Goal: Task Accomplishment & Management: Manage account settings

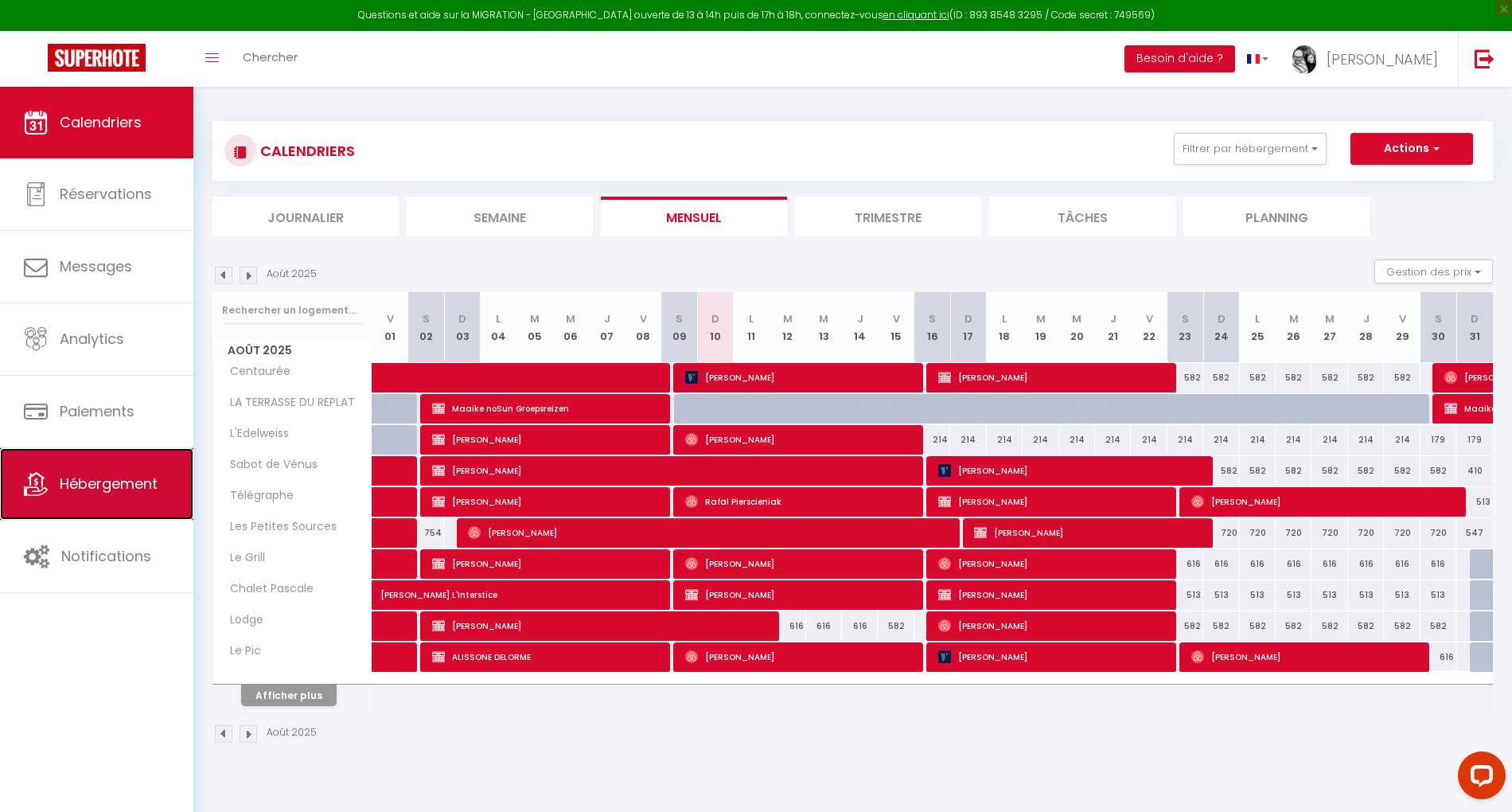
click at [94, 487] on span "Hébergement" at bounding box center [108, 484] width 98 height 20
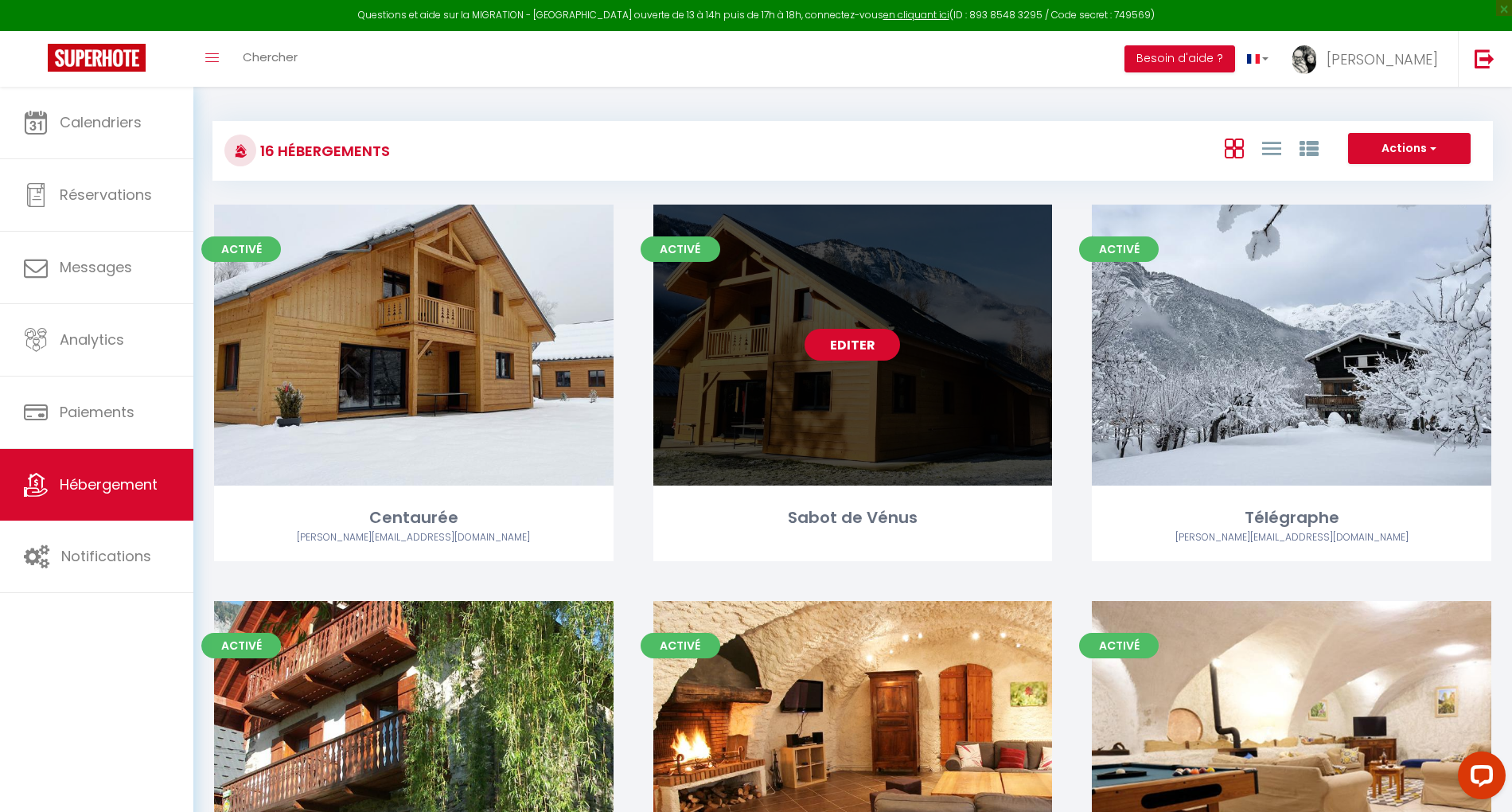
click at [850, 340] on link "Editer" at bounding box center [852, 344] width 95 height 32
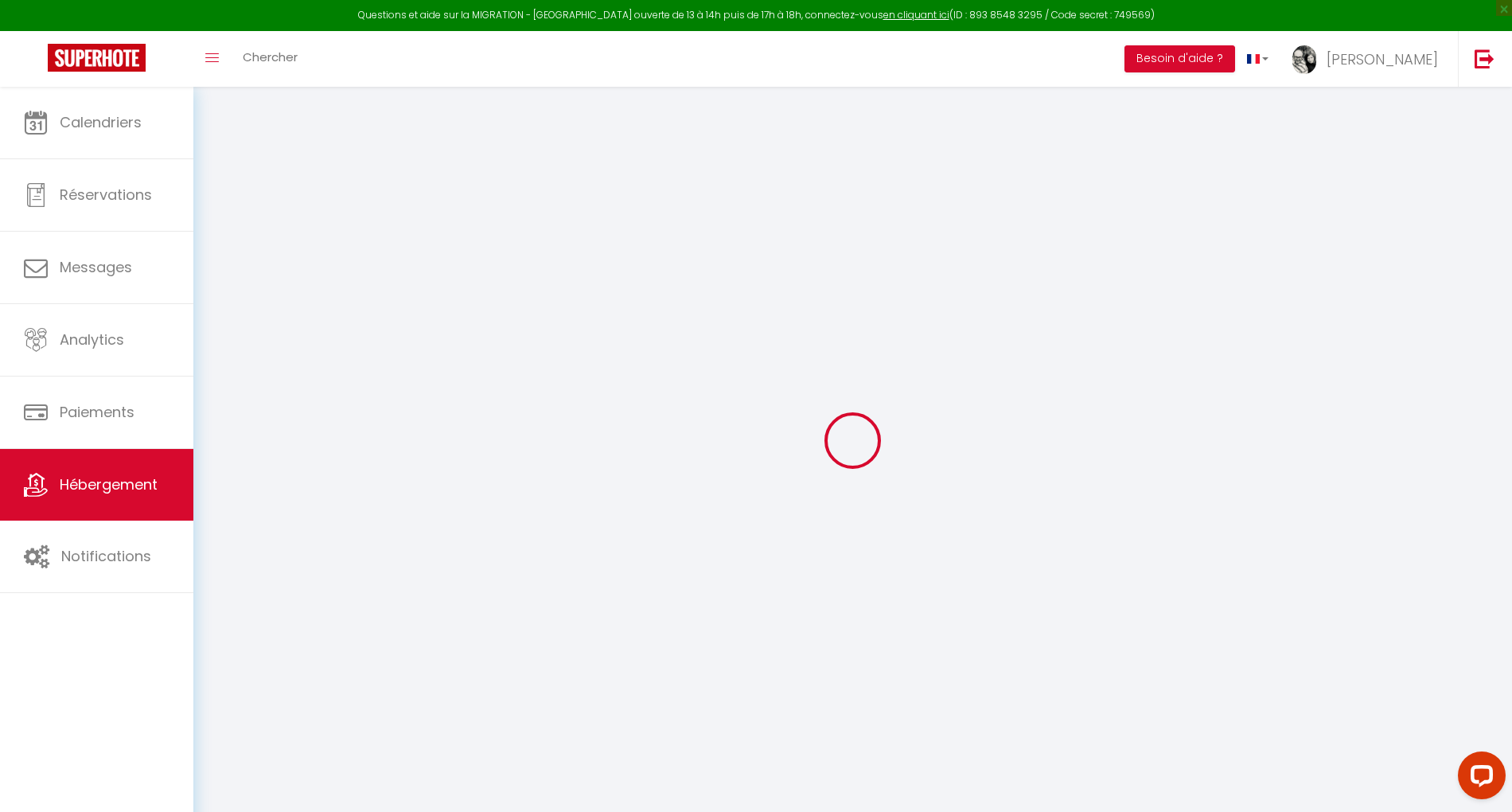
checkbox input "false"
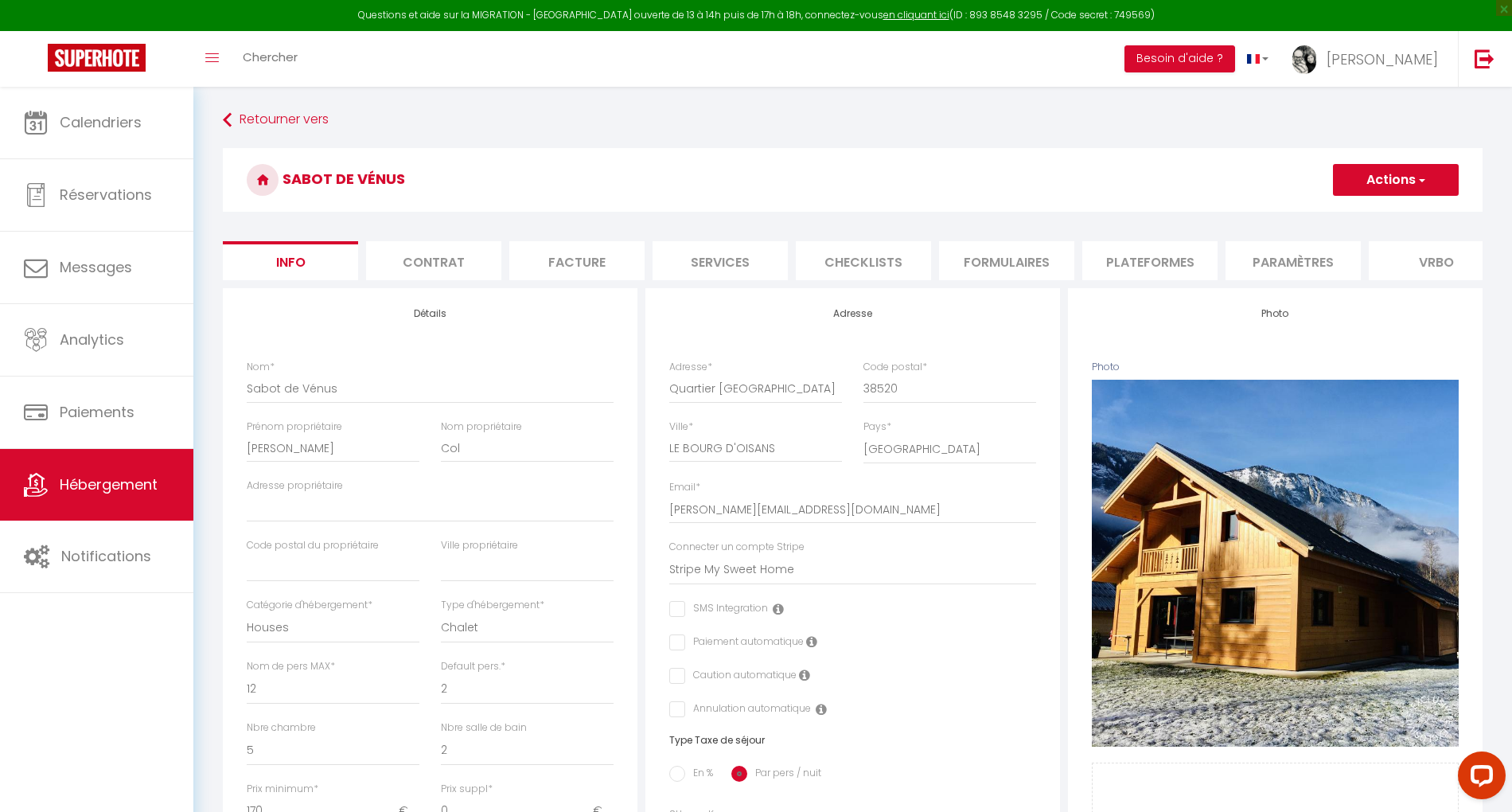
click at [1134, 259] on li "Plateformes" at bounding box center [1150, 261] width 135 height 39
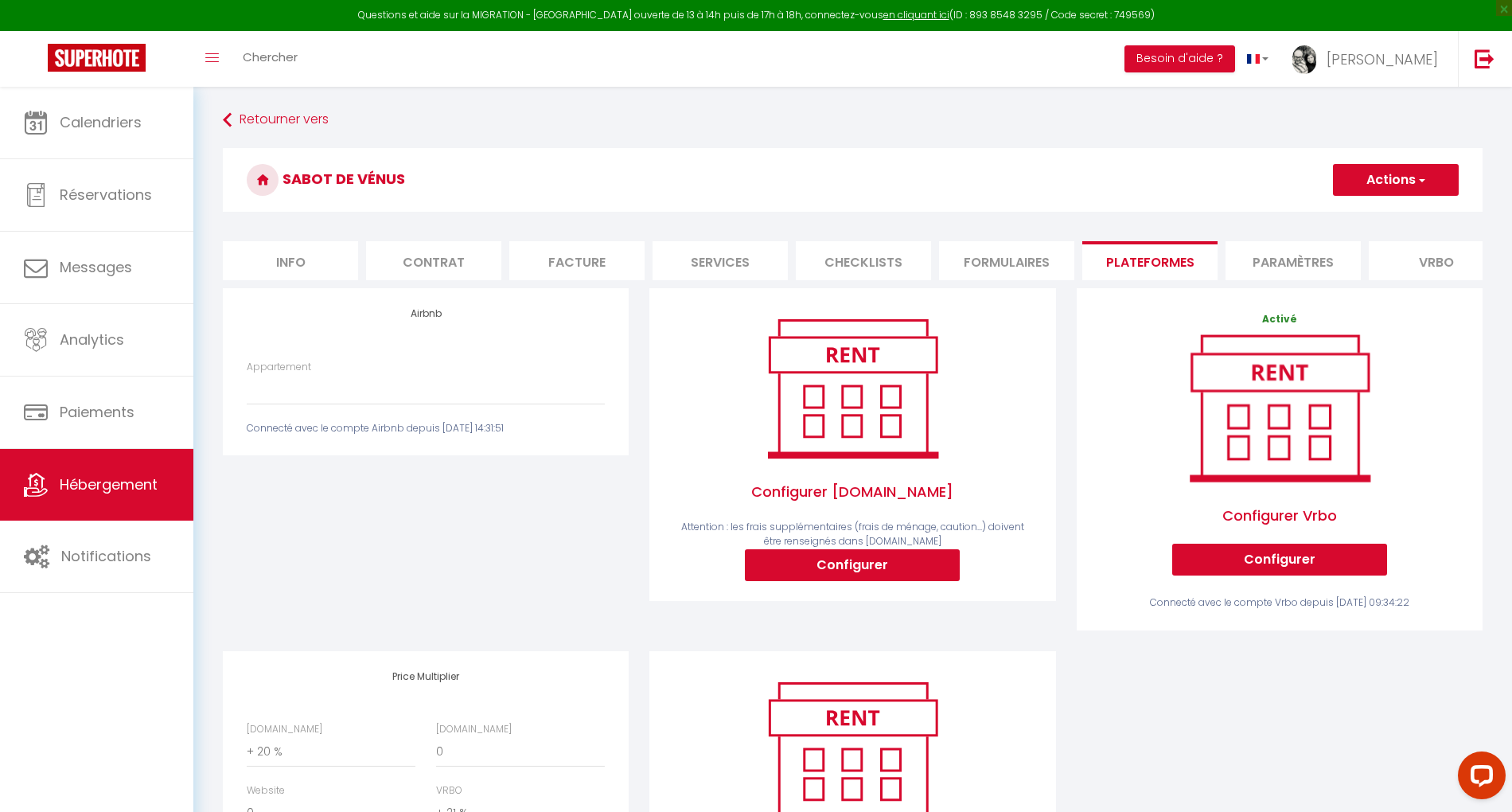
click at [412, 436] on div "Connecté avec le compte Airbnb depuis mar. 14 novembre 2023 14:31:51" at bounding box center [426, 429] width 358 height 15
click at [104, 475] on span "Hébergement" at bounding box center [108, 484] width 98 height 20
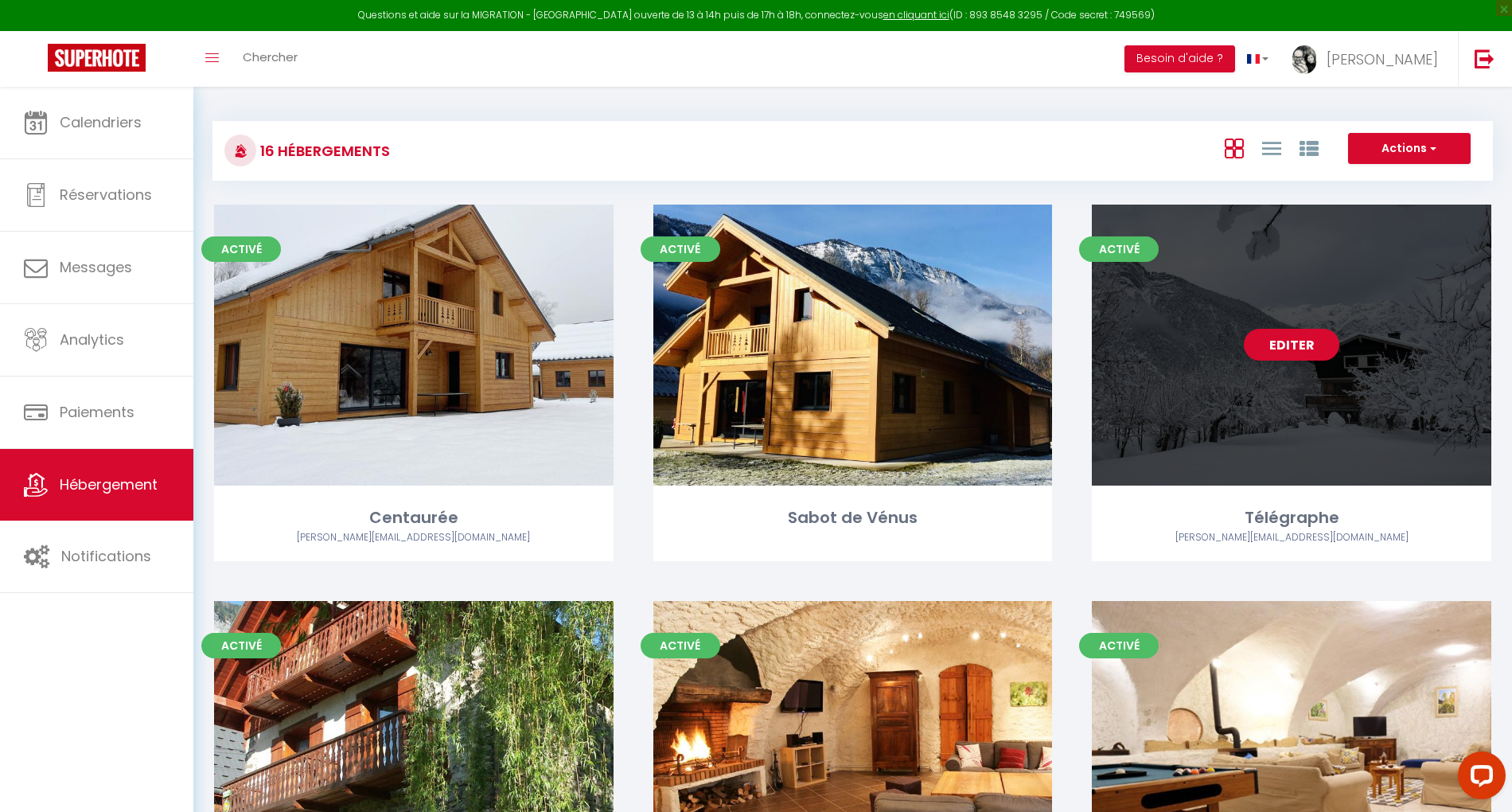
click at [1301, 360] on link "Editer" at bounding box center [1292, 344] width 95 height 32
select select "3"
select select "2"
select select "1"
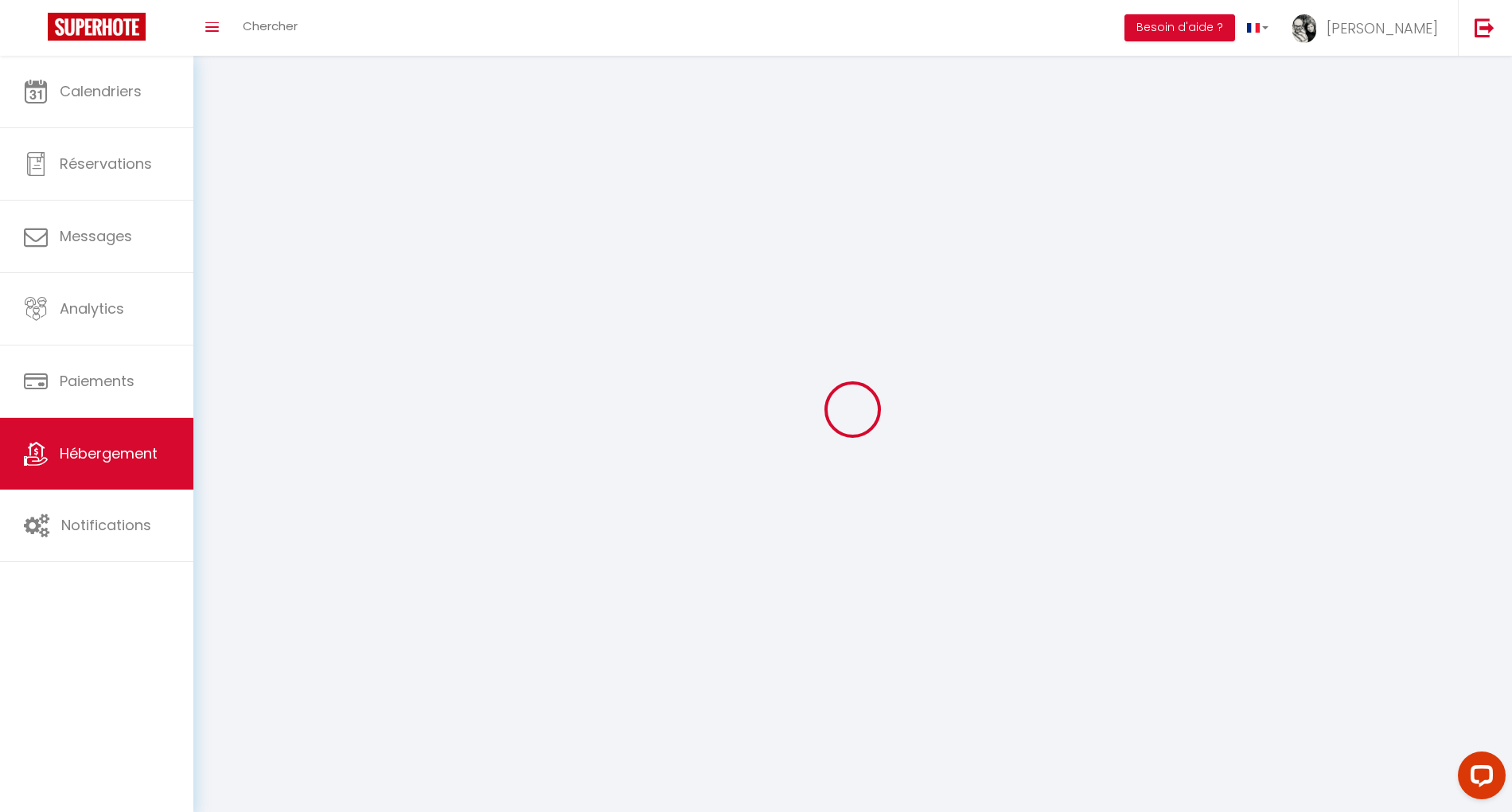
select select
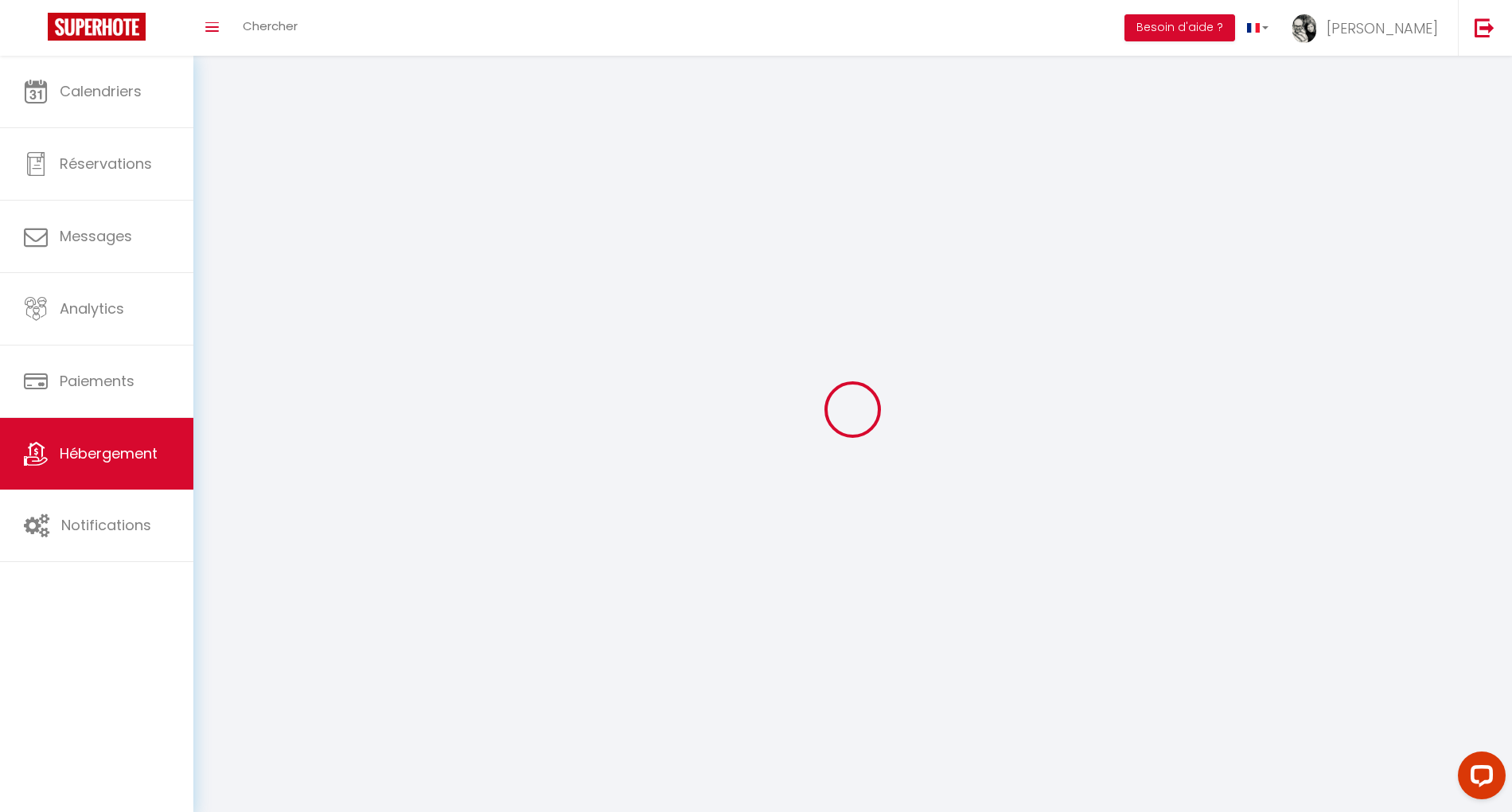
checkbox input "false"
select select
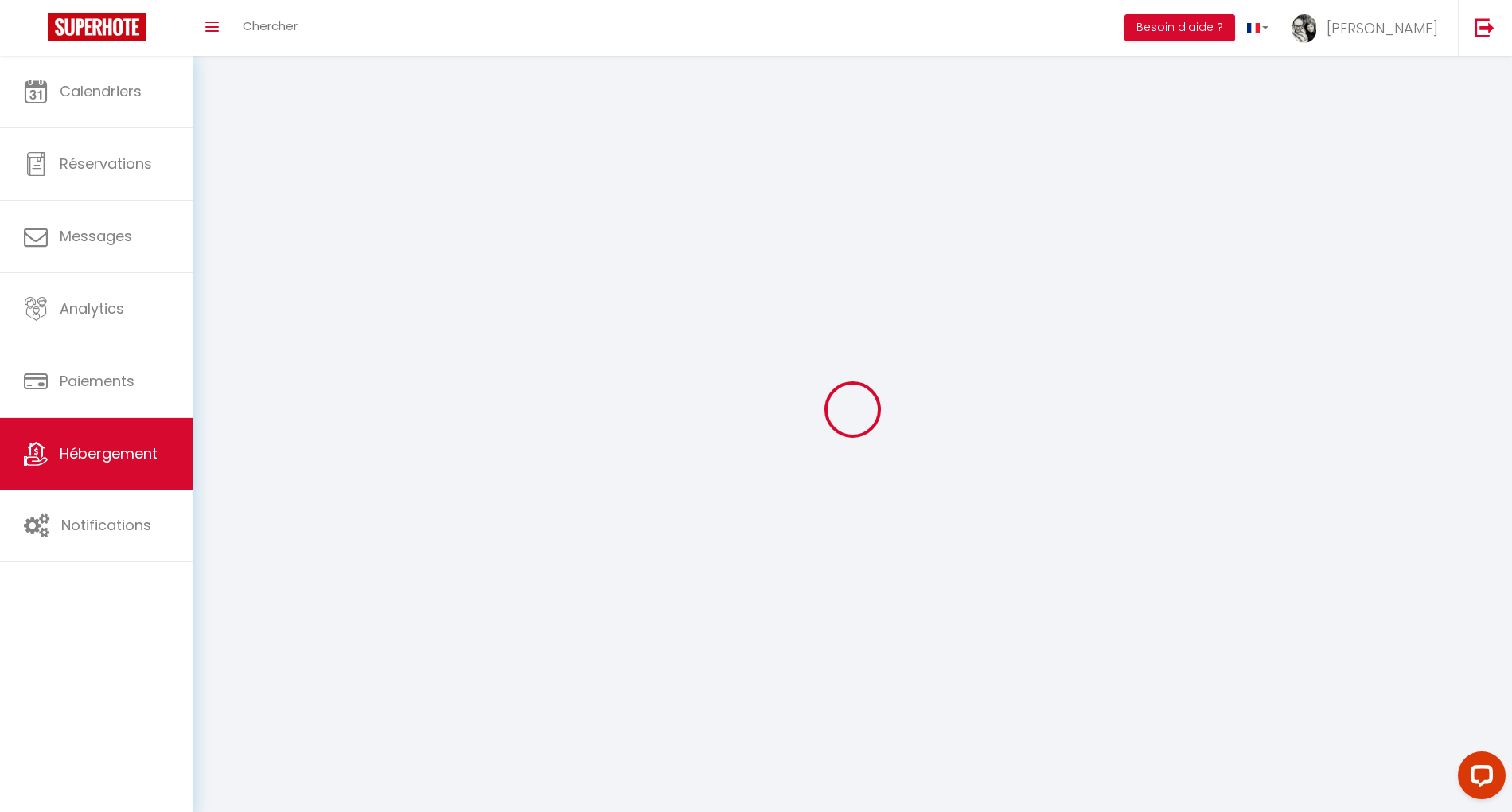
select select
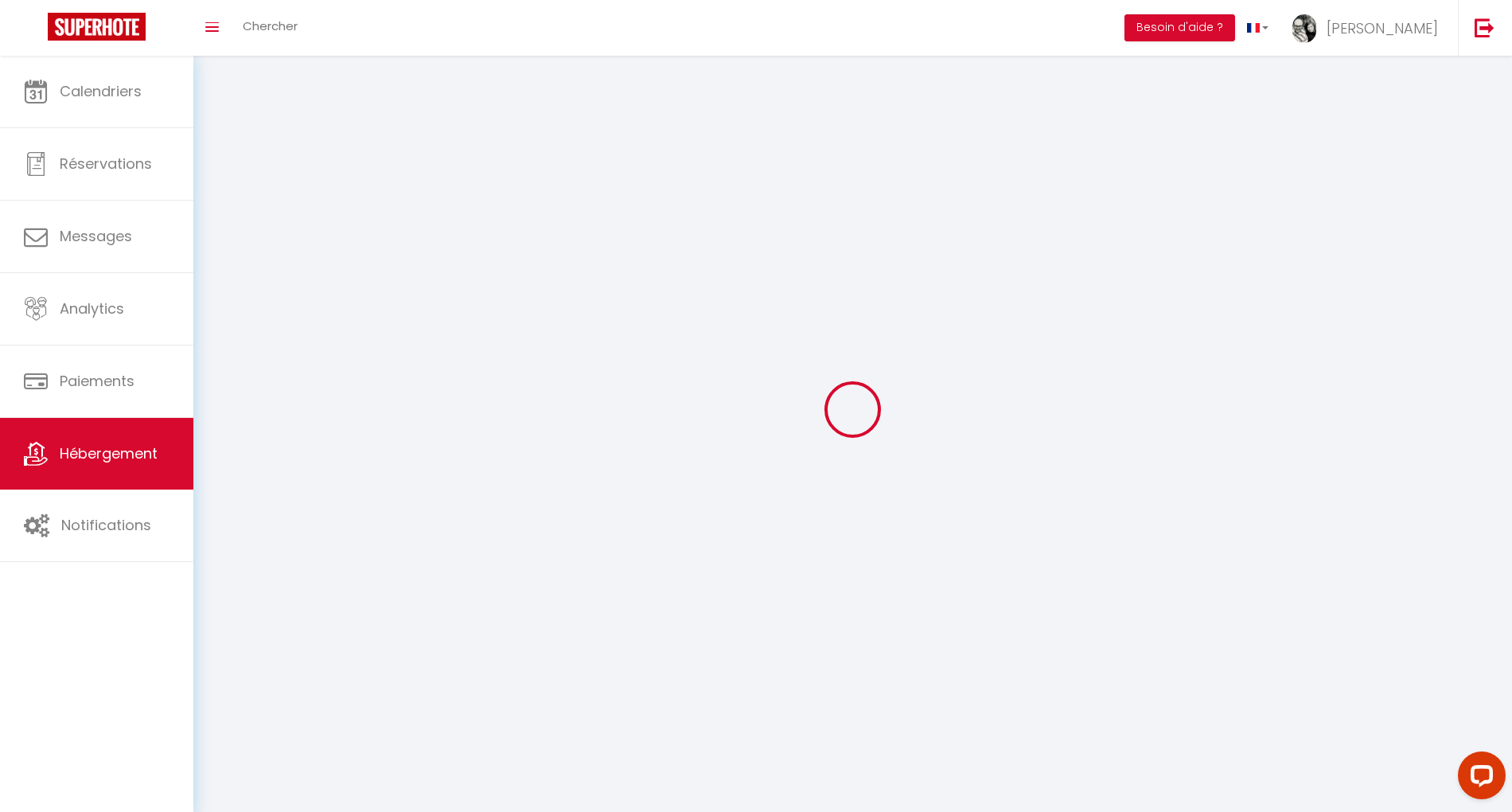
select select
checkbox input "false"
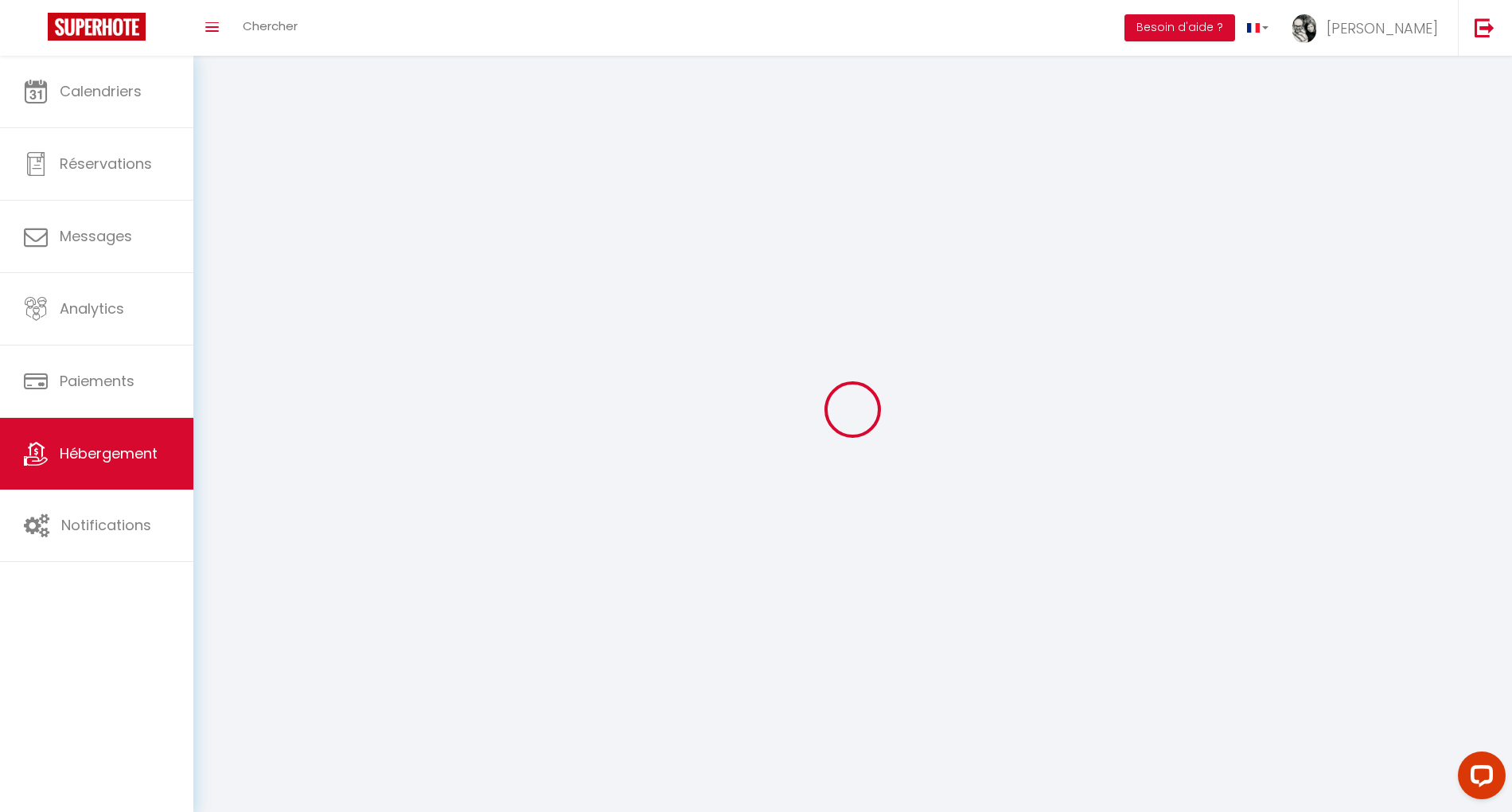
select select
select select "1"
select select
select select "28"
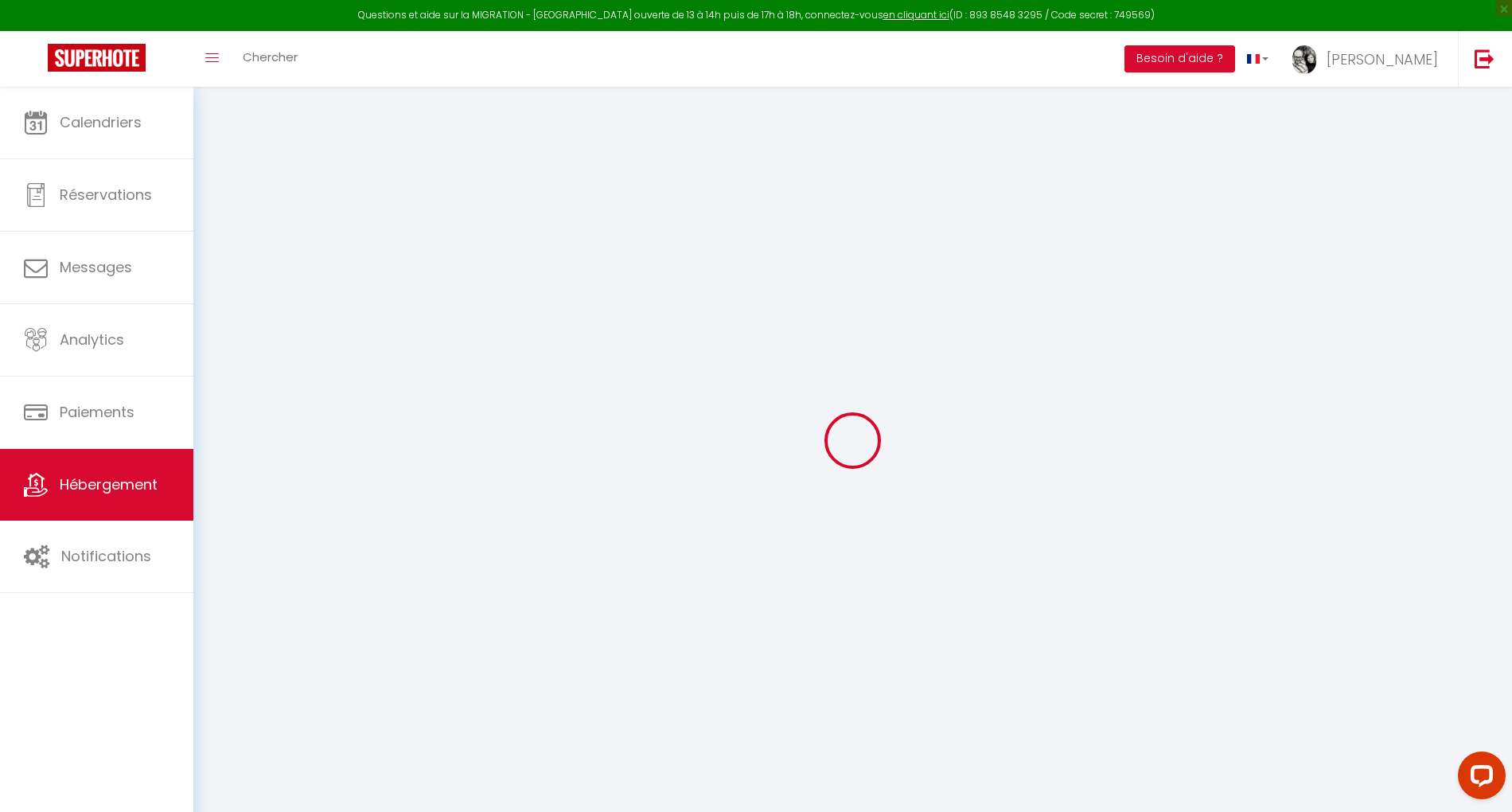
select select
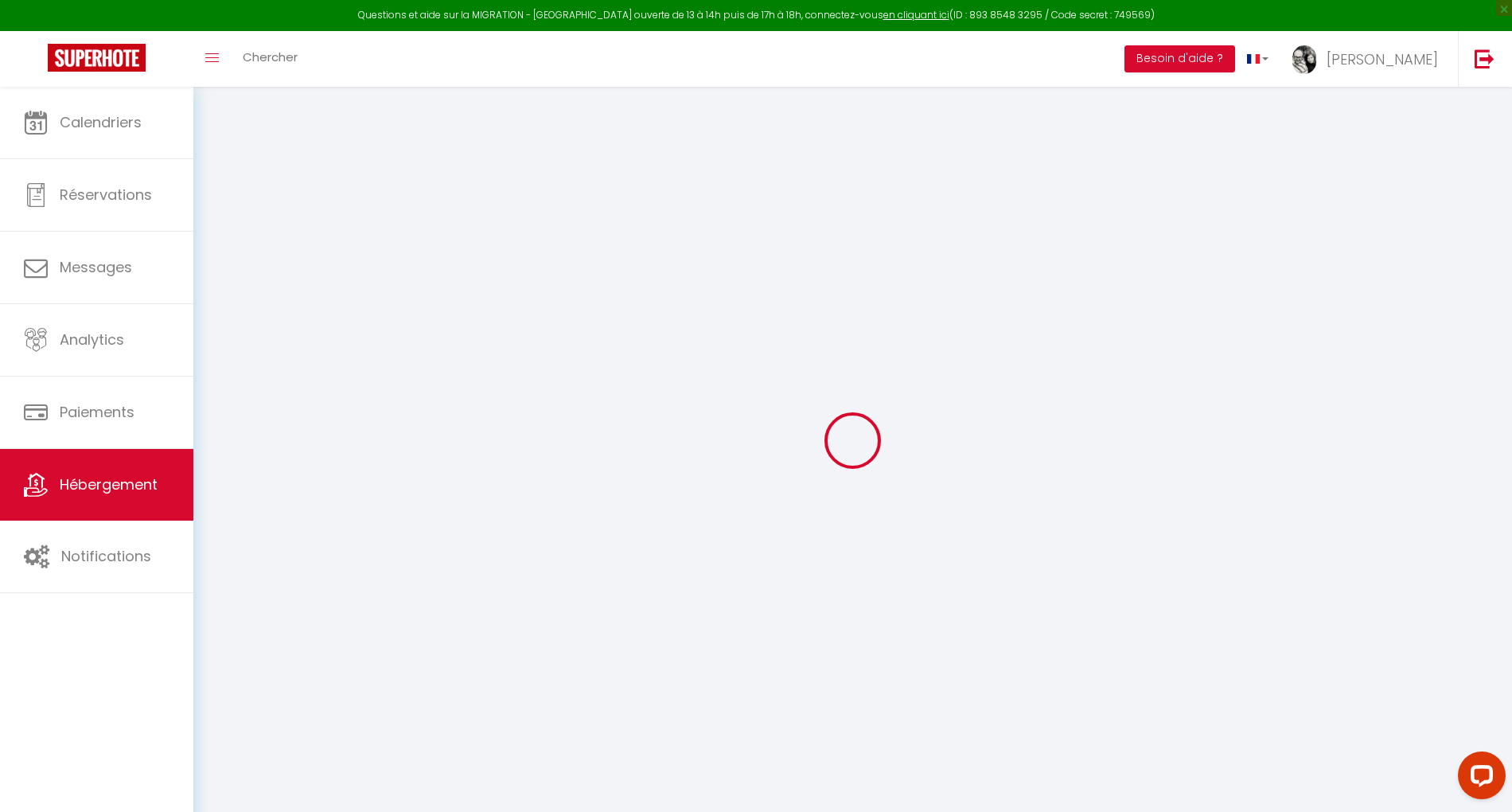
select select
checkbox input "false"
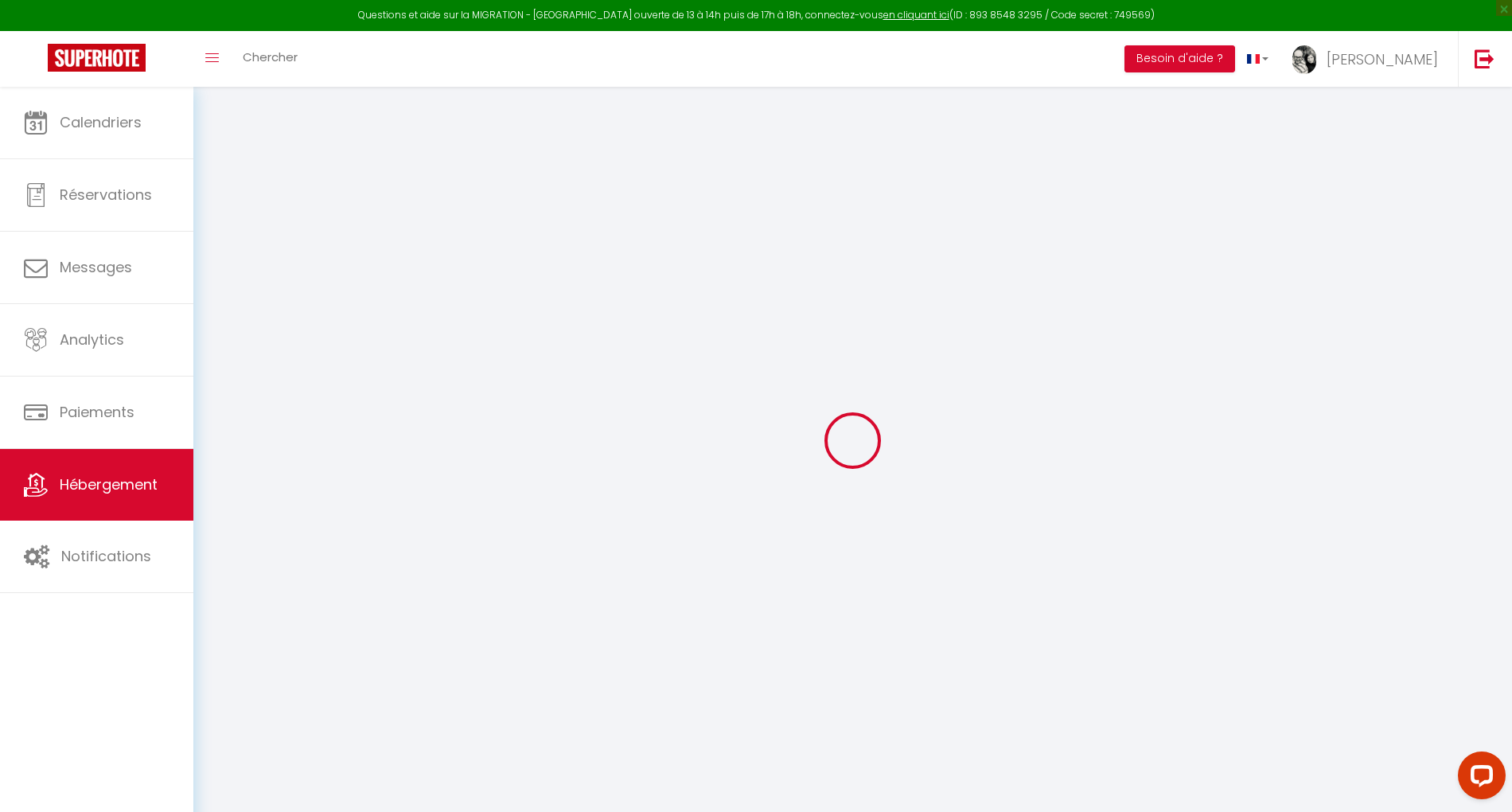
select select
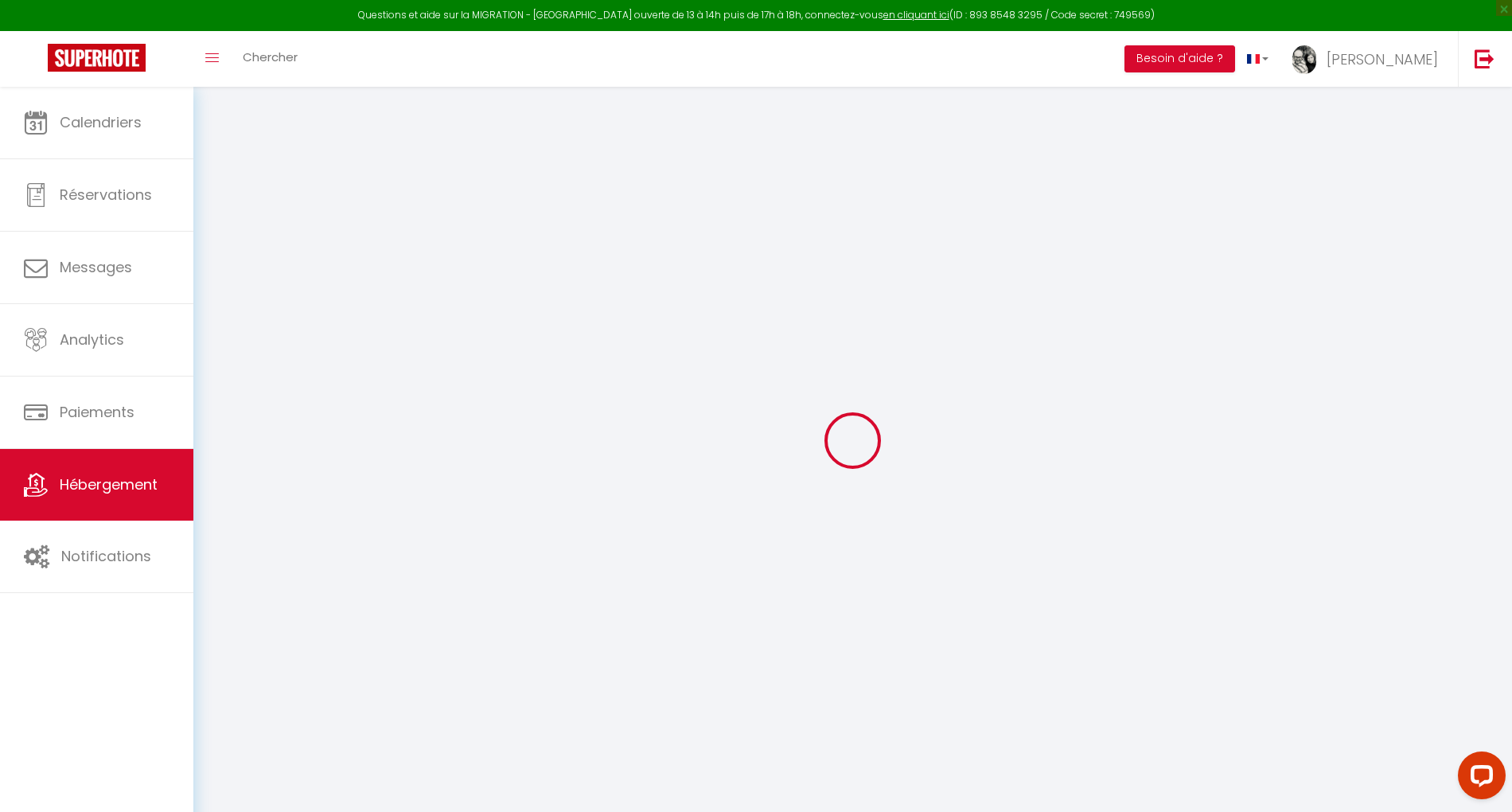
select select
checkbox input "false"
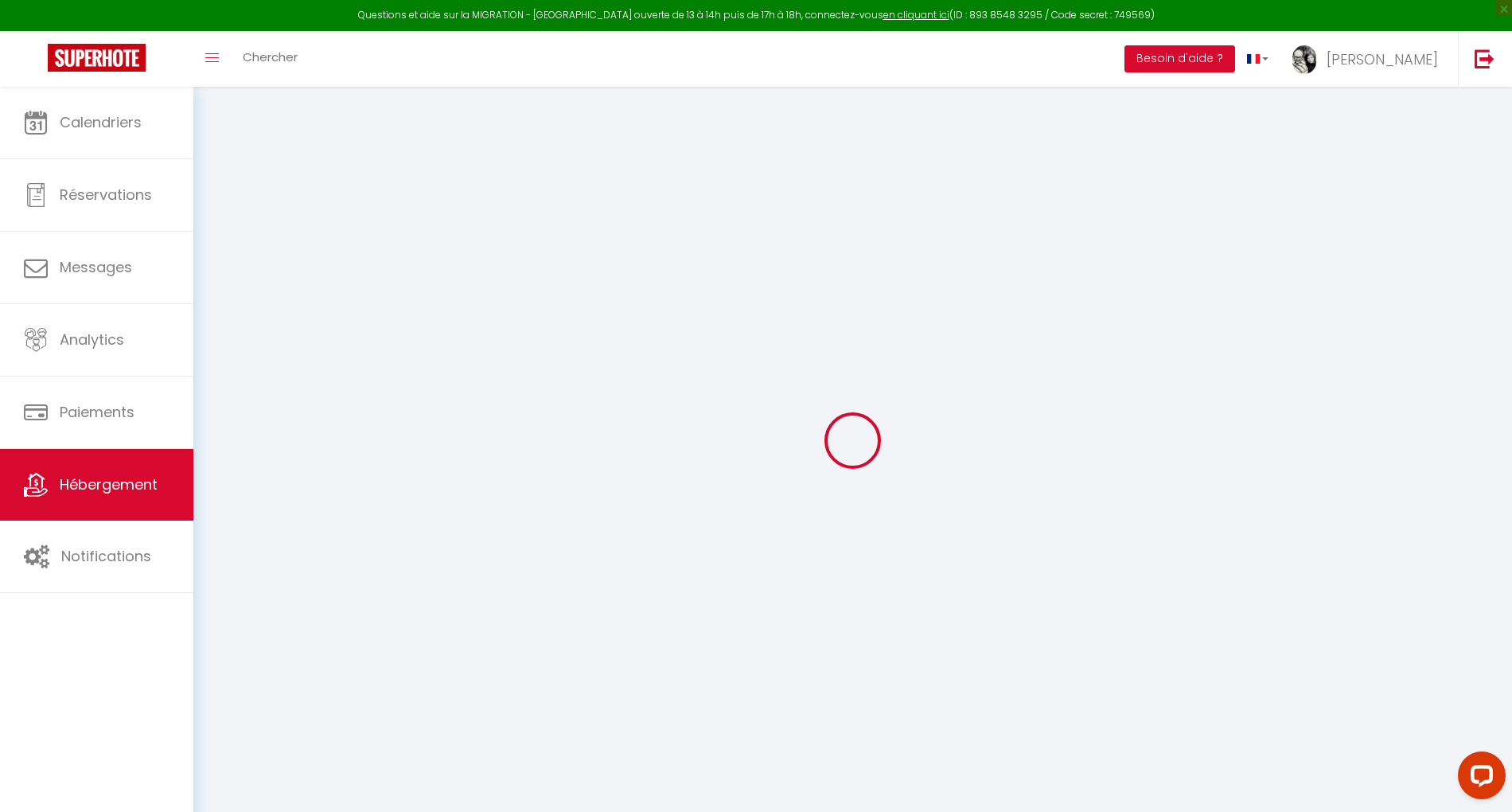
checkbox input "false"
select select
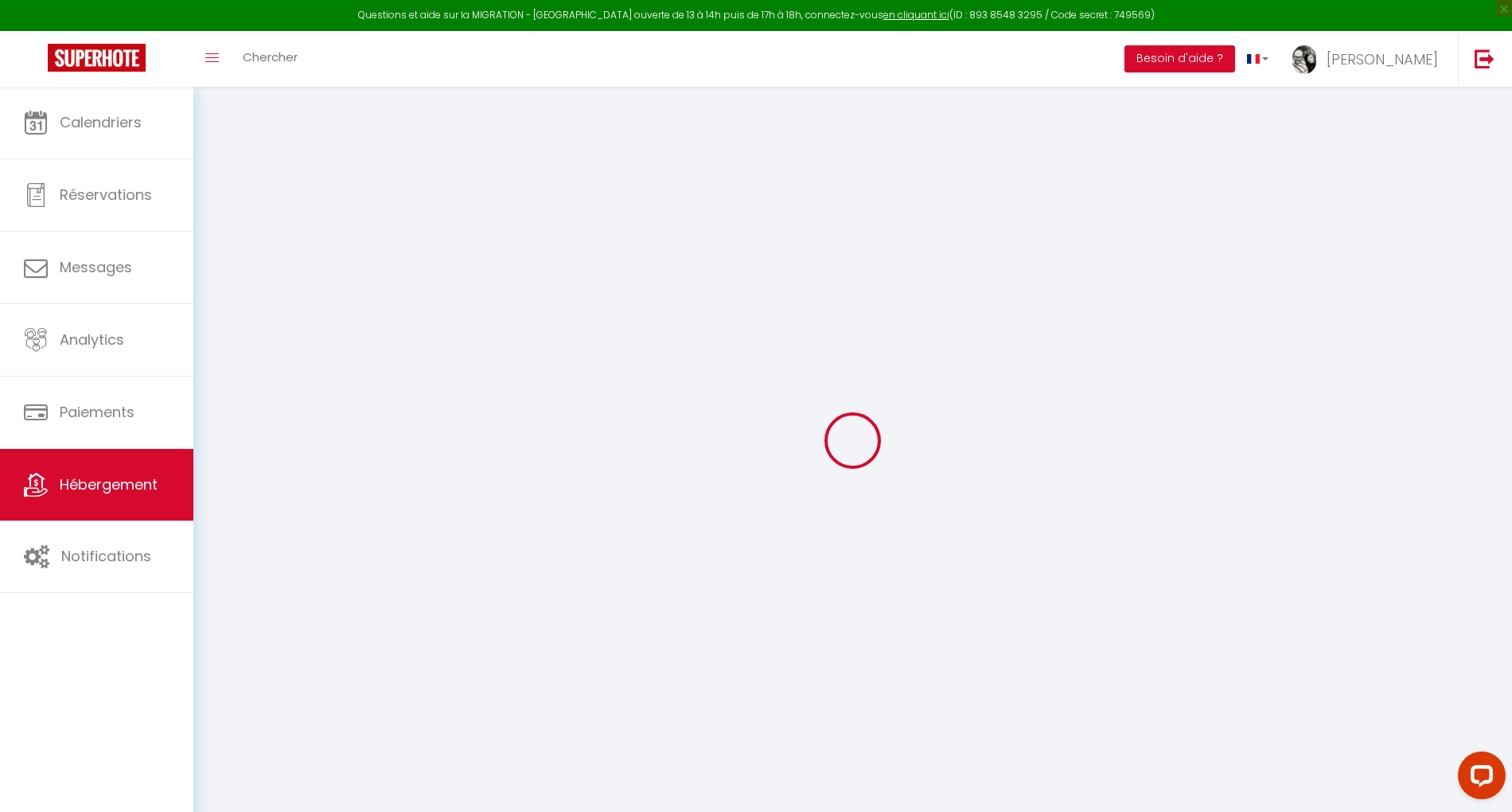
select select
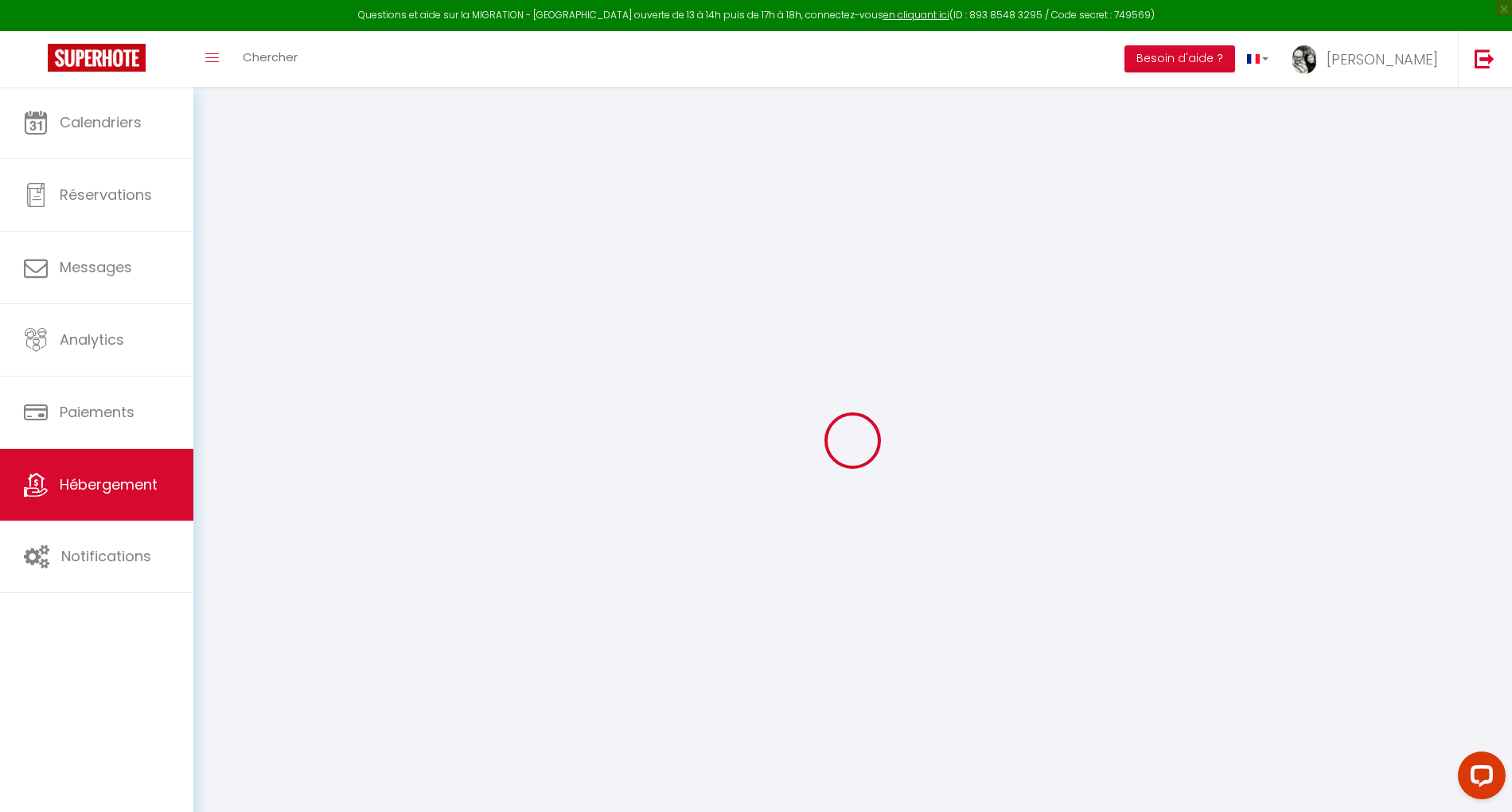
checkbox input "false"
select select
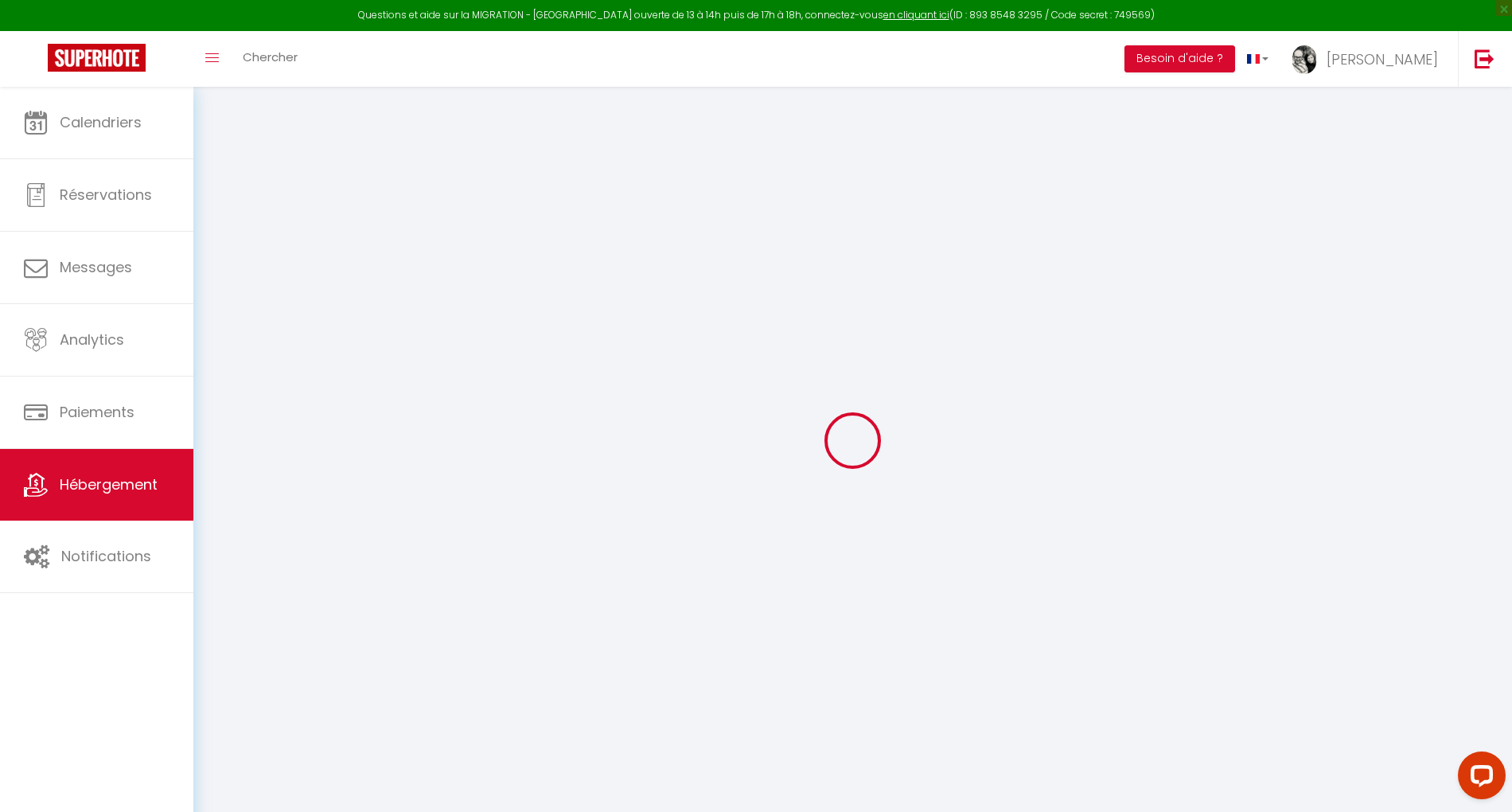
select select
type input "Télégraphe"
type input "Matthieu et Guillaume"
type input "Durdan"
select select "houses"
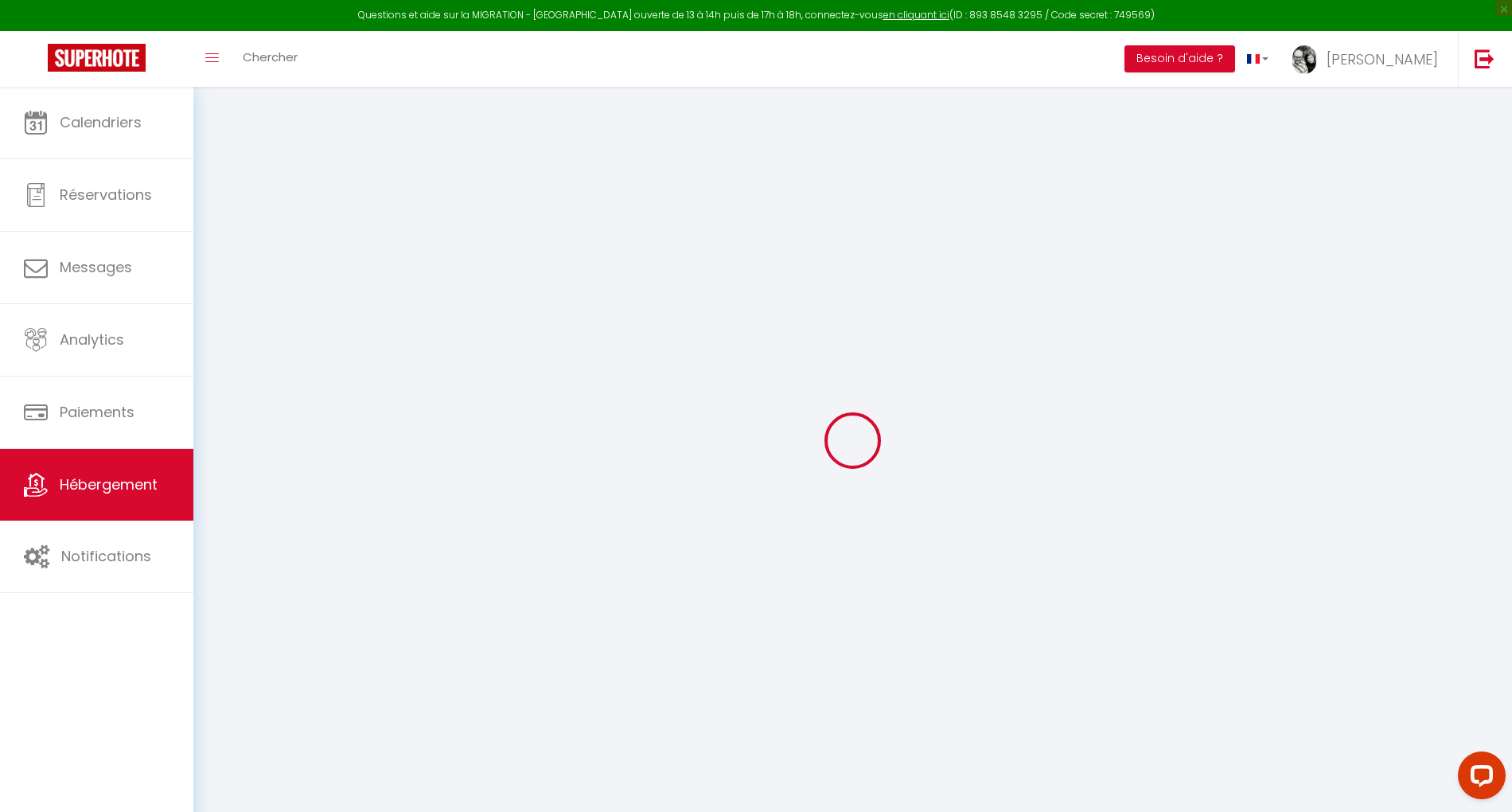
select select "14"
select select "6"
type input "213"
type input "210"
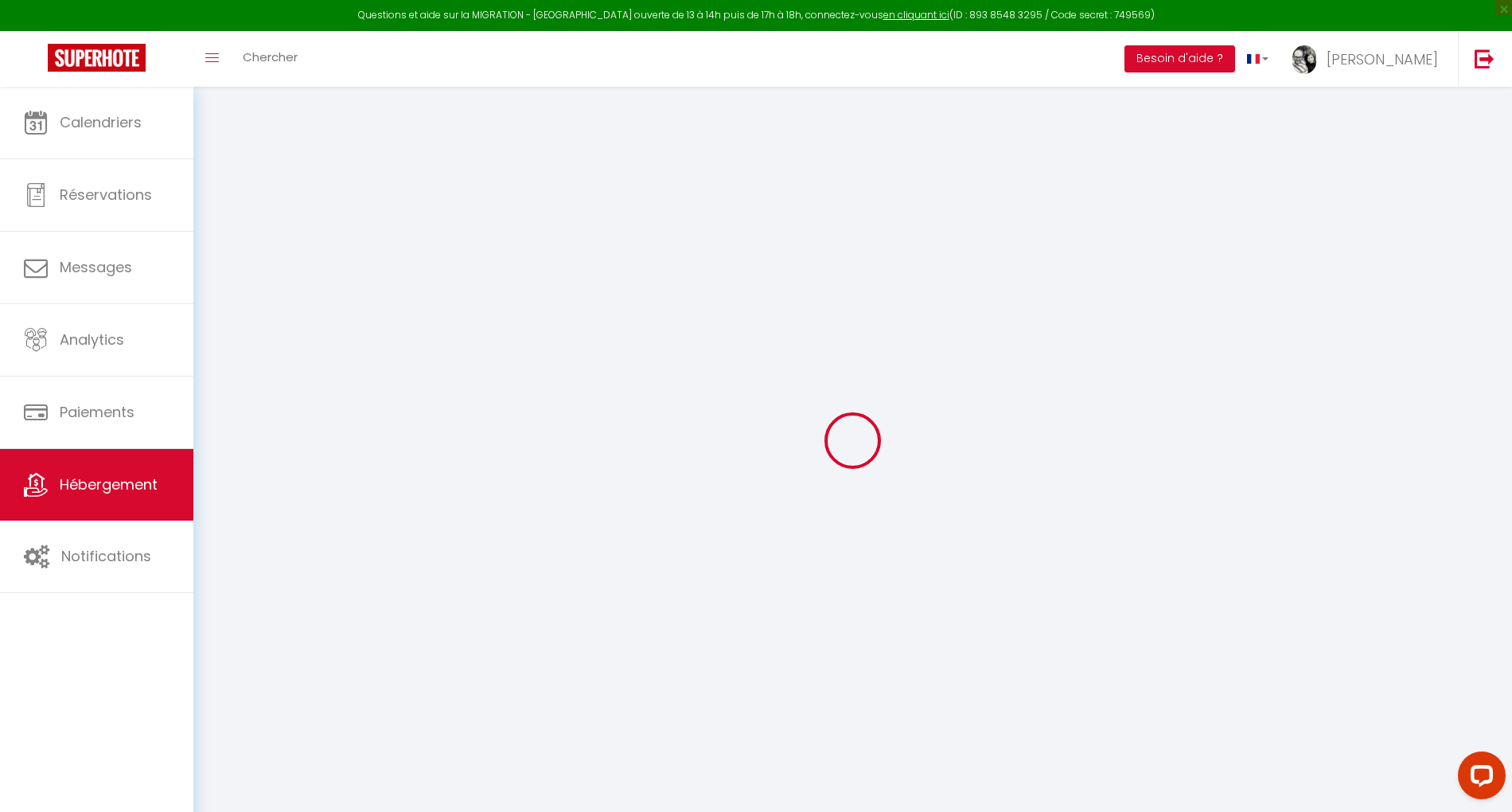
type input "1.40"
type input "500"
type input "20"
select select
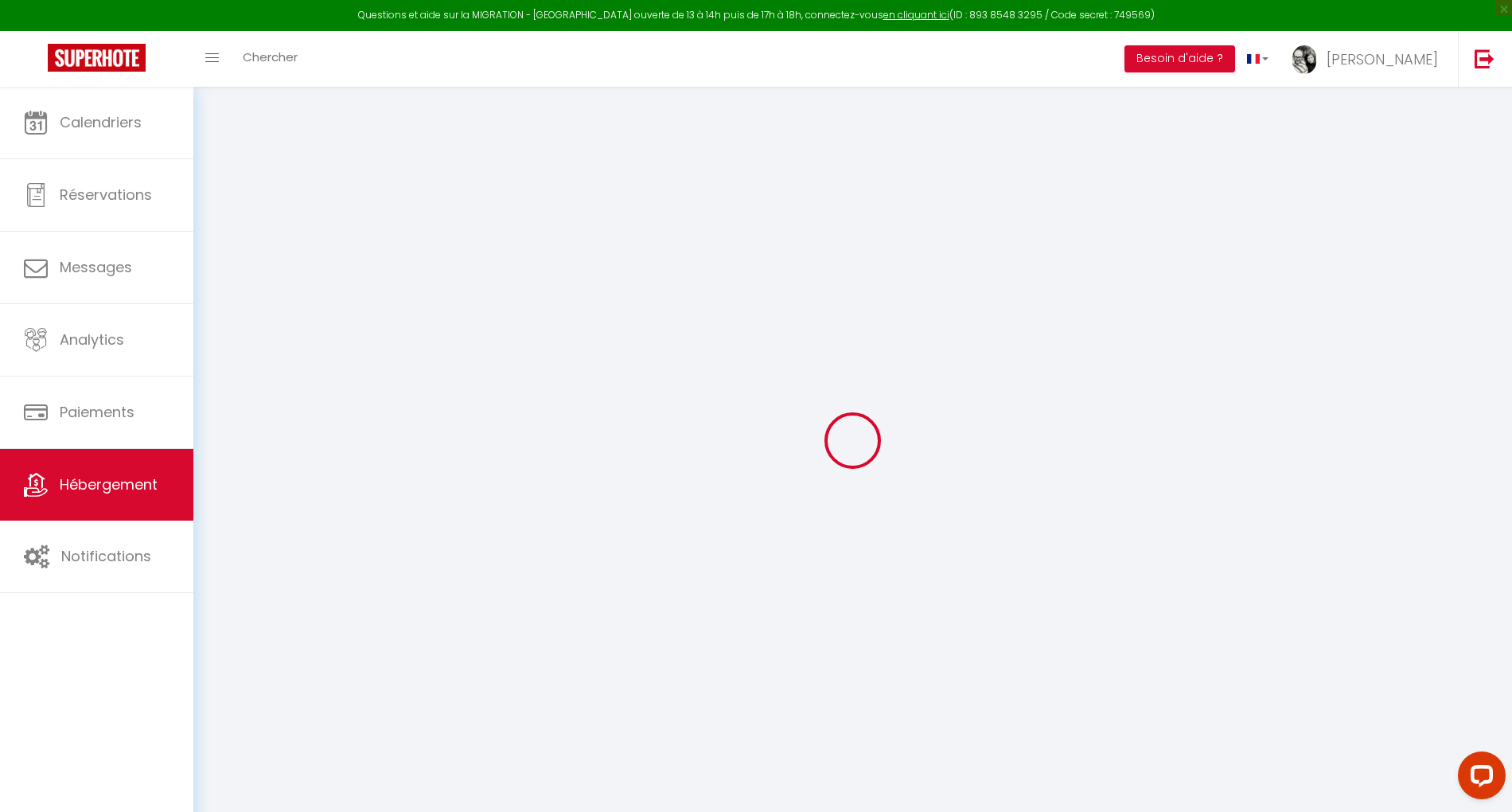
select select
type input "Centre village"
type input "38520"
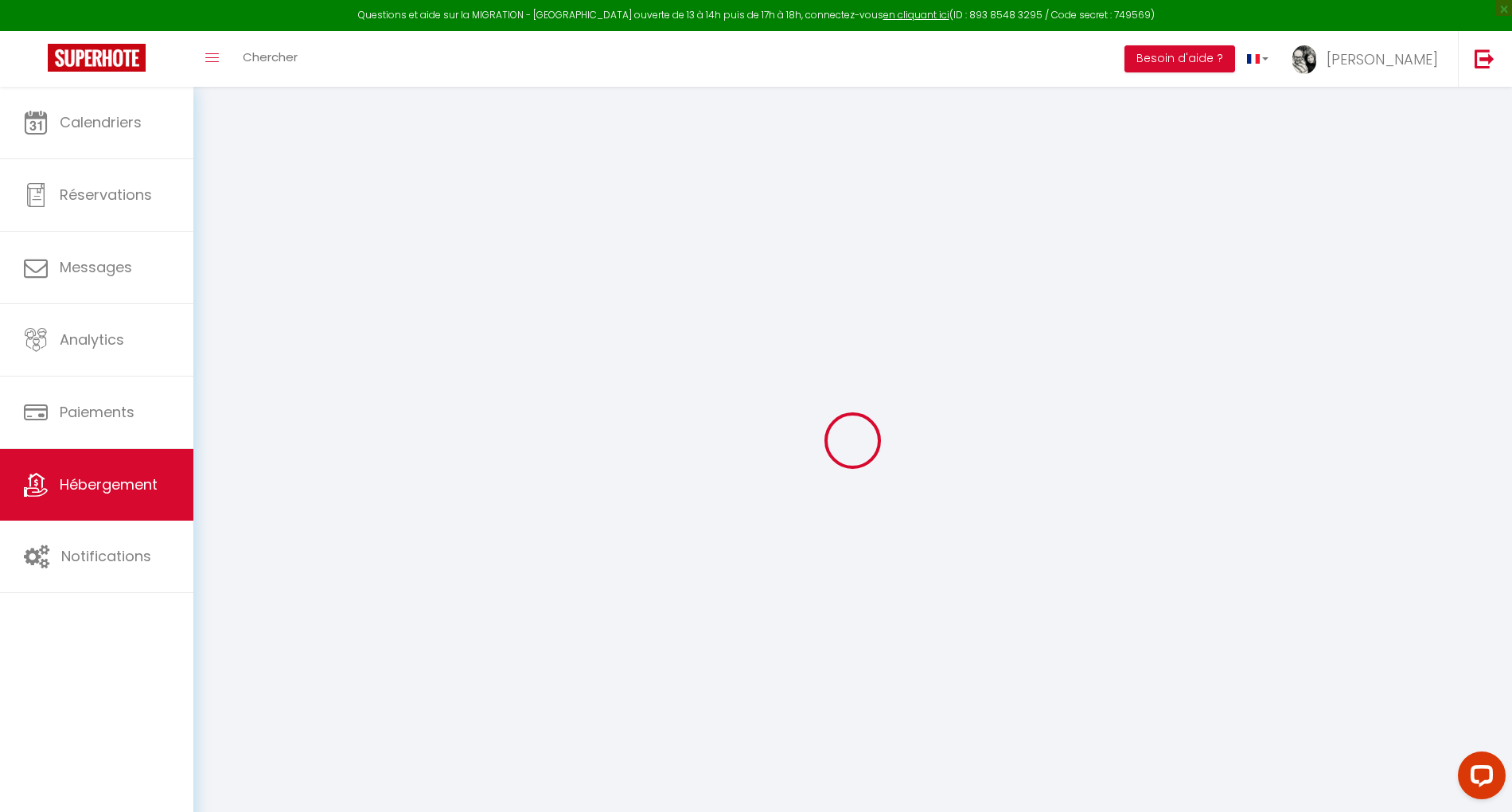
type input "LE BOURG D'OISANS"
select select "75"
type input "[PERSON_NAME][EMAIL_ADDRESS][DOMAIN_NAME]"
select select "236"
checkbox input "false"
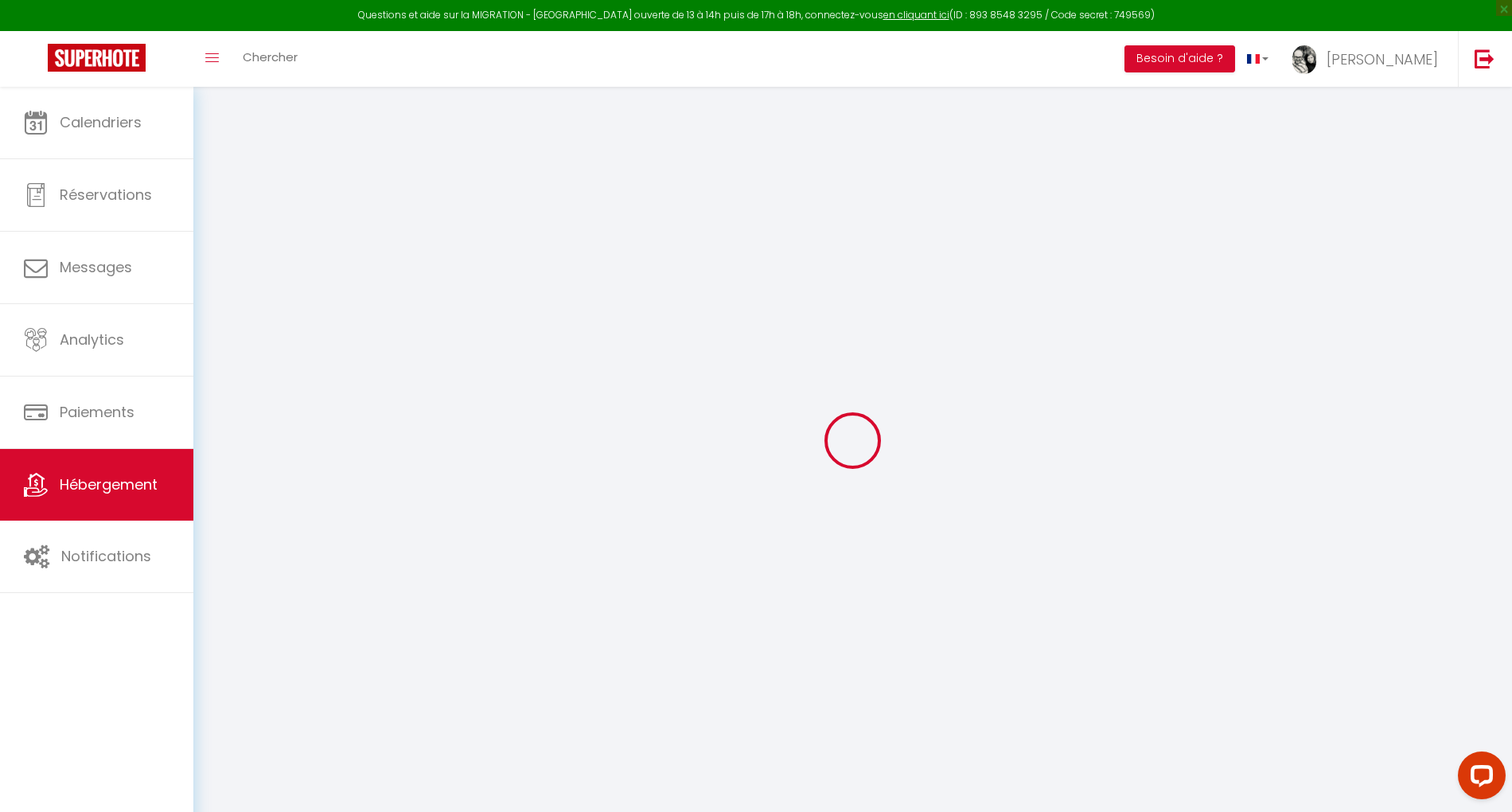
checkbox input "false"
type input "0"
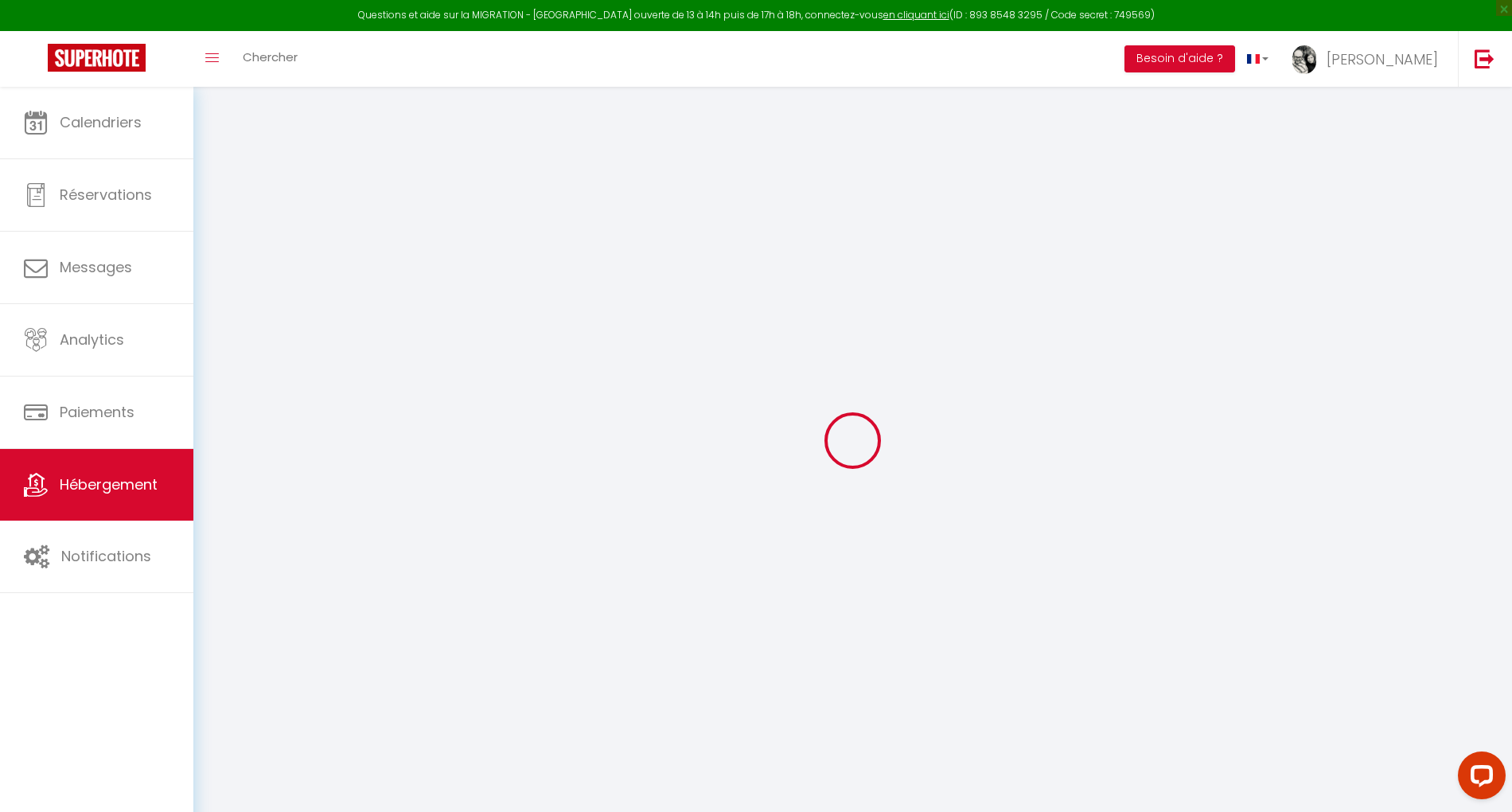
type input "0"
select select
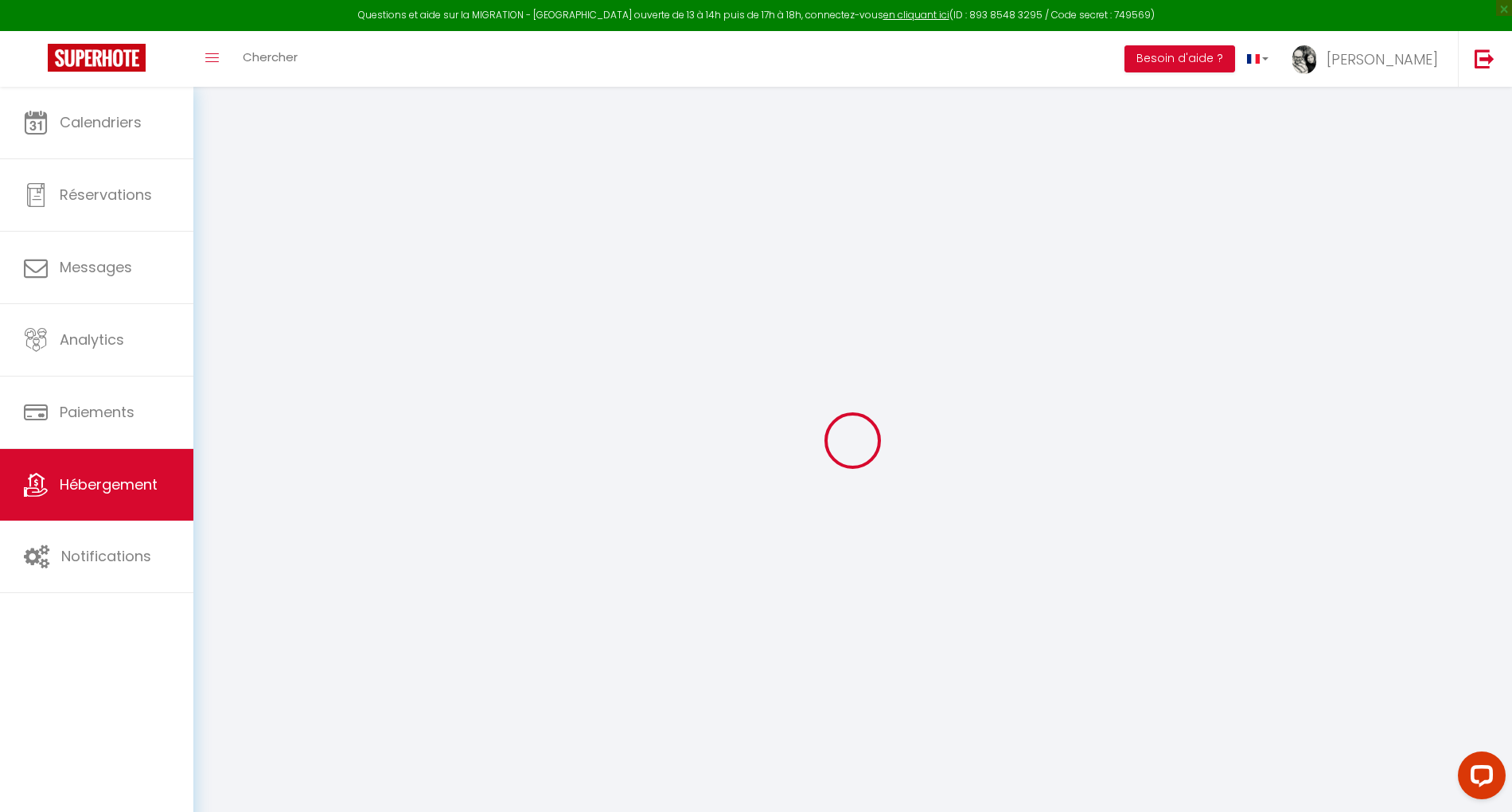
select select
checkbox input "false"
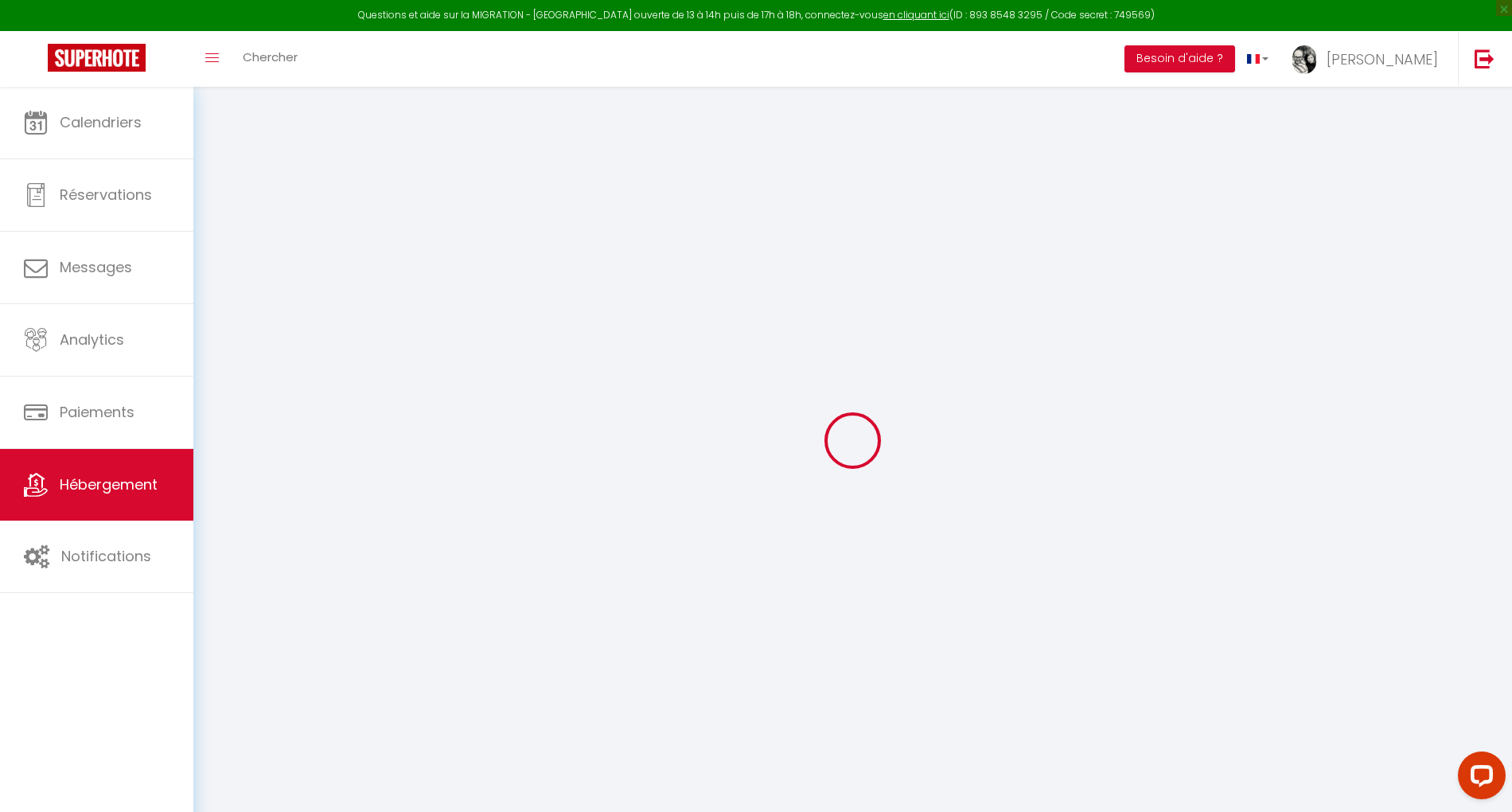
checkbox input "false"
select select
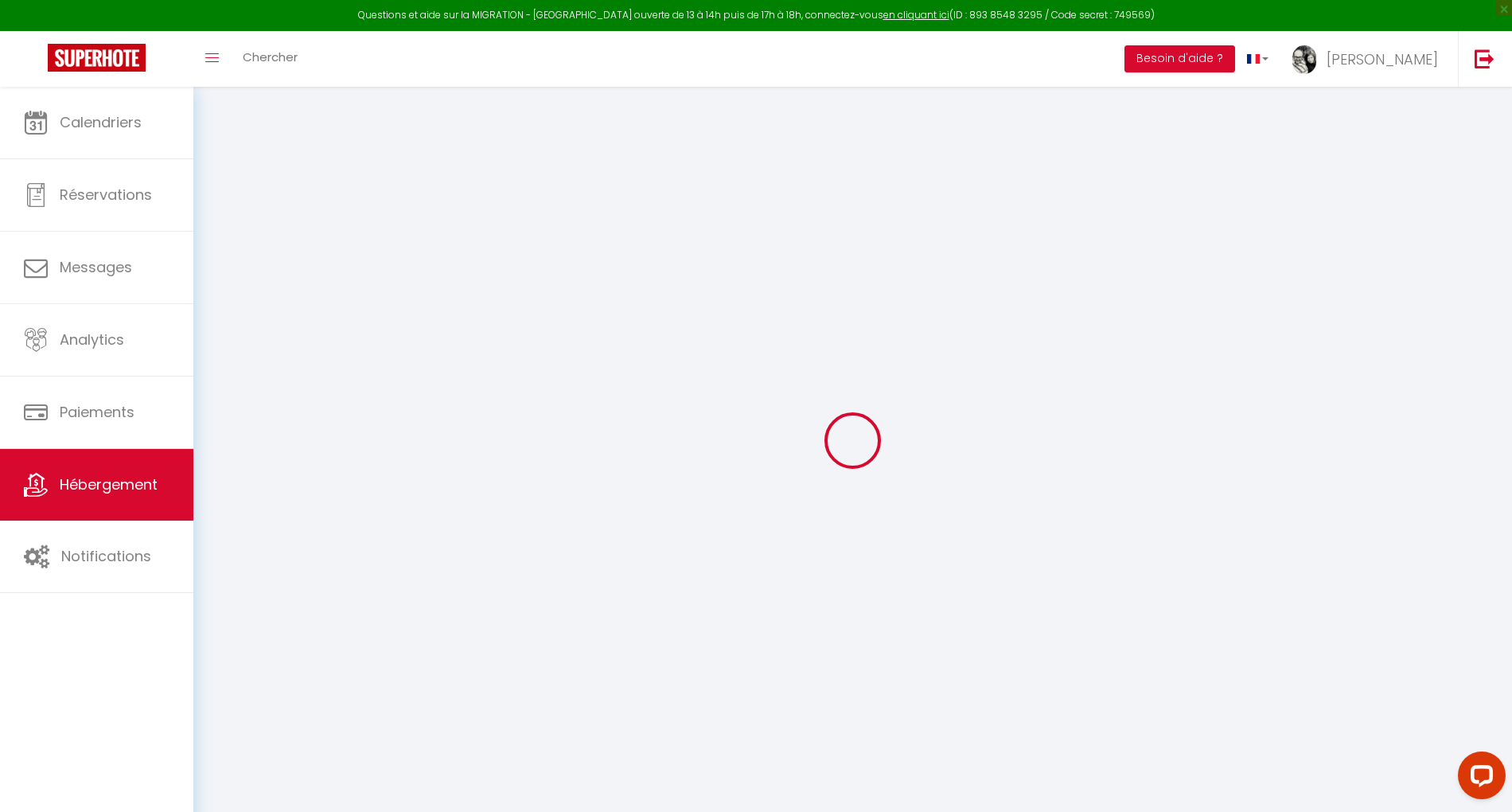
select select
checkbox input "false"
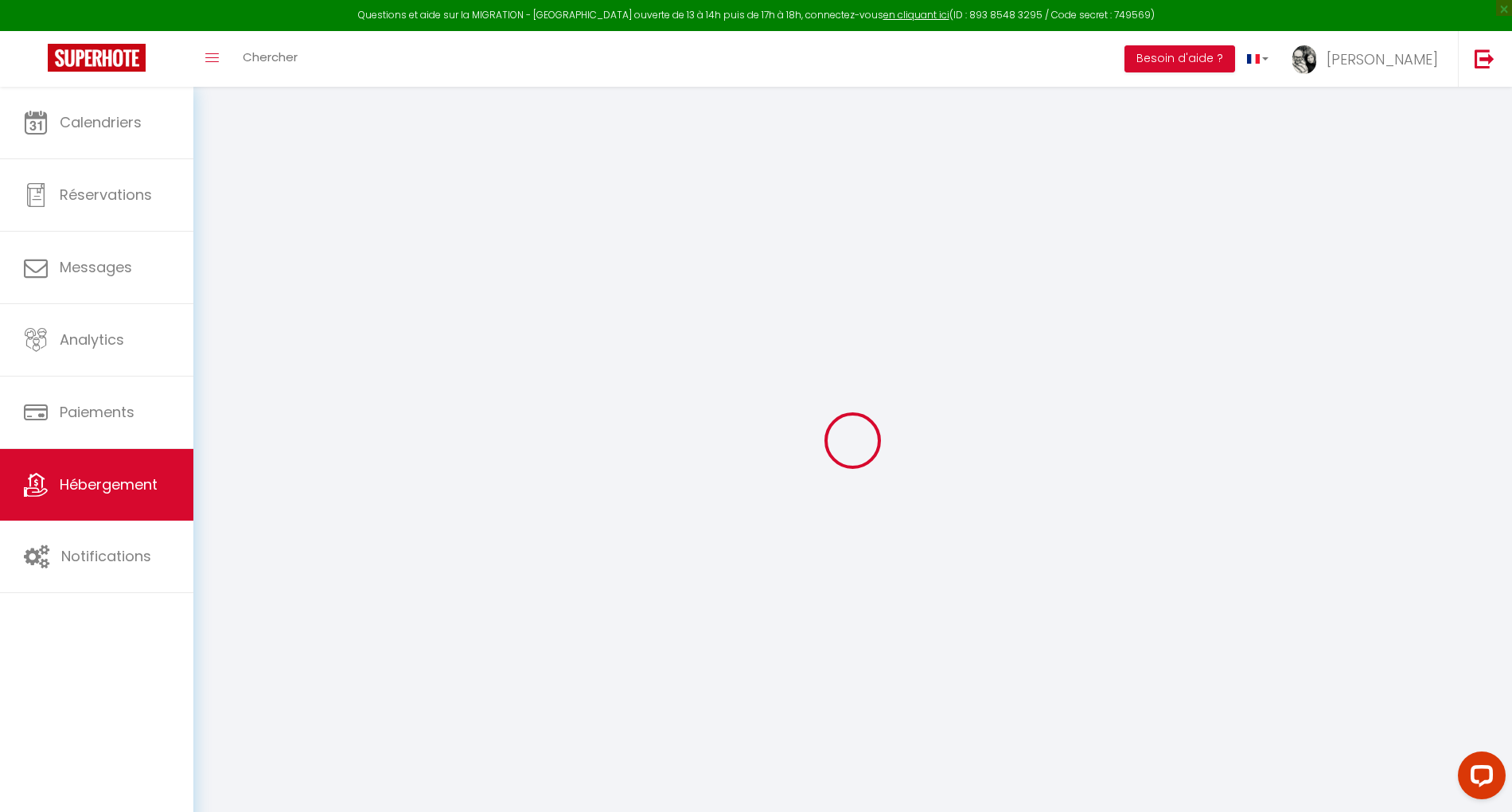
checkbox input "false"
select select "16:00"
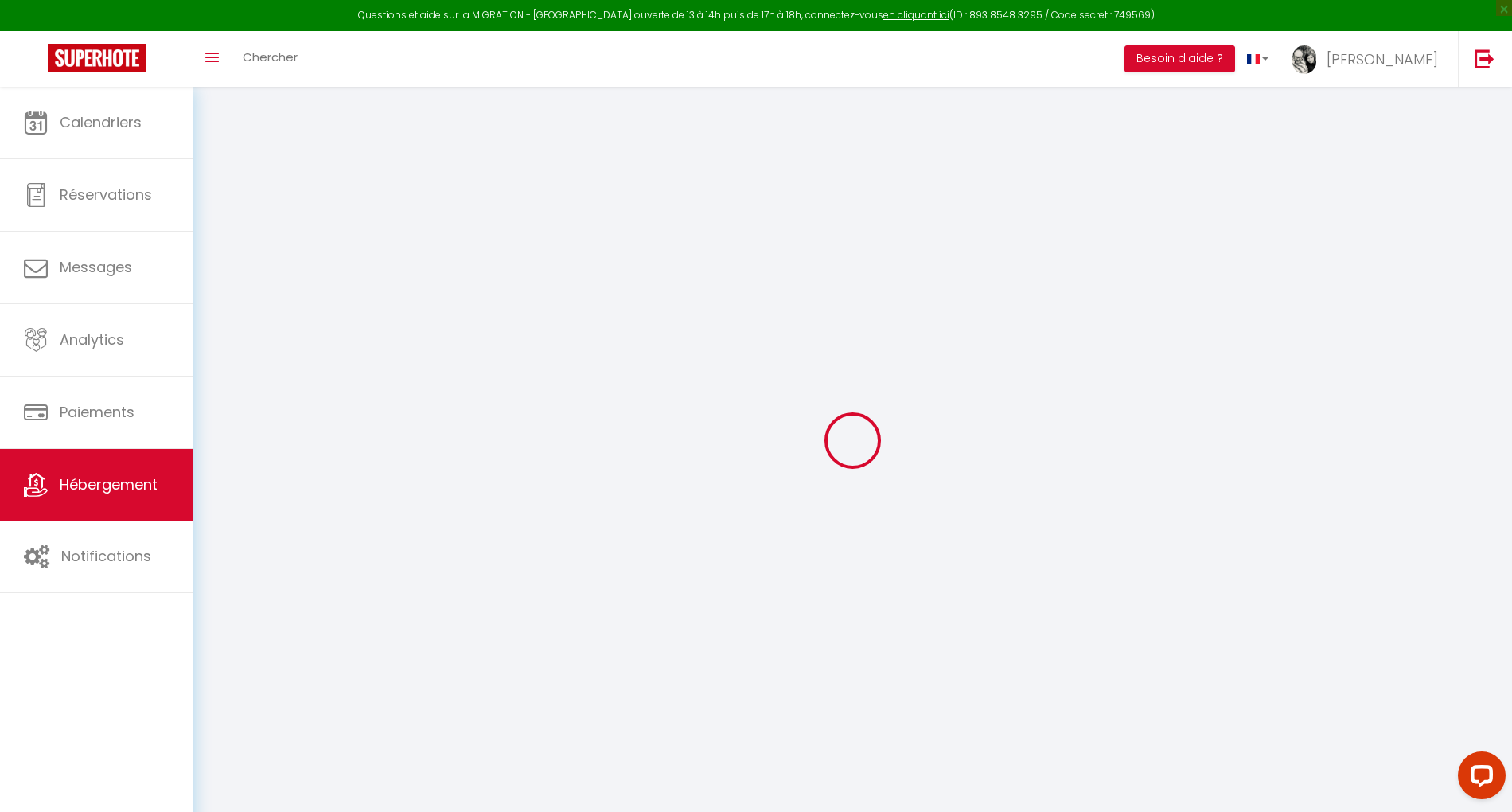
select select
select select "09:00"
select select "30"
select select "120"
select select
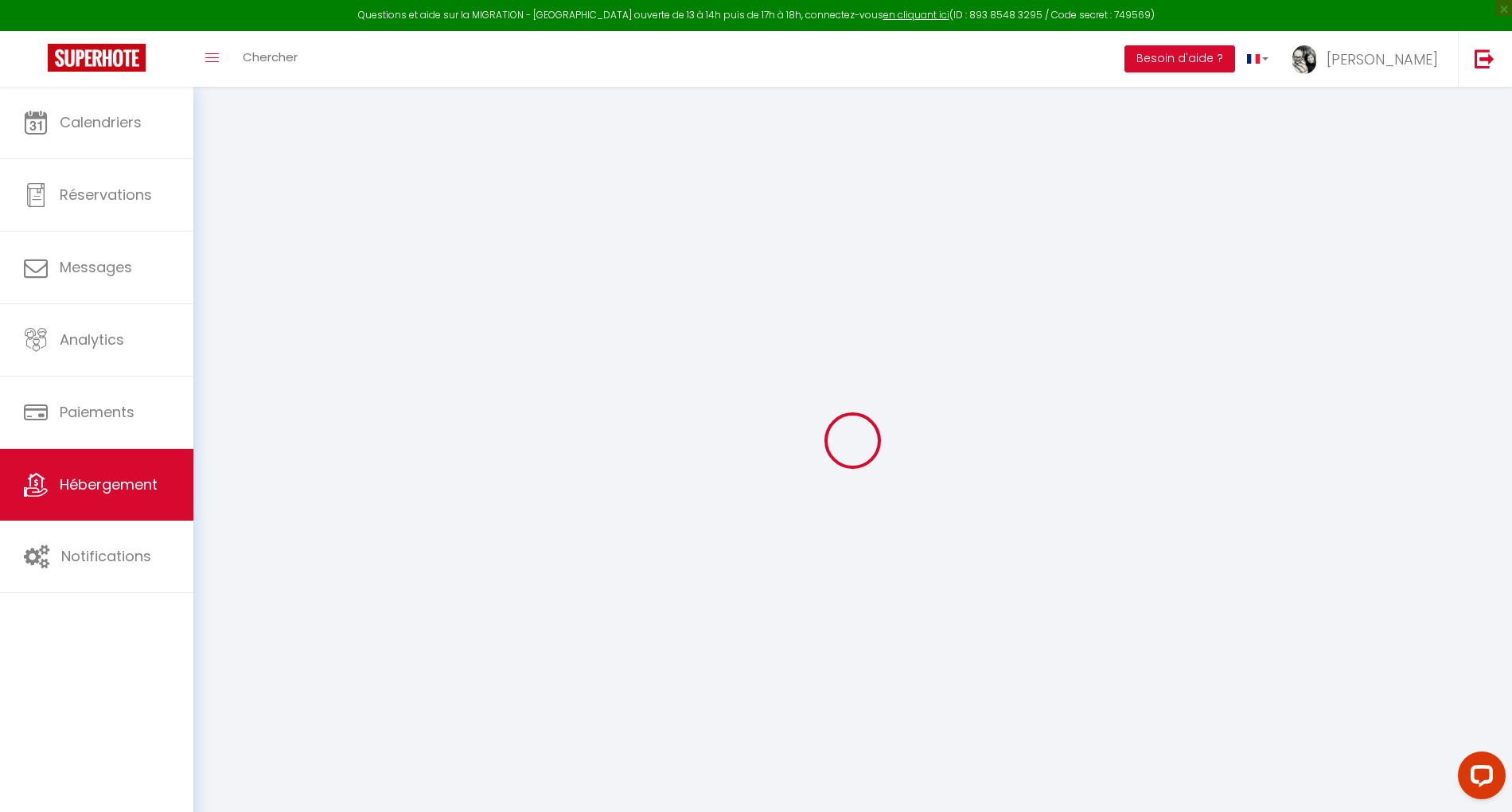
checkbox input "false"
select select
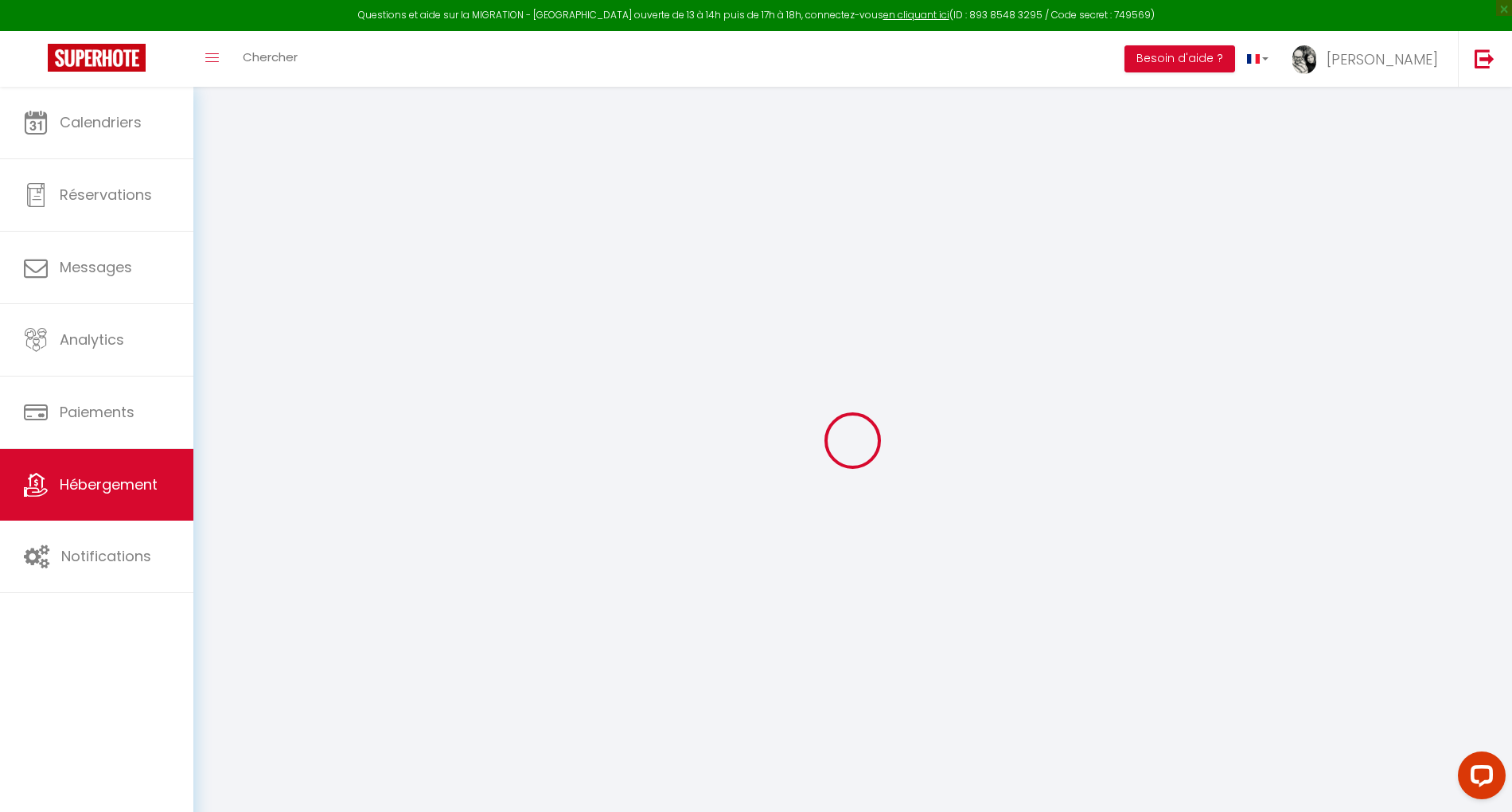
checkbox input "false"
select select
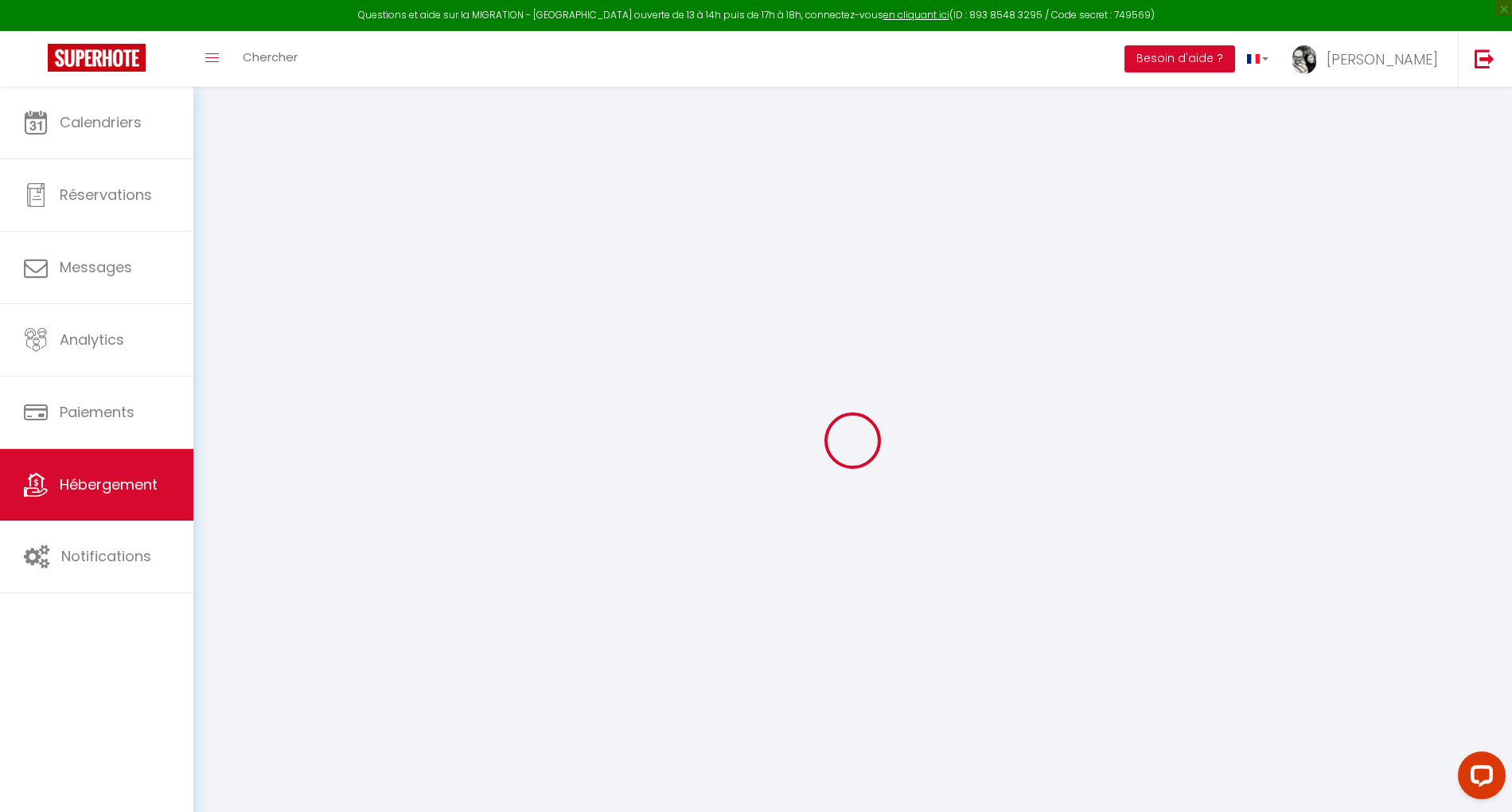
checkbox input "false"
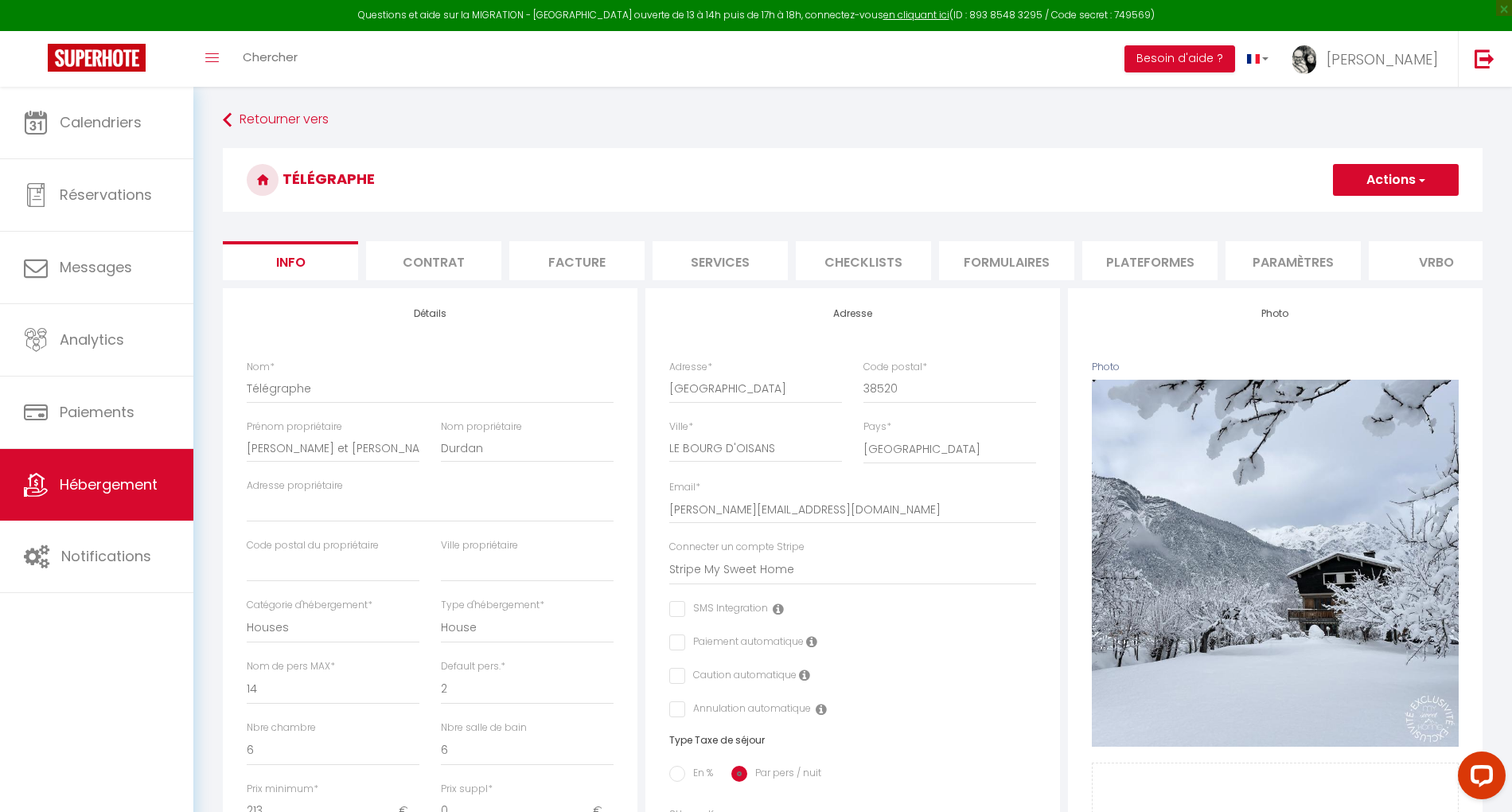
click at [1280, 246] on li "Paramètres" at bounding box center [1293, 261] width 135 height 39
select select
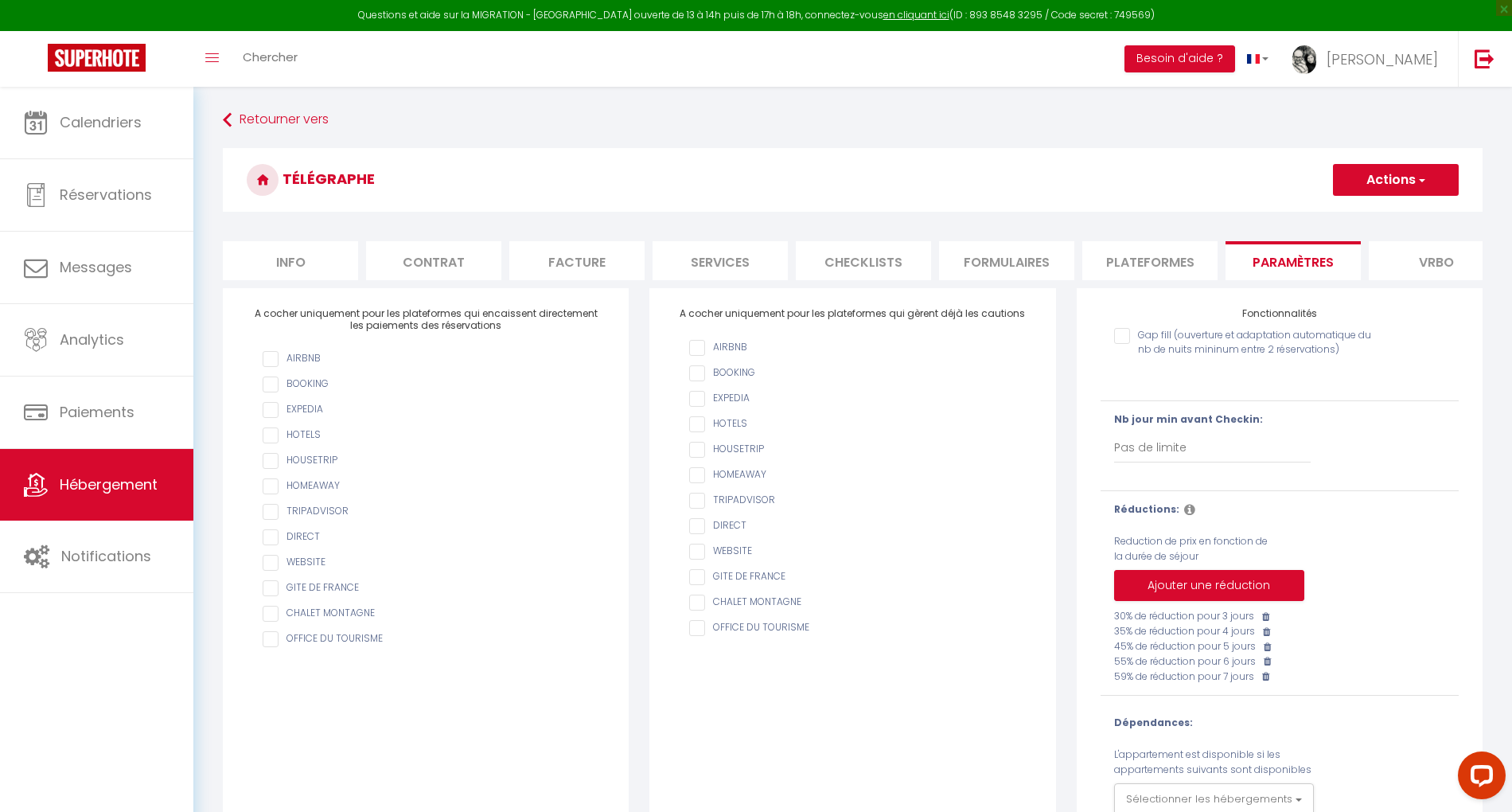
click at [1124, 264] on li "Plateformes" at bounding box center [1150, 261] width 135 height 39
select select
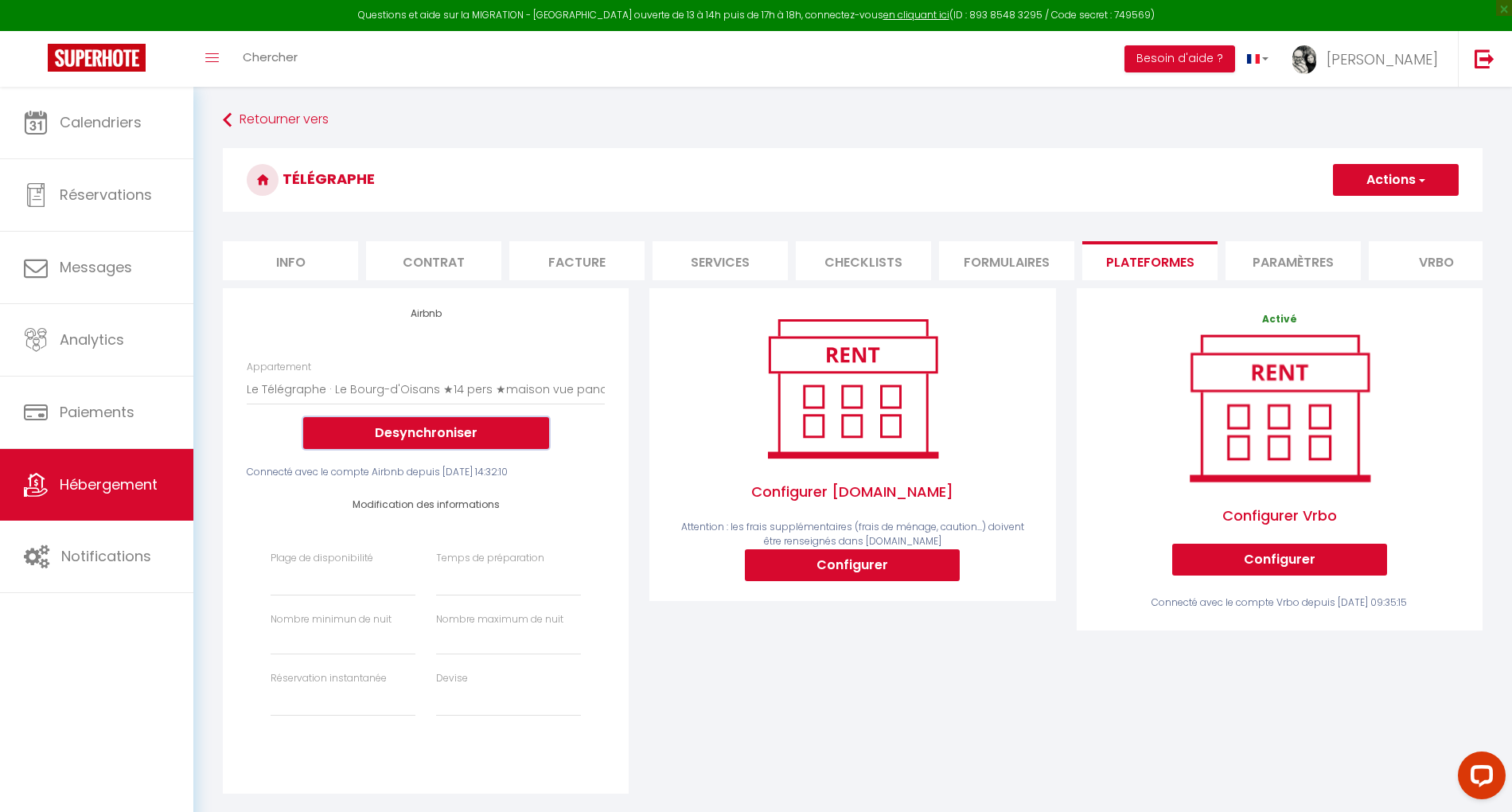
click at [427, 446] on button "Desynchroniser" at bounding box center [426, 433] width 246 height 32
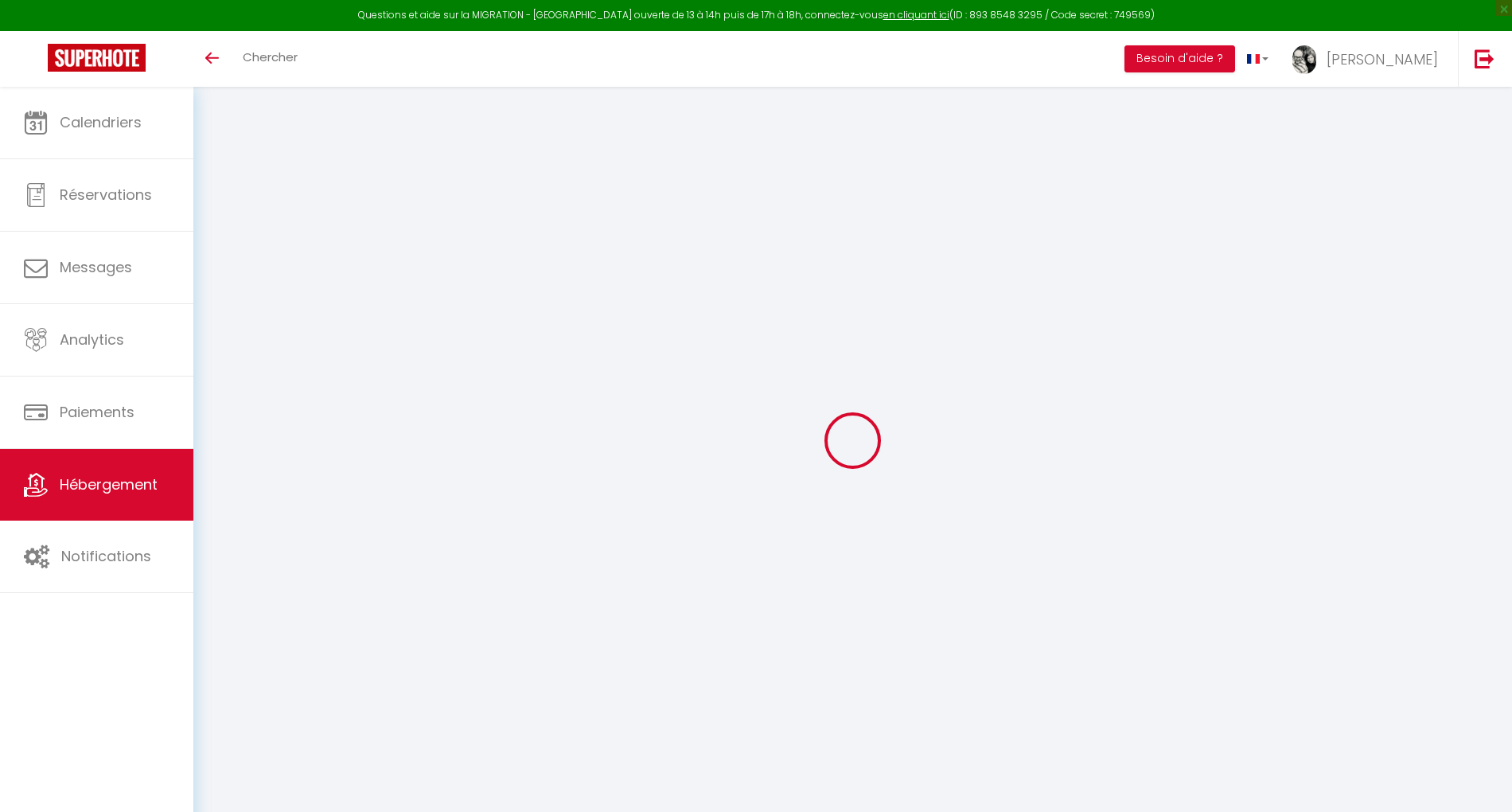
click at [147, 490] on span "Hébergement" at bounding box center [108, 484] width 98 height 20
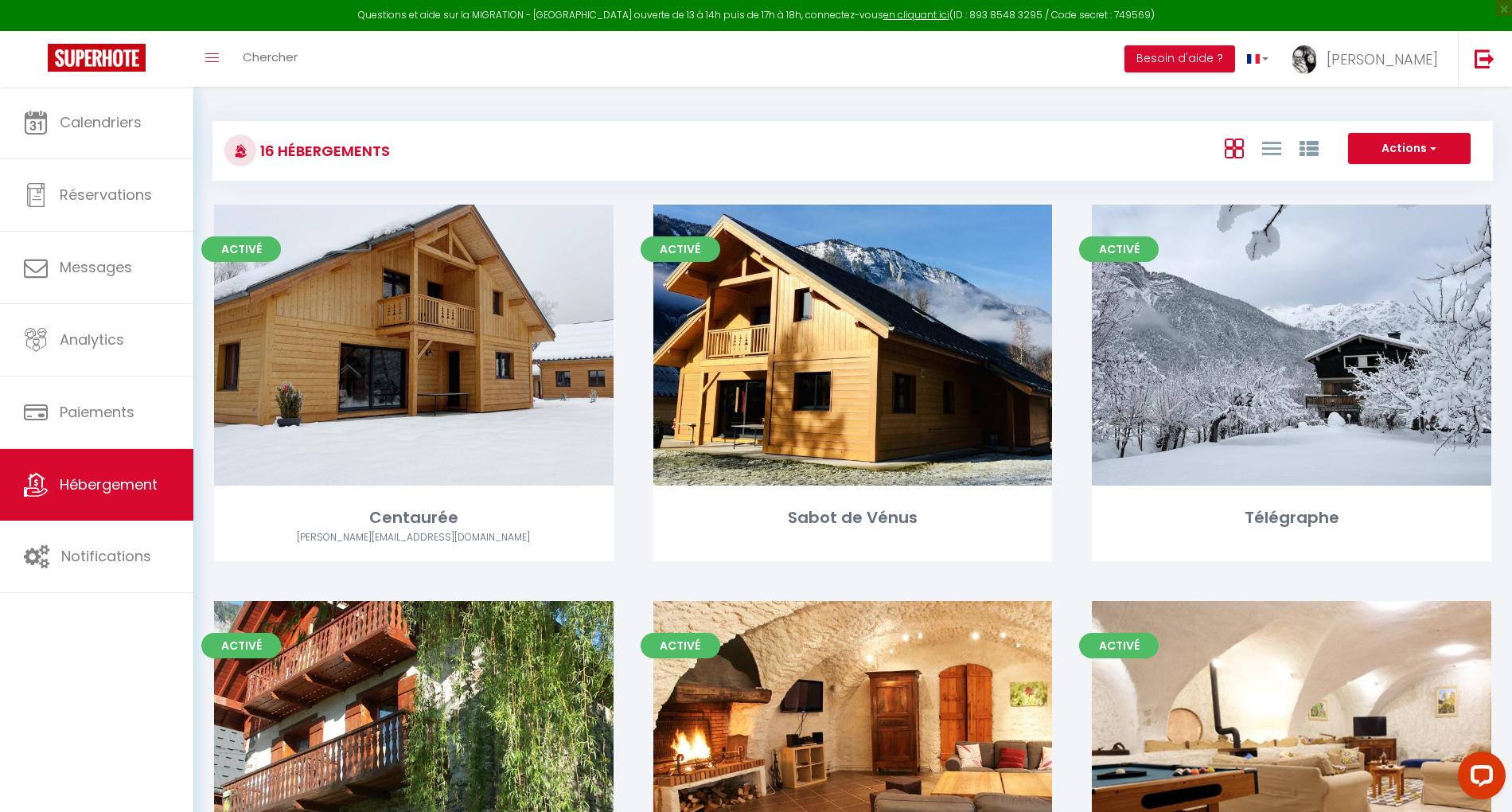
scroll to position [319, 0]
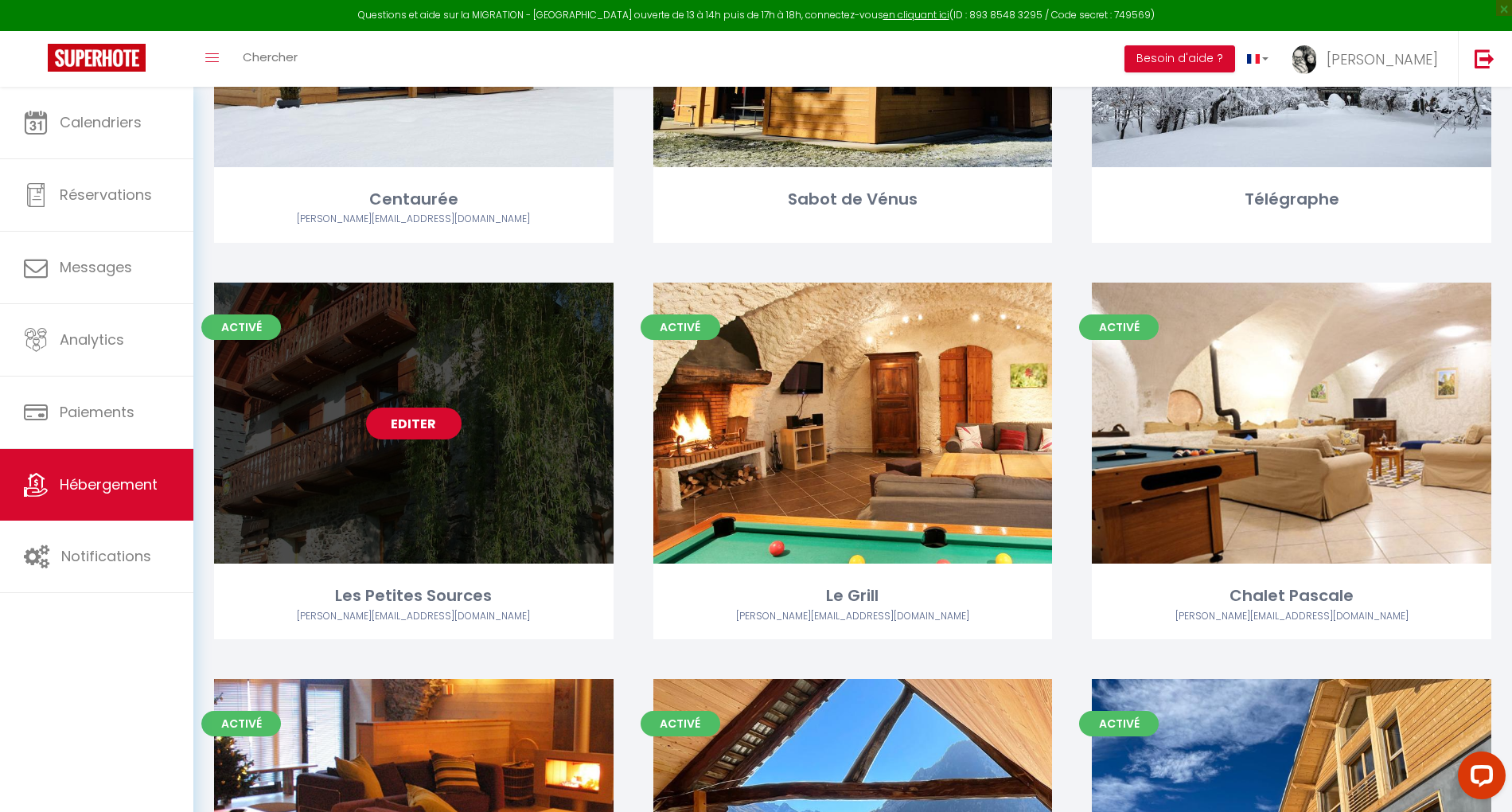
click at [433, 427] on link "Editer" at bounding box center [414, 424] width 95 height 32
click at [415, 427] on link "Editer" at bounding box center [414, 424] width 95 height 32
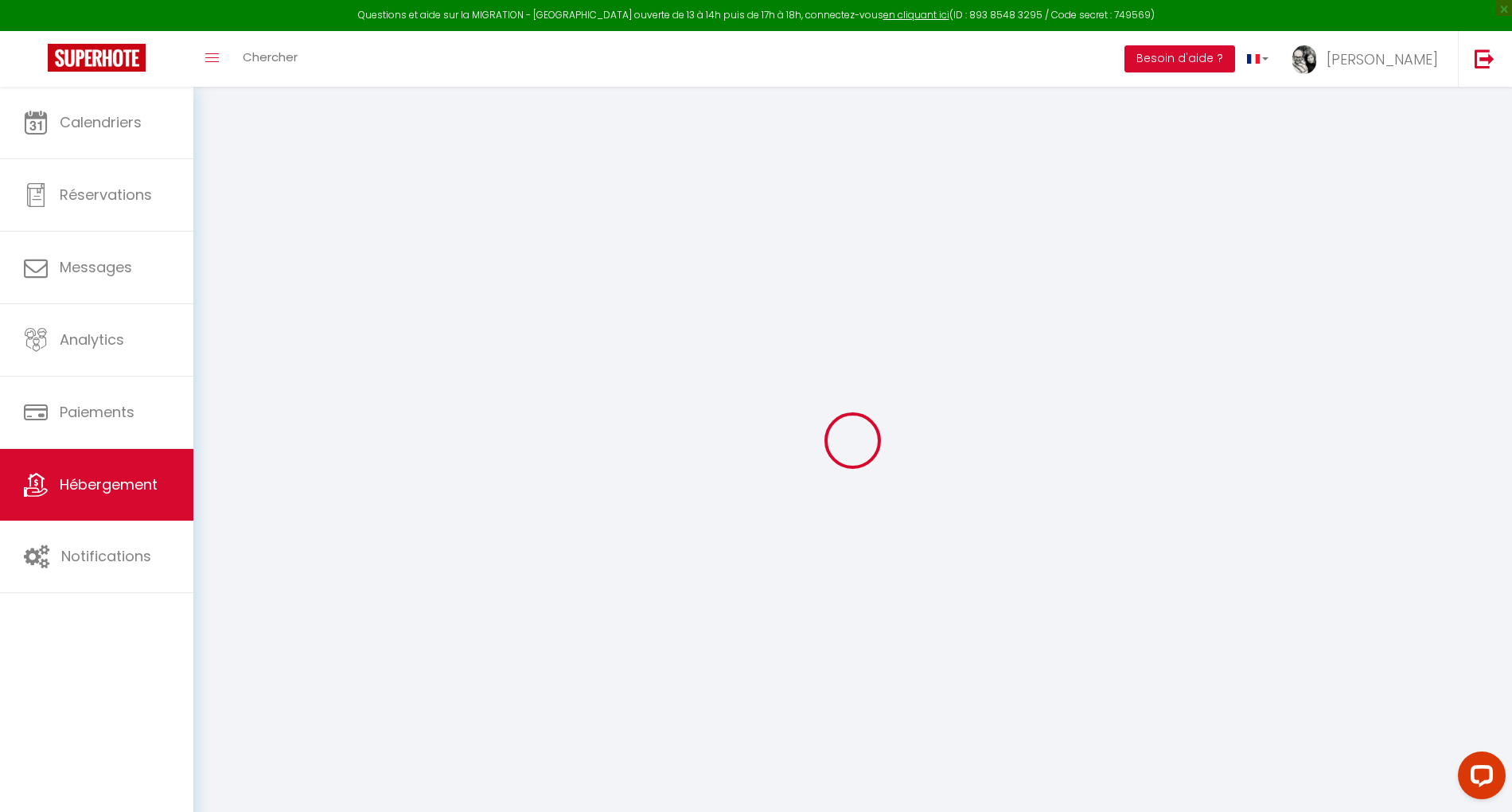
select select "+ 19 %"
select select "+ 20 %"
select select
checkbox input "false"
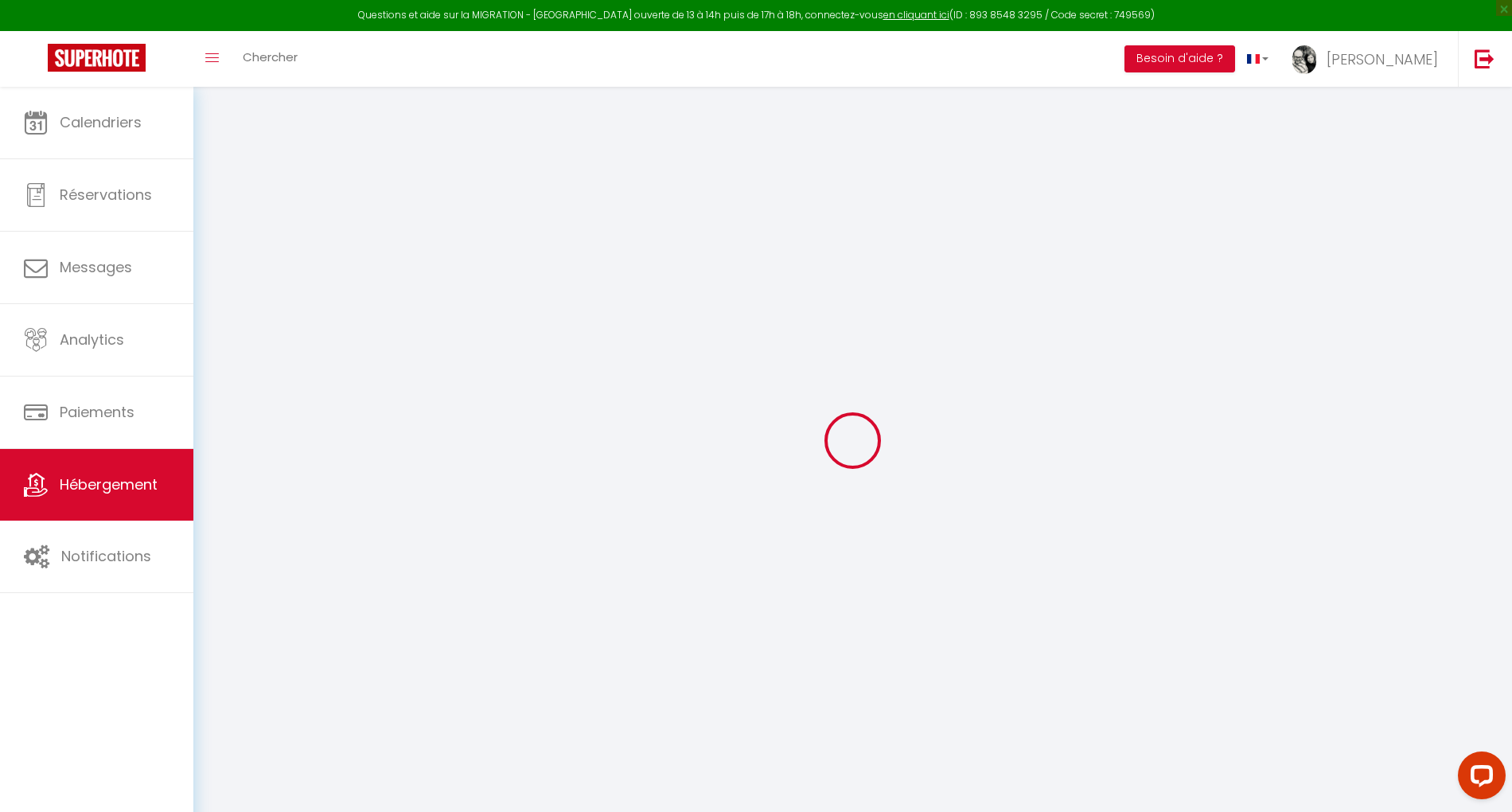
checkbox input "false"
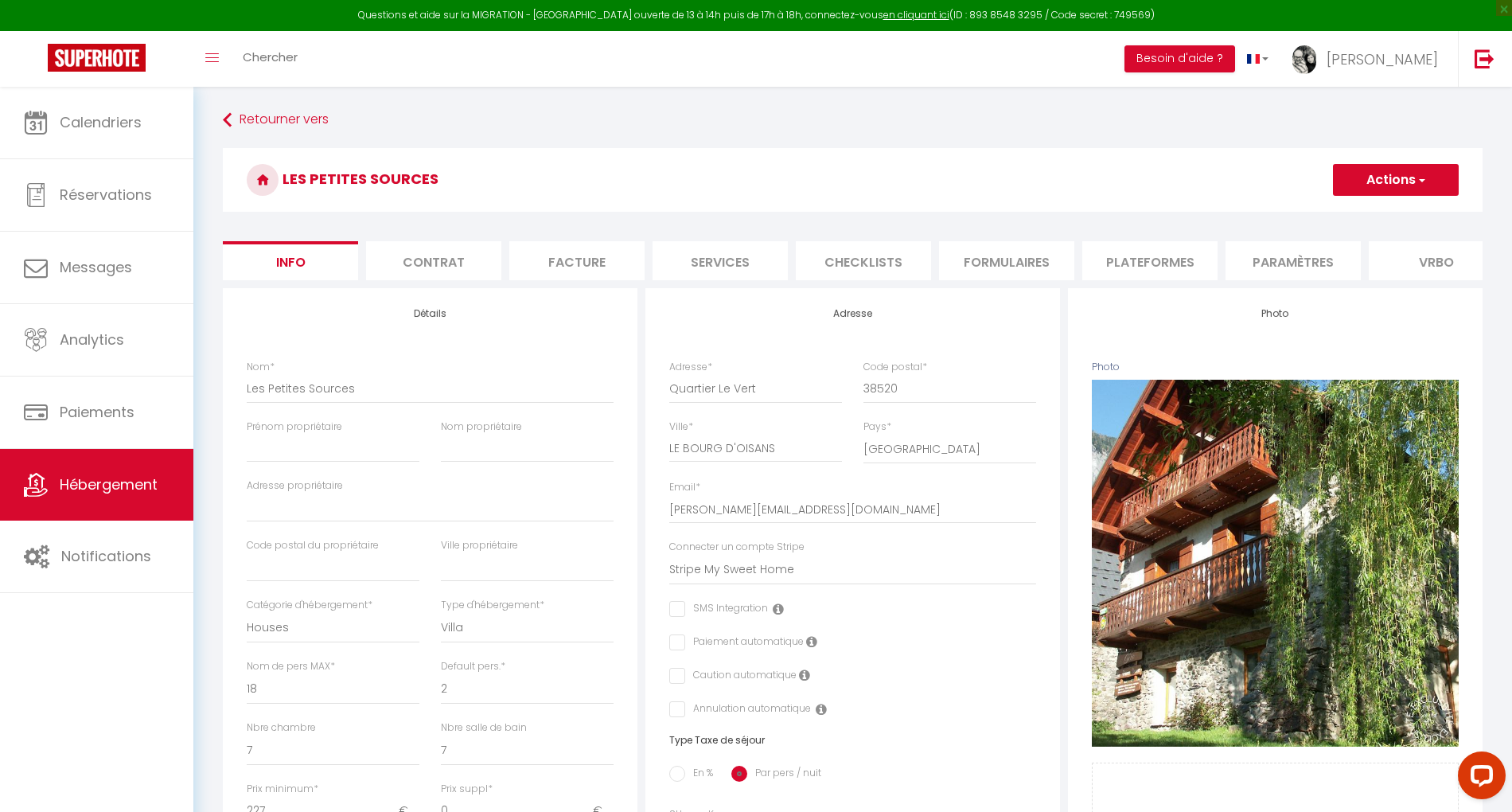
select select
checkbox input "false"
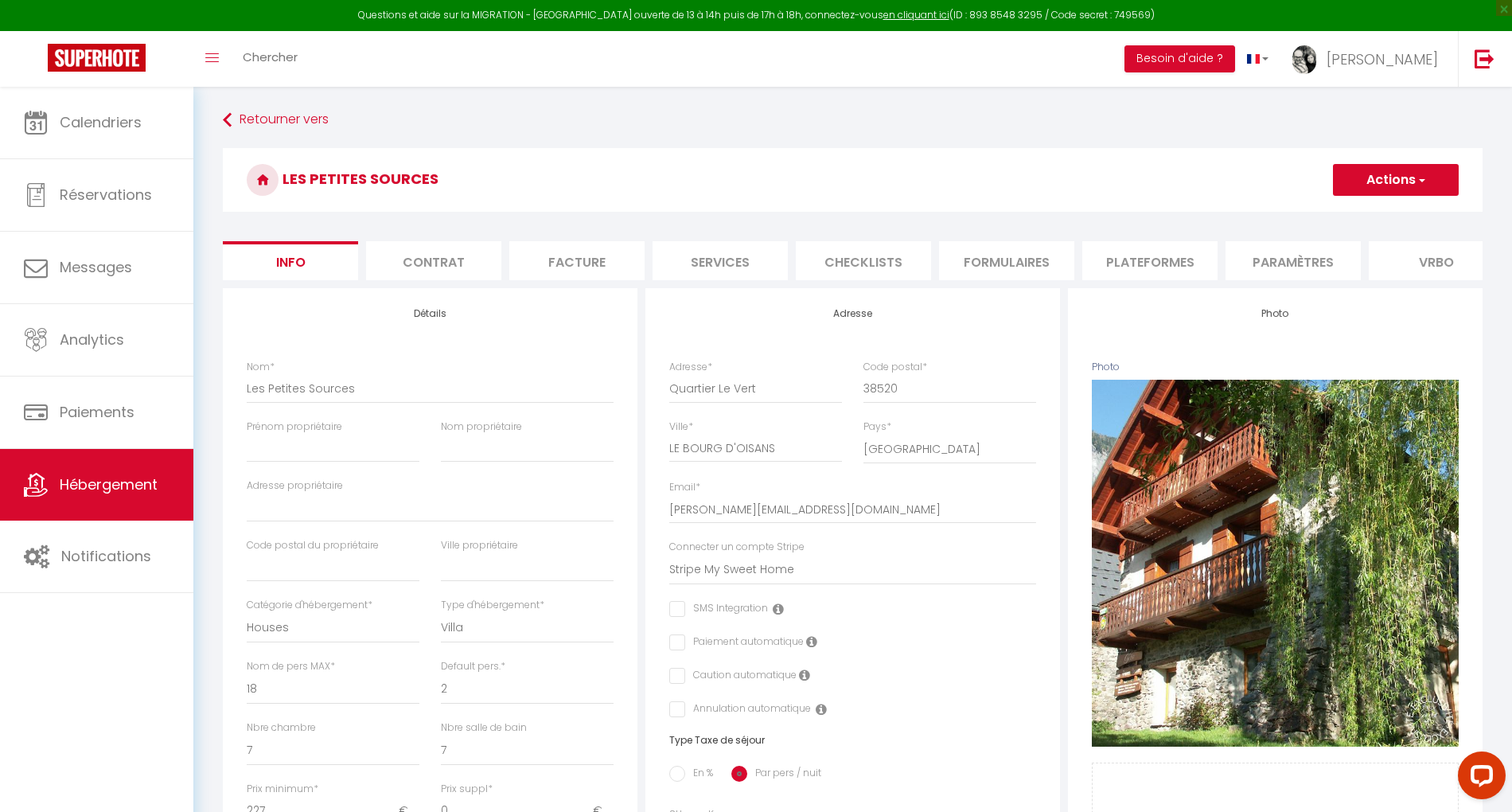
select select "3995-44982341"
click at [1275, 268] on li "Paramètres" at bounding box center [1293, 261] width 135 height 39
select select
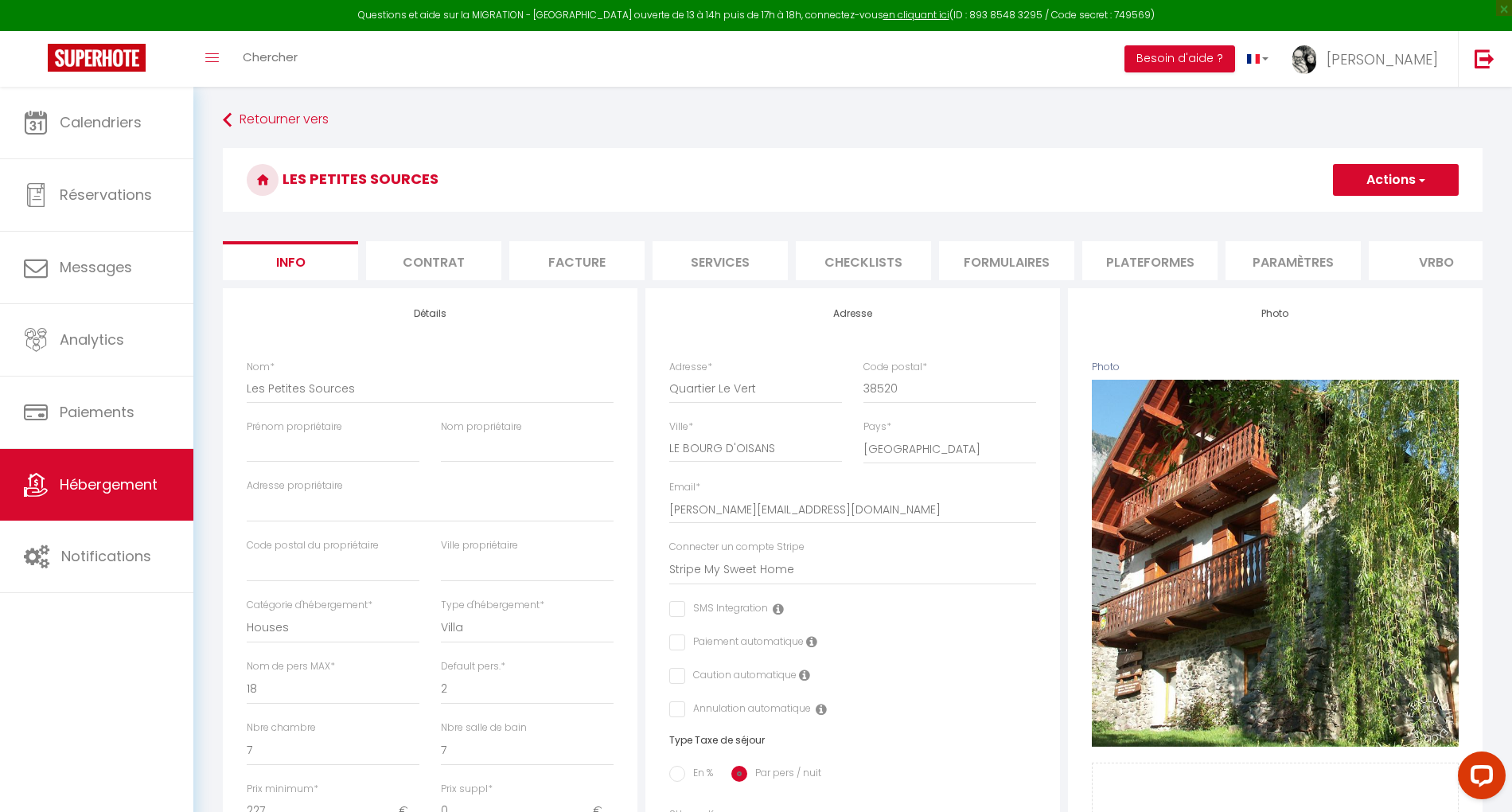
select select
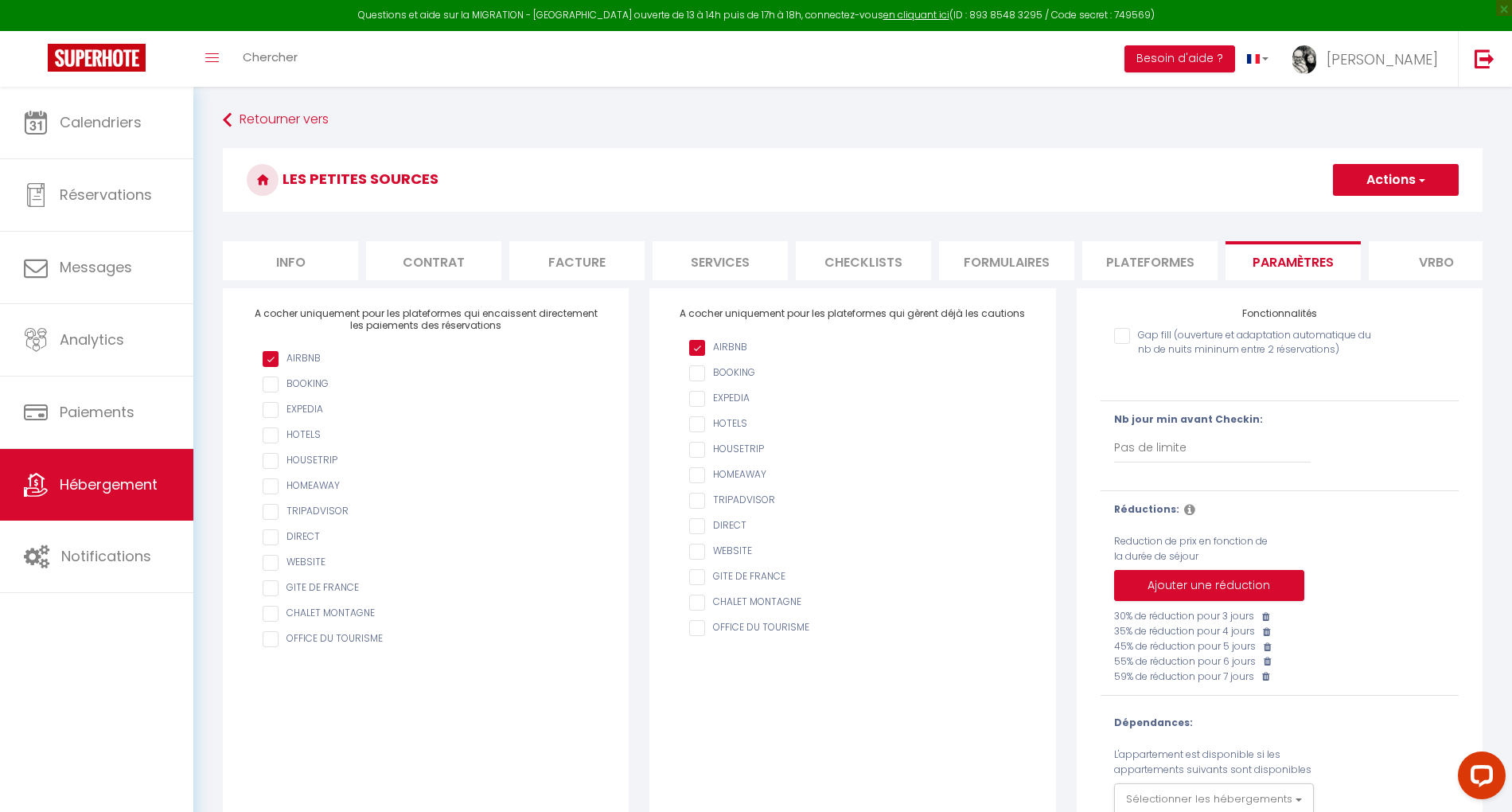
click at [1146, 256] on li "Plateformes" at bounding box center [1150, 261] width 135 height 39
select select
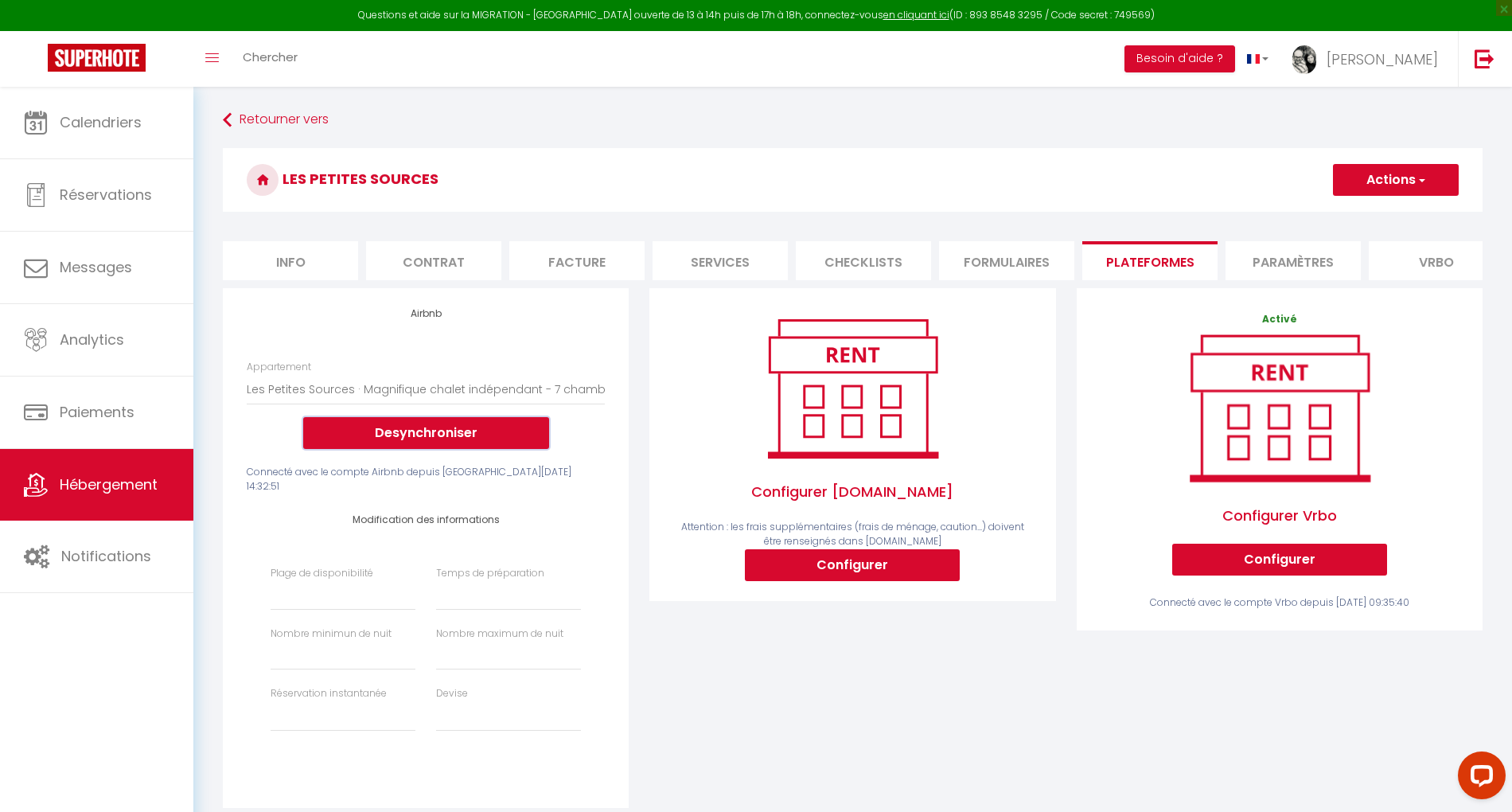
click at [440, 448] on button "Desynchroniser" at bounding box center [426, 433] width 246 height 32
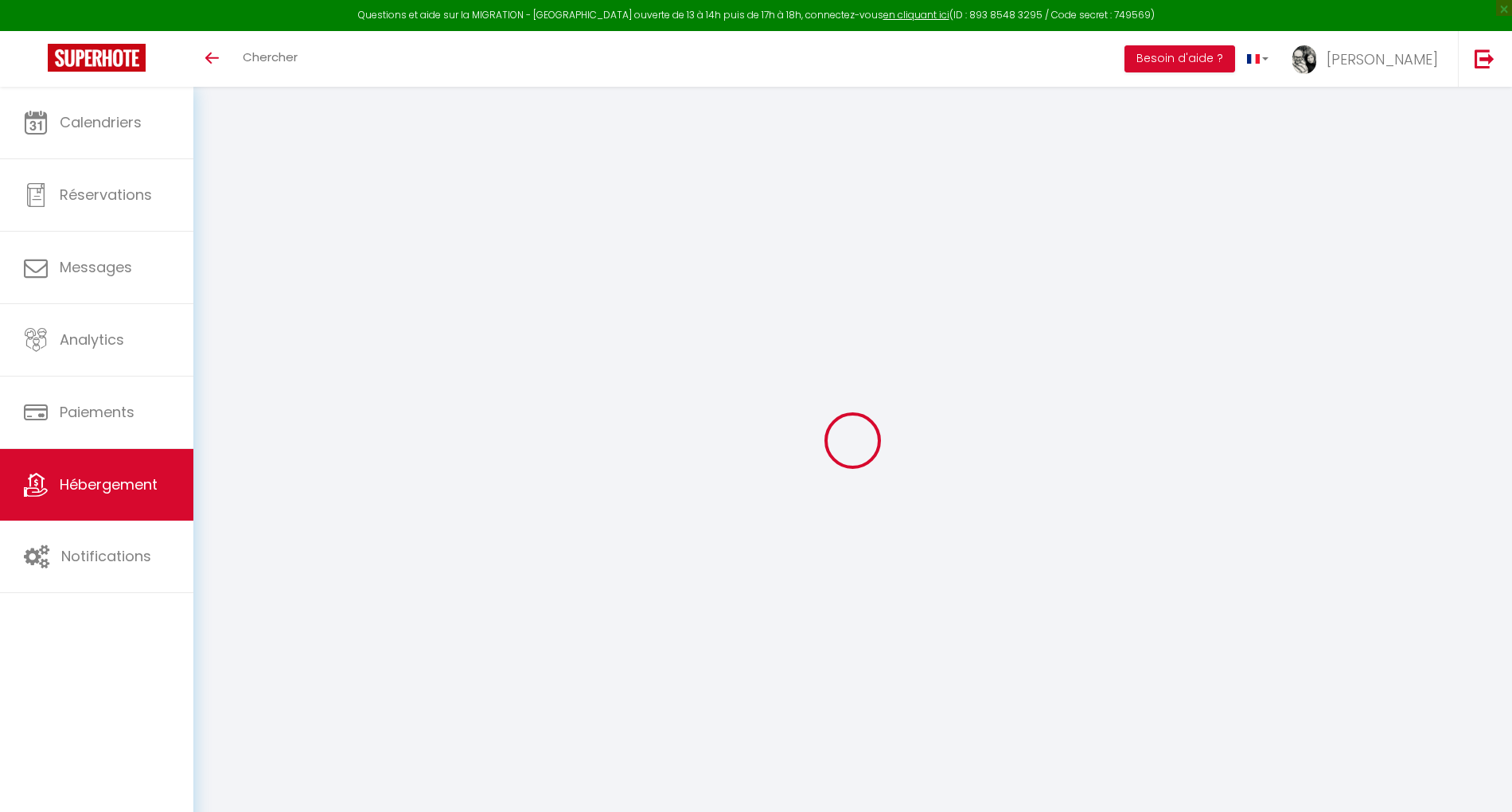
click at [126, 490] on span "Hébergement" at bounding box center [108, 484] width 98 height 20
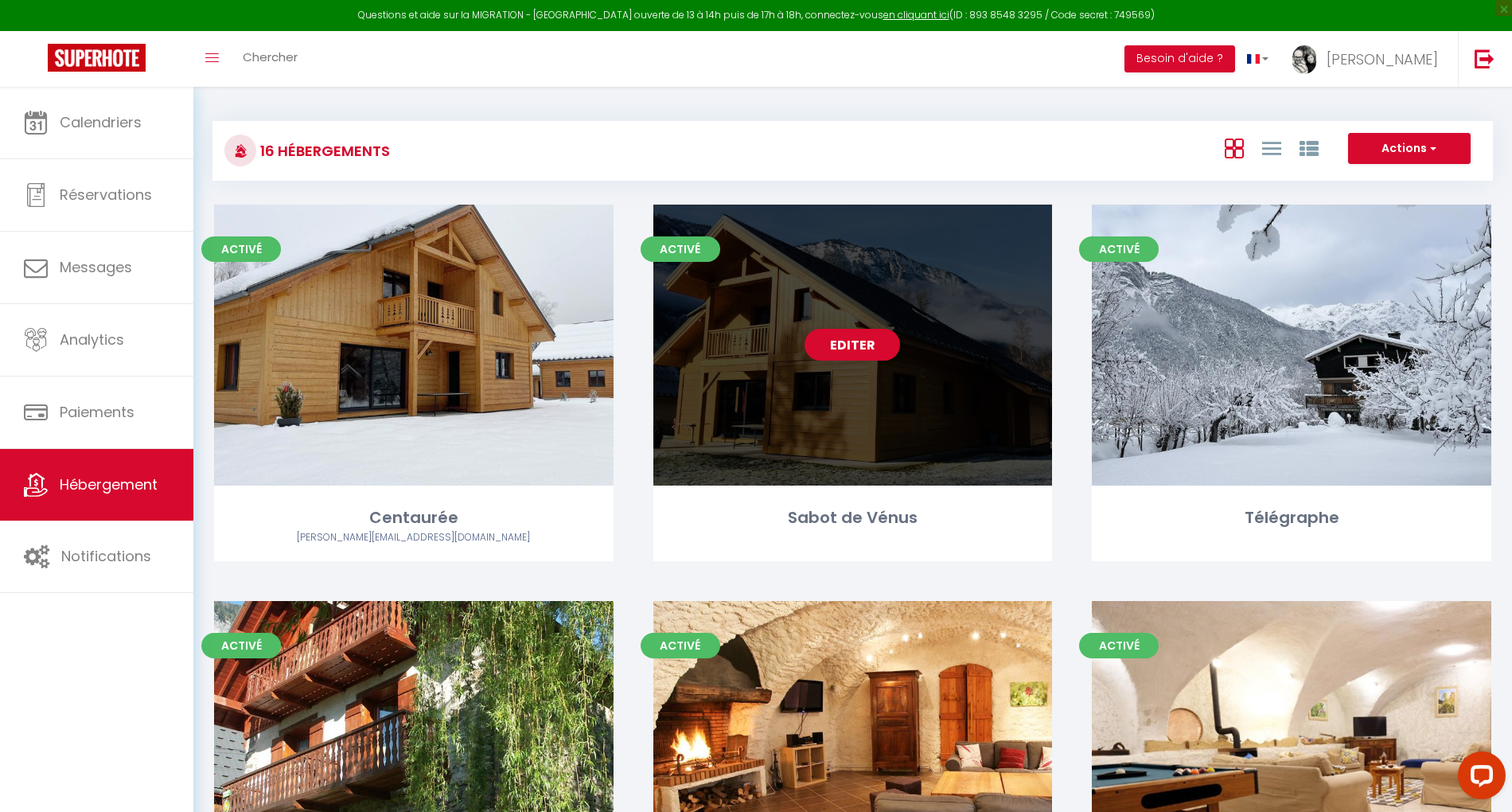
scroll to position [319, 0]
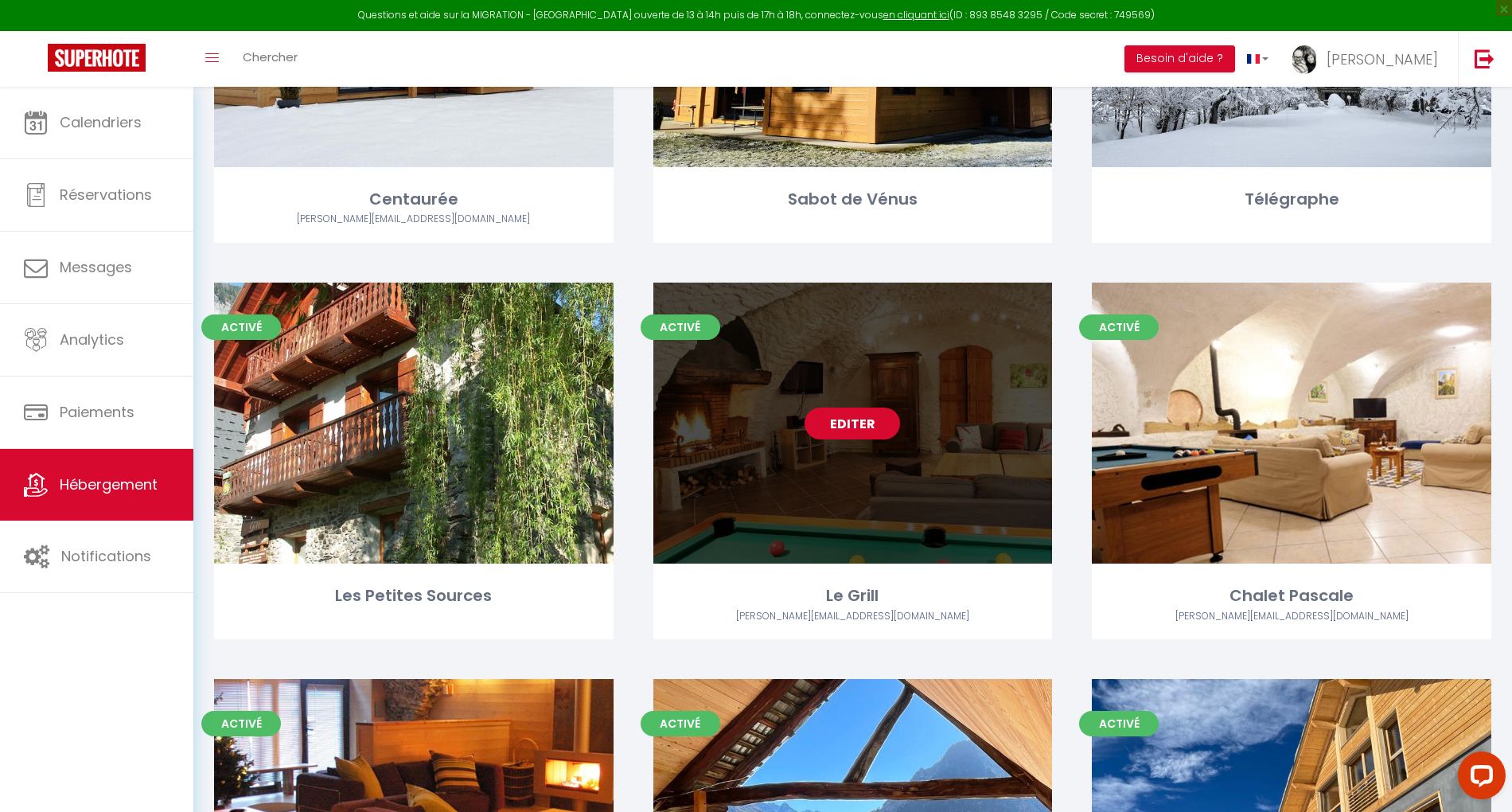
click at [845, 433] on link "Editer" at bounding box center [852, 424] width 95 height 32
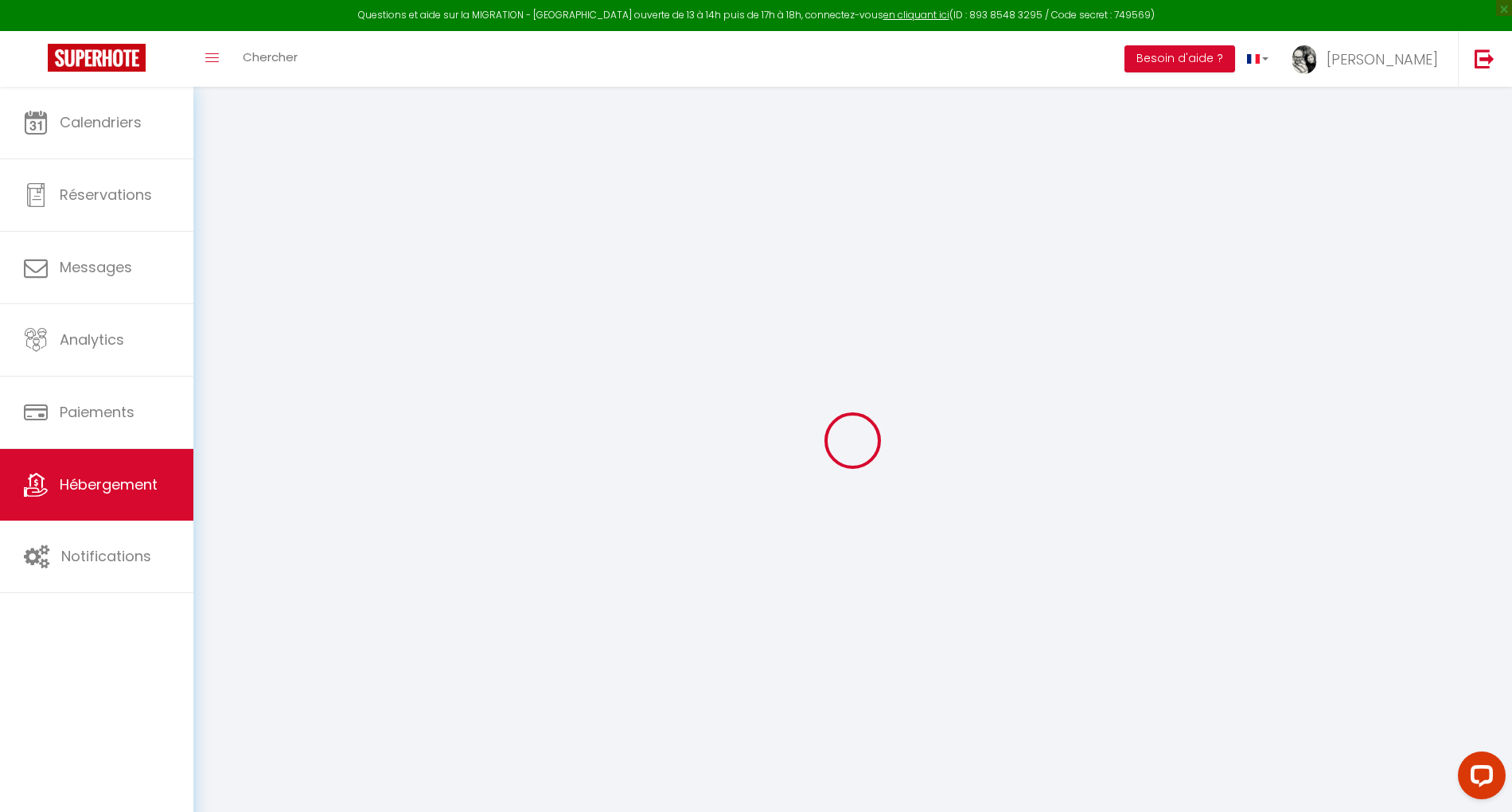
select select "+ 19 %"
select select "+ 20 %"
checkbox input "false"
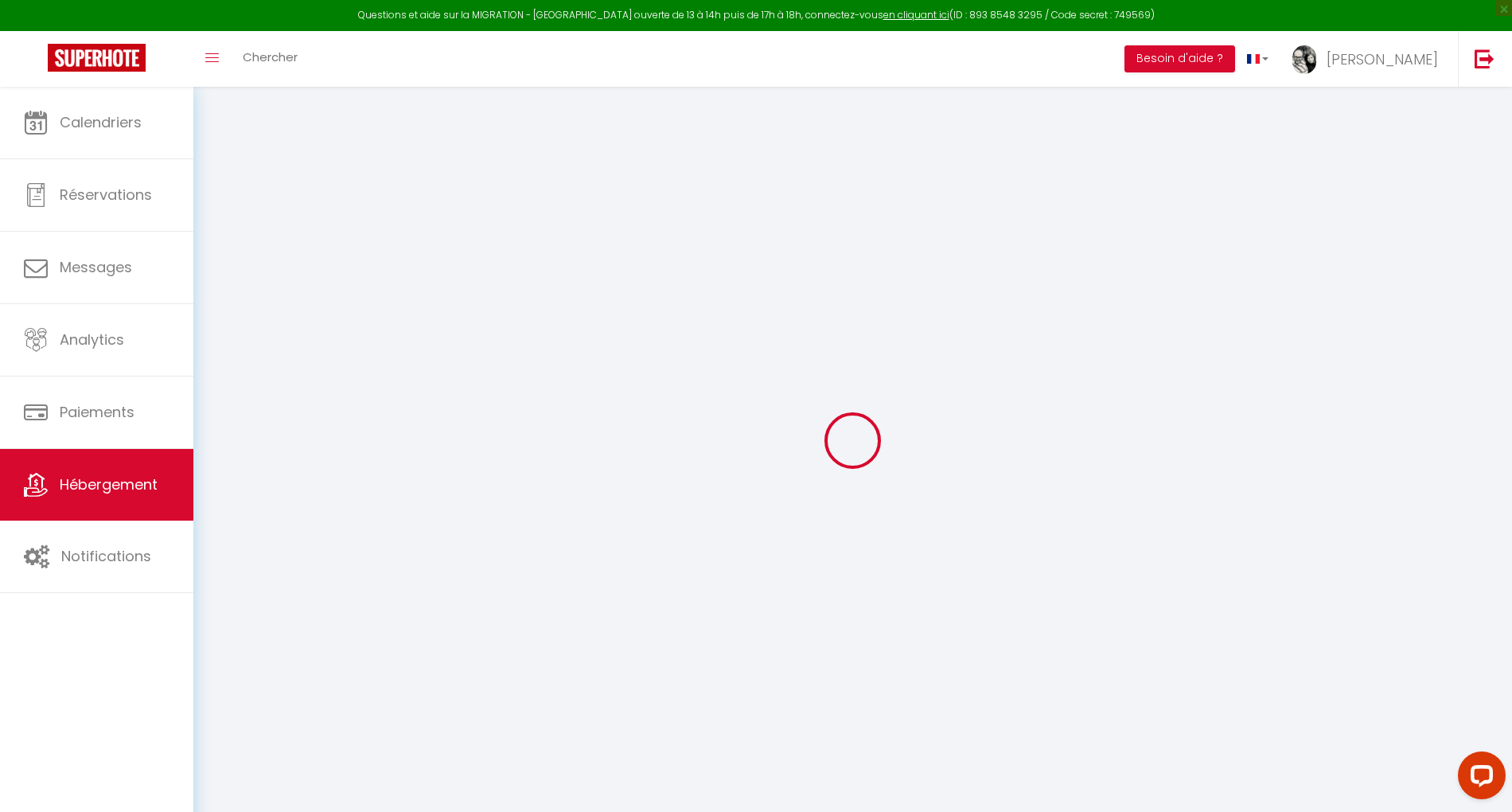
checkbox input "false"
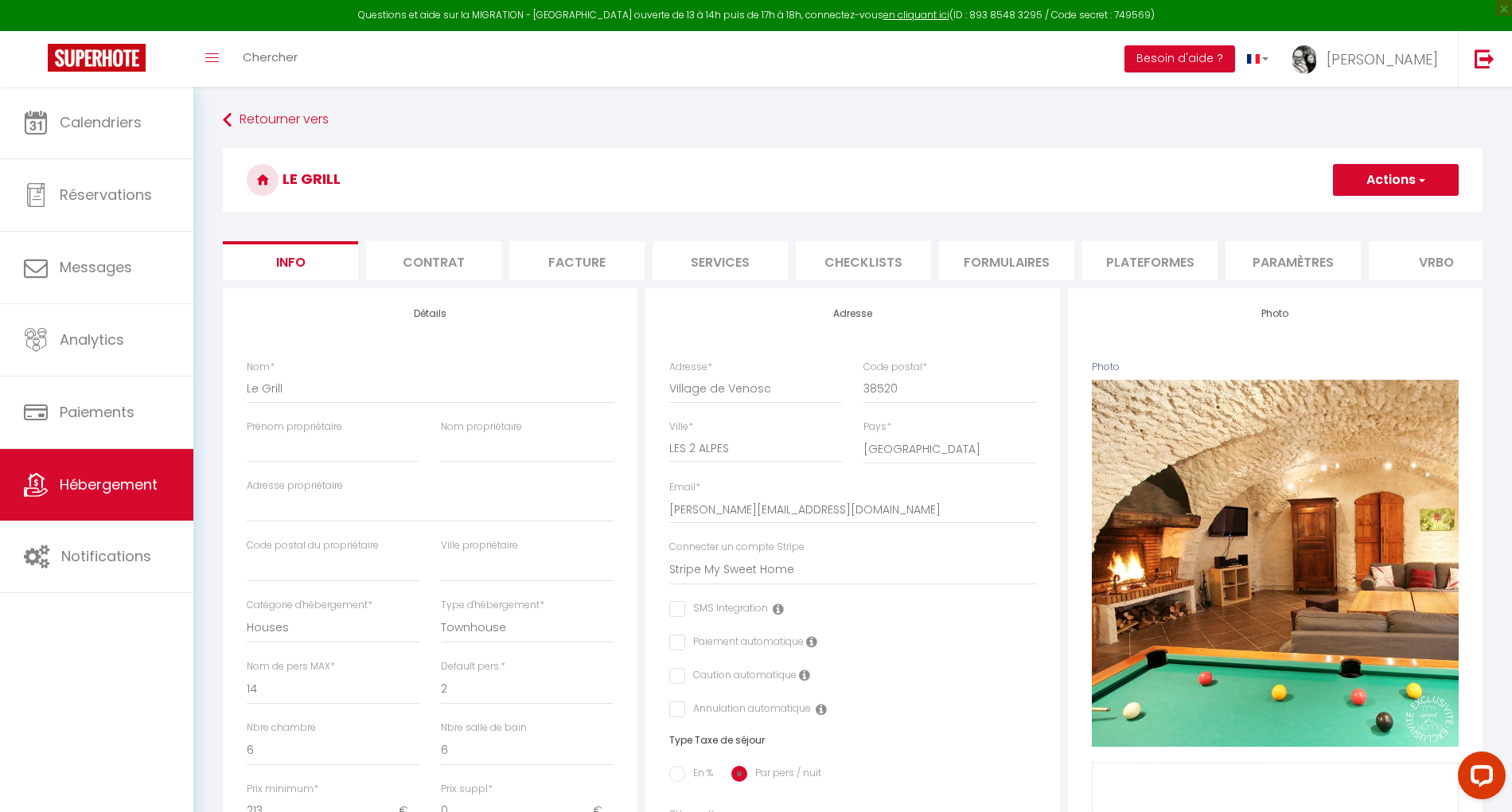
checkbox input "false"
select select "3995-1031149121779413885"
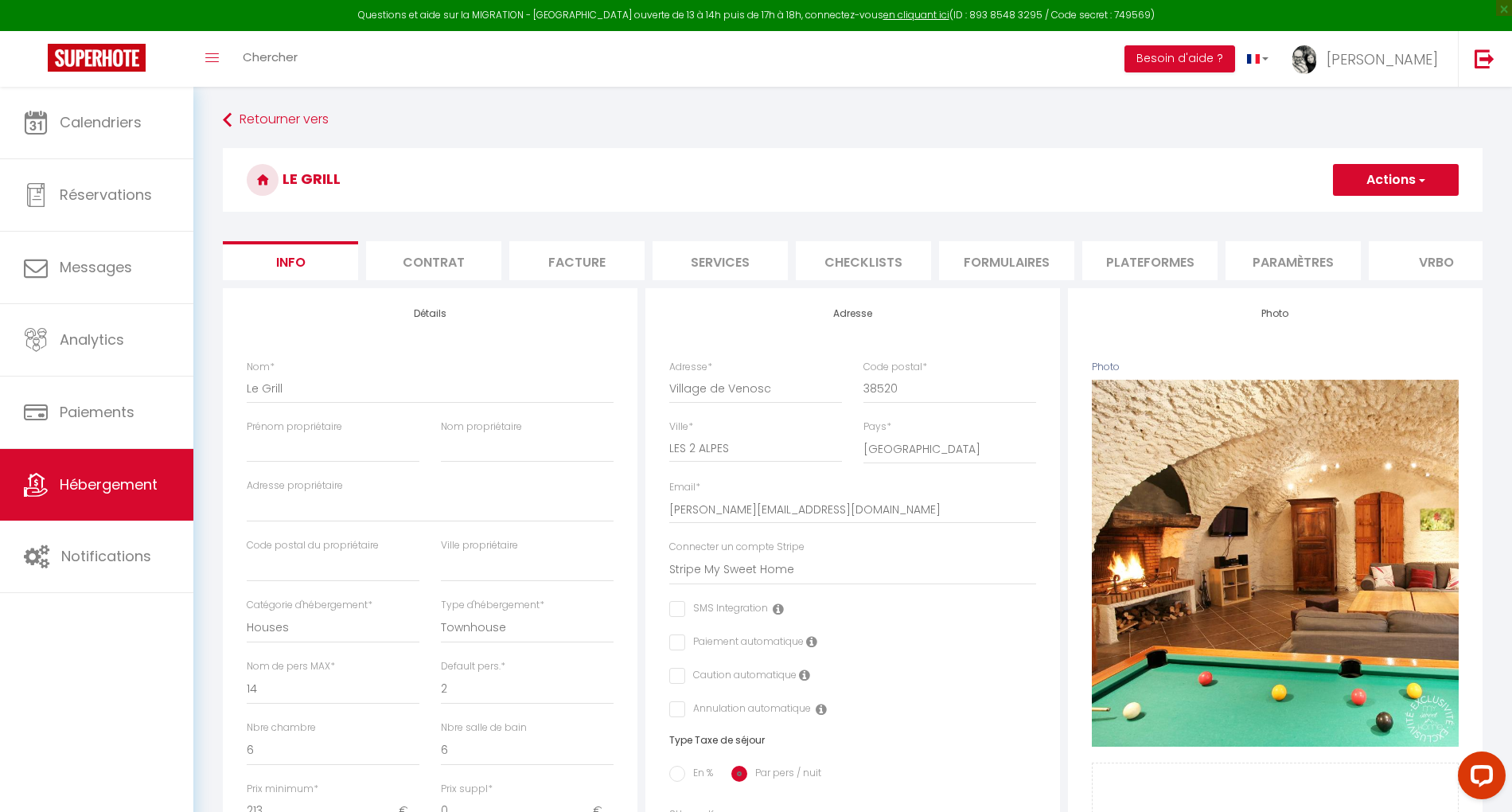
click at [1169, 263] on li "Plateformes" at bounding box center [1150, 261] width 135 height 39
select select
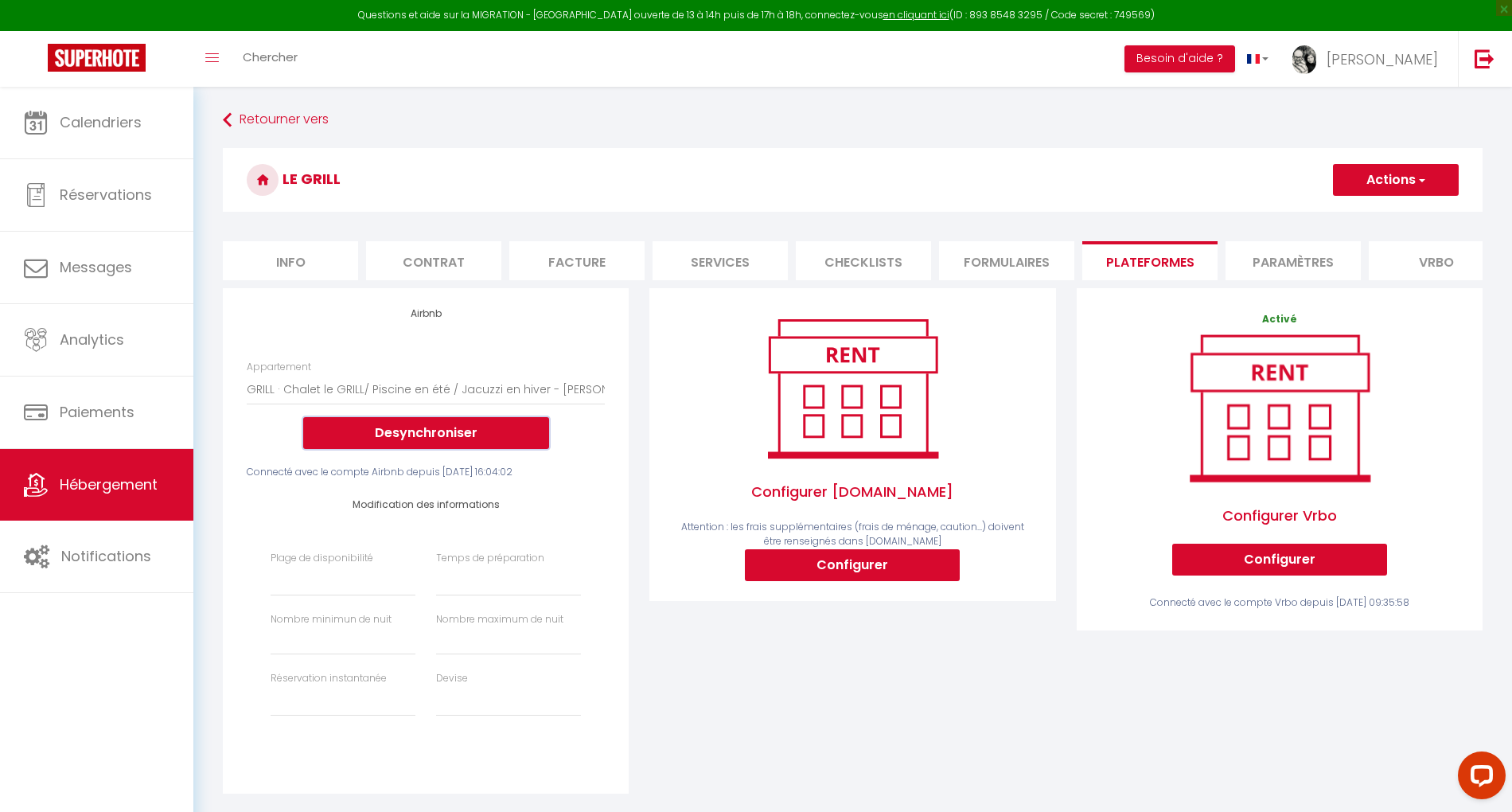
click at [433, 449] on button "Desynchroniser" at bounding box center [426, 433] width 246 height 32
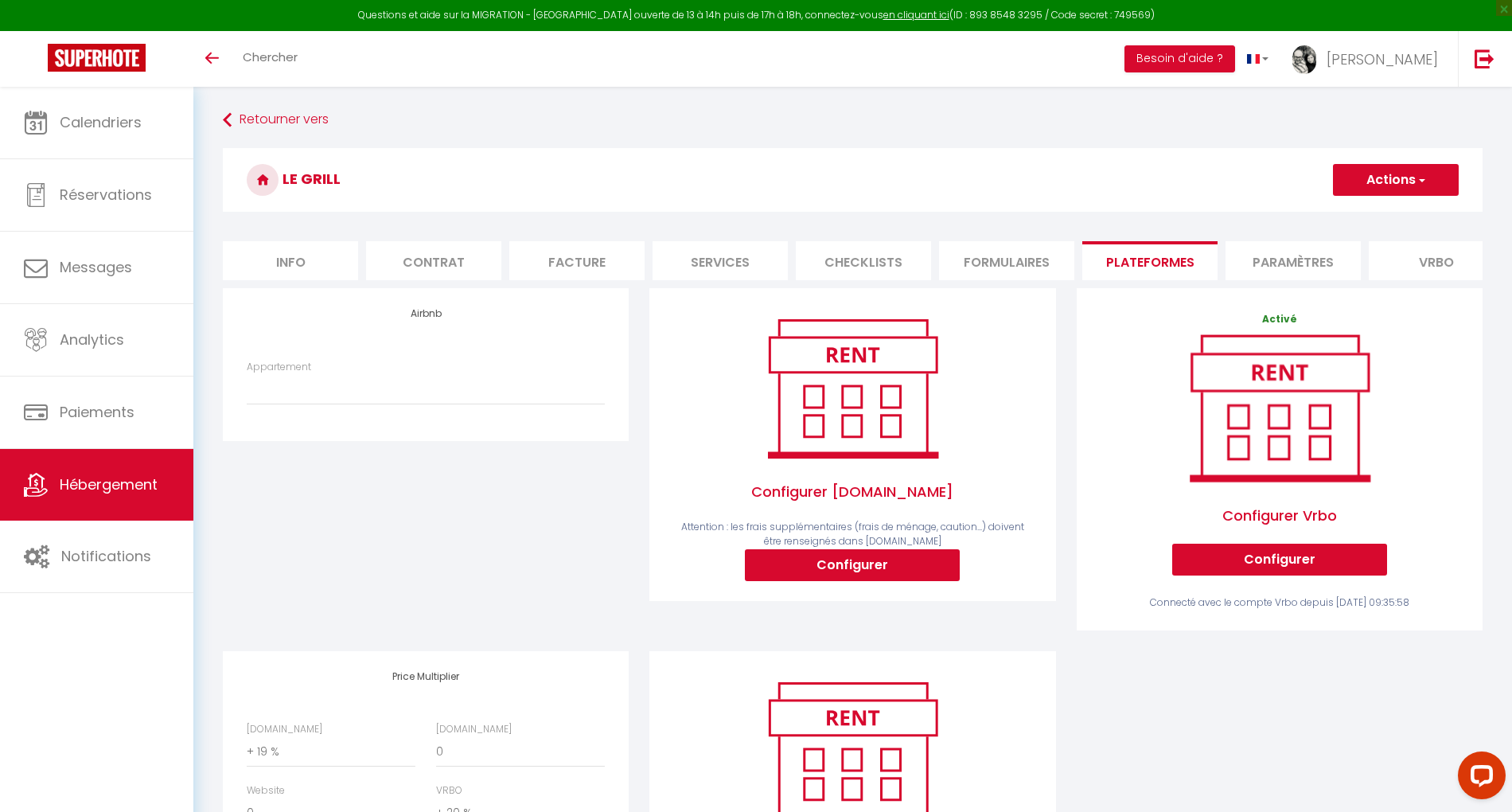
click at [106, 492] on span "Hébergement" at bounding box center [108, 484] width 98 height 20
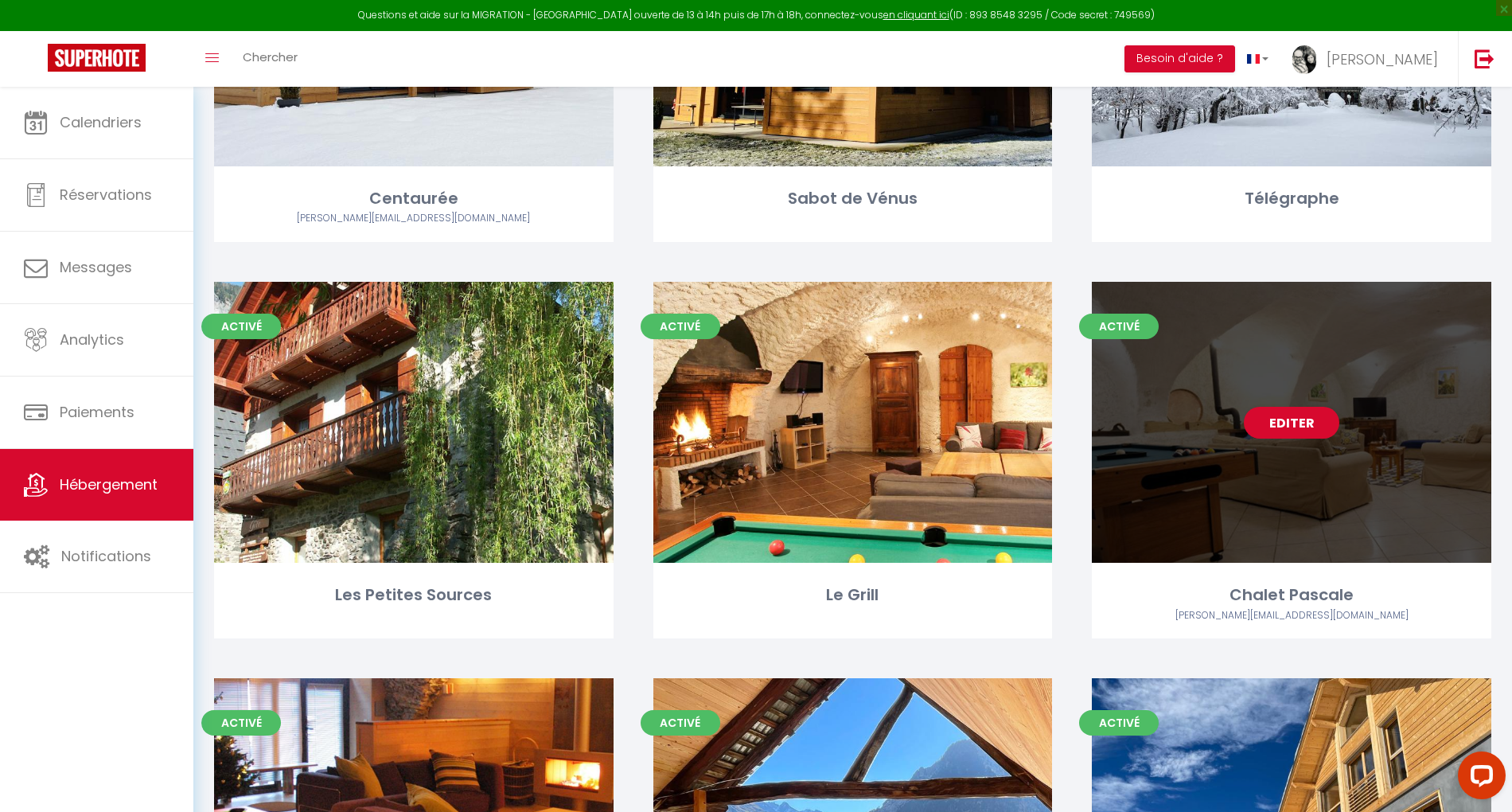
scroll to position [424, 0]
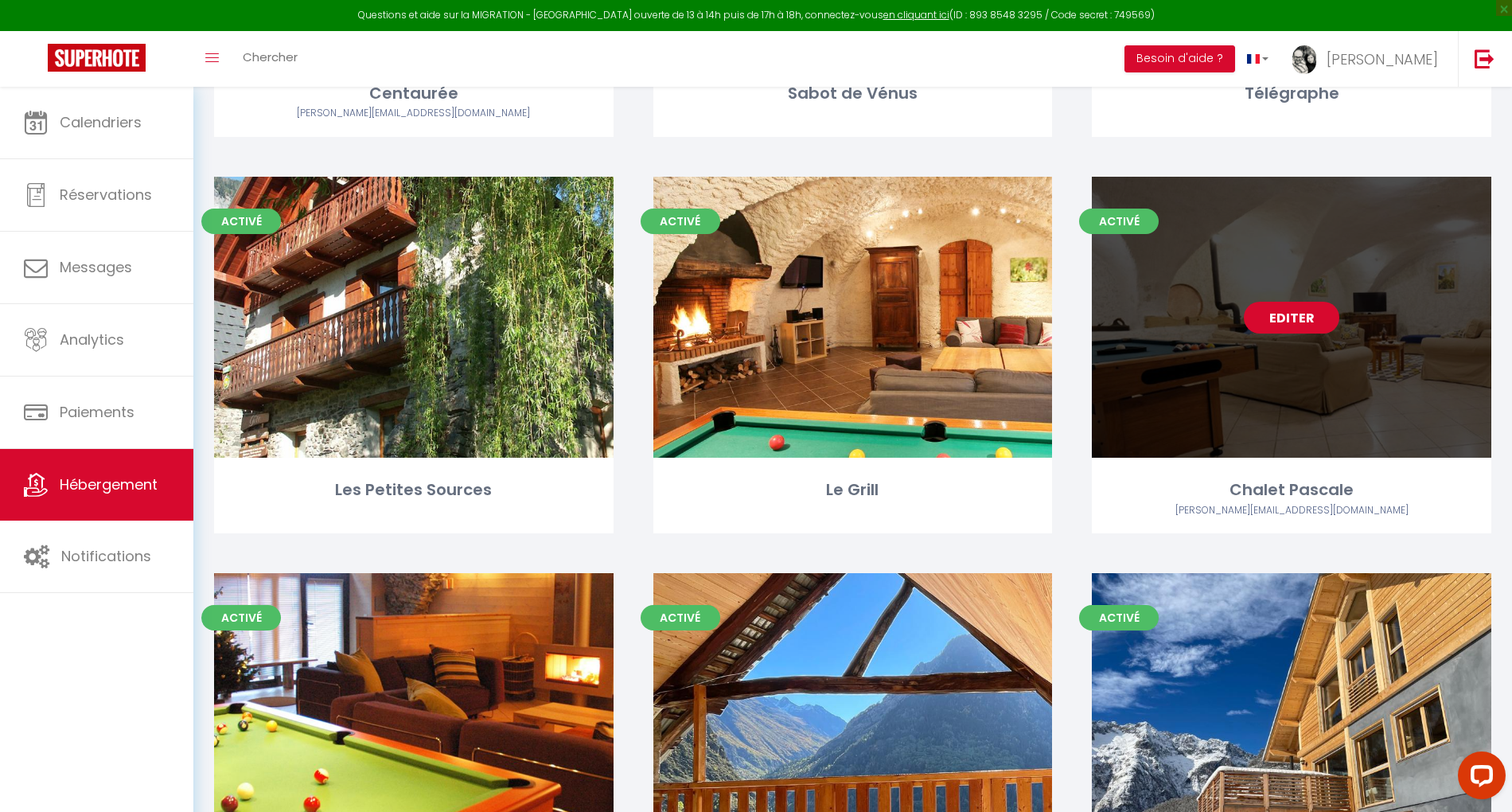
click at [1298, 317] on link "Editer" at bounding box center [1292, 318] width 95 height 32
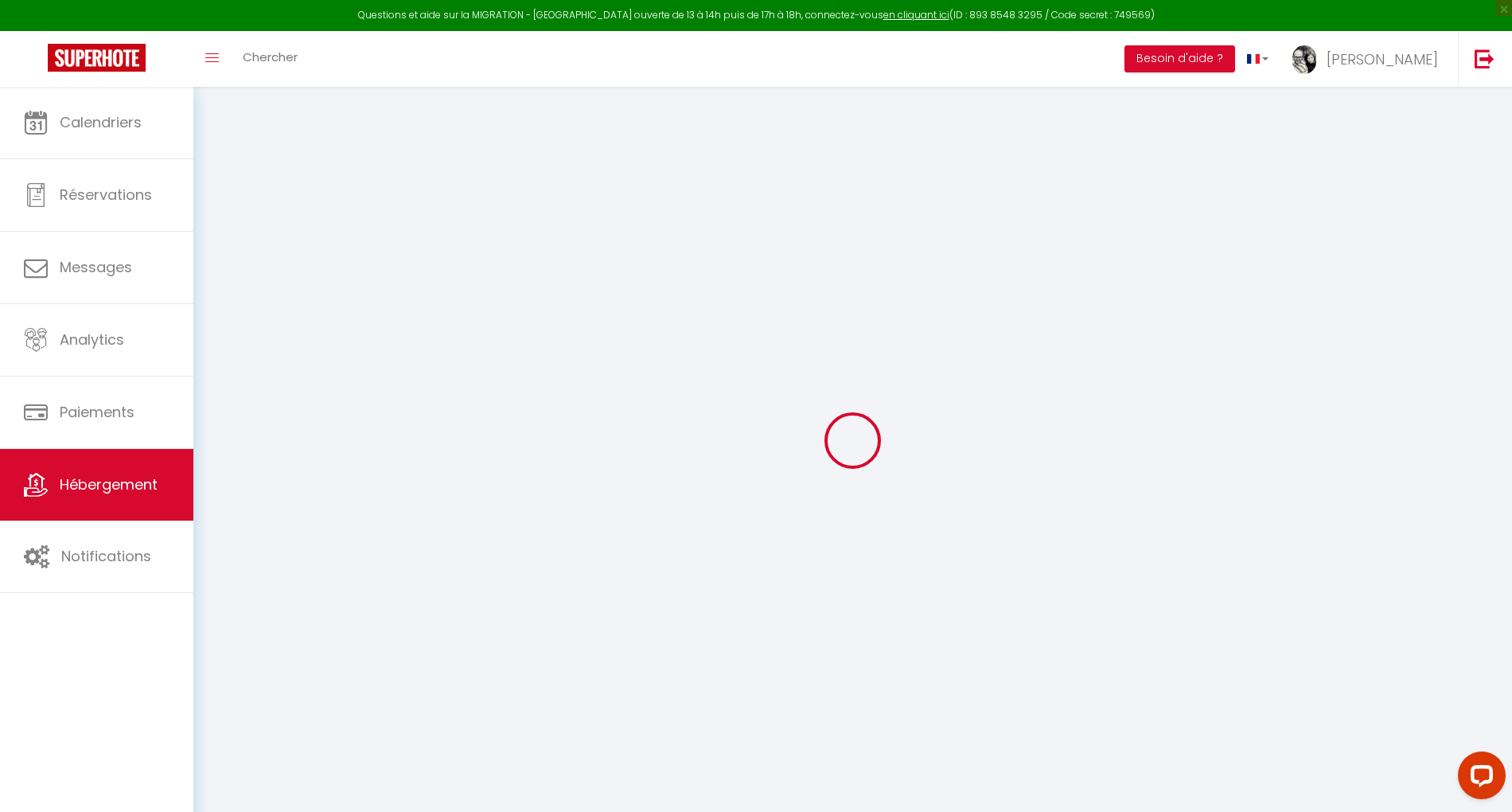
select select "+ 19 %"
select select "+ 20 %"
checkbox input "false"
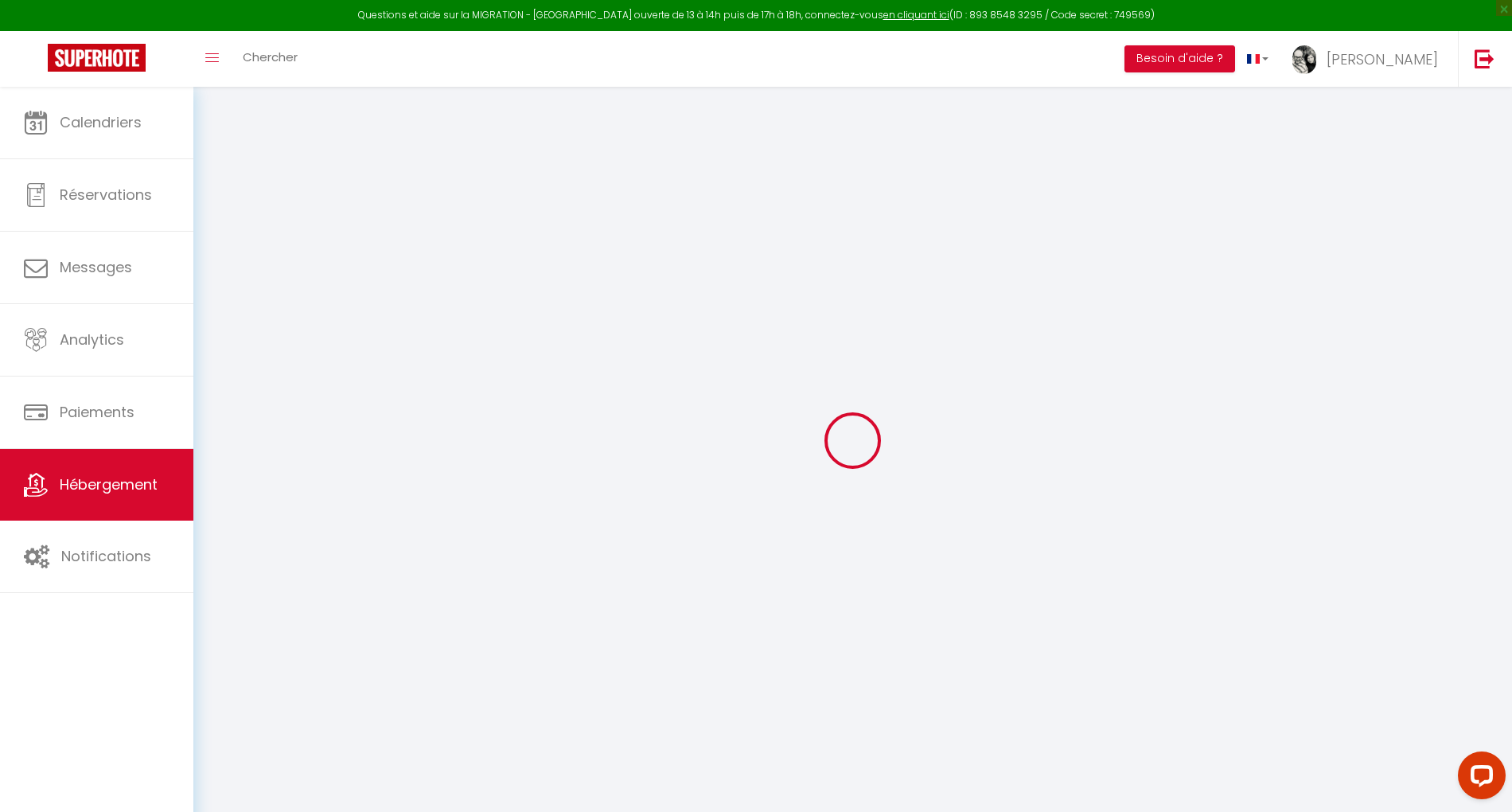
checkbox input "false"
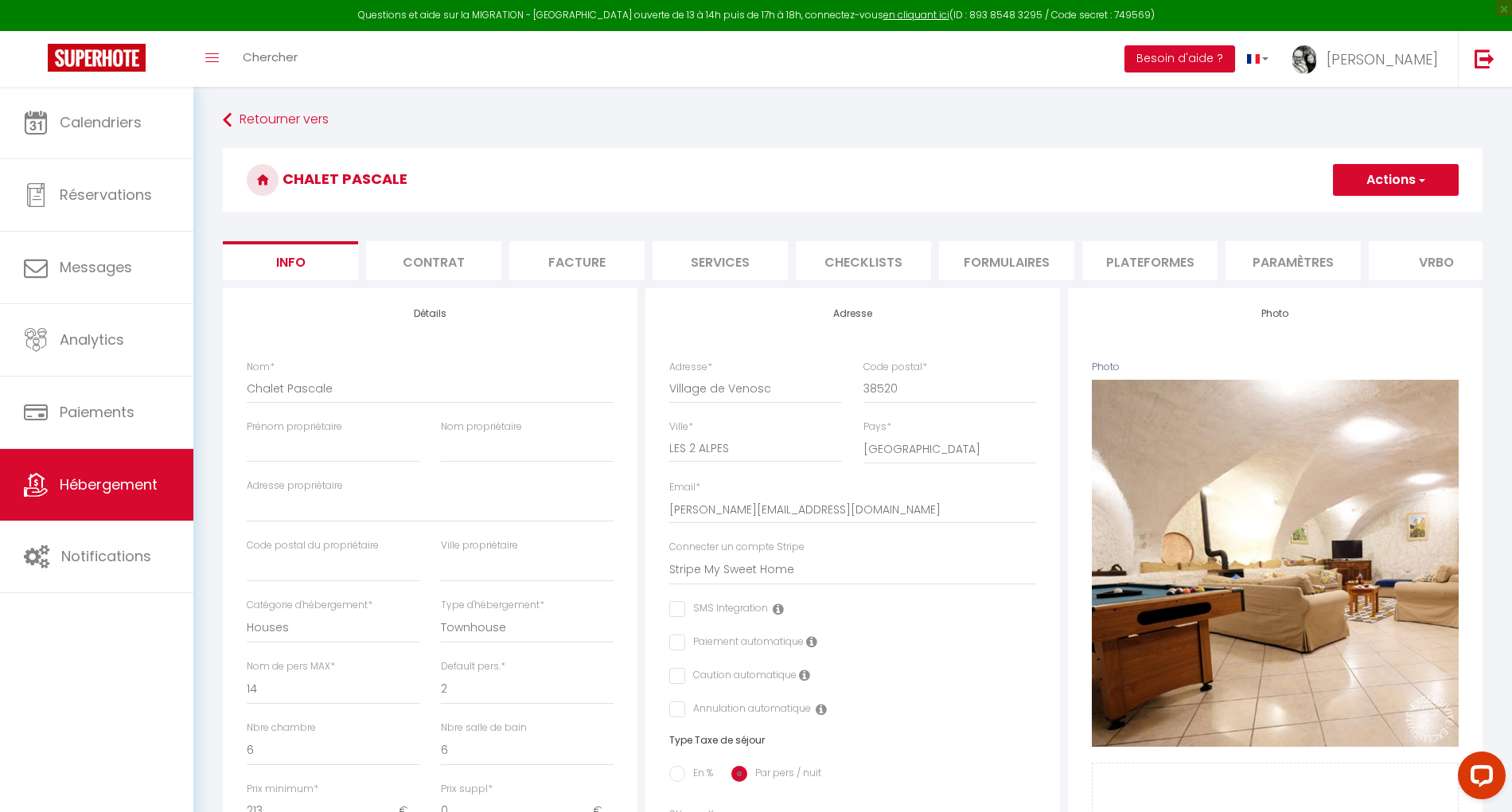
checkbox input "false"
select select "3995-50322241"
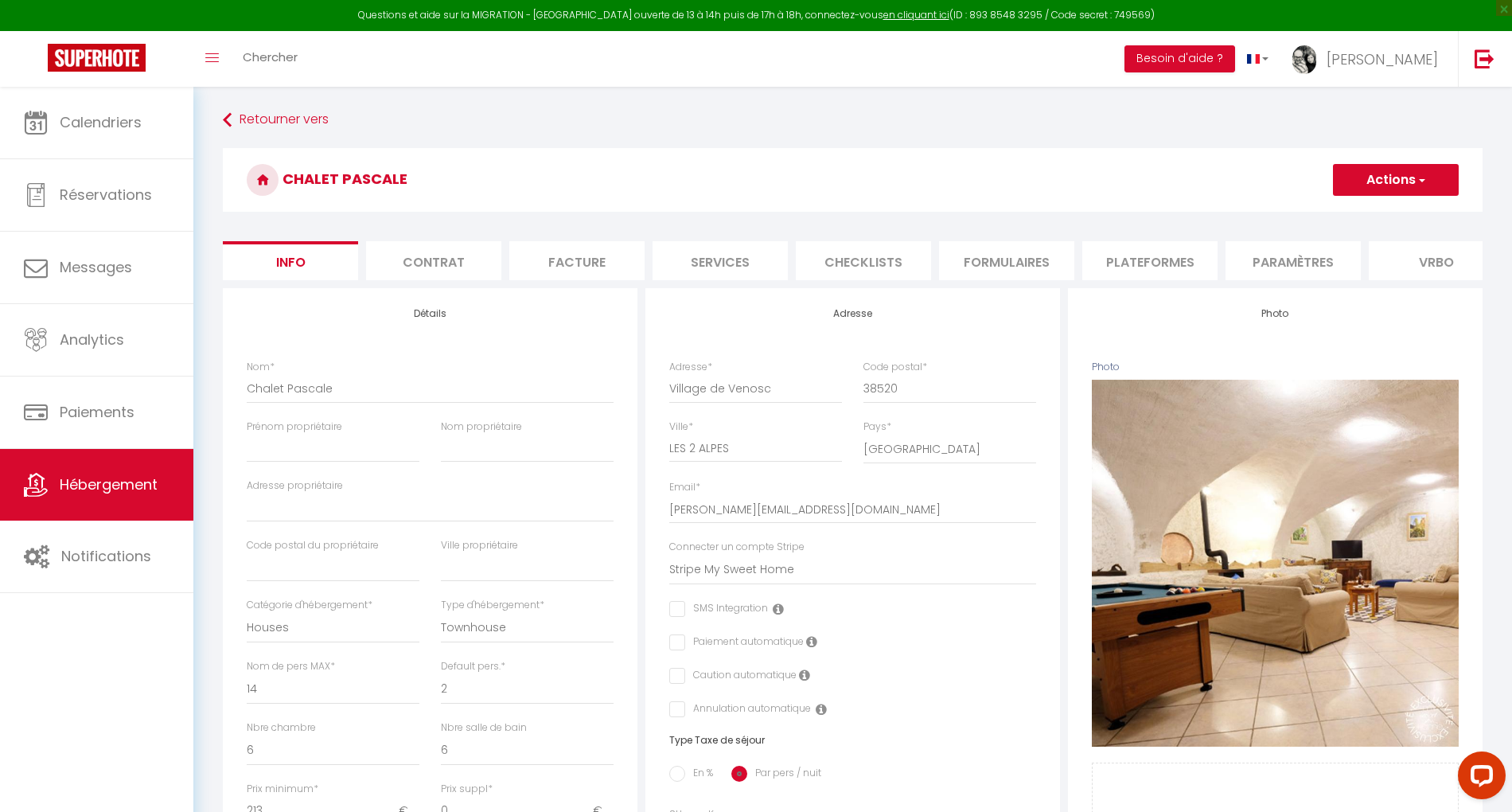
click at [1157, 259] on li "Plateformes" at bounding box center [1150, 261] width 135 height 39
select select
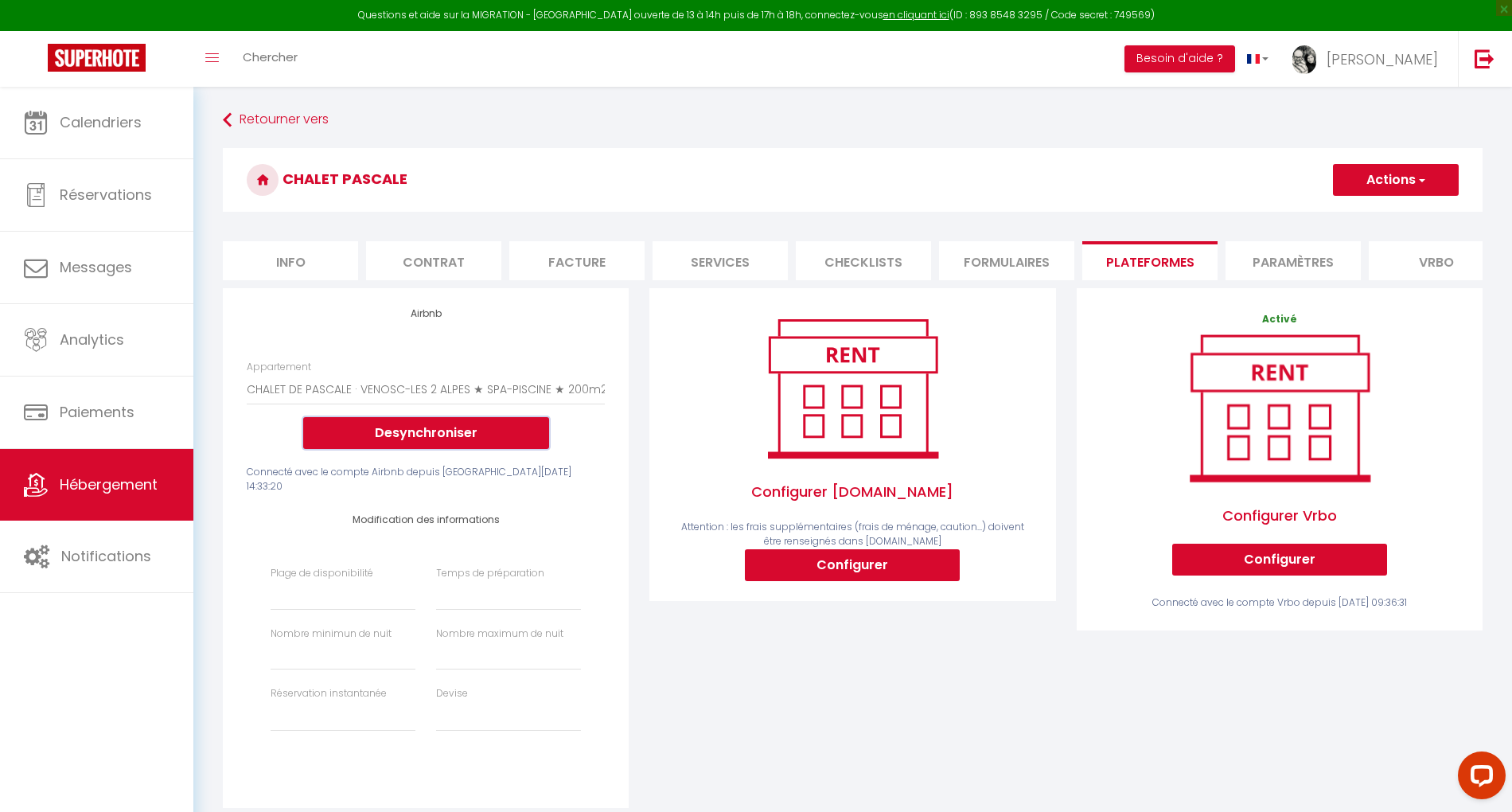
click at [471, 449] on button "Desynchroniser" at bounding box center [426, 433] width 246 height 32
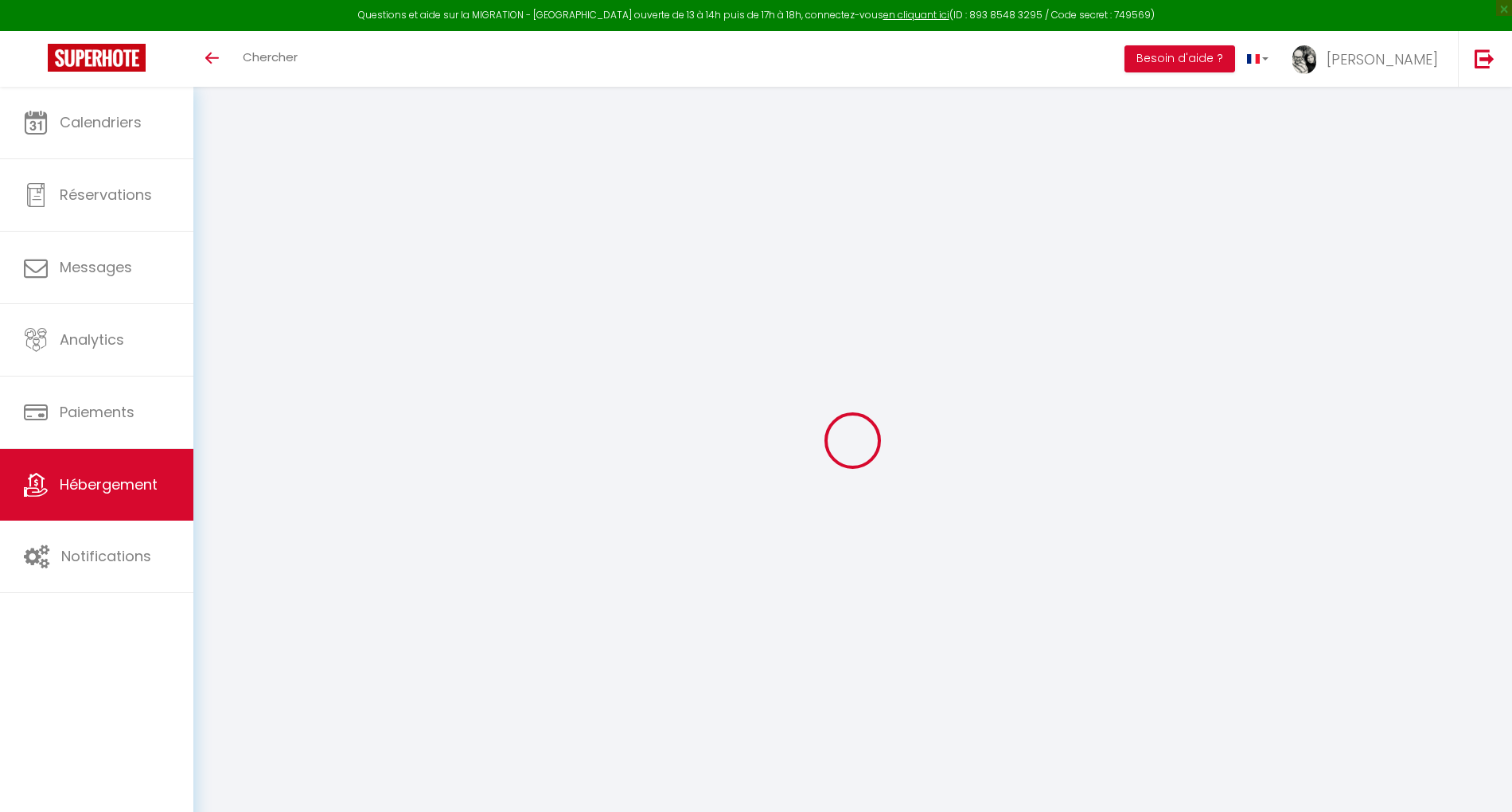
click at [132, 487] on span "Hébergement" at bounding box center [108, 484] width 98 height 20
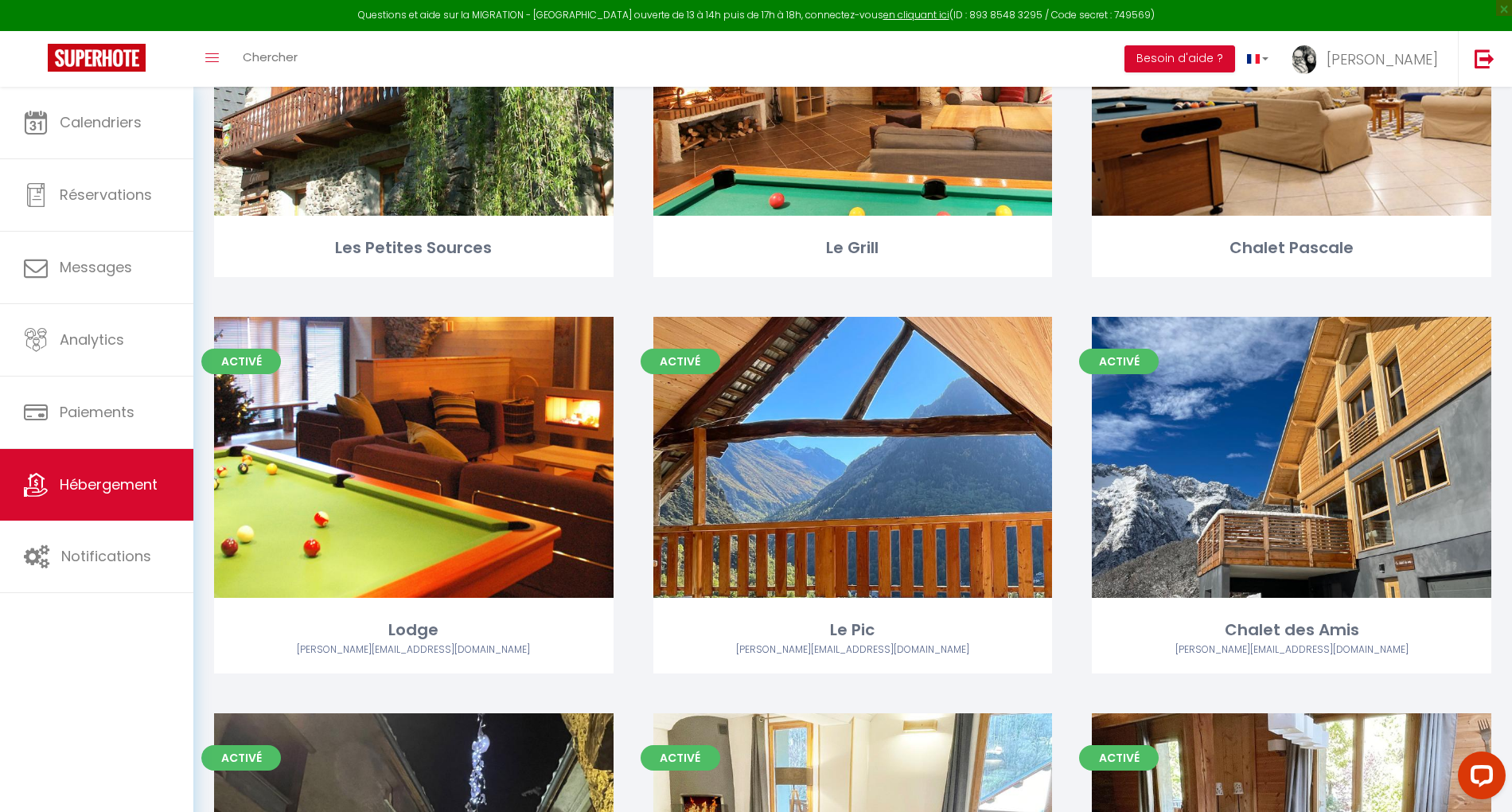
scroll to position [849, 0]
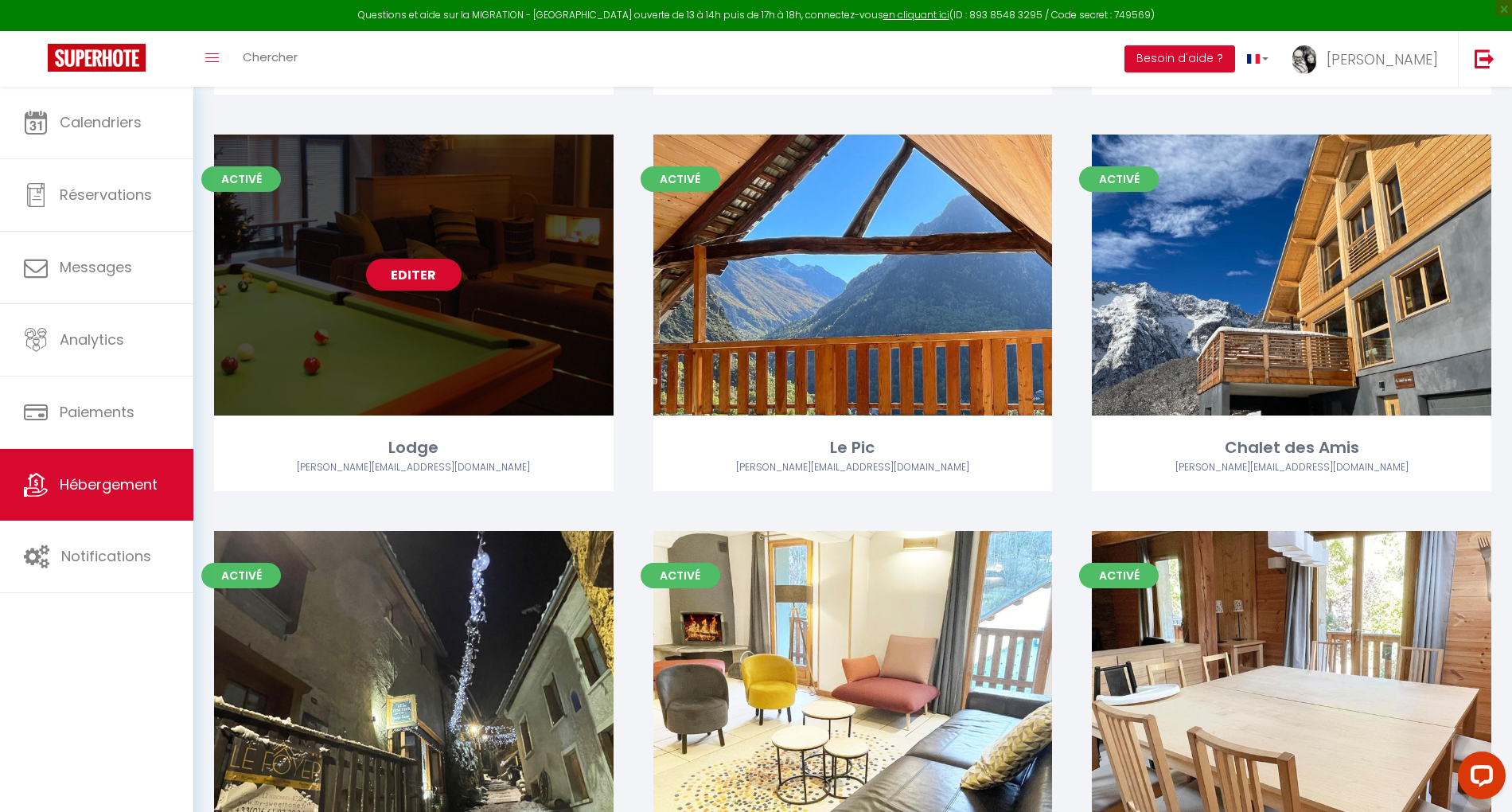
click at [420, 273] on link "Editer" at bounding box center [414, 274] width 95 height 32
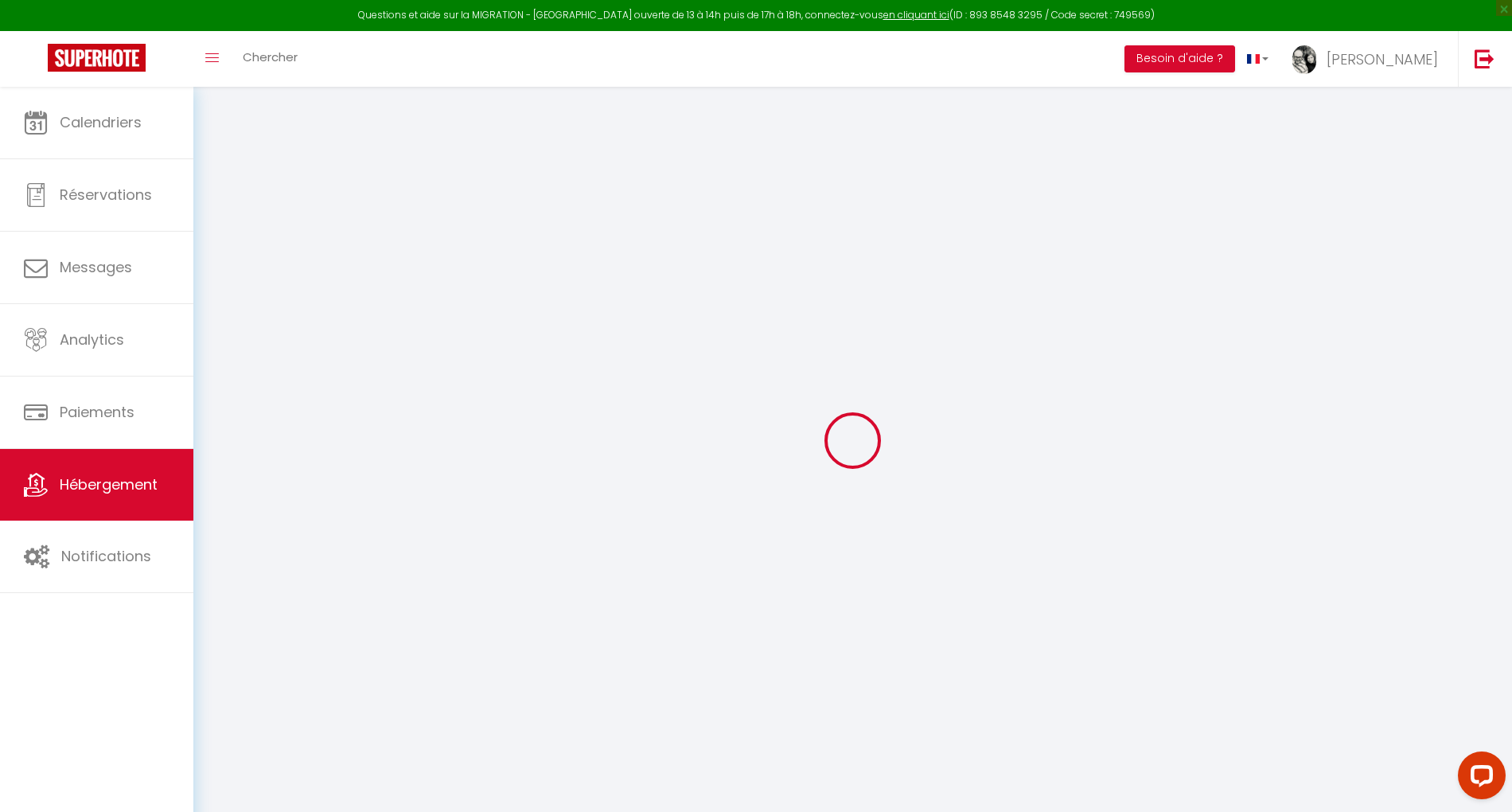
select select "+ 19 %"
select select "+ 20 %"
checkbox input "false"
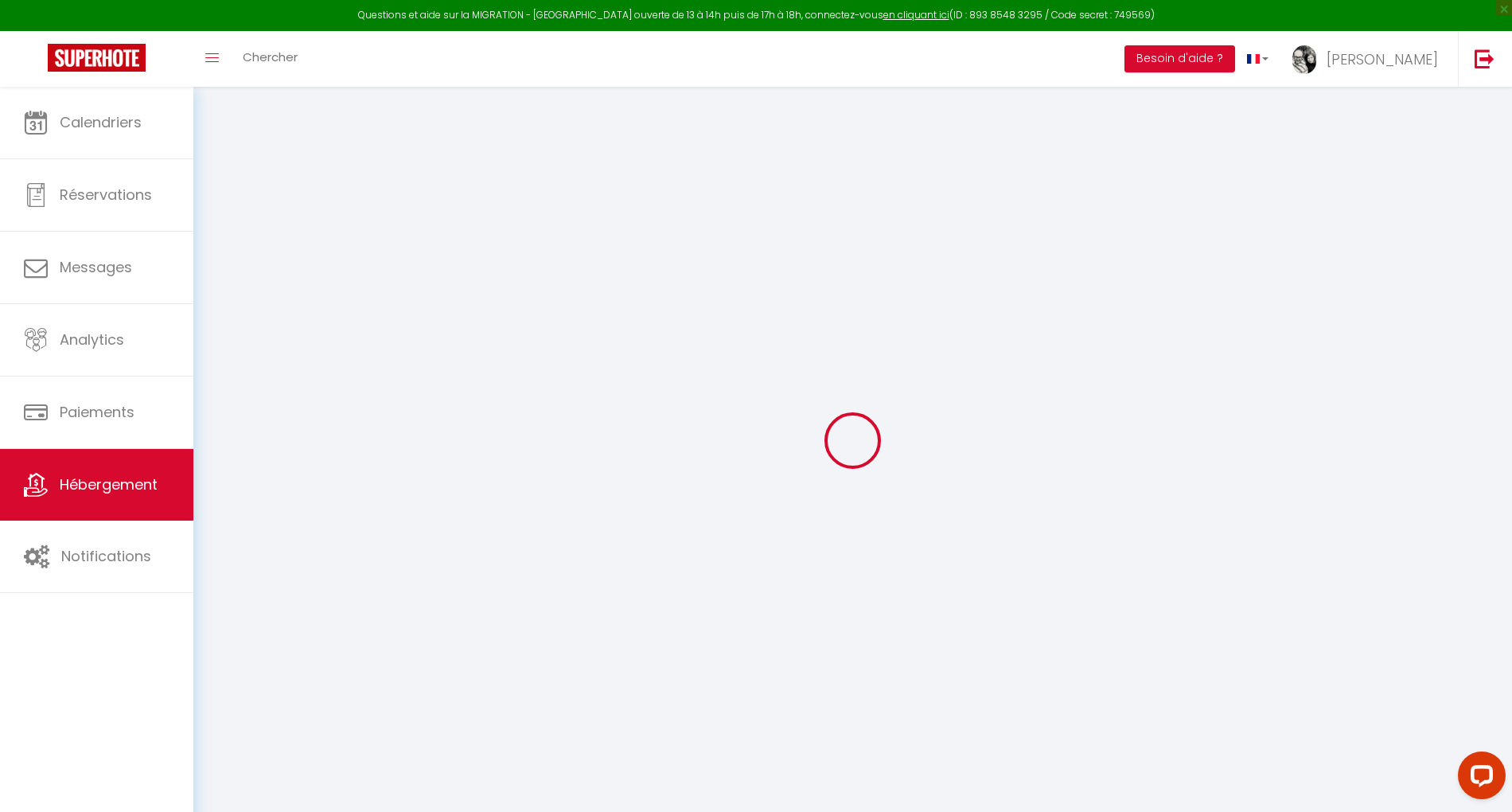
checkbox input "false"
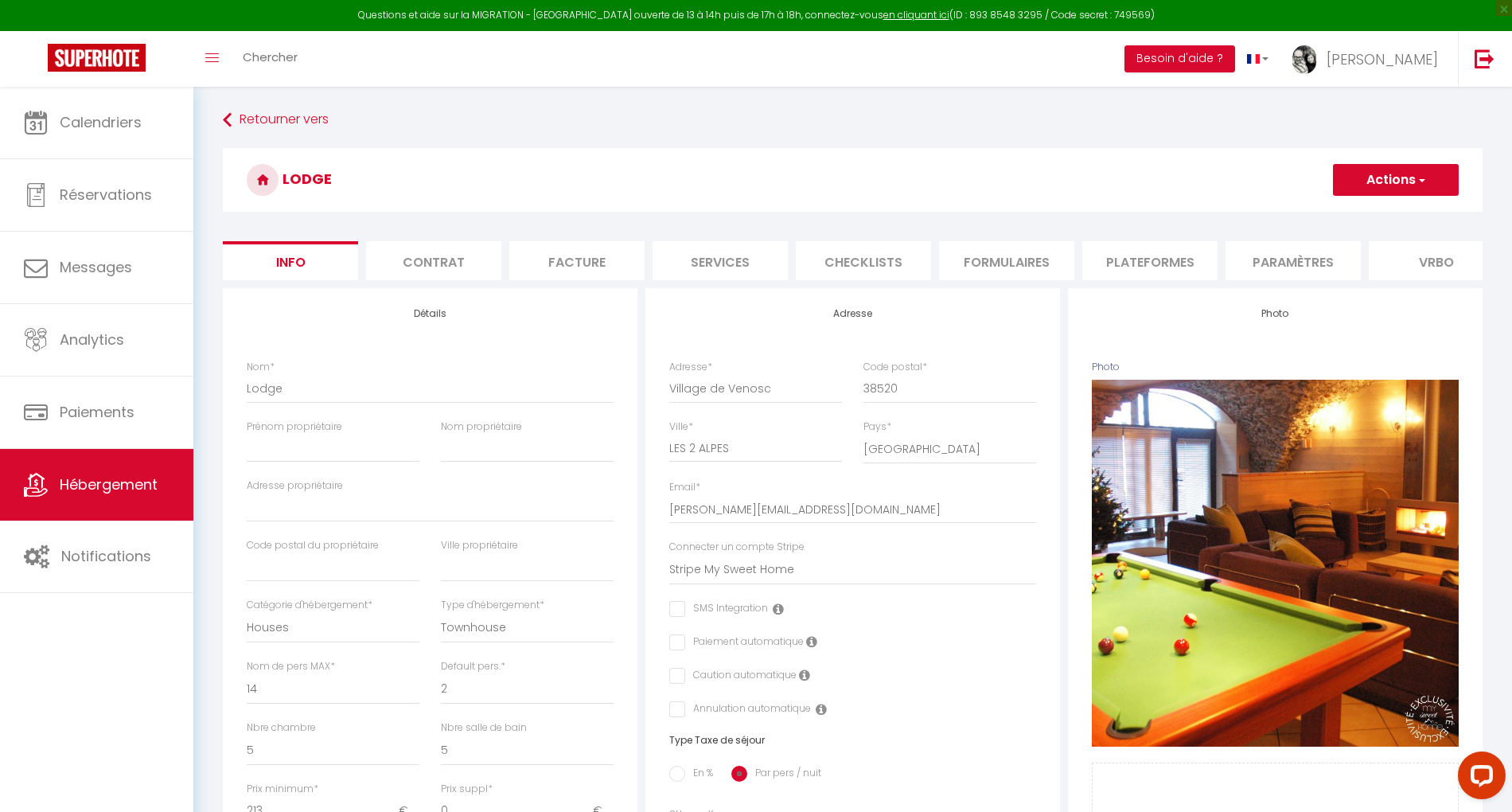
checkbox input "false"
select select "3995-42805572"
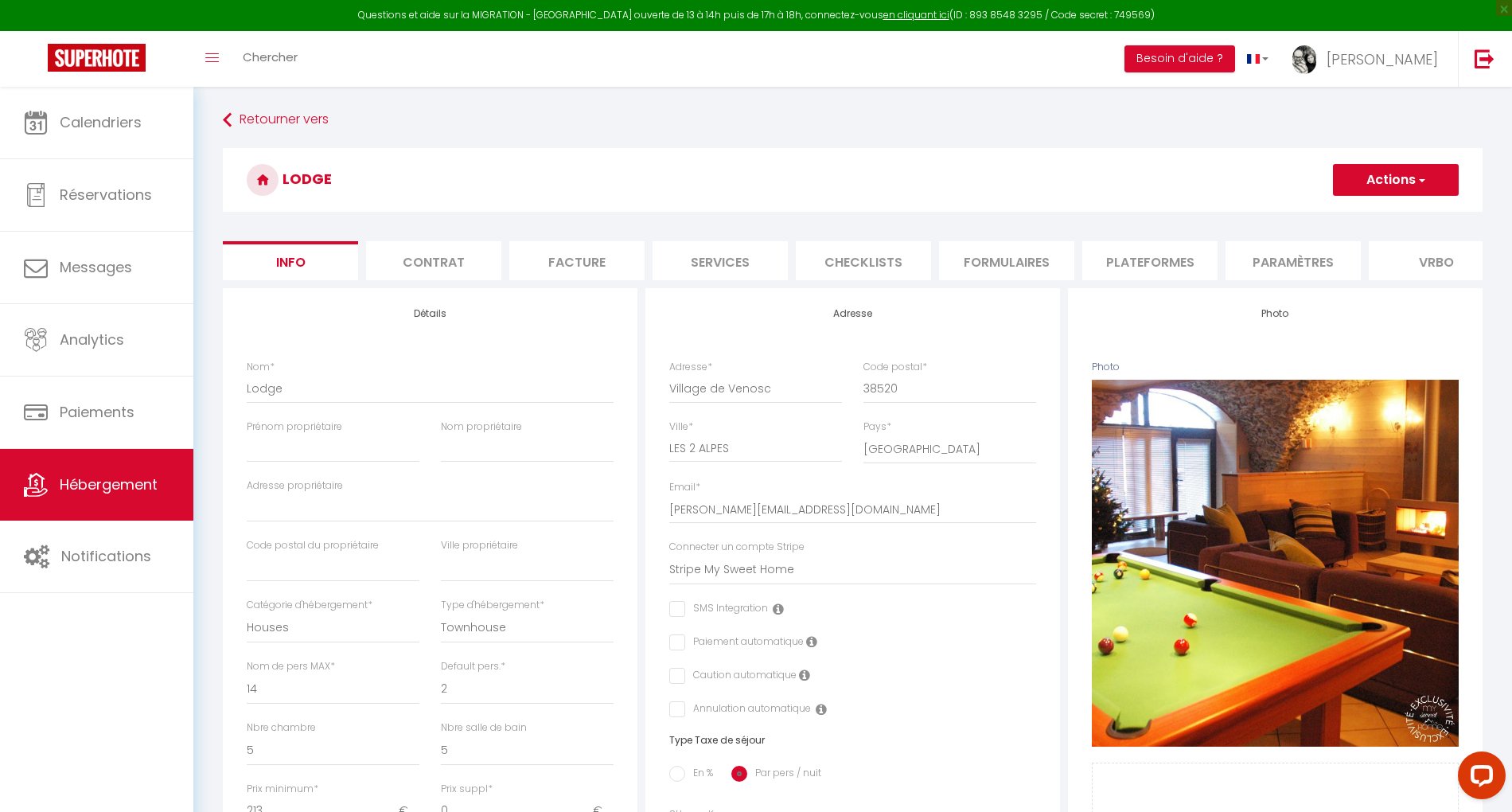
click at [1274, 257] on li "Paramètres" at bounding box center [1293, 261] width 135 height 39
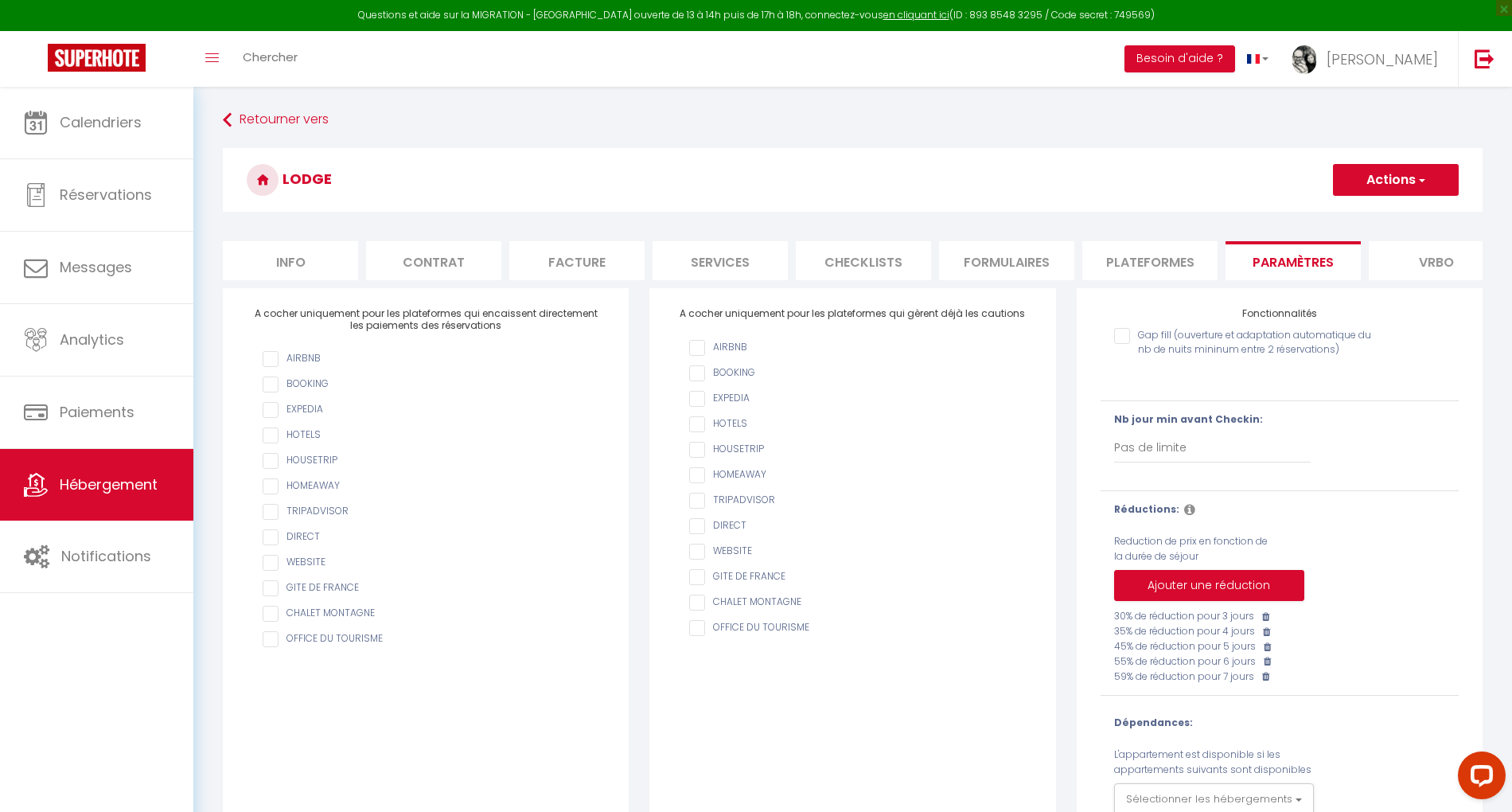
click at [1152, 259] on li "Plateformes" at bounding box center [1150, 261] width 135 height 39
select select
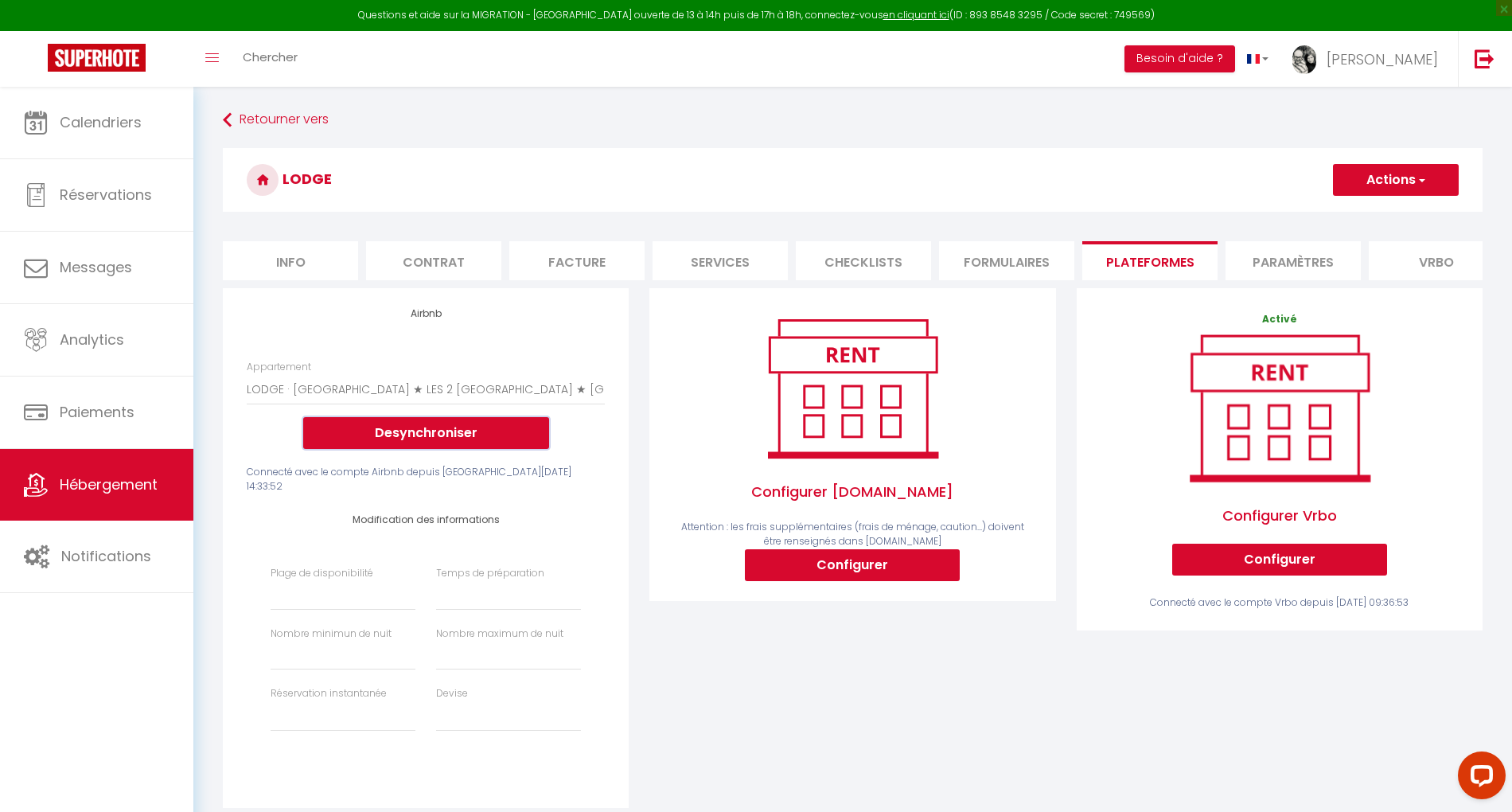
click at [428, 446] on button "Desynchroniser" at bounding box center [426, 433] width 246 height 32
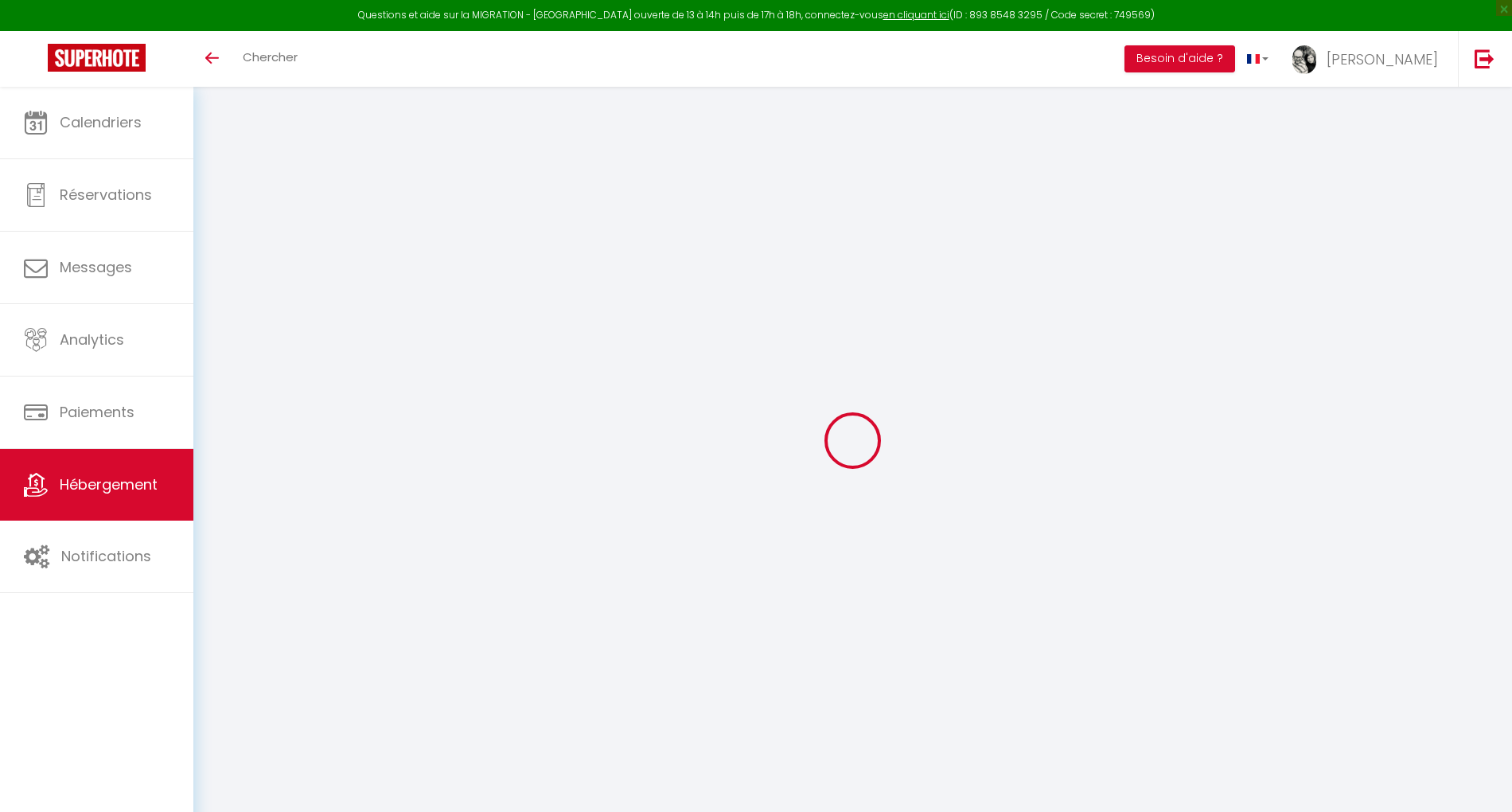
click at [103, 497] on link "Hébergement" at bounding box center [97, 484] width 194 height 71
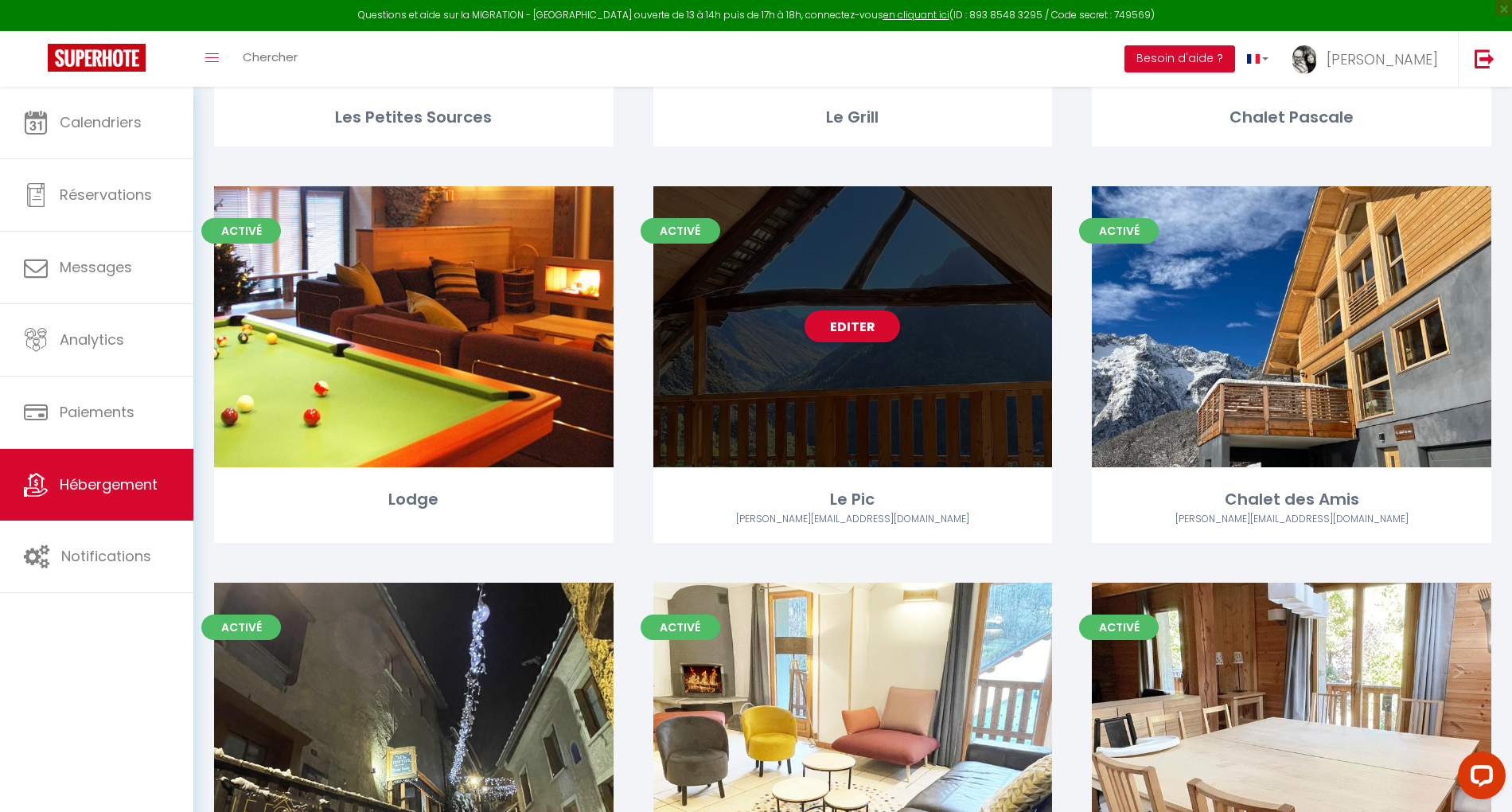
scroll to position [637, 0]
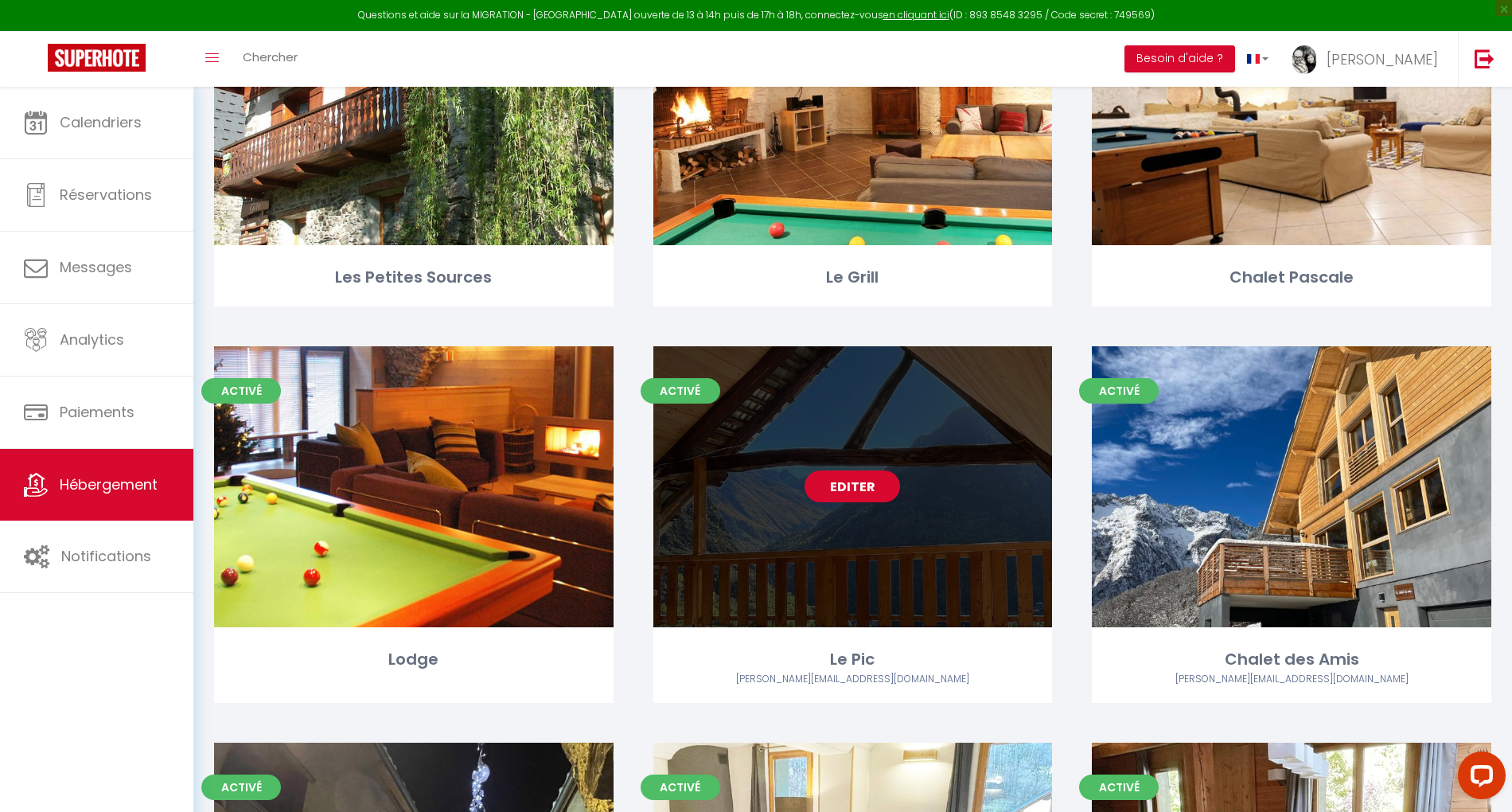
click at [871, 481] on link "Editer" at bounding box center [852, 486] width 95 height 32
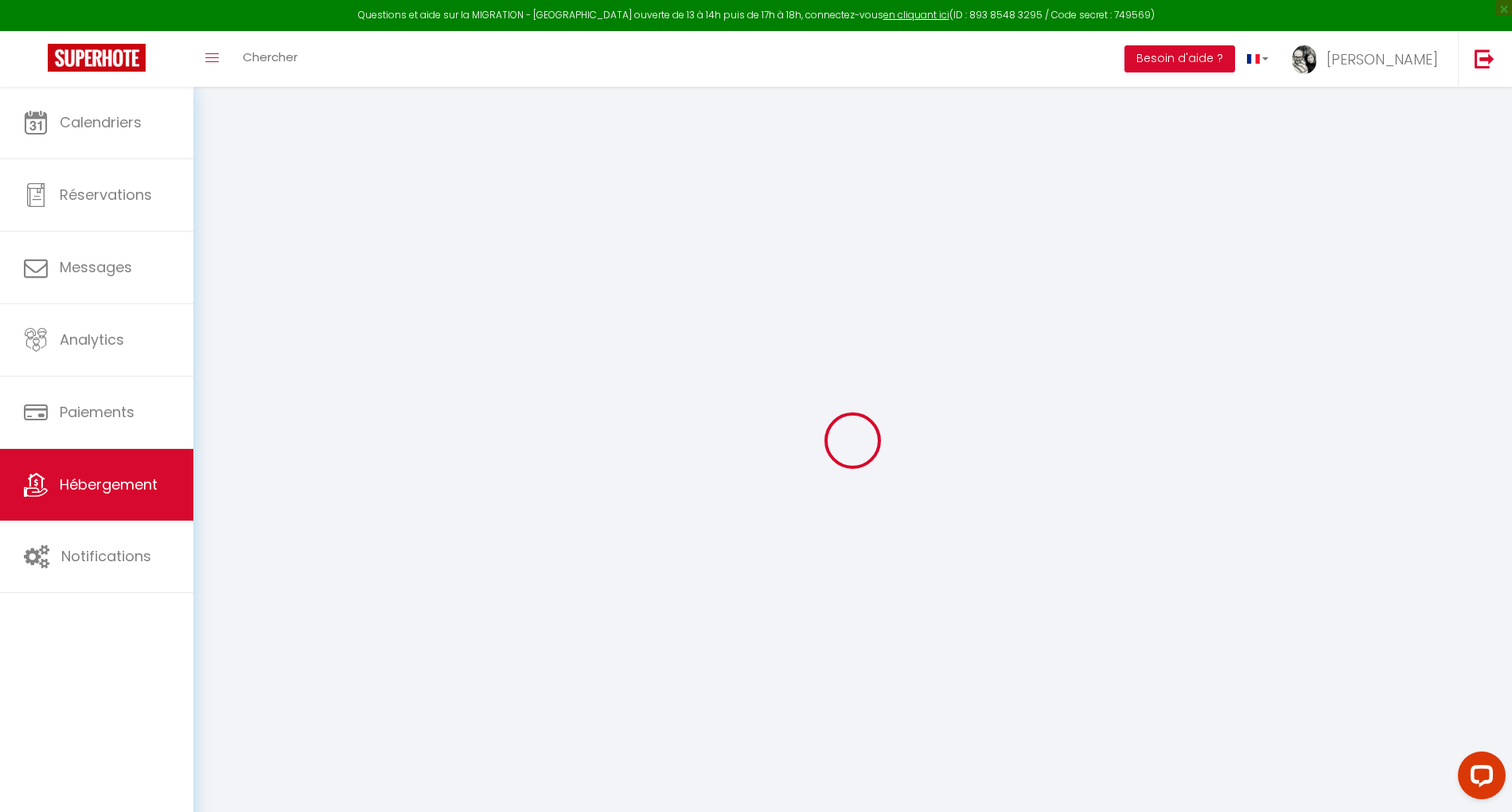
select select "+ 19 %"
select select "+ 20 %"
checkbox input "false"
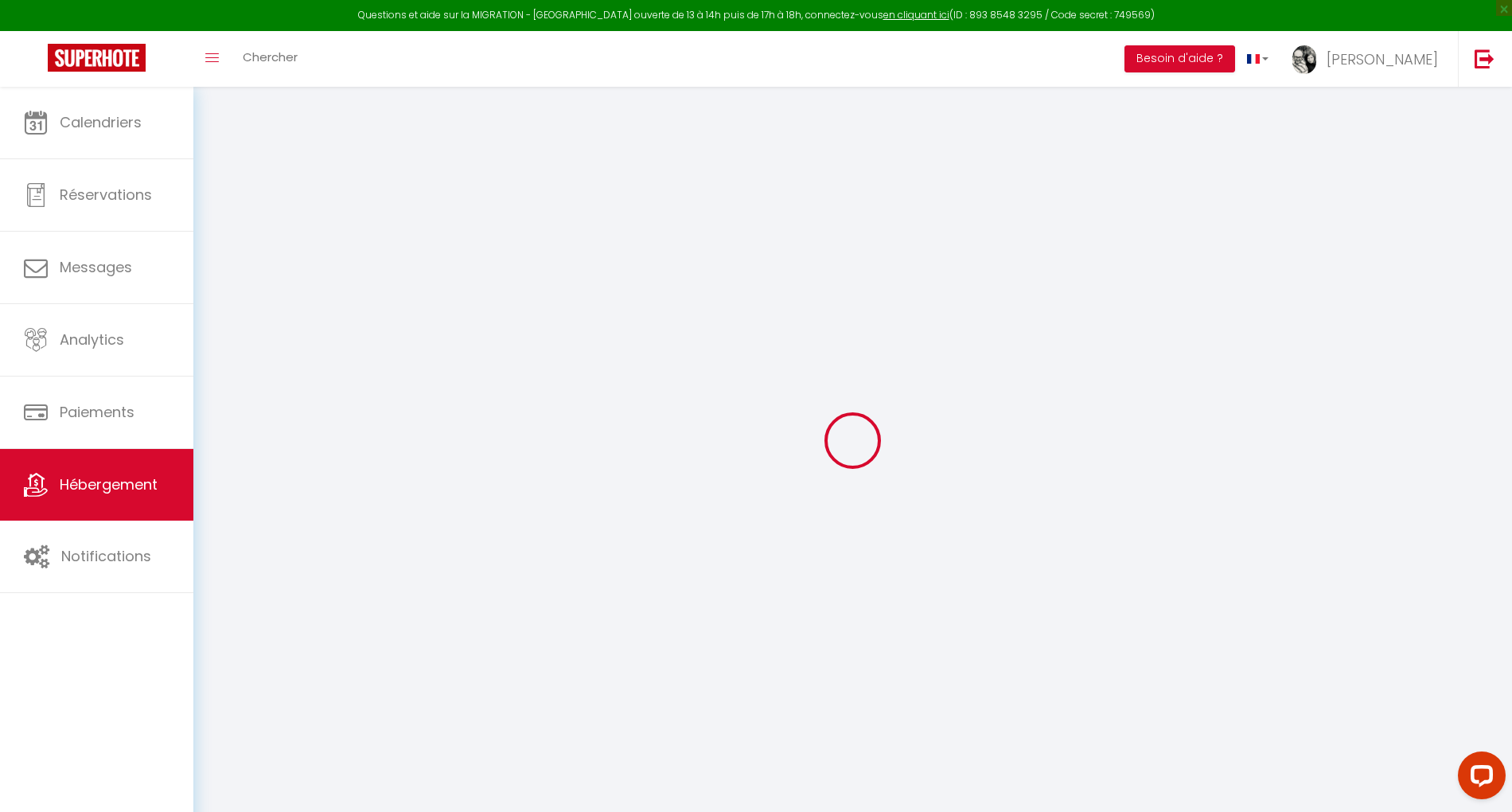
checkbox input "false"
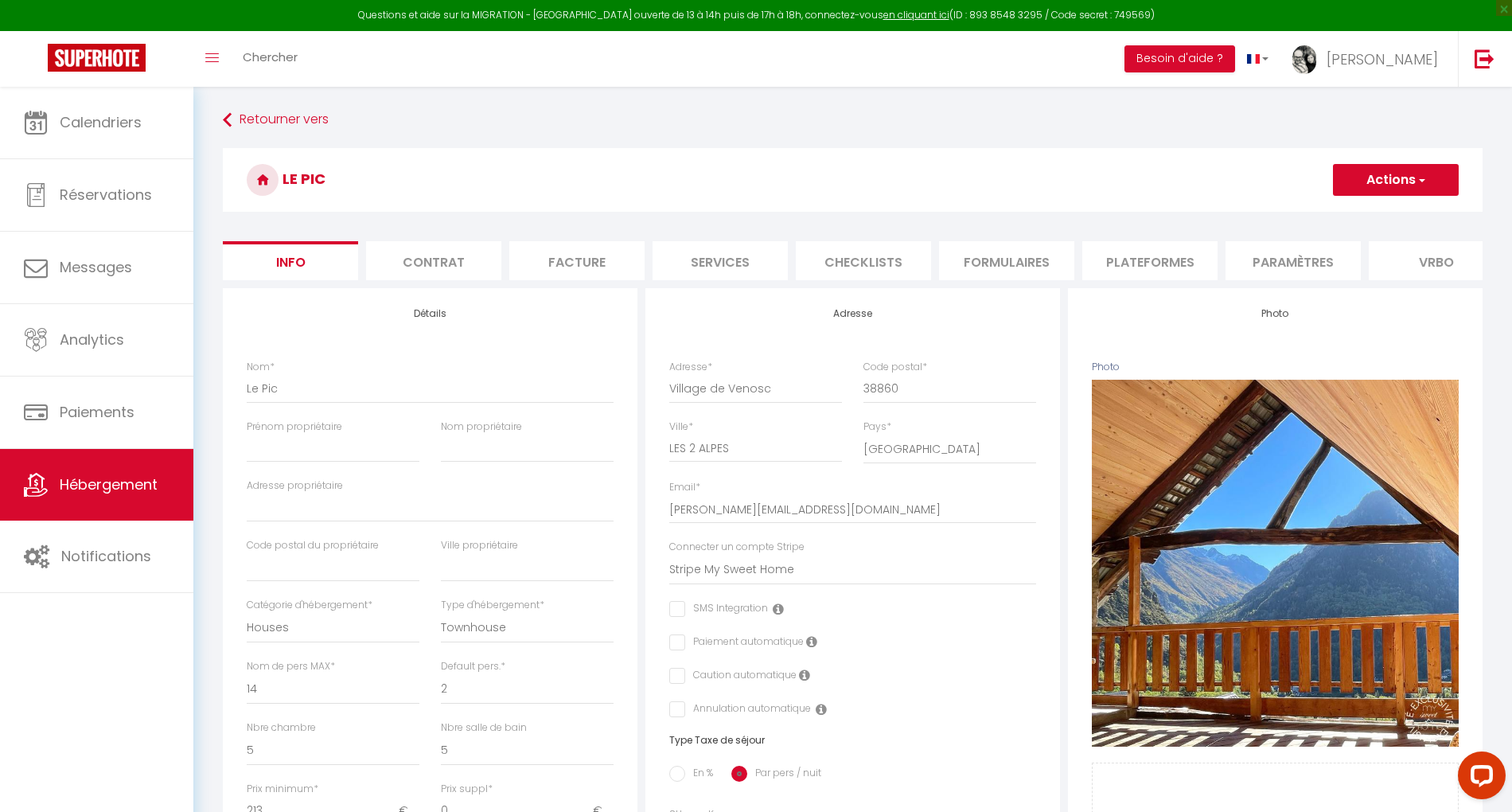
checkbox input "false"
select select "3995-734621199408962424"
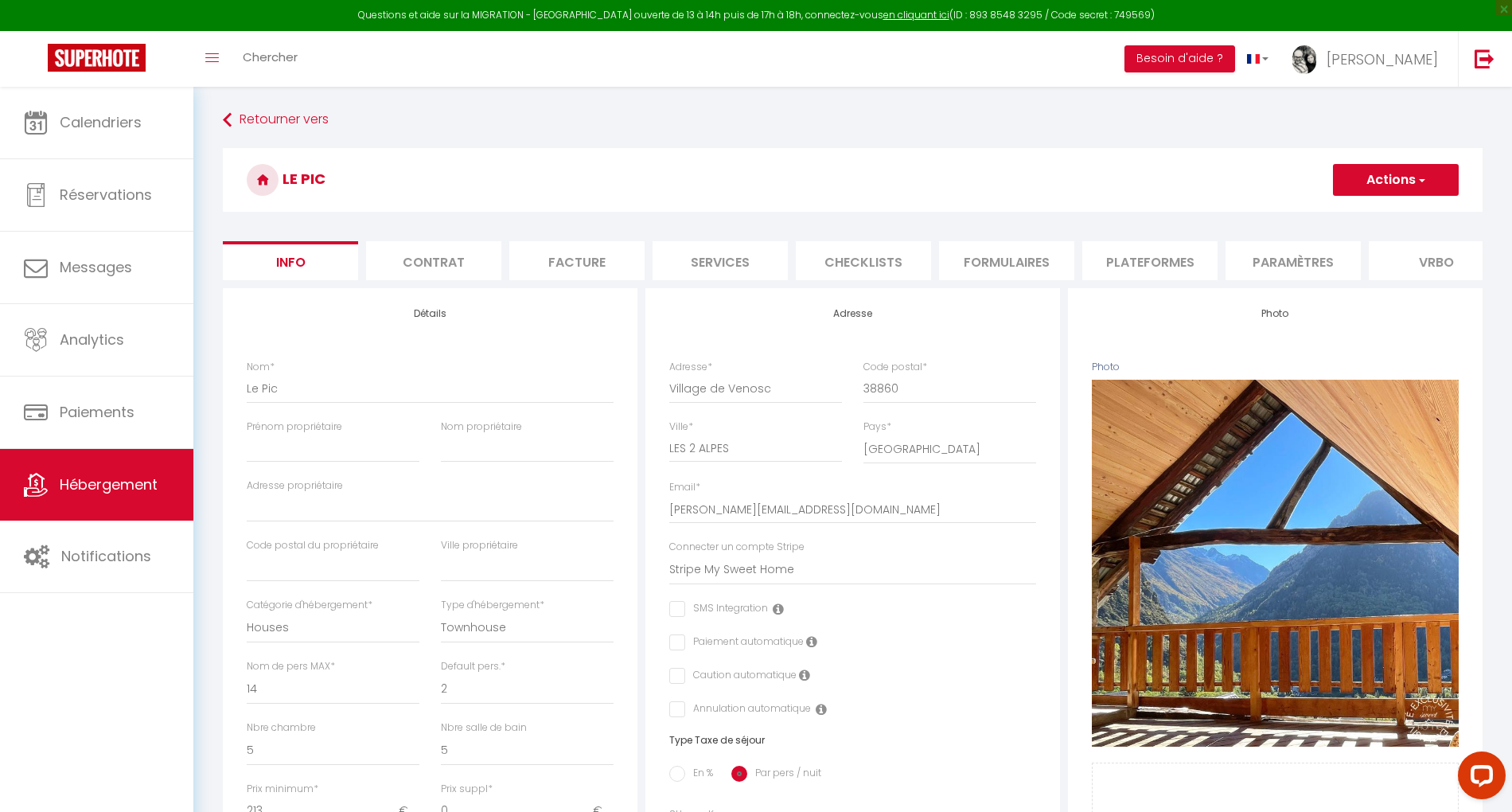
click at [1107, 264] on li "Plateformes" at bounding box center [1150, 261] width 135 height 39
select select
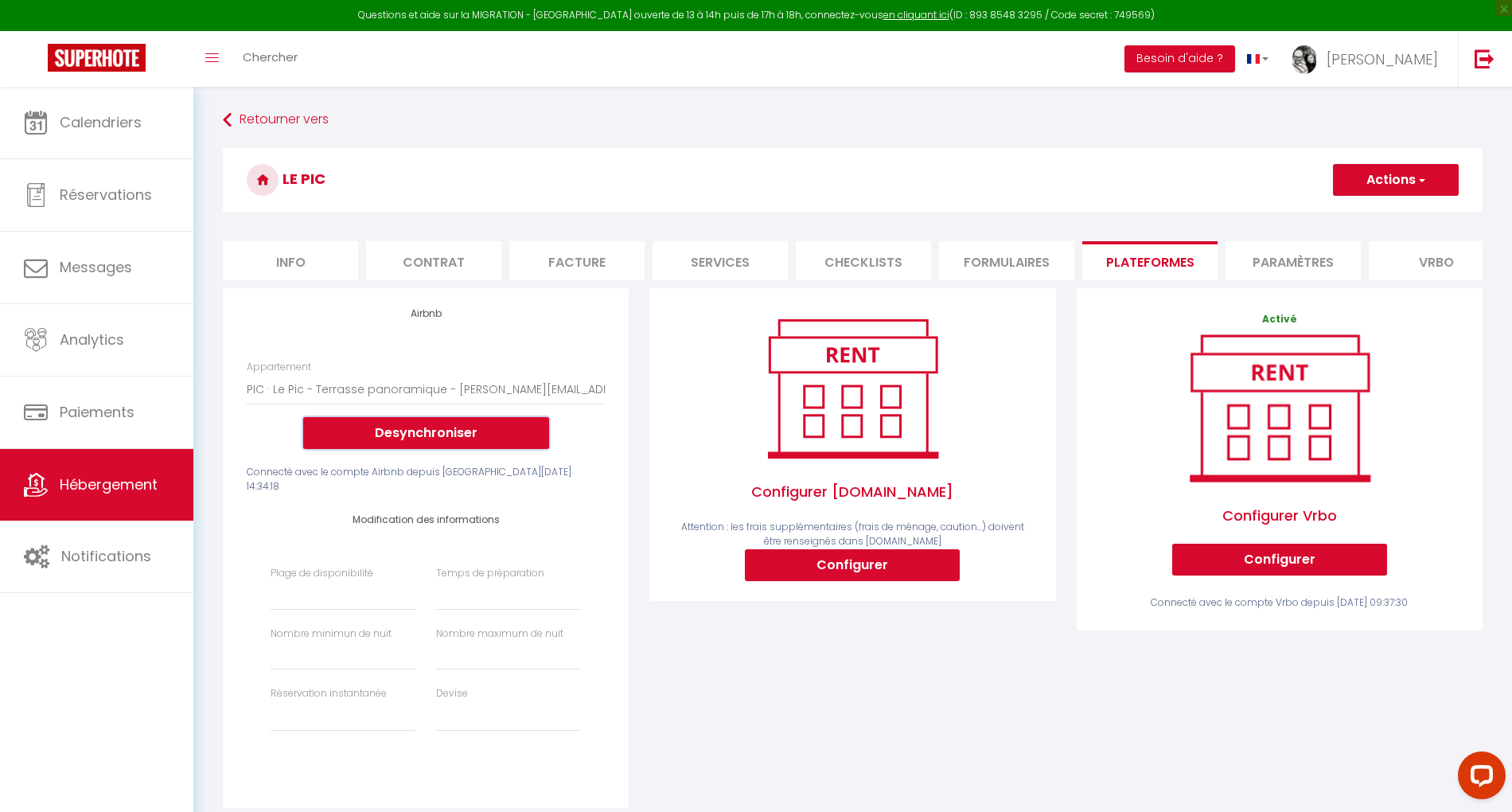
click at [470, 438] on button "Desynchroniser" at bounding box center [426, 433] width 246 height 32
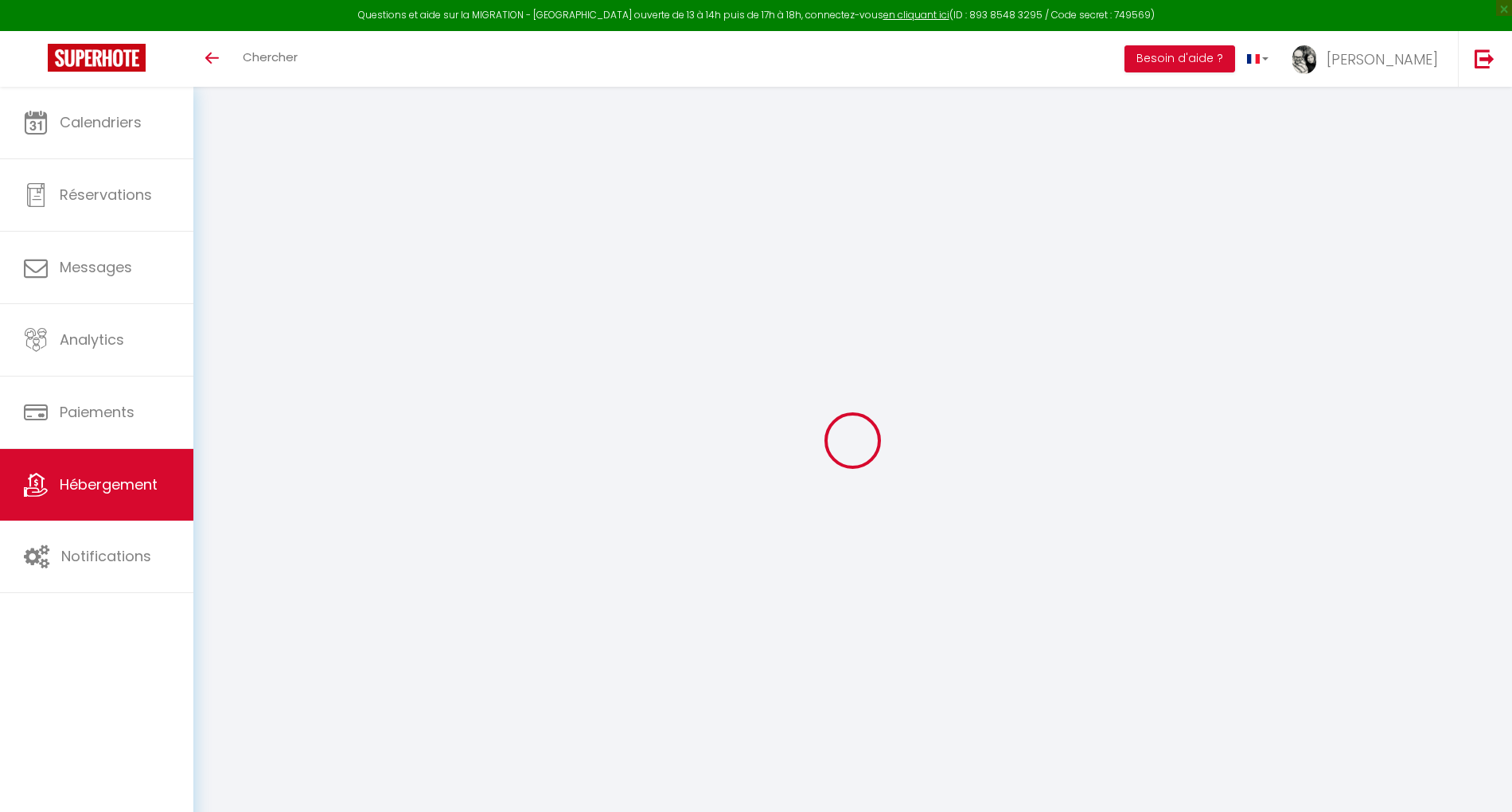
click at [140, 487] on span "Hébergement" at bounding box center [108, 484] width 98 height 20
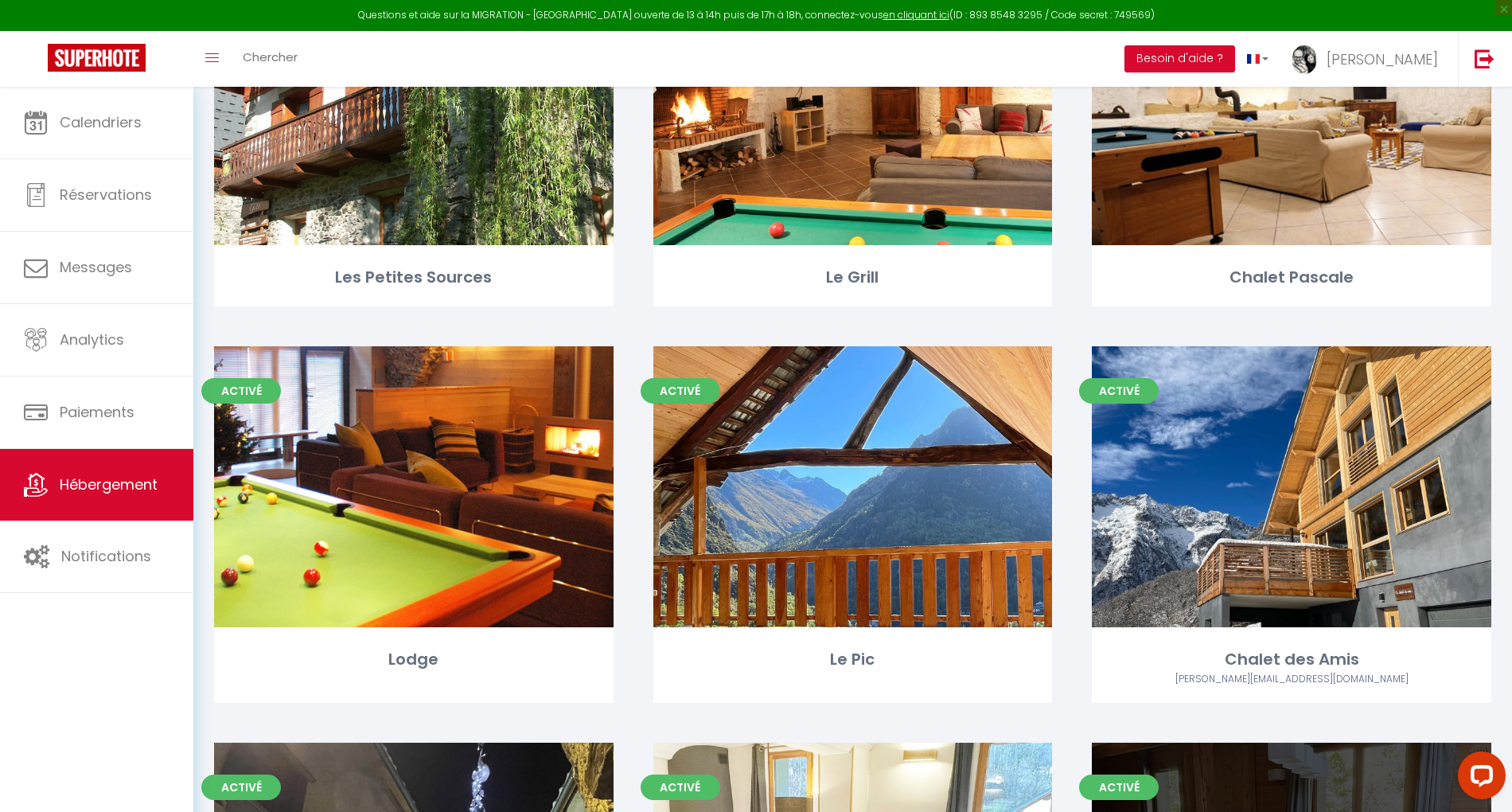
scroll to position [956, 0]
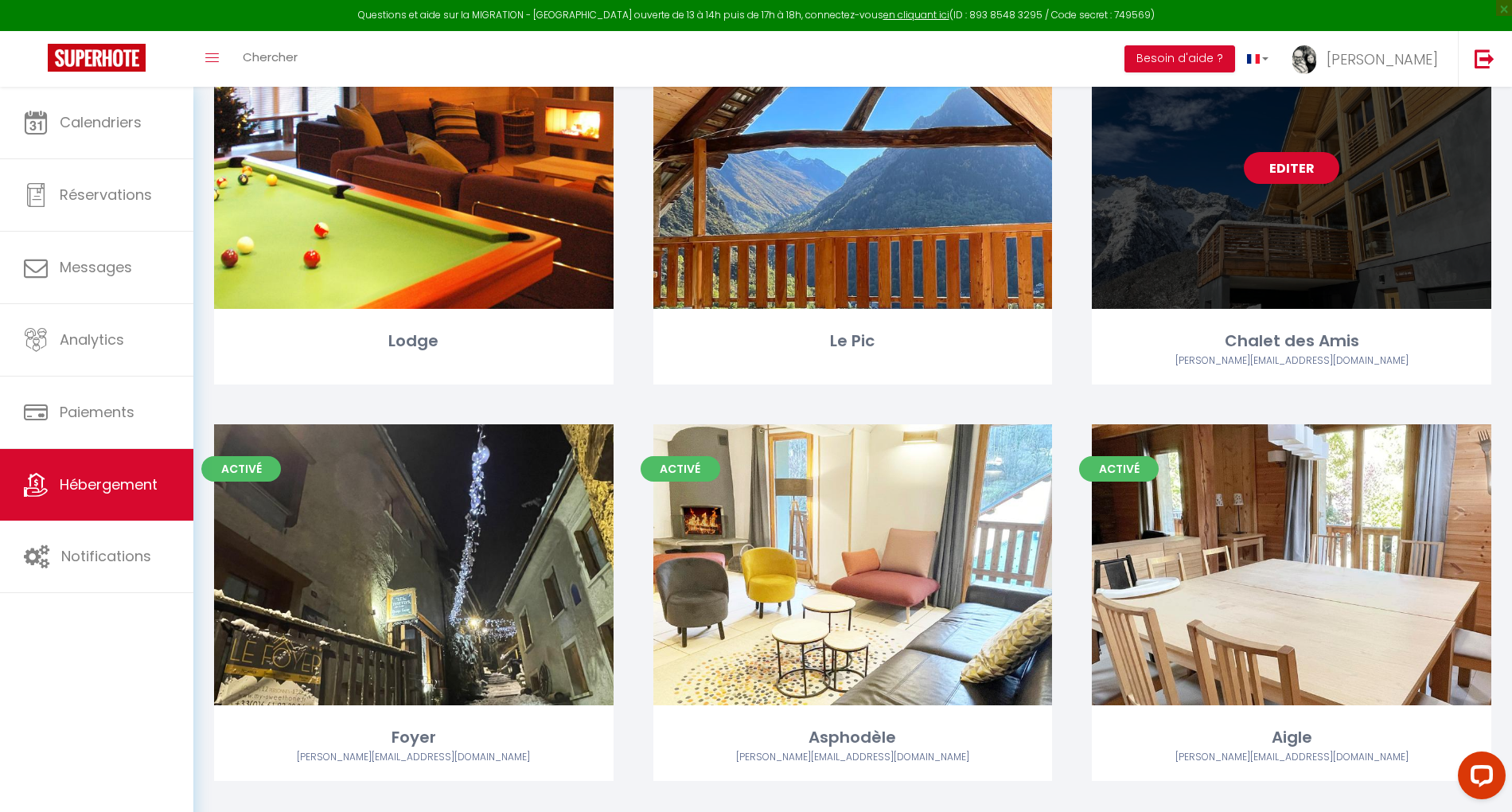
click at [1309, 171] on link "Editer" at bounding box center [1292, 167] width 95 height 32
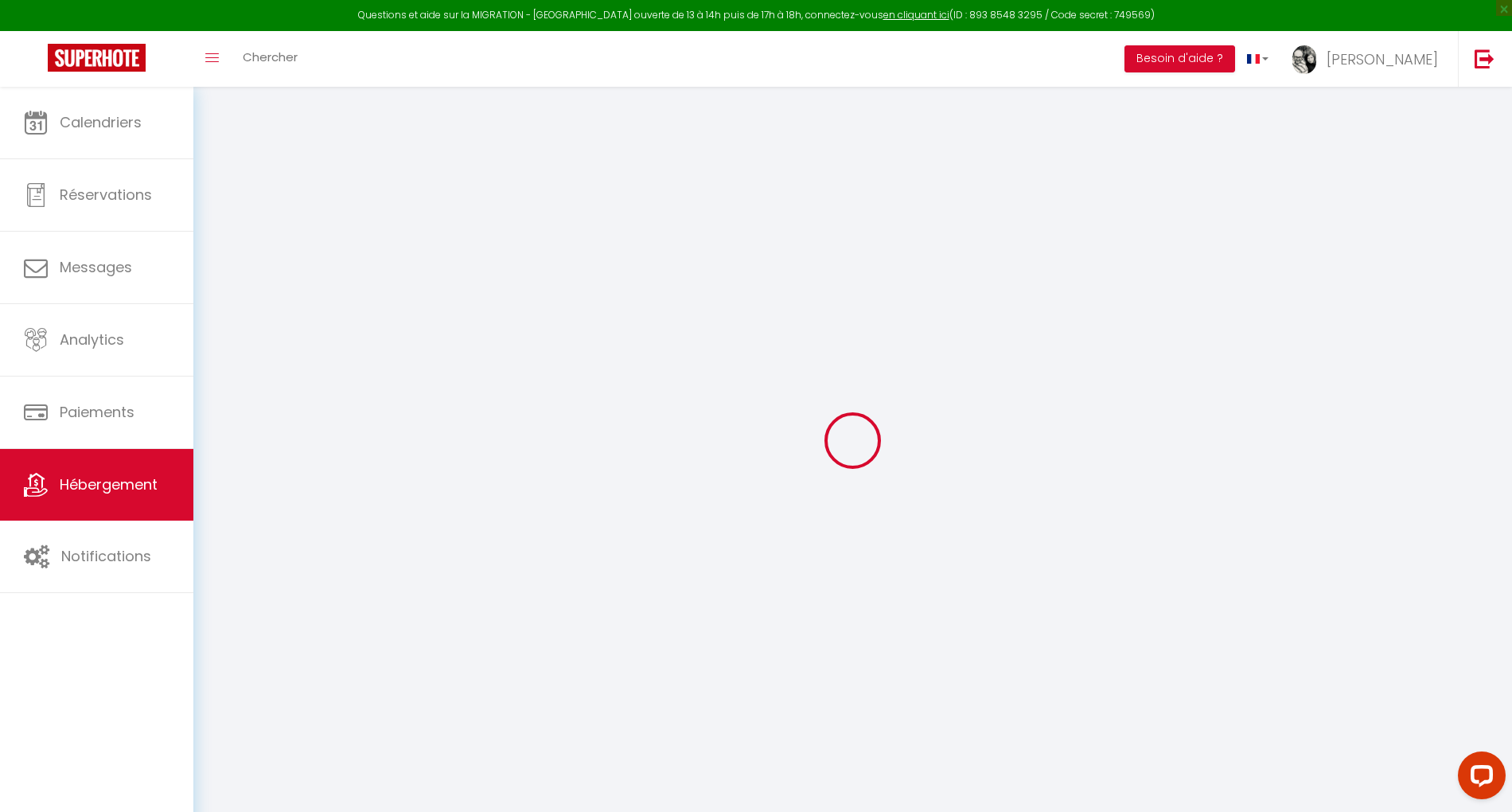
select select "+ 19 %"
select select "+ 20 %"
select select
checkbox input "false"
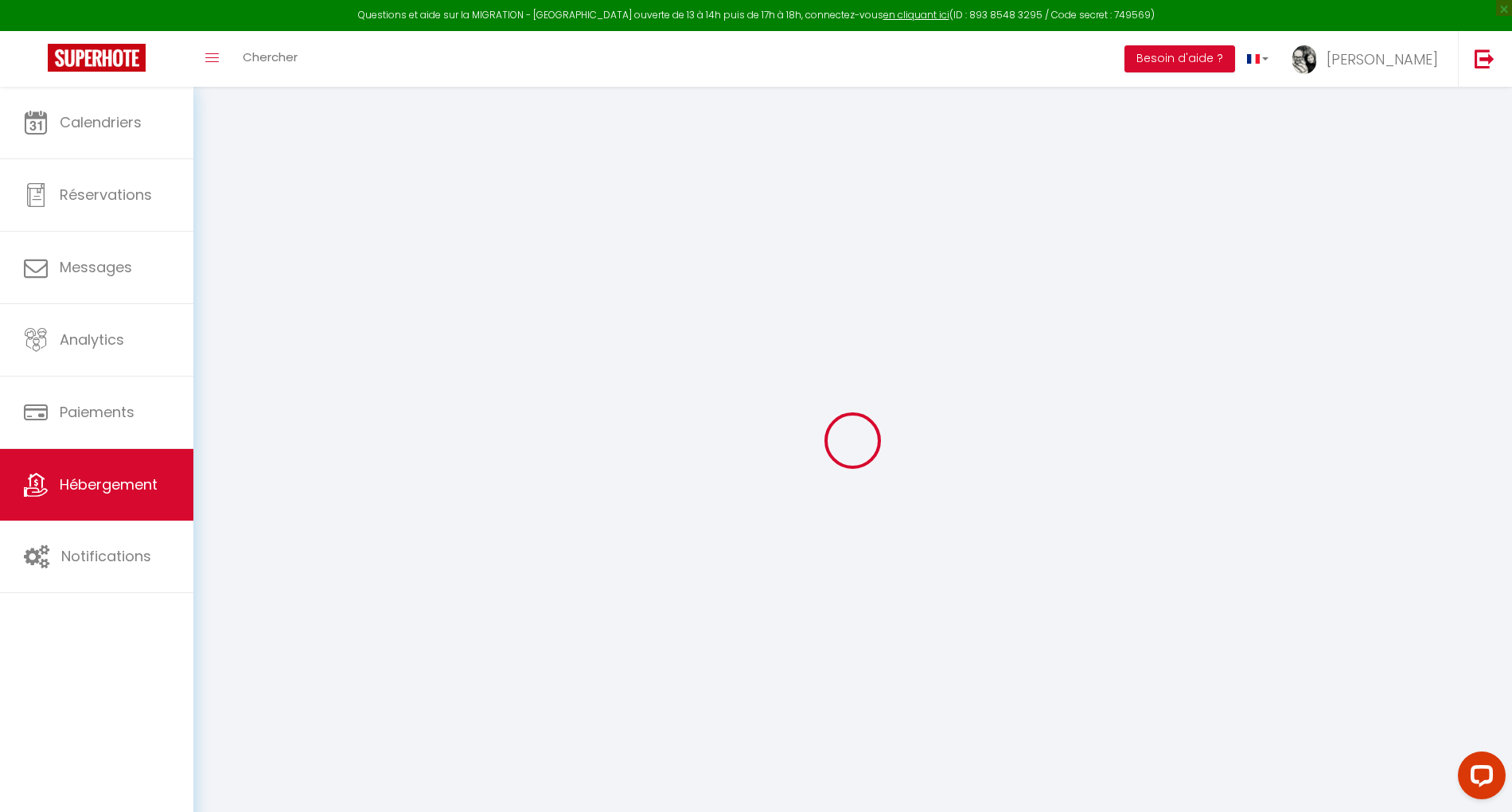
checkbox input "false"
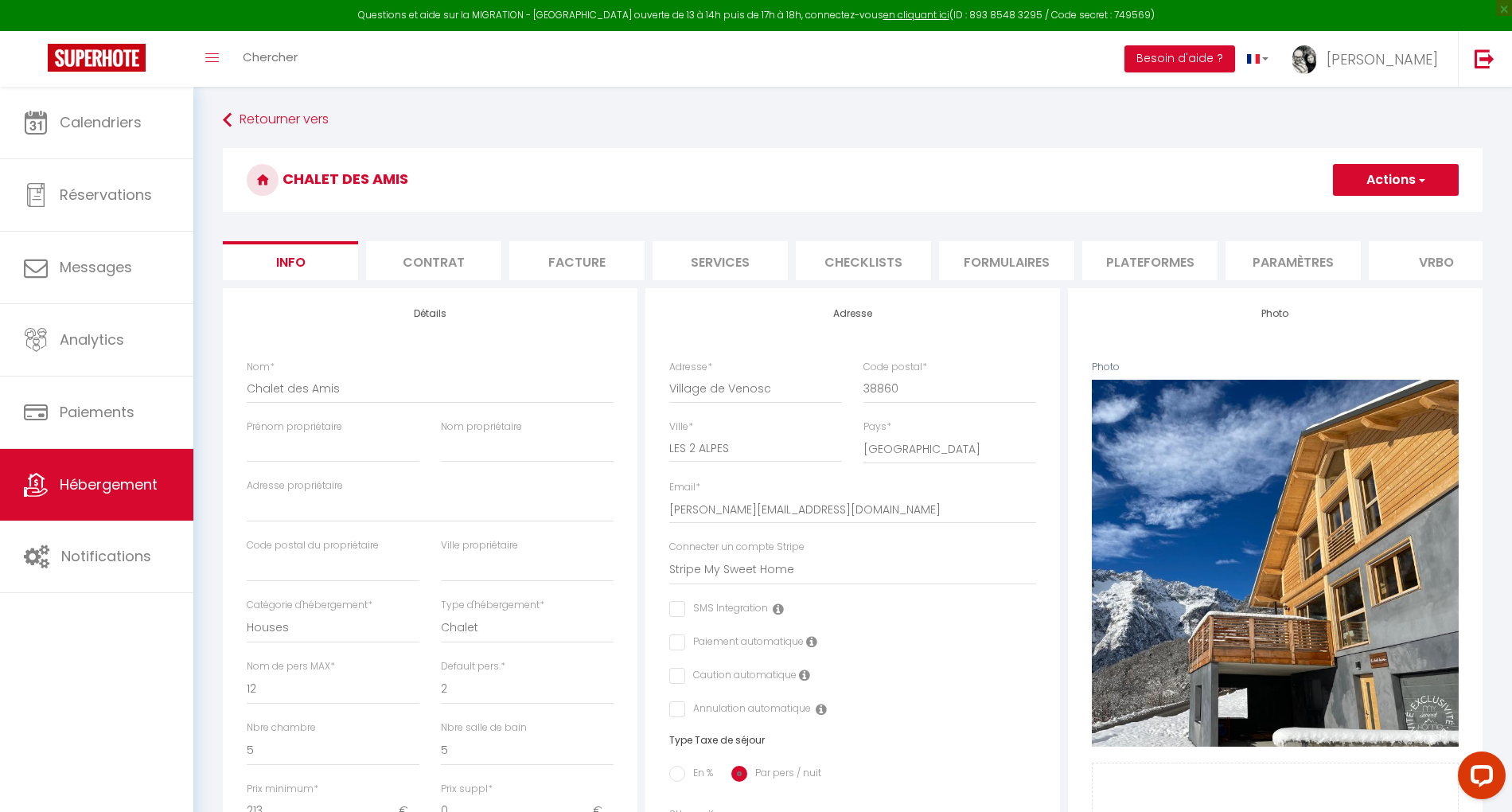
select select
checkbox input "false"
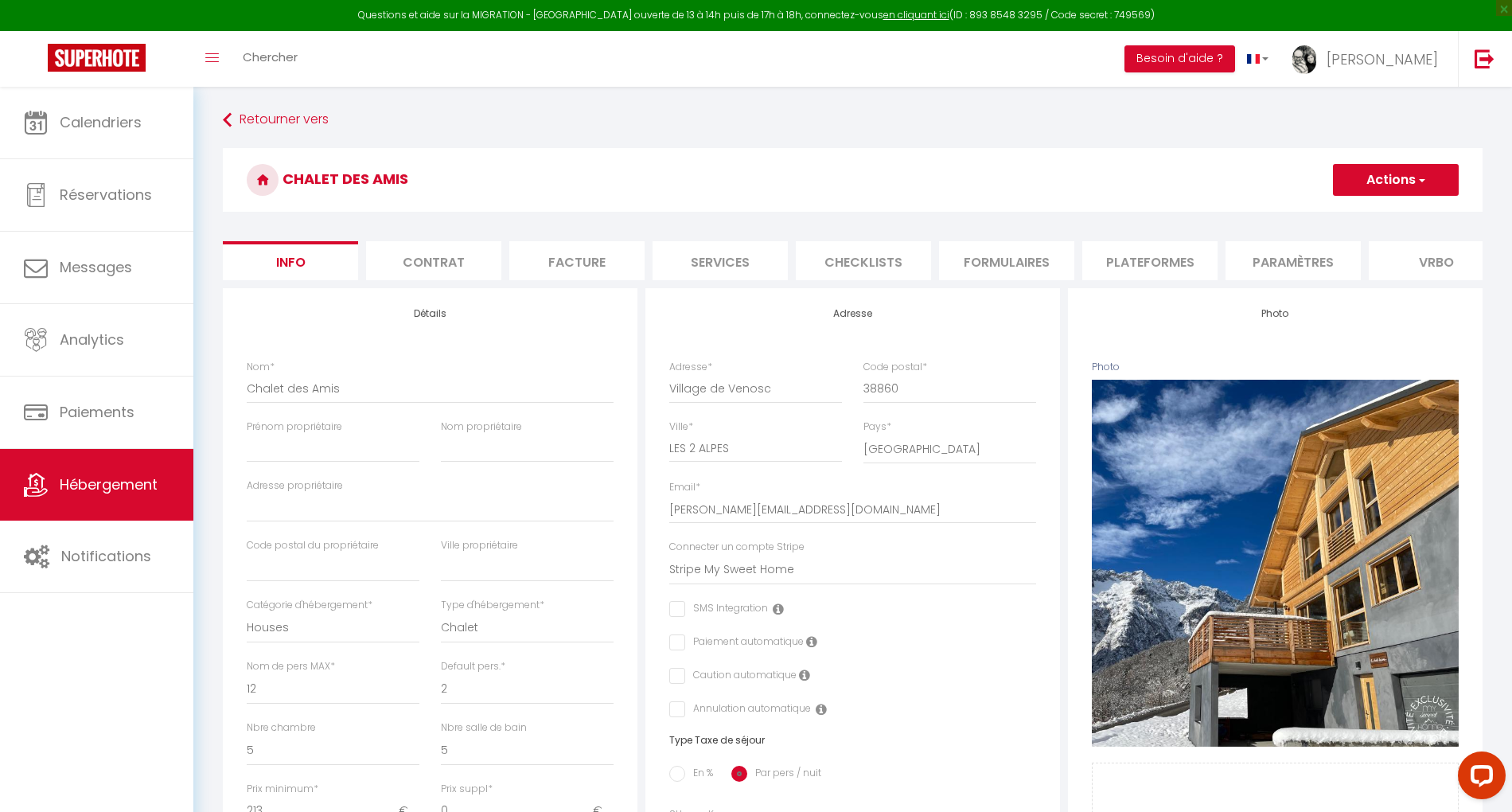
select select "3995-44095110"
click at [1124, 258] on li "Plateformes" at bounding box center [1150, 261] width 135 height 39
select select
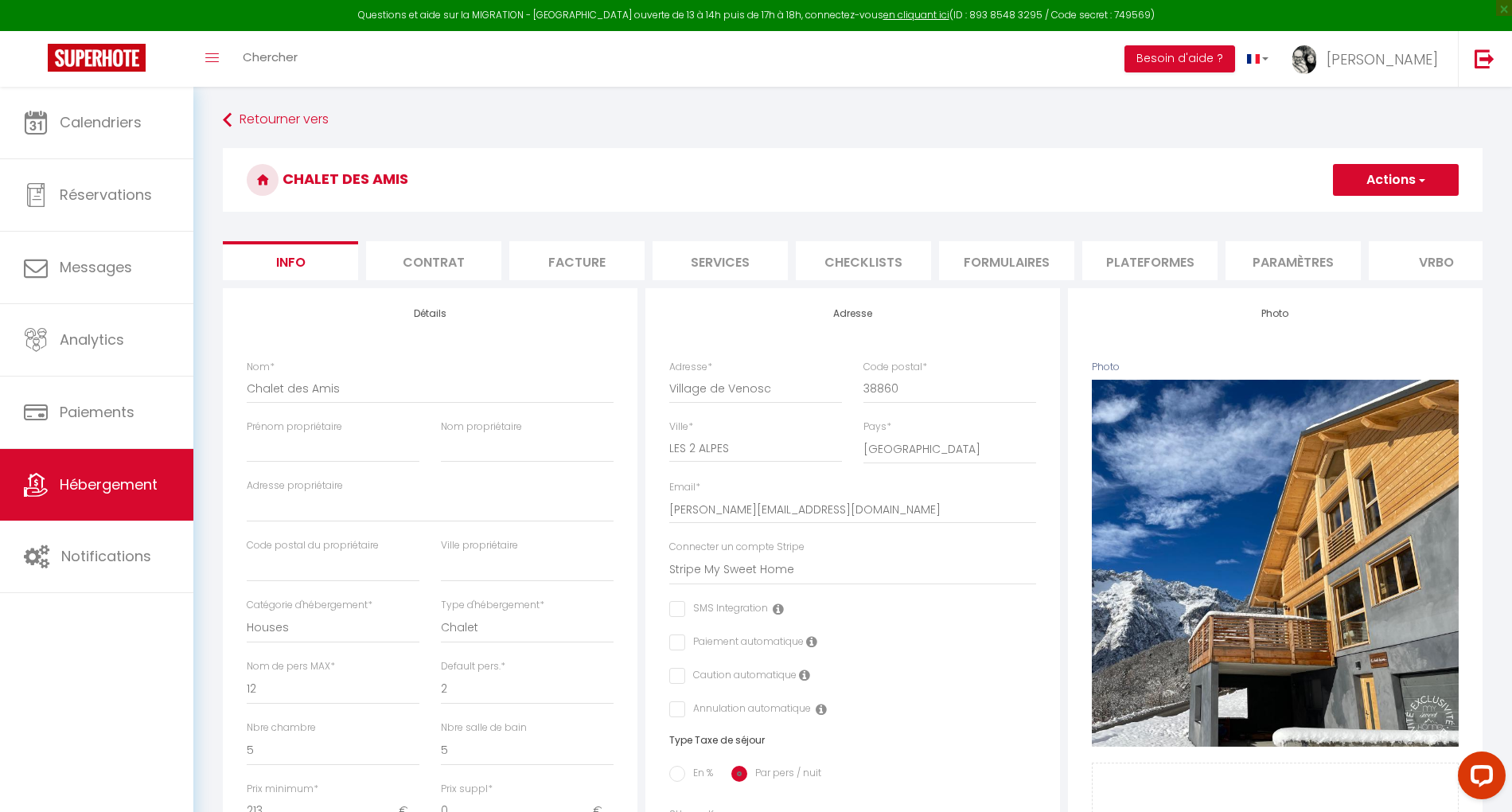
select select
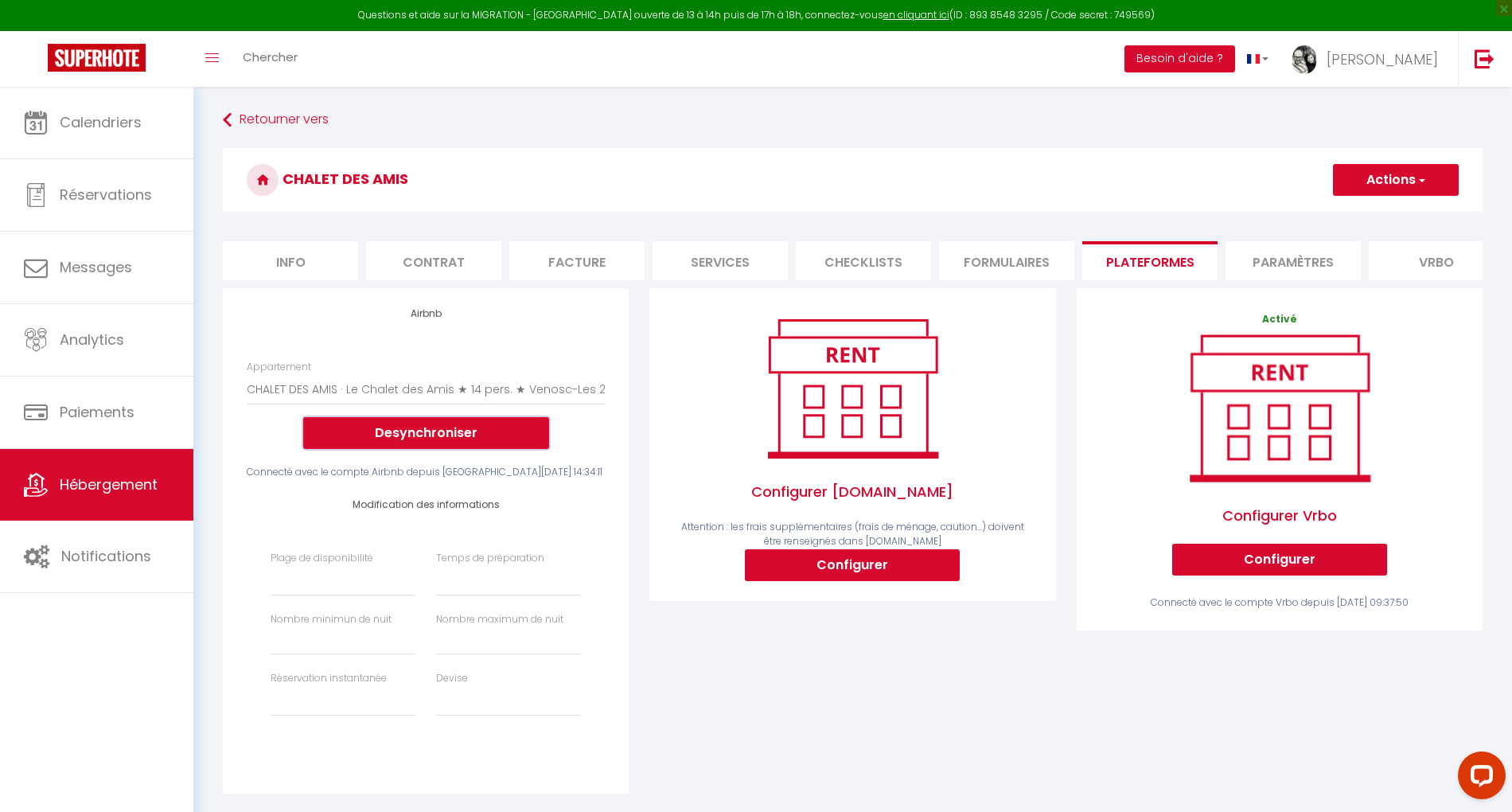
click at [405, 446] on button "Desynchroniser" at bounding box center [426, 433] width 246 height 32
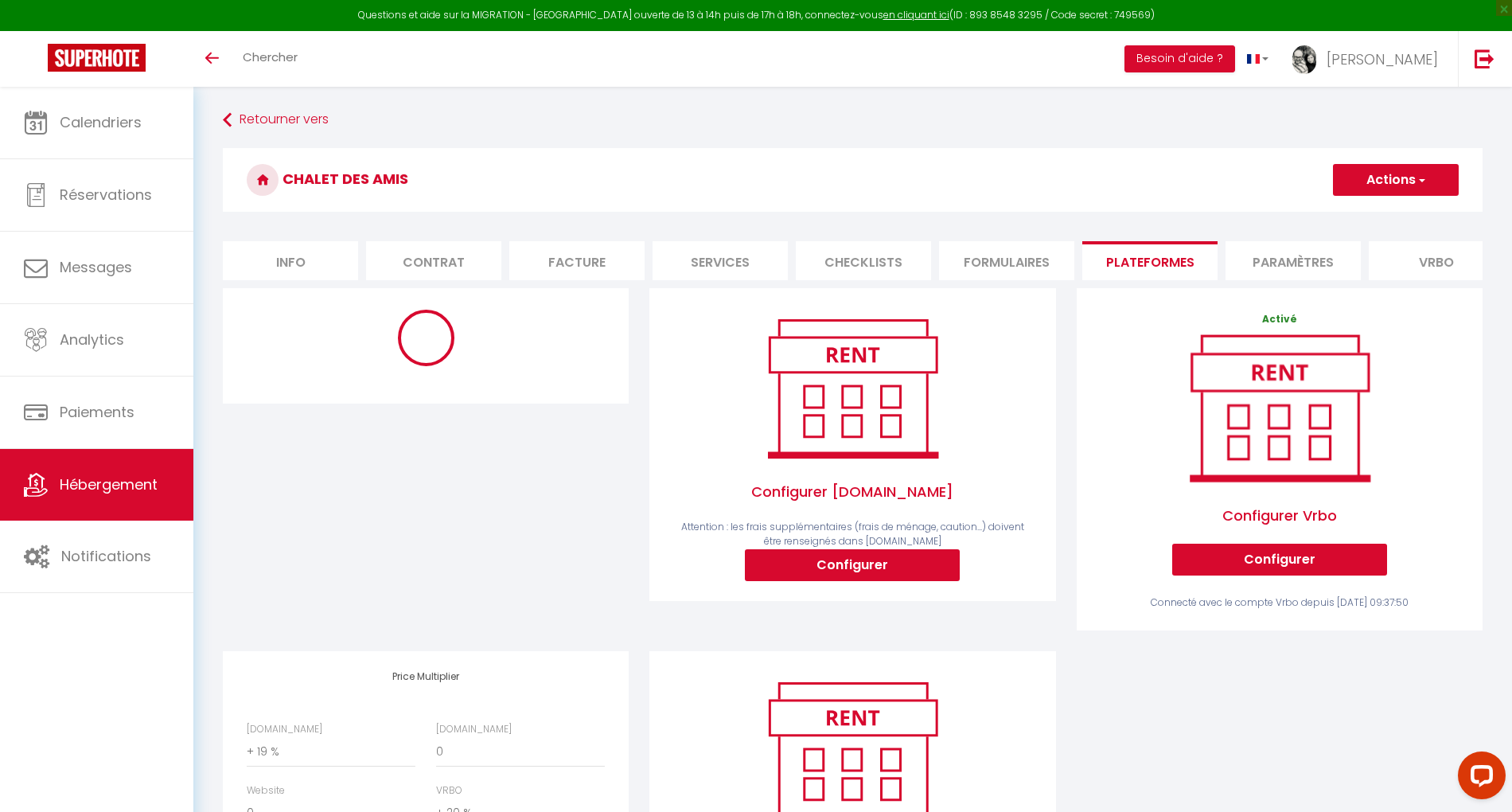
click at [66, 481] on span "Hébergement" at bounding box center [108, 484] width 98 height 20
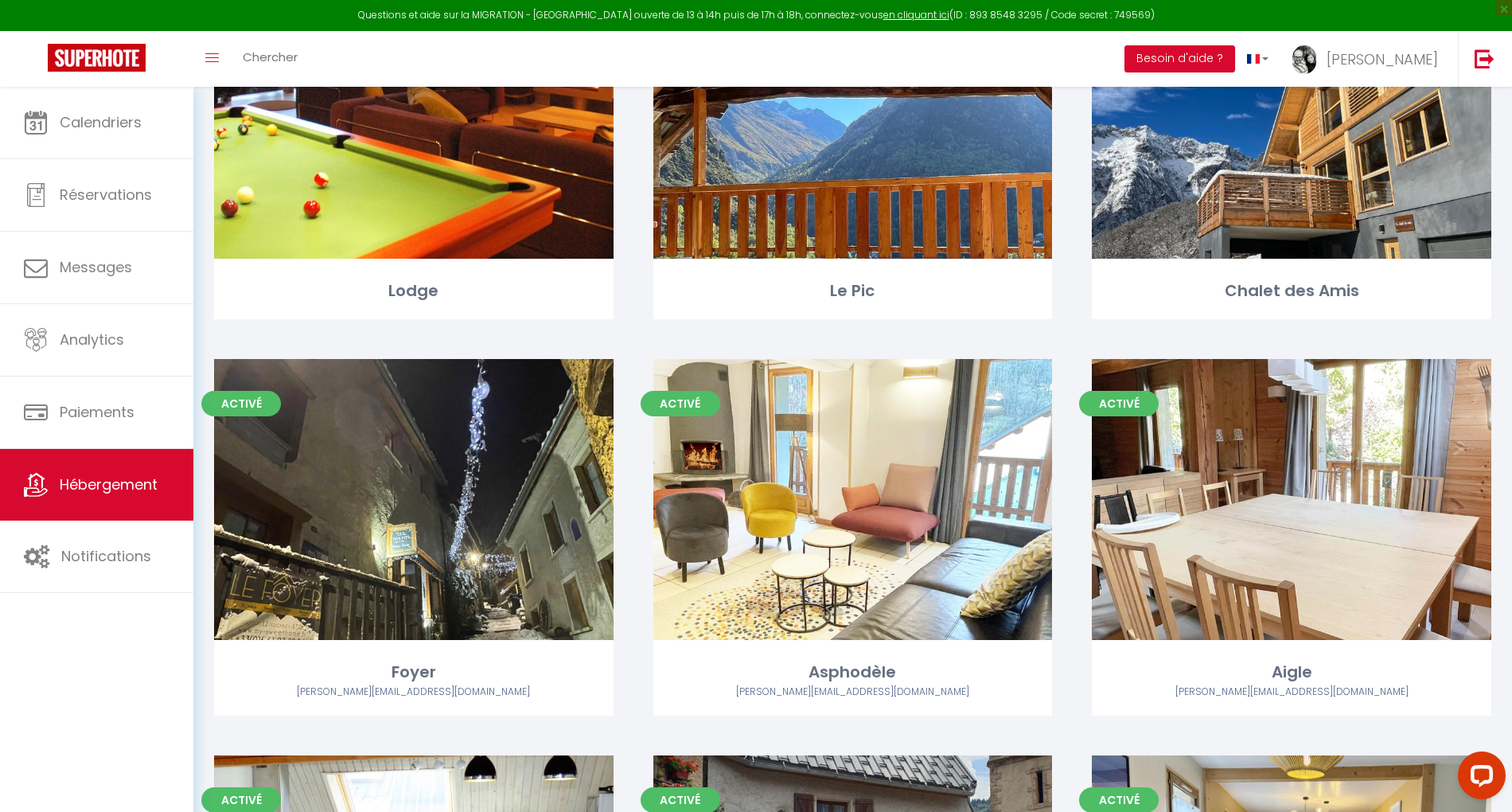
scroll to position [1062, 0]
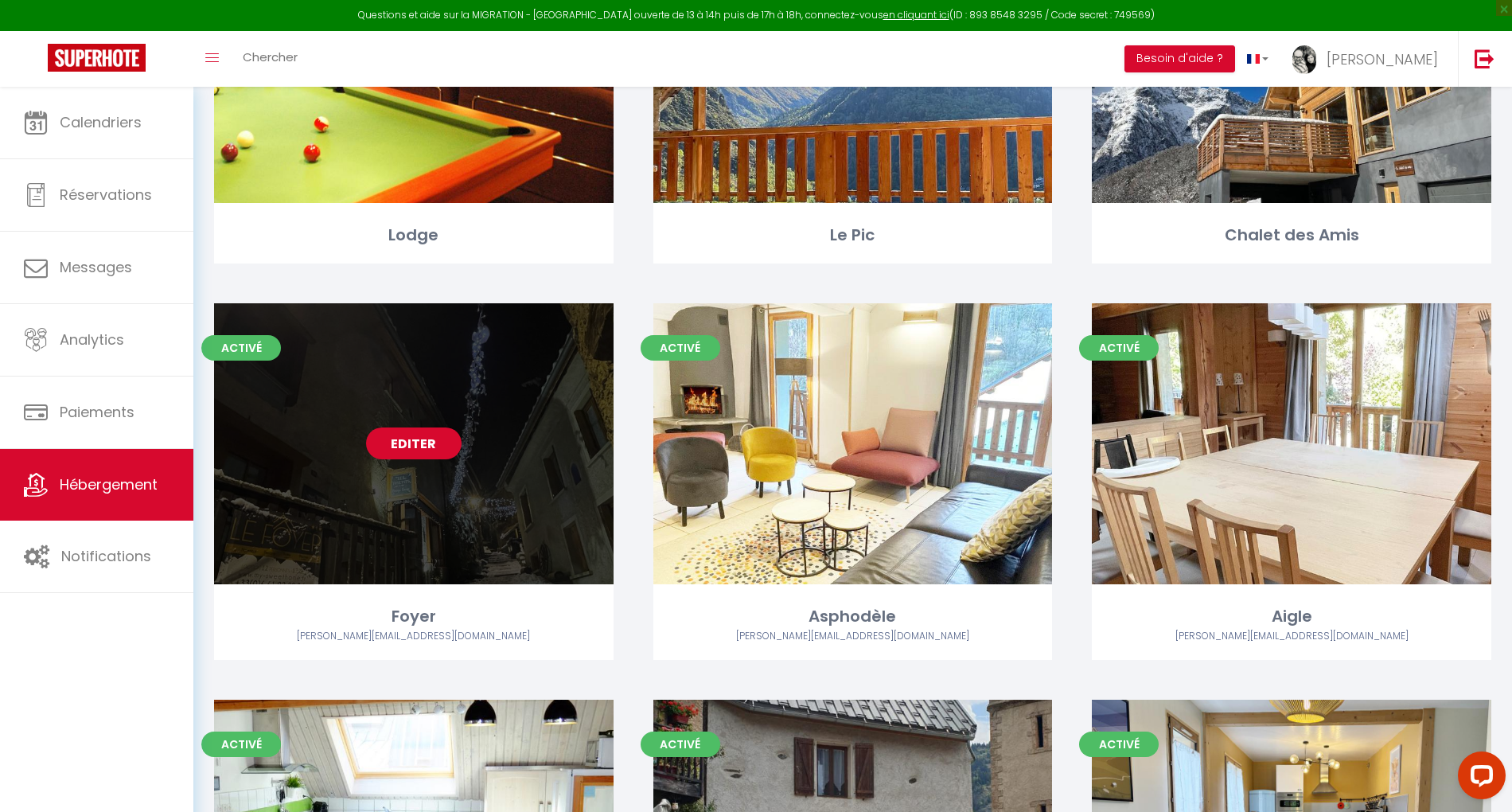
click at [407, 446] on link "Editer" at bounding box center [414, 443] width 95 height 32
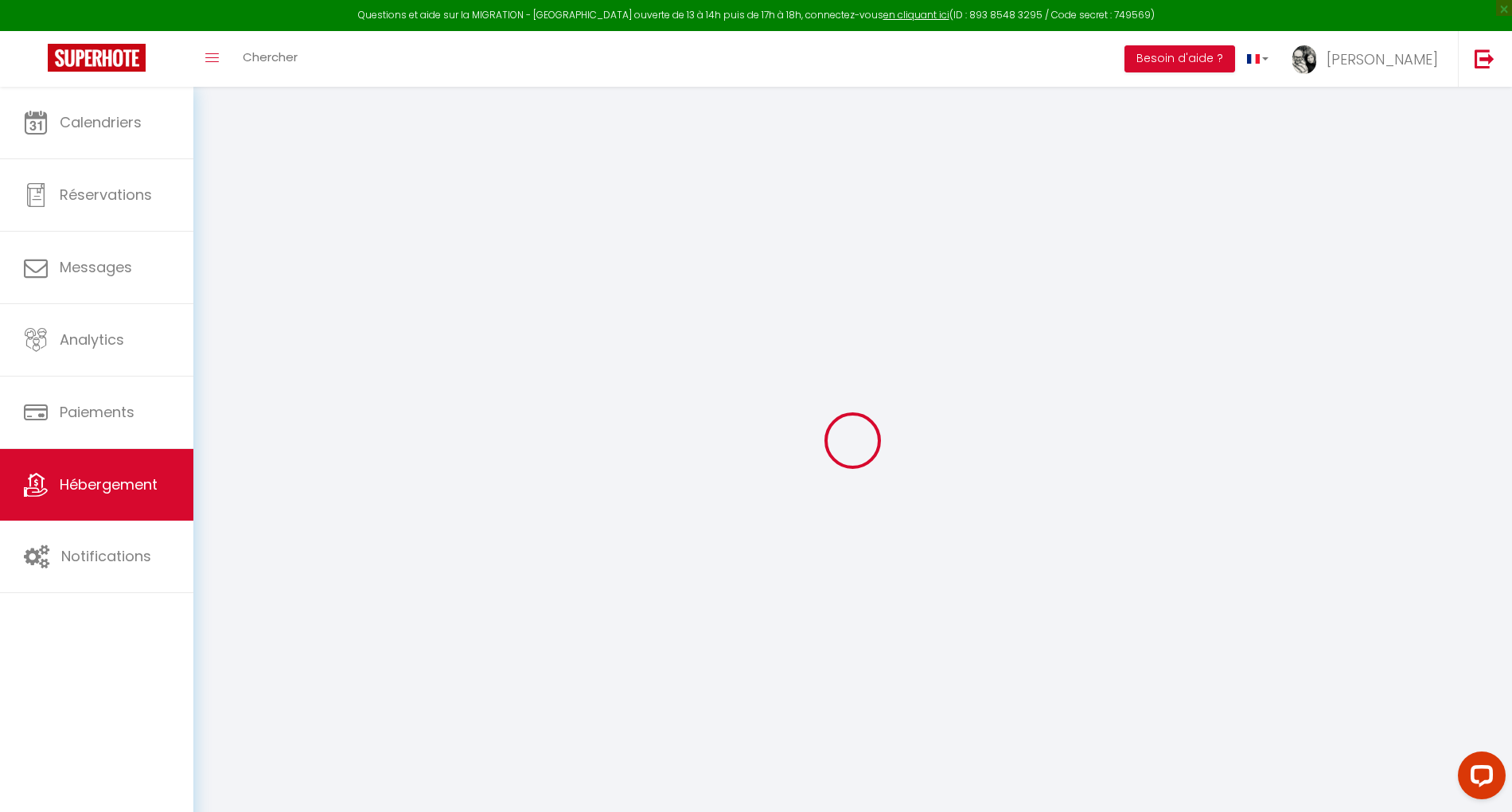
checkbox input "false"
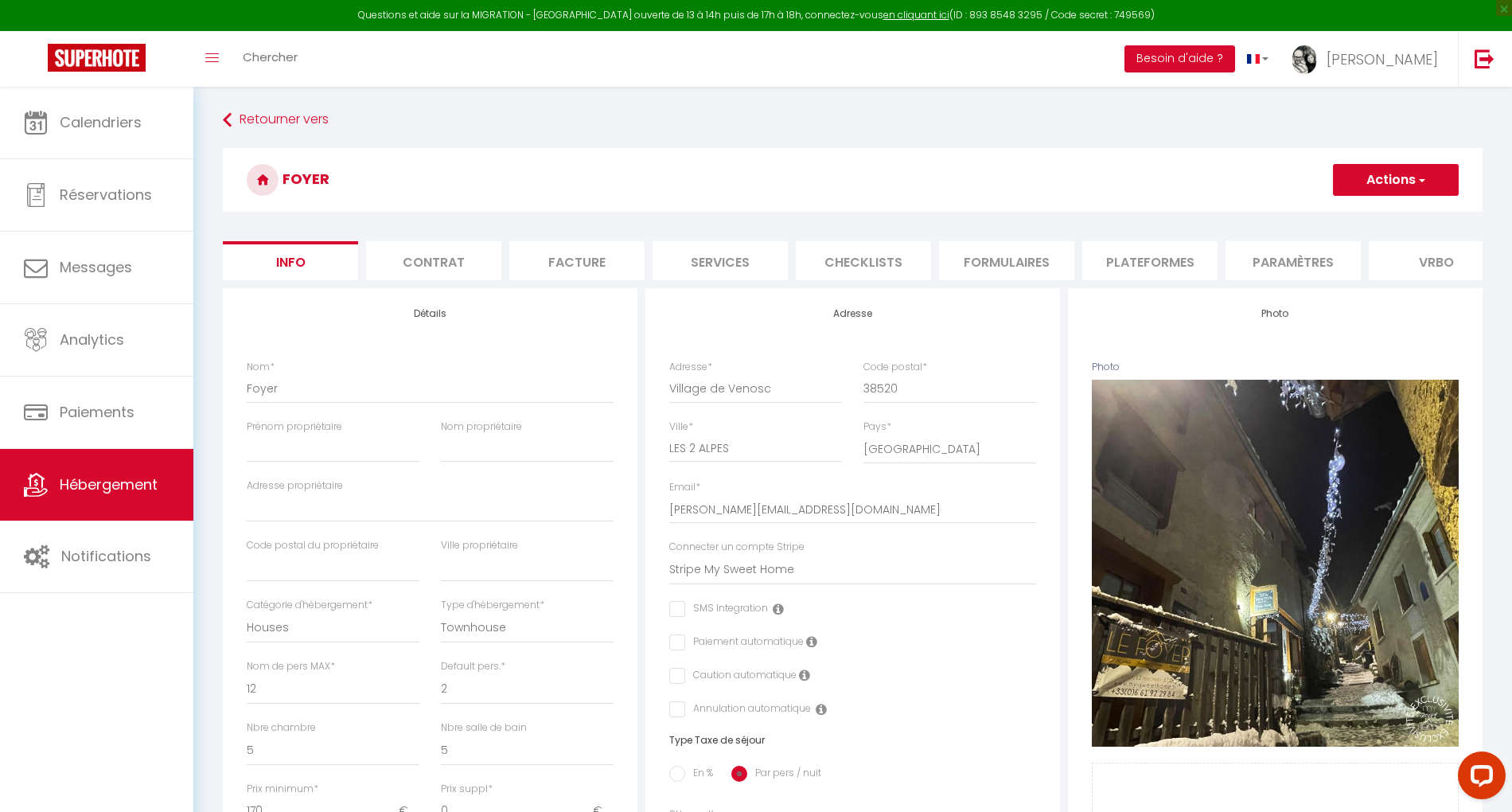
checkbox input "false"
click at [1164, 256] on li "Plateformes" at bounding box center [1150, 261] width 135 height 39
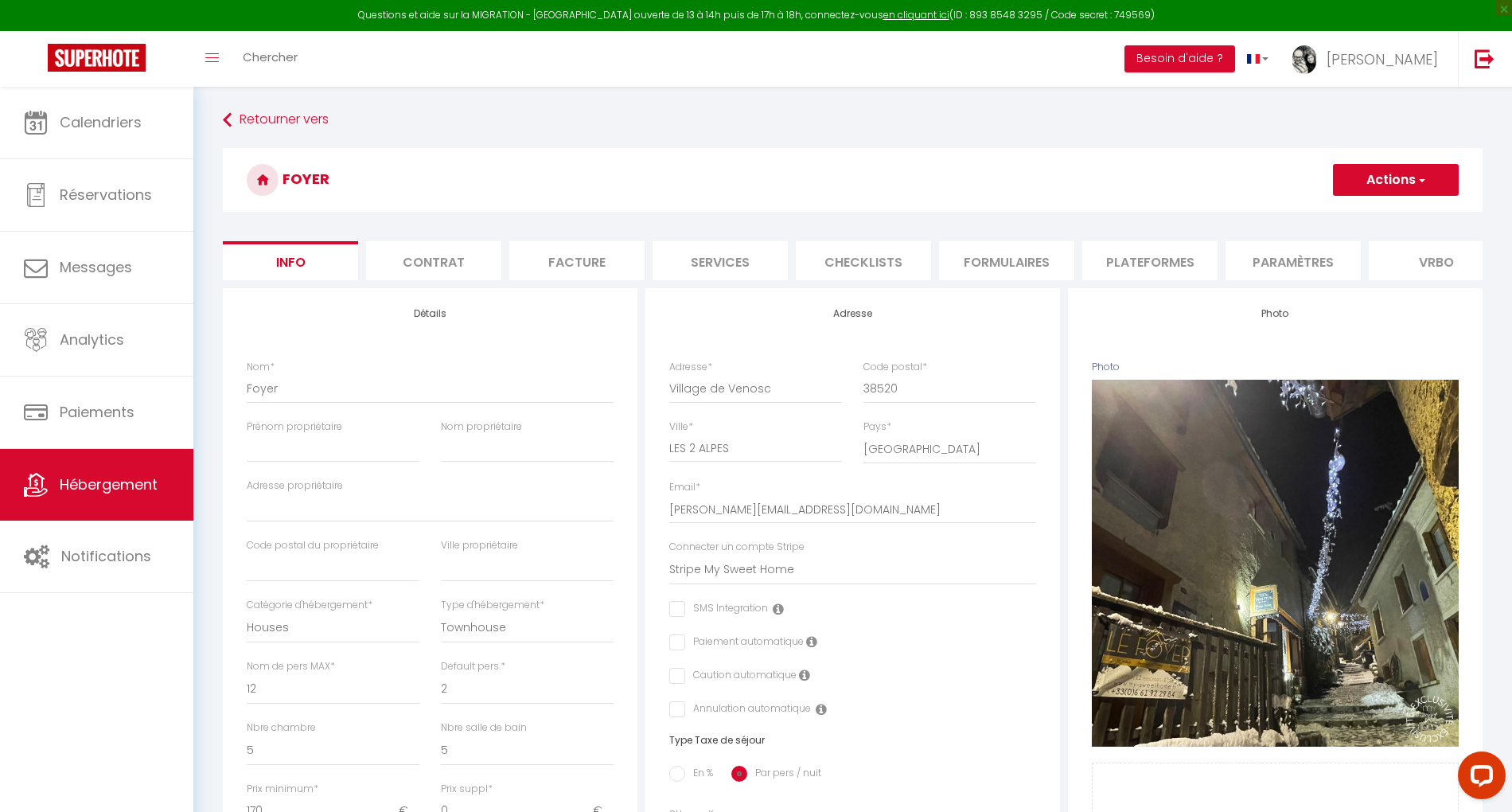
select select
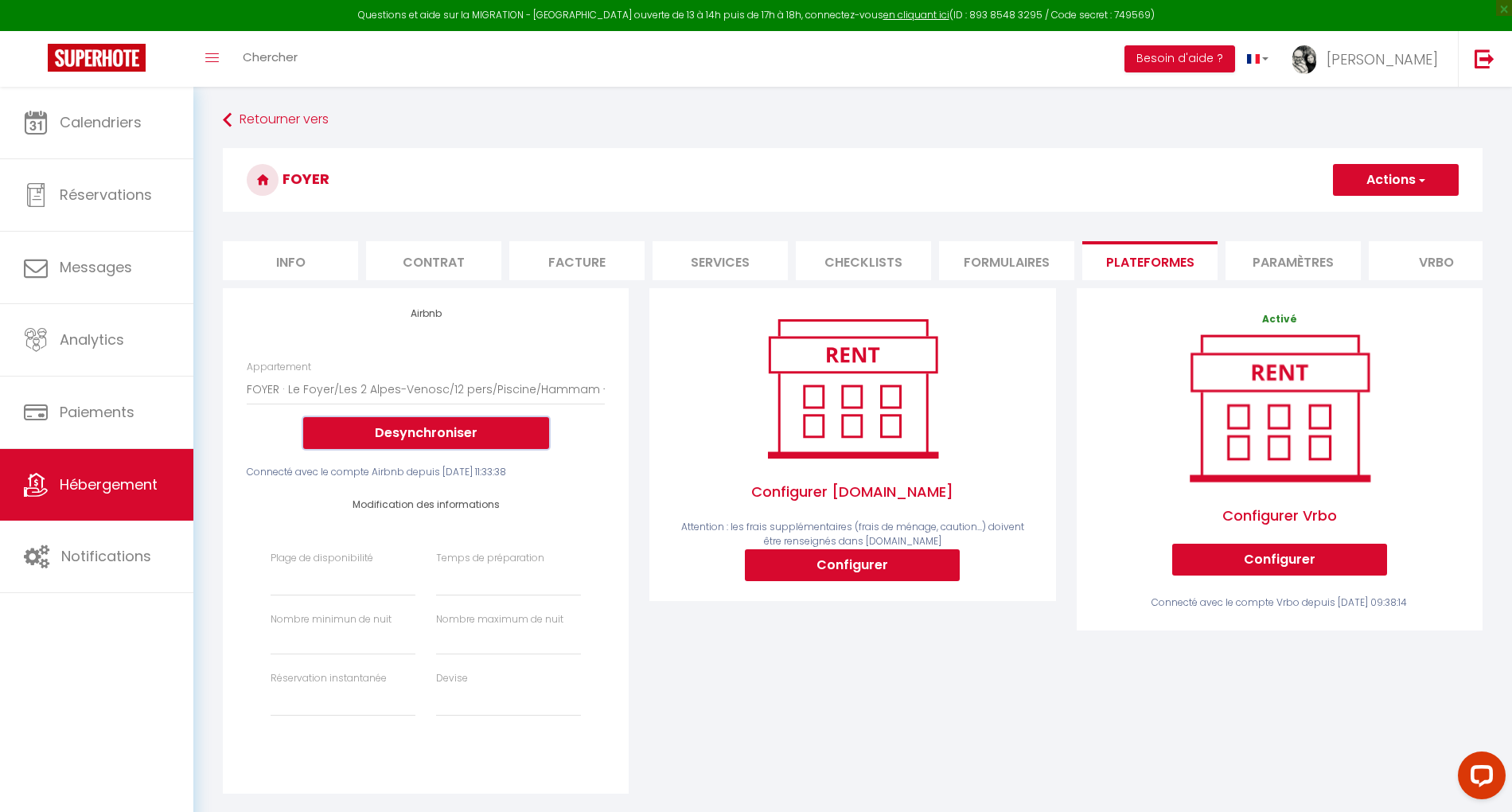
click at [375, 447] on button "Desynchroniser" at bounding box center [426, 433] width 246 height 32
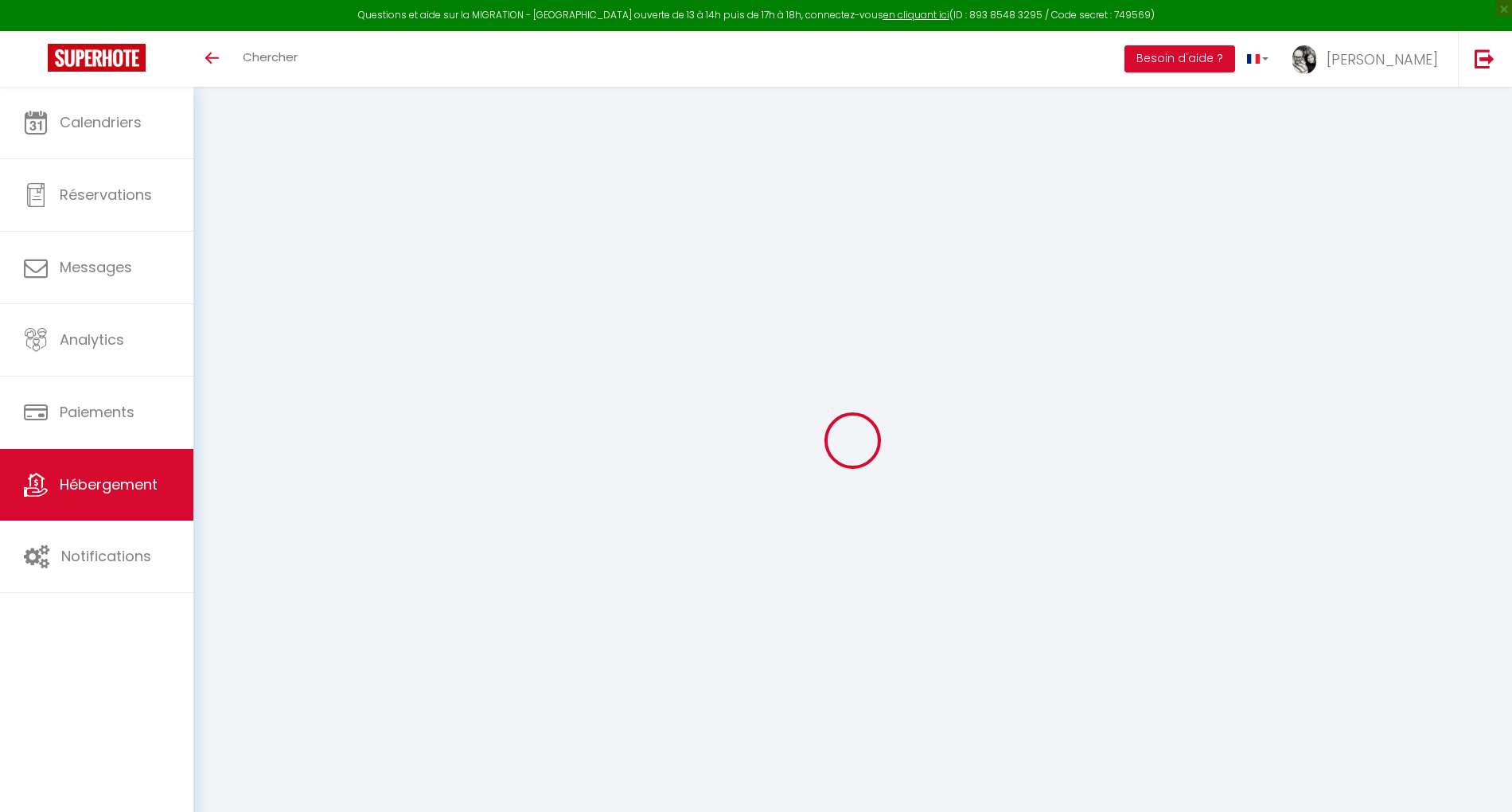
click at [102, 475] on span "Hébergement" at bounding box center [108, 484] width 98 height 20
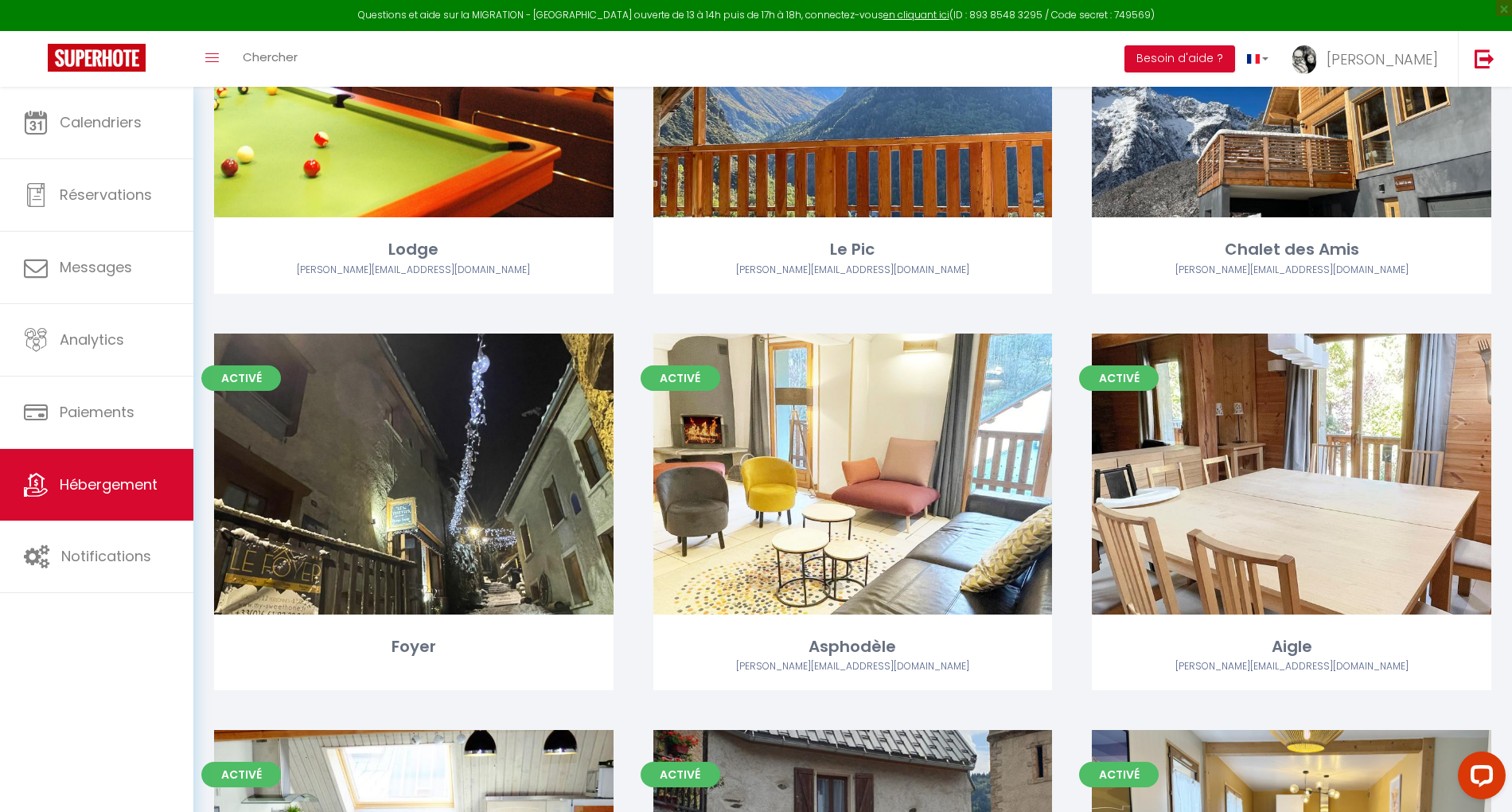
scroll to position [1274, 0]
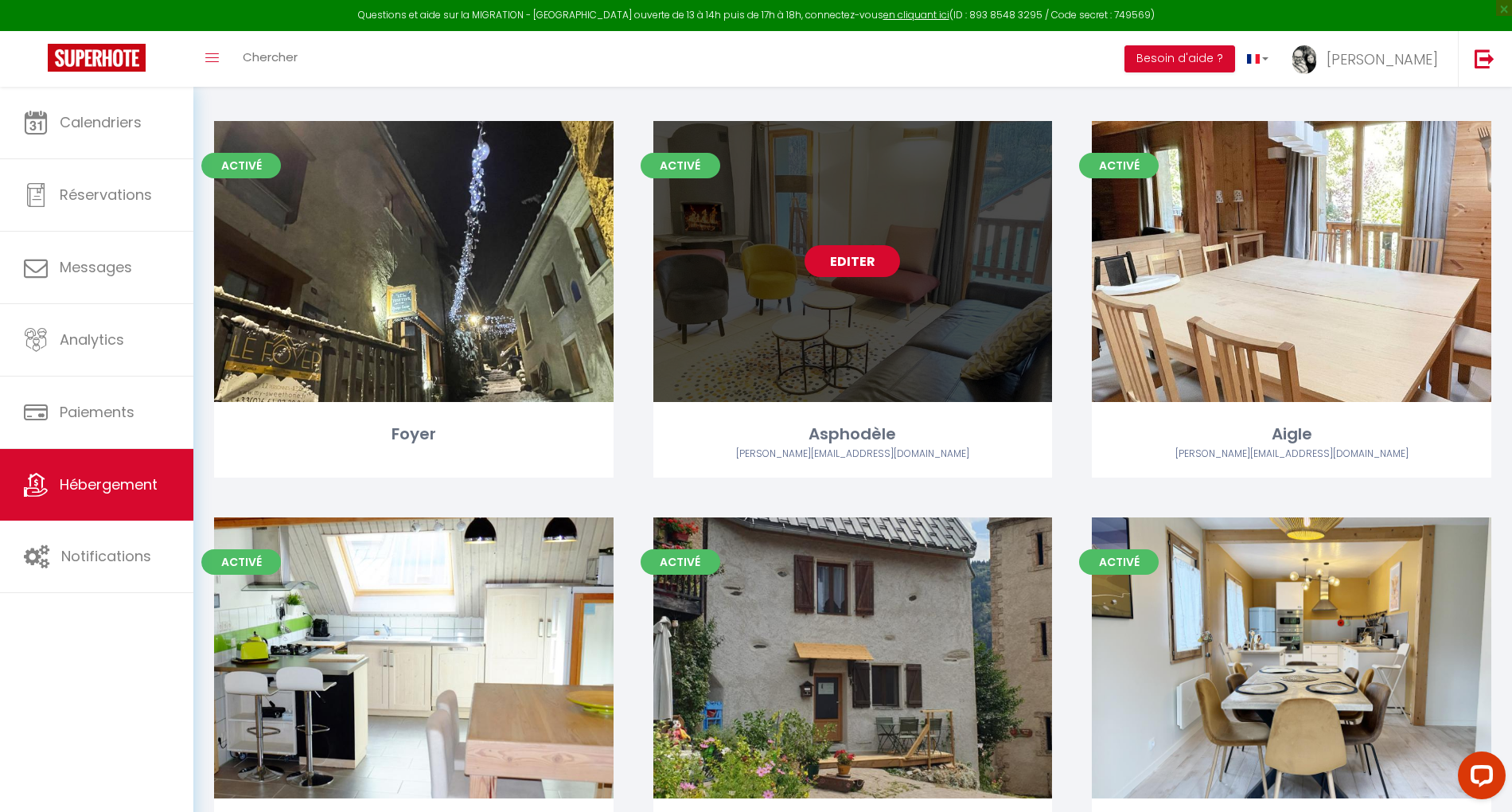
click at [869, 270] on link "Editer" at bounding box center [852, 261] width 95 height 32
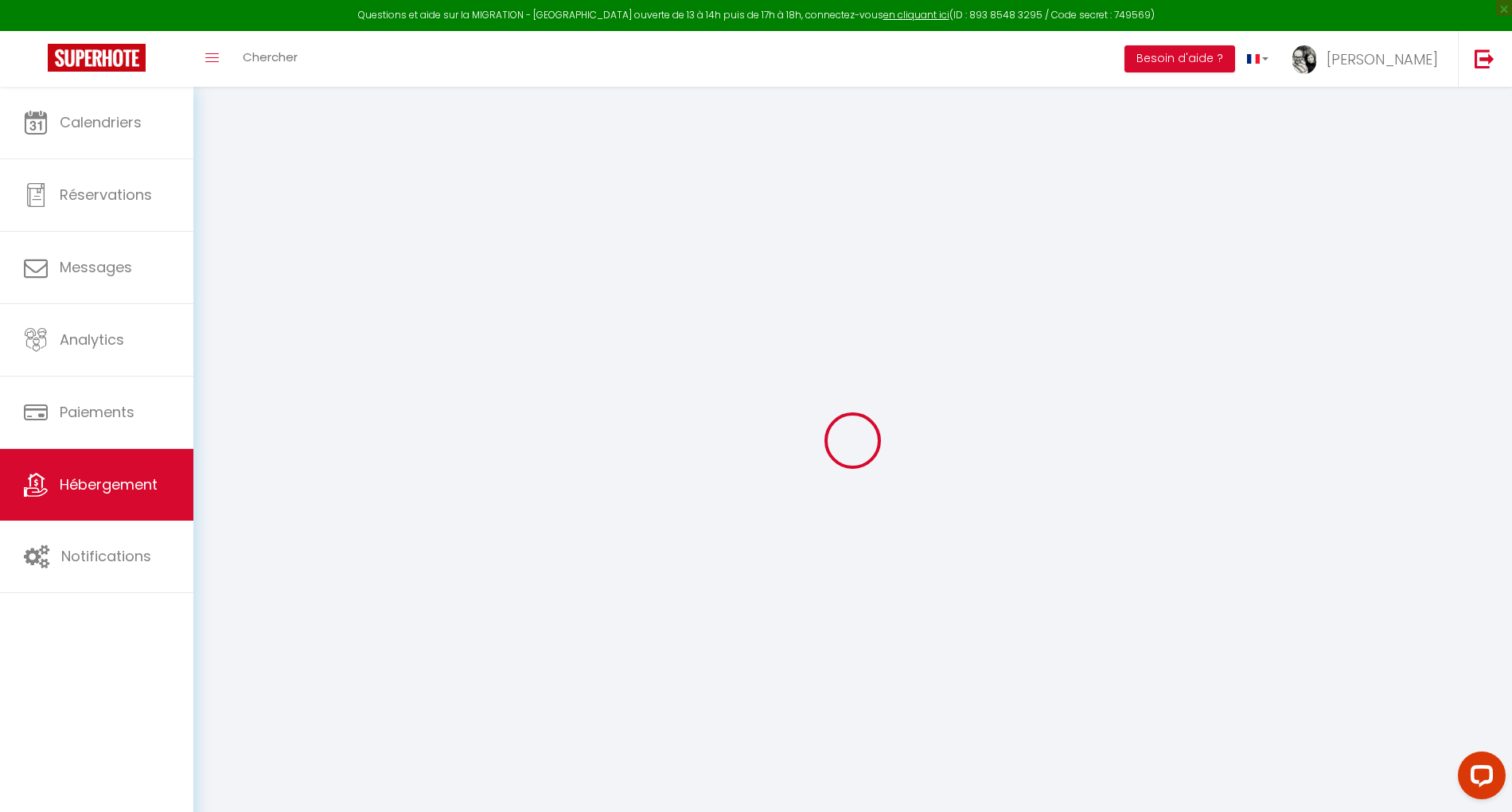
select select "+ 19 %"
select select "+ 20 %"
select select
checkbox input "false"
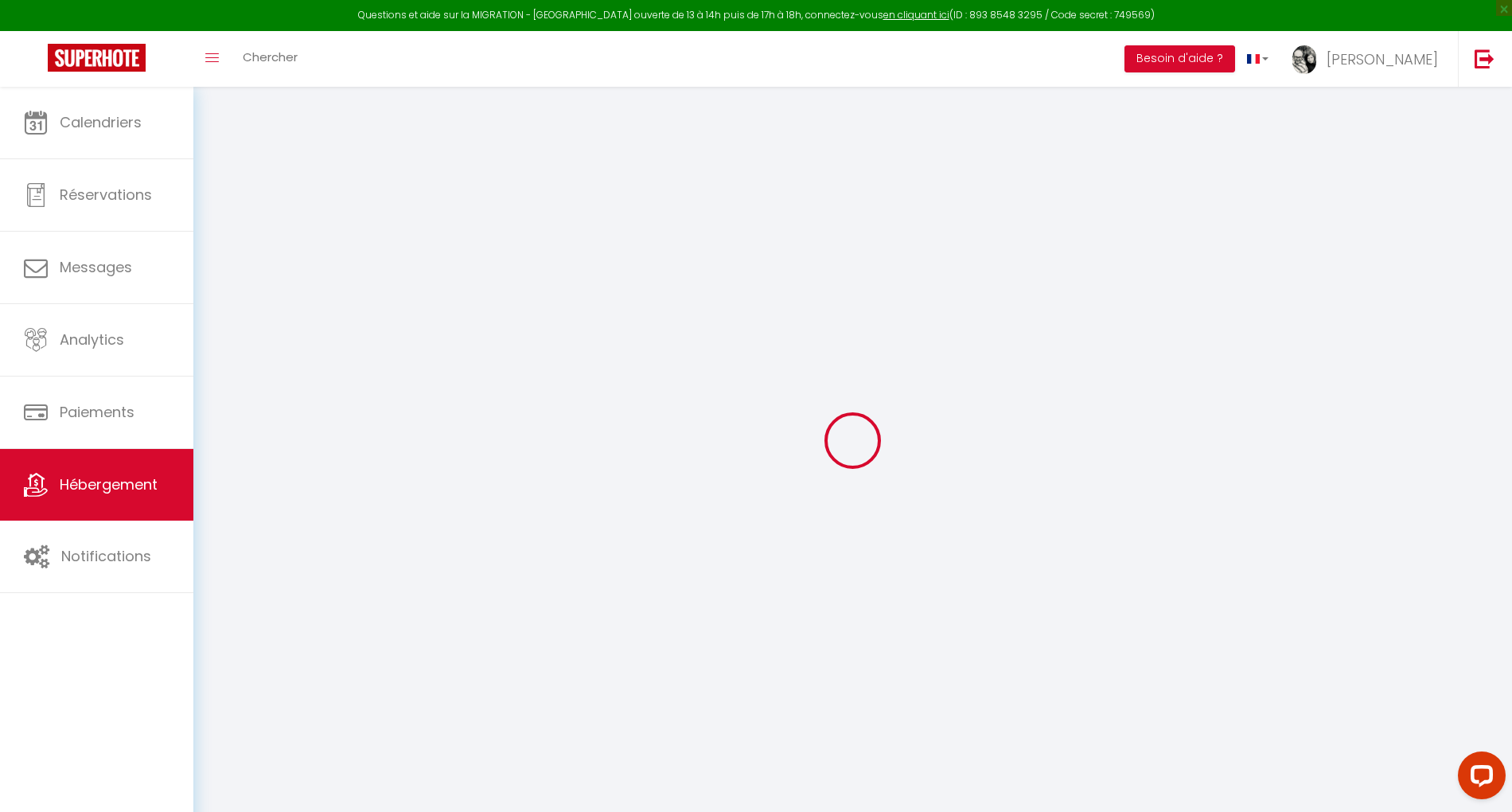
checkbox input "false"
select select
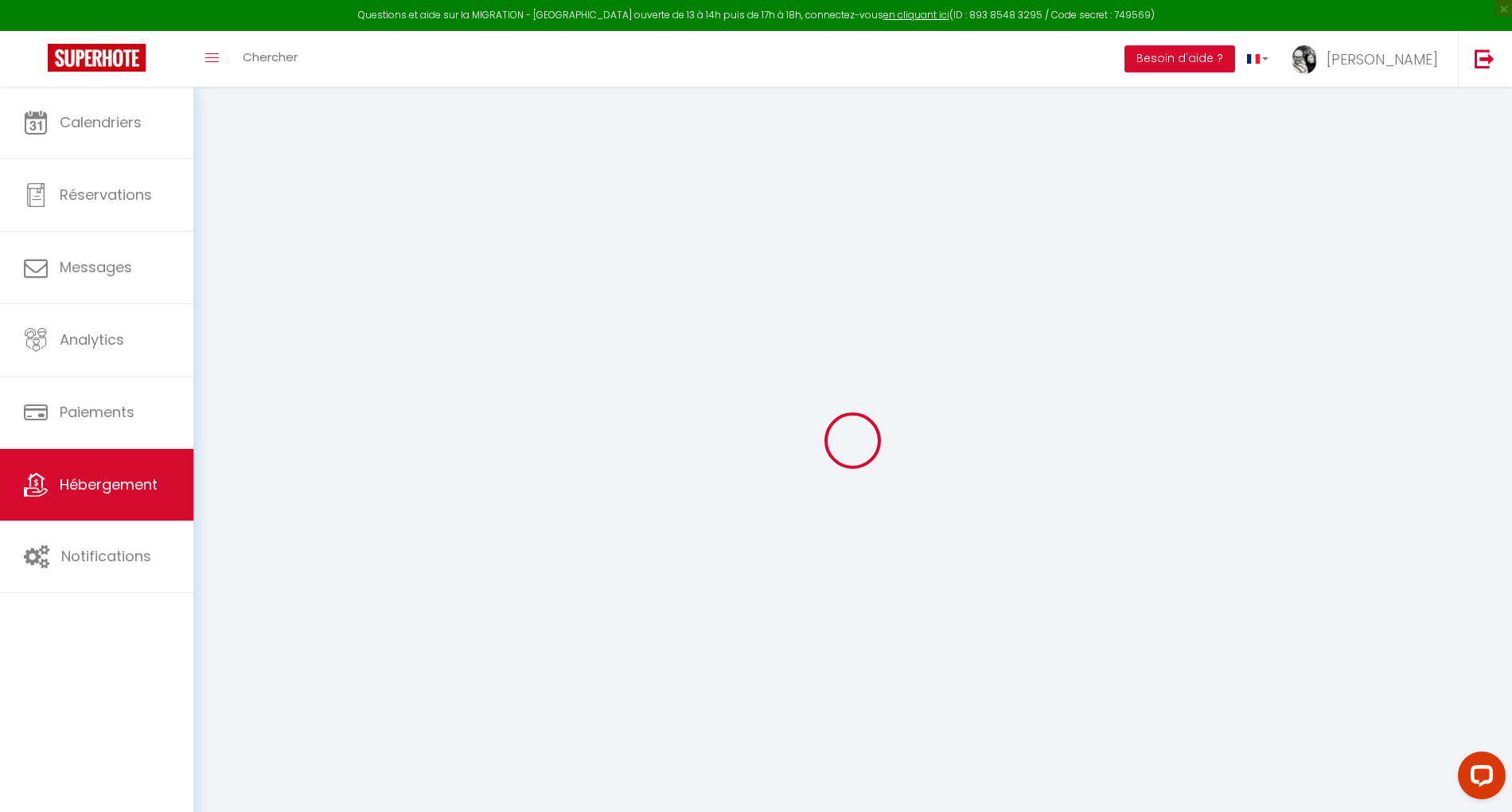
select select
select select "3995-762077254179739481"
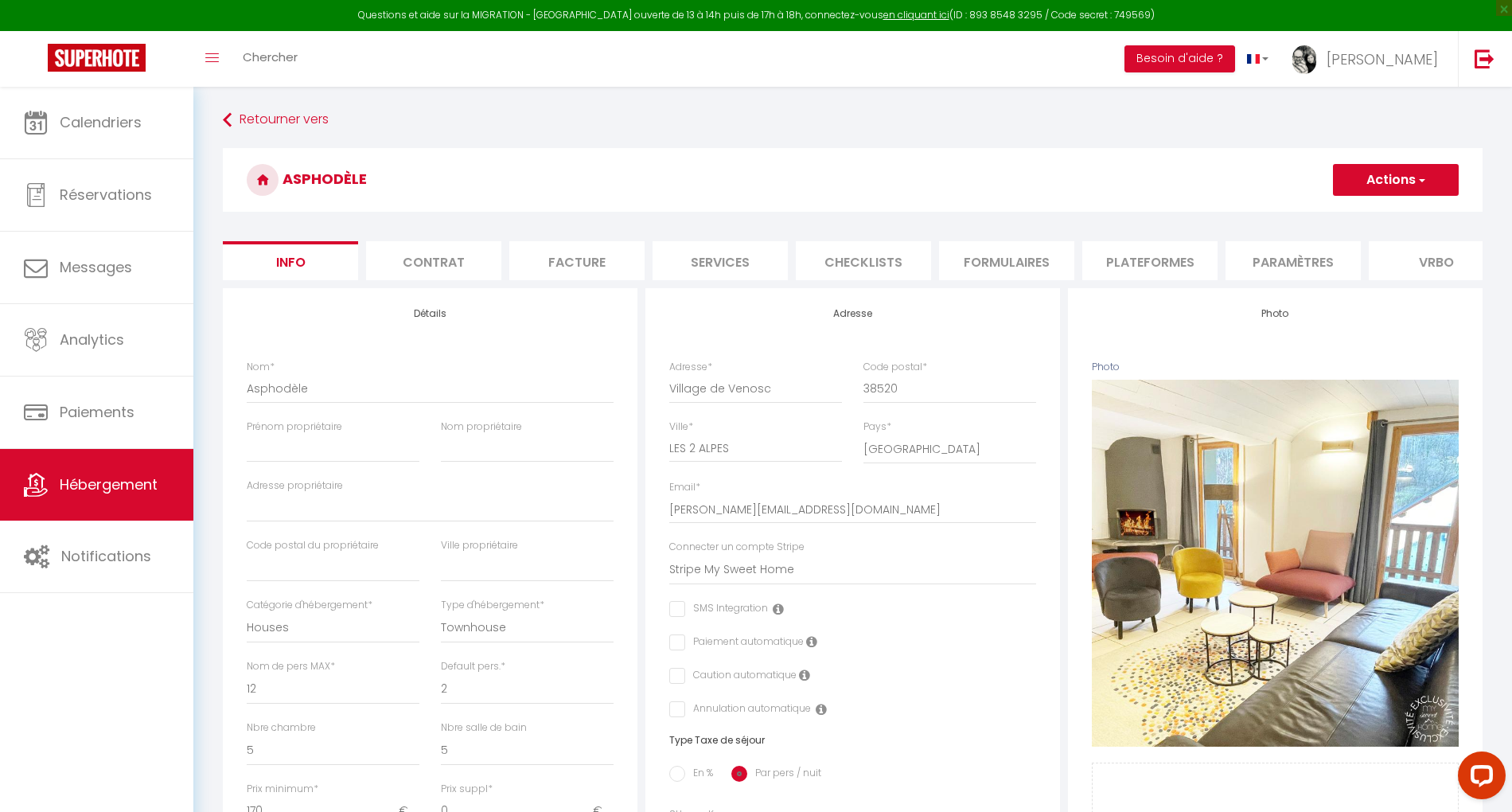
click at [1140, 256] on li "Plateformes" at bounding box center [1150, 261] width 135 height 39
select select
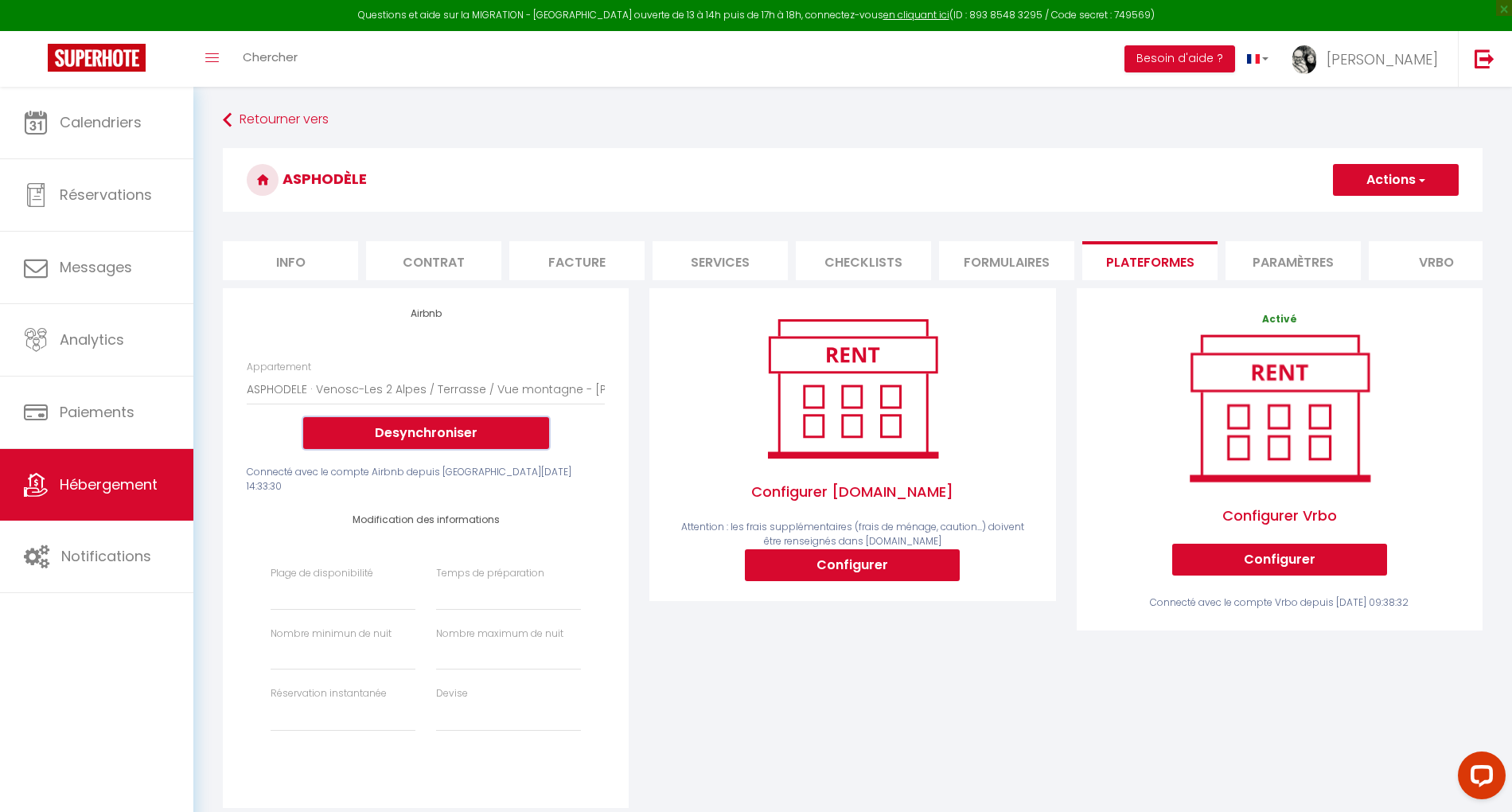
click button "Desynchroniser"
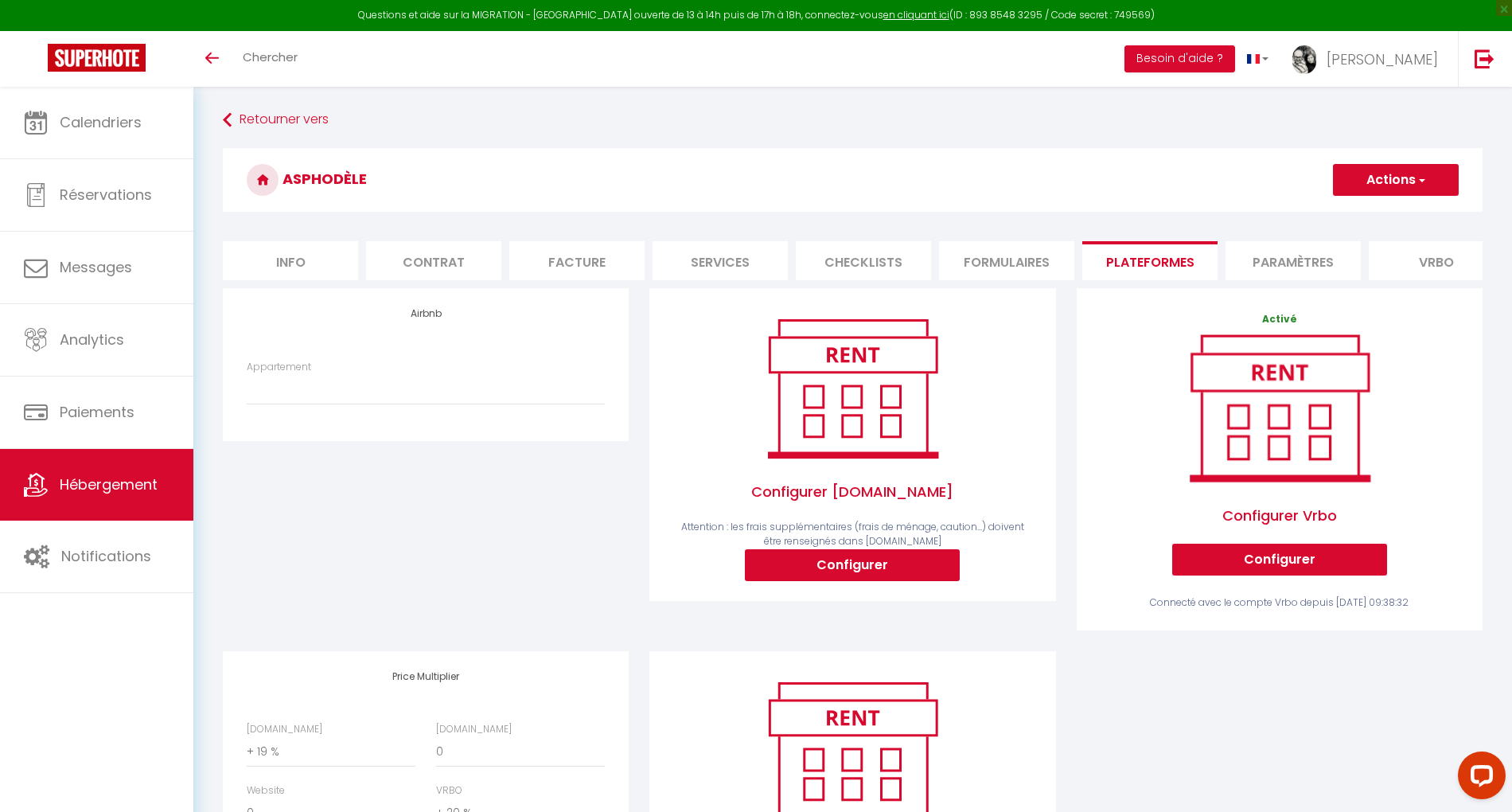
click at [95, 484] on span "Hébergement" at bounding box center [108, 484] width 98 height 20
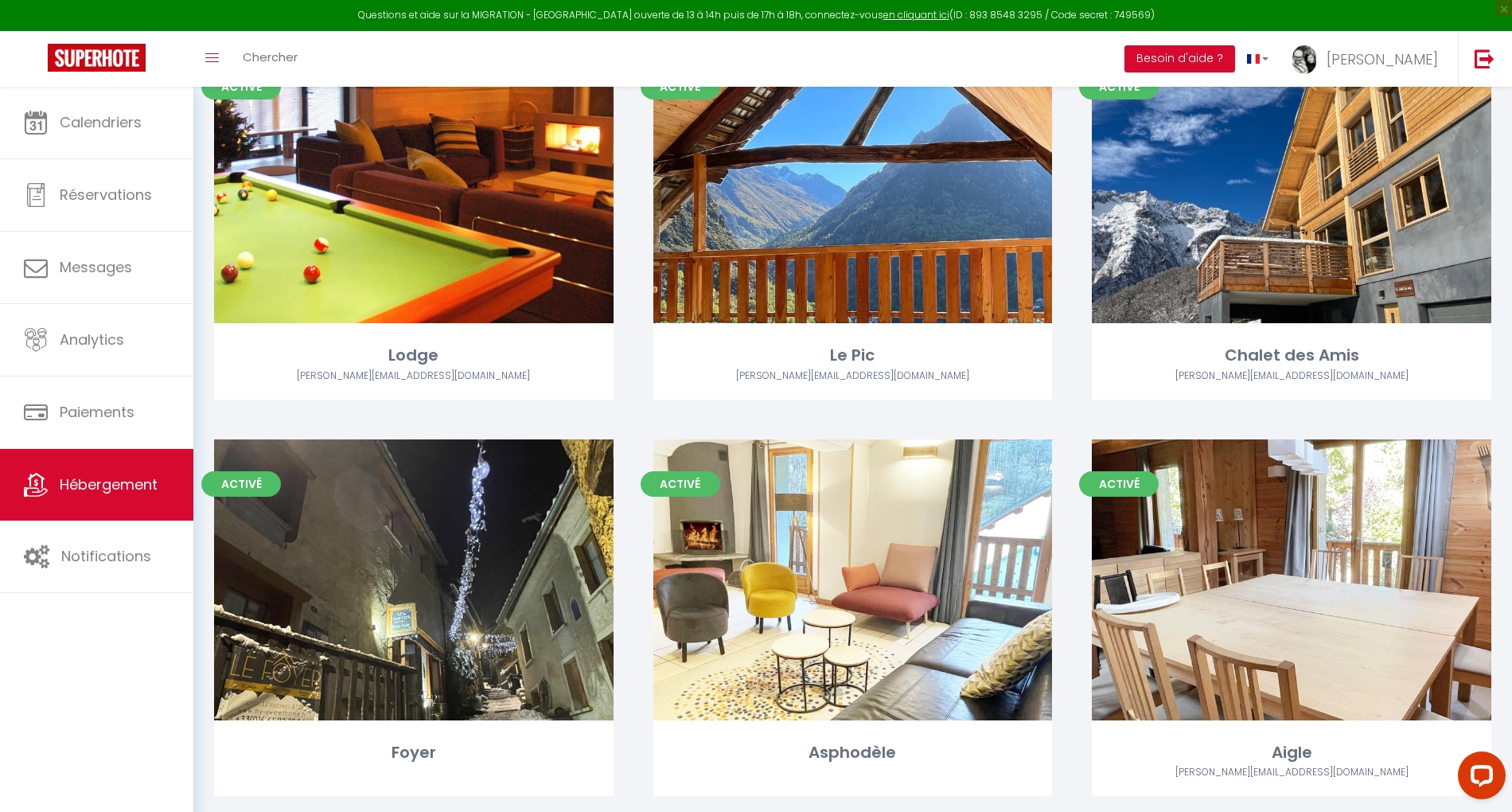
scroll to position [1274, 0]
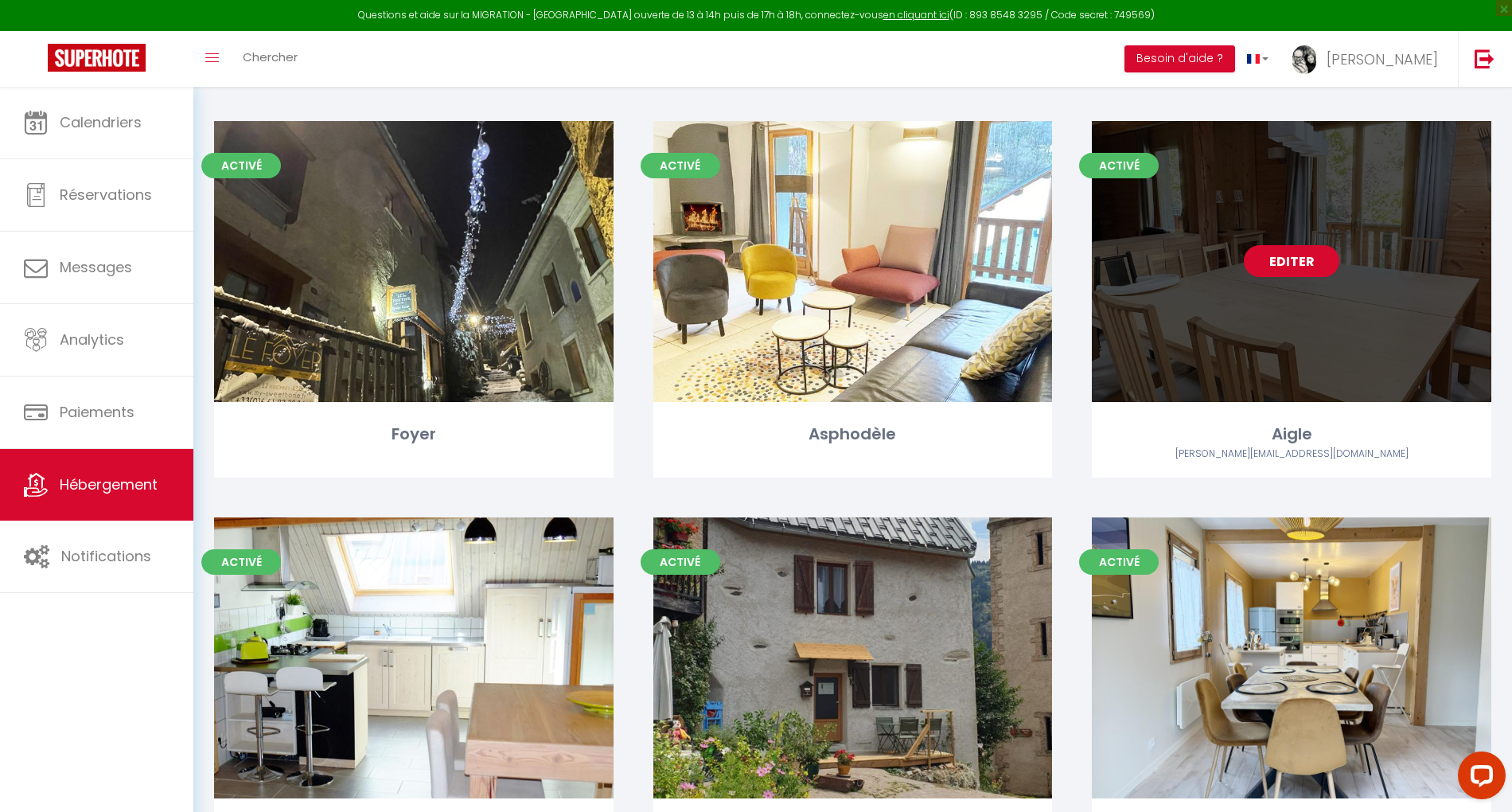
click at [1302, 252] on link "Editer" at bounding box center [1292, 261] width 95 height 32
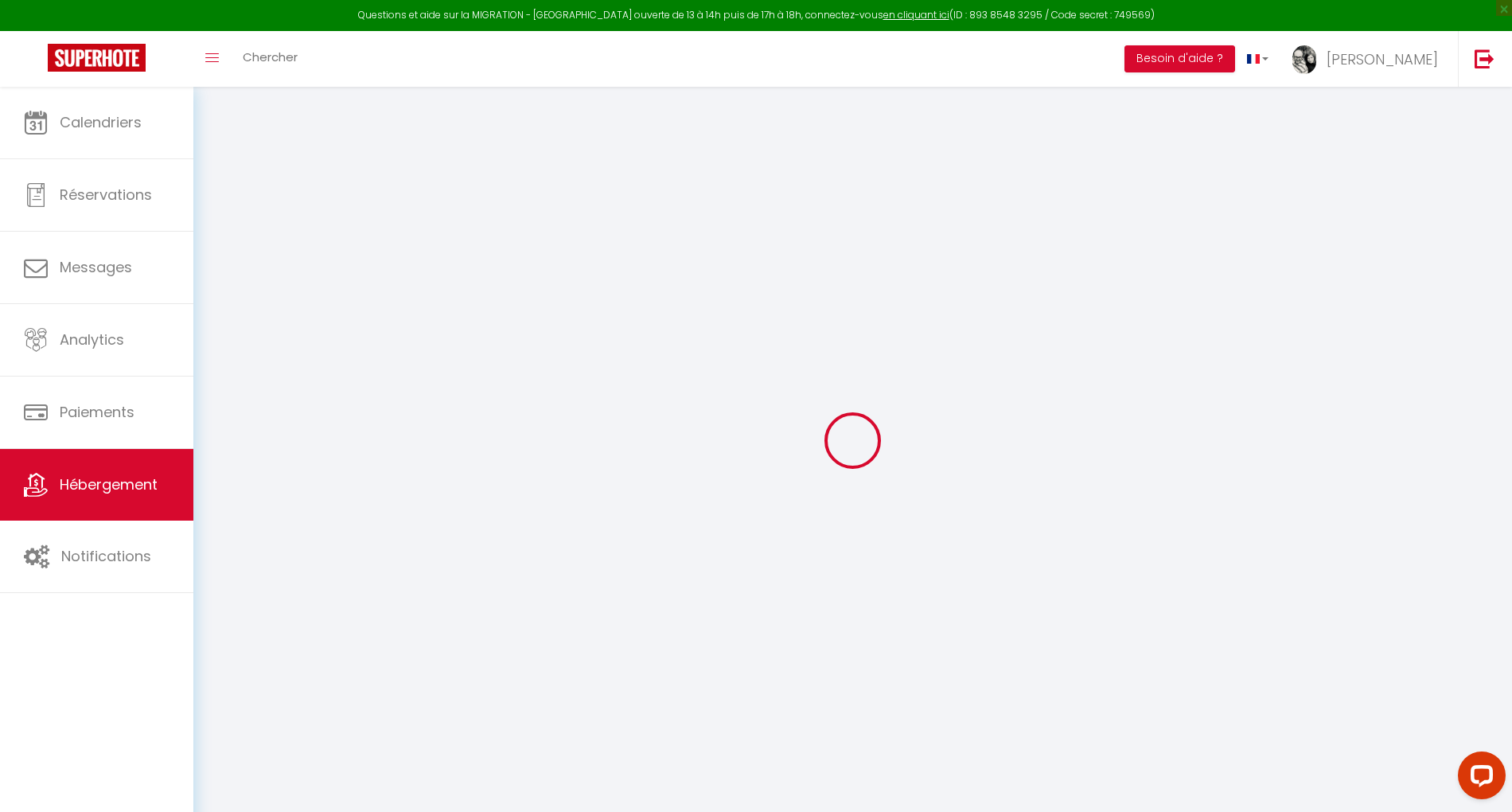
select select "+ 19 %"
select select "+ 20 %"
select select
checkbox input "false"
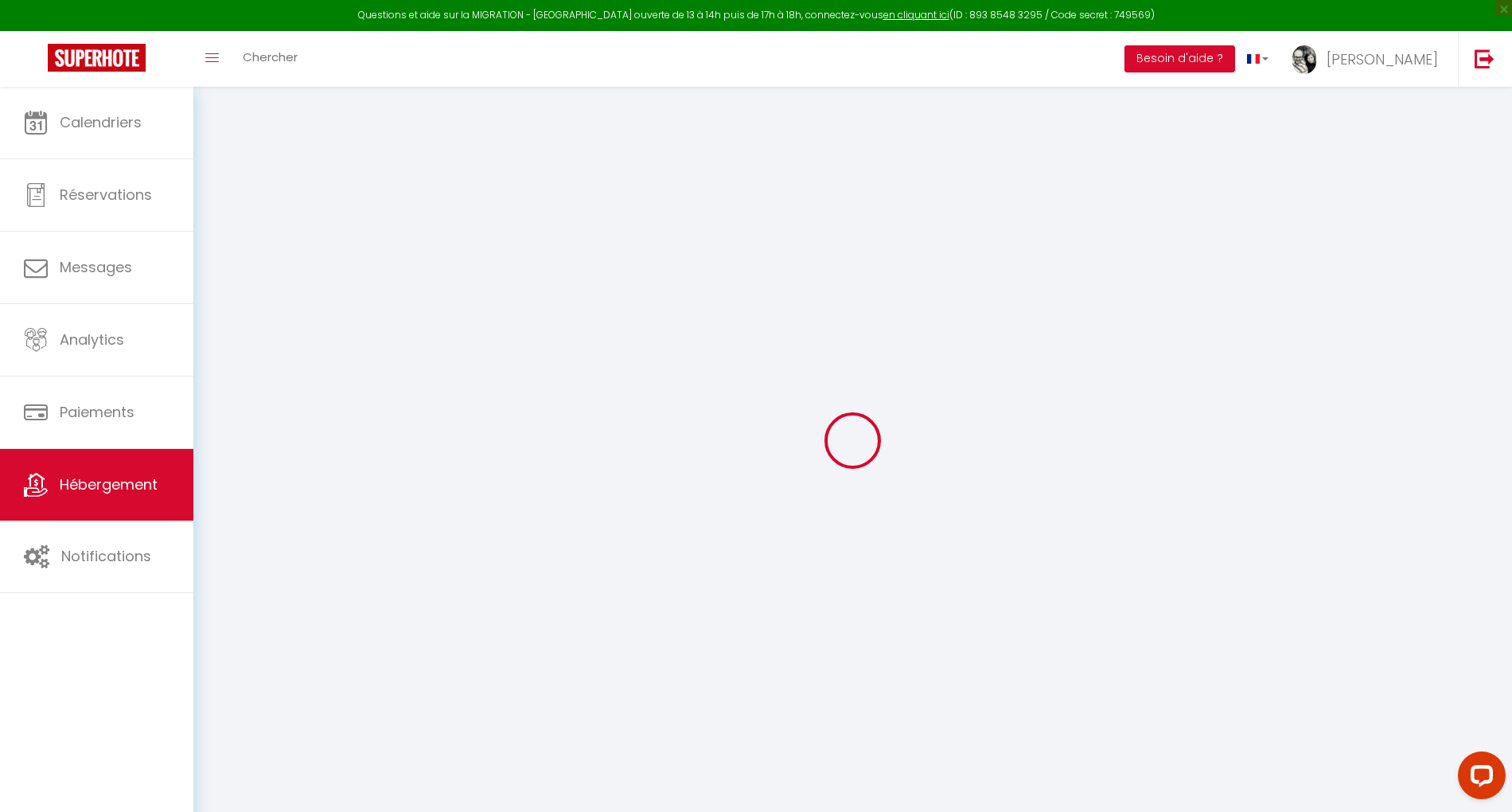
checkbox input "false"
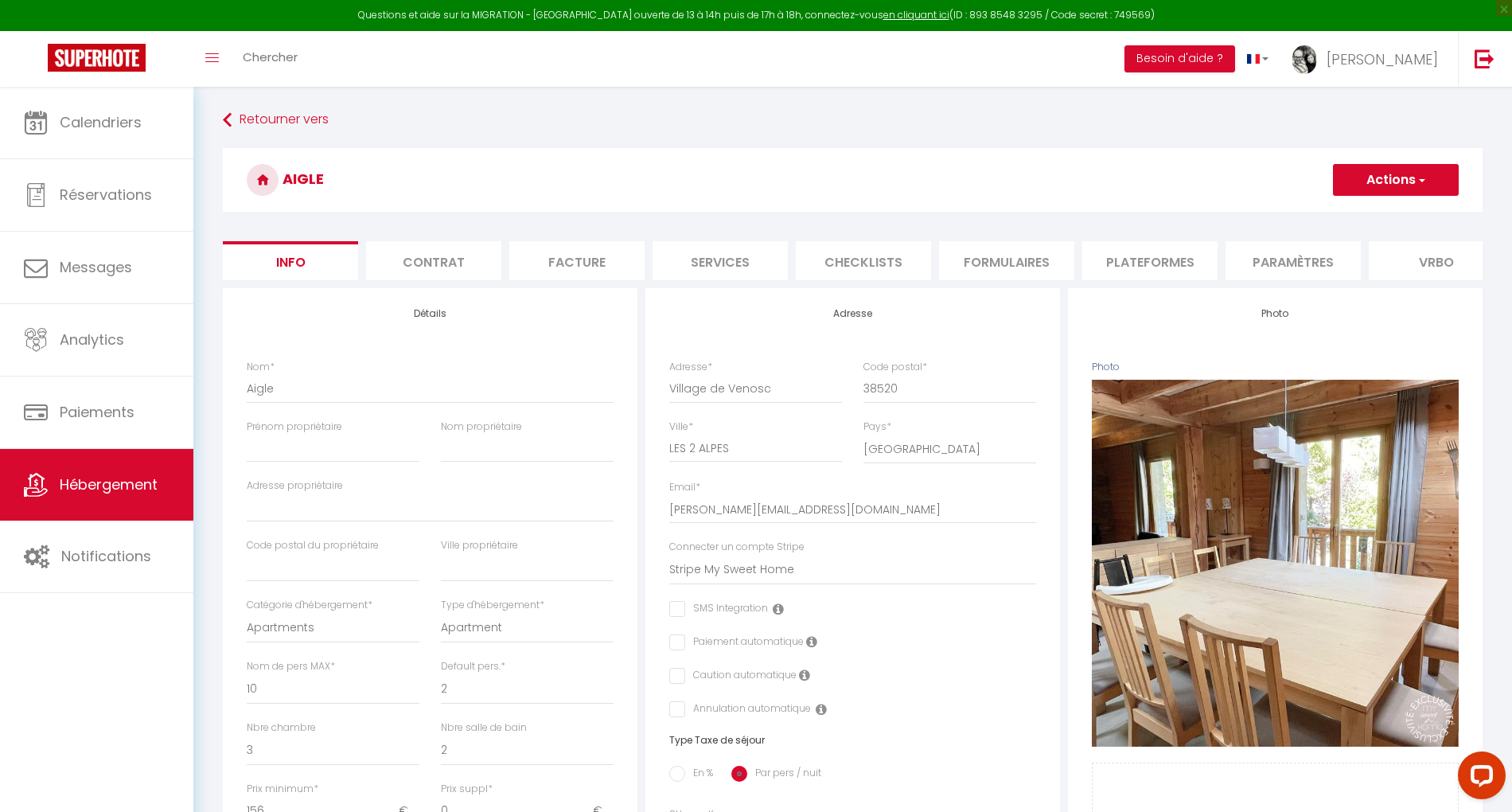
select select
checkbox input "false"
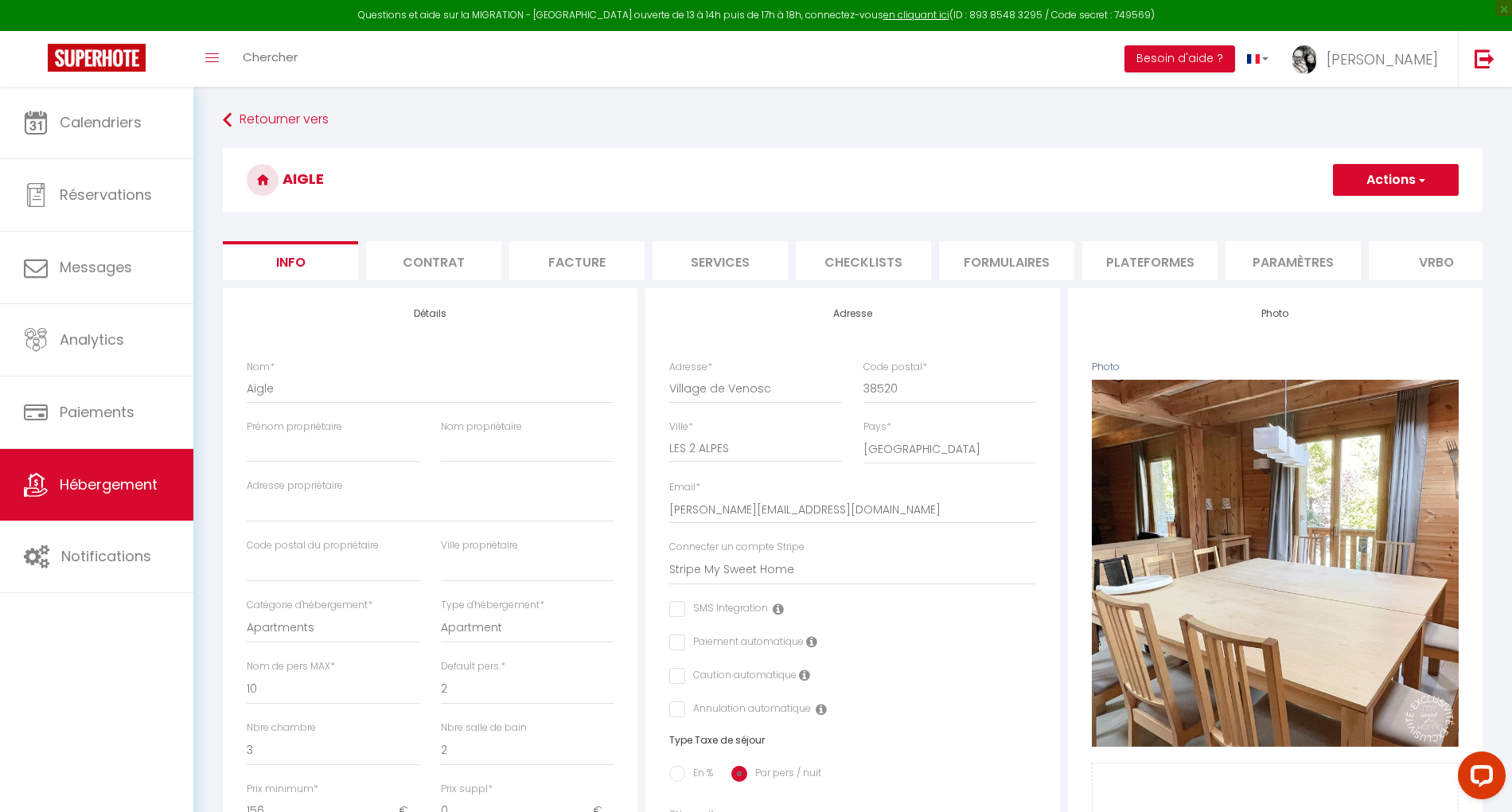
select select "3995-1025964351078151795"
click at [1170, 273] on li "Plateformes" at bounding box center [1150, 261] width 135 height 39
select select
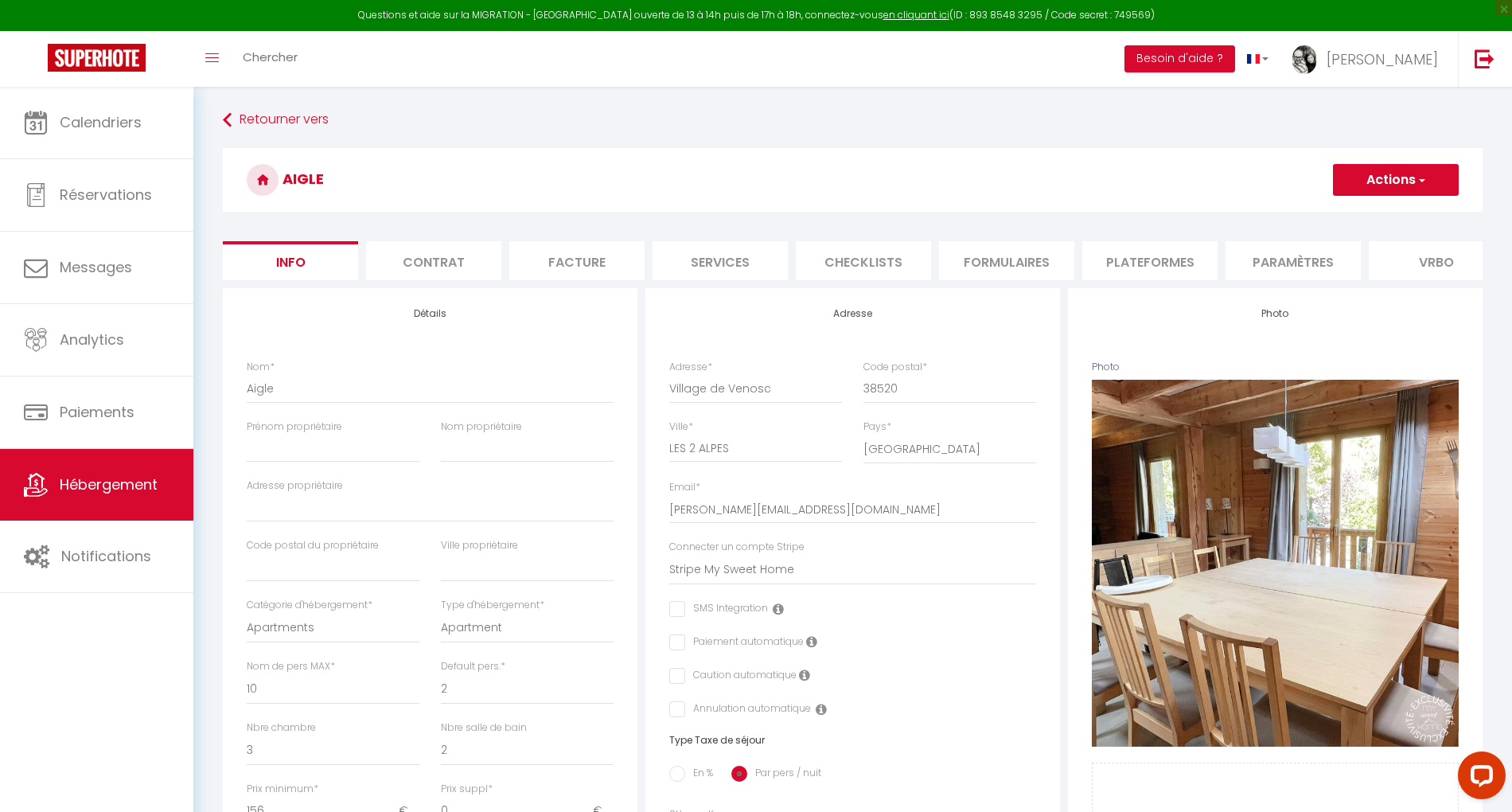
select select
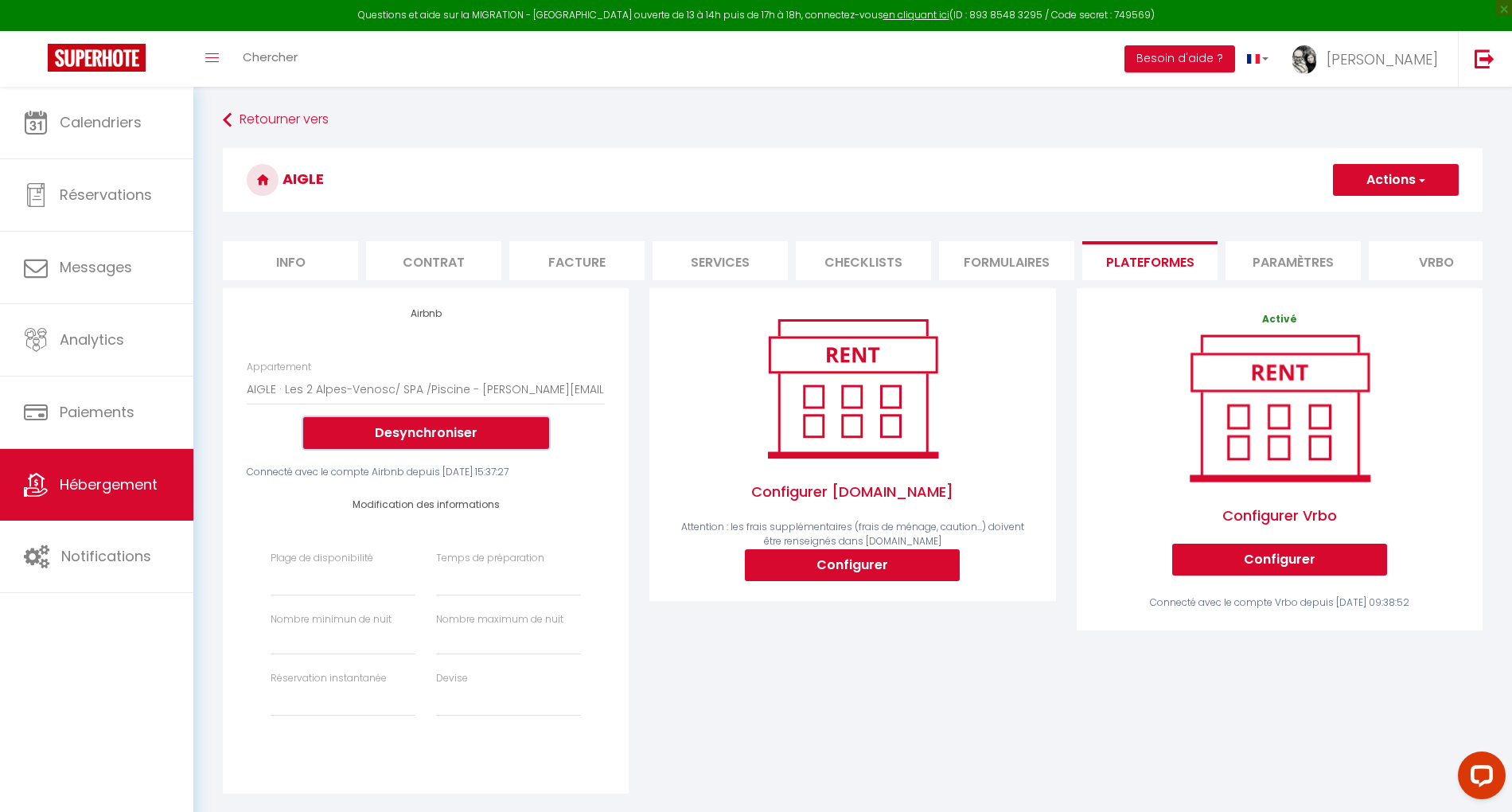
click at [459, 449] on button "Desynchroniser" at bounding box center [426, 433] width 246 height 32
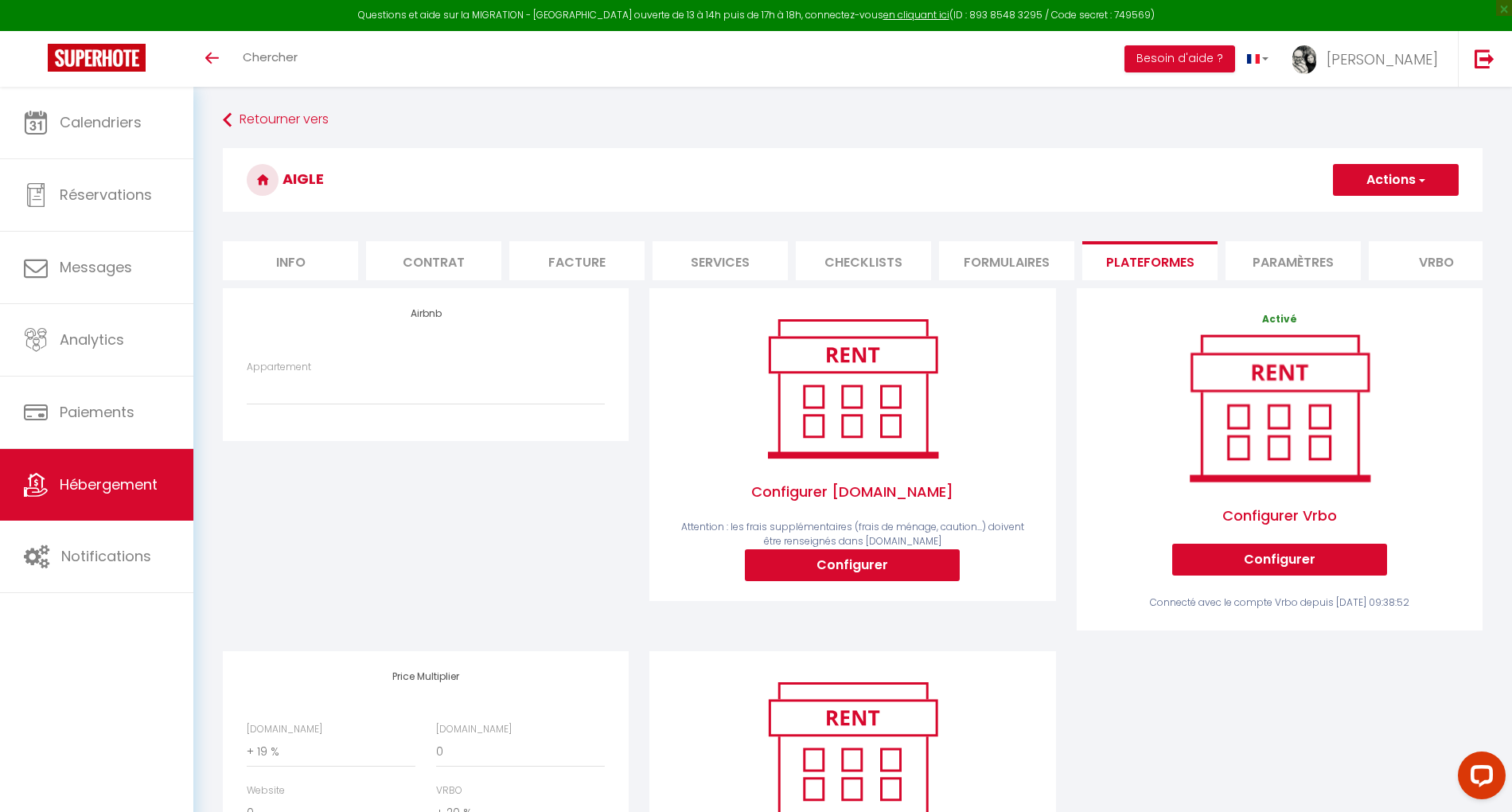
click at [120, 489] on span "Hébergement" at bounding box center [108, 484] width 98 height 20
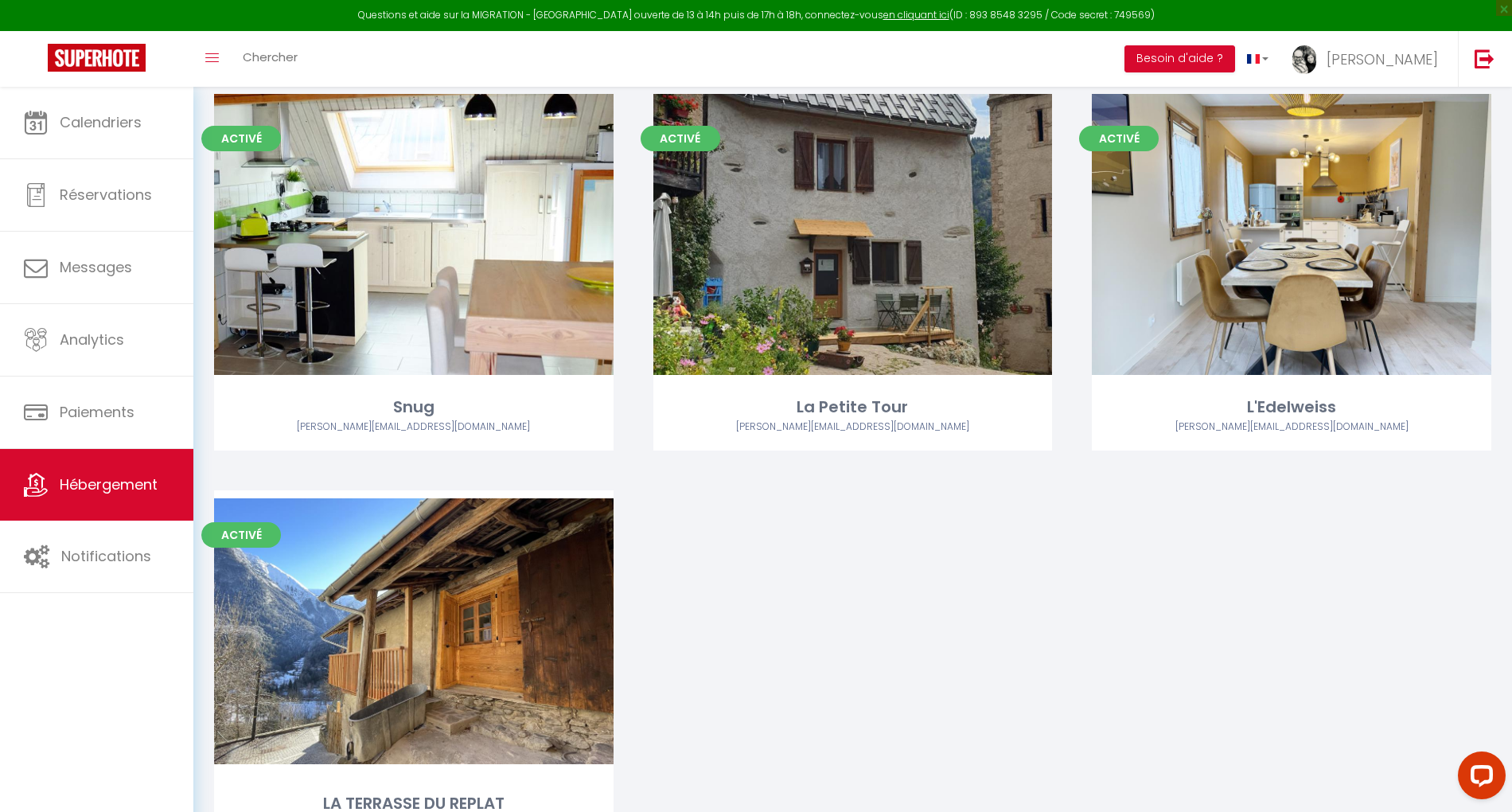
scroll to position [1777, 0]
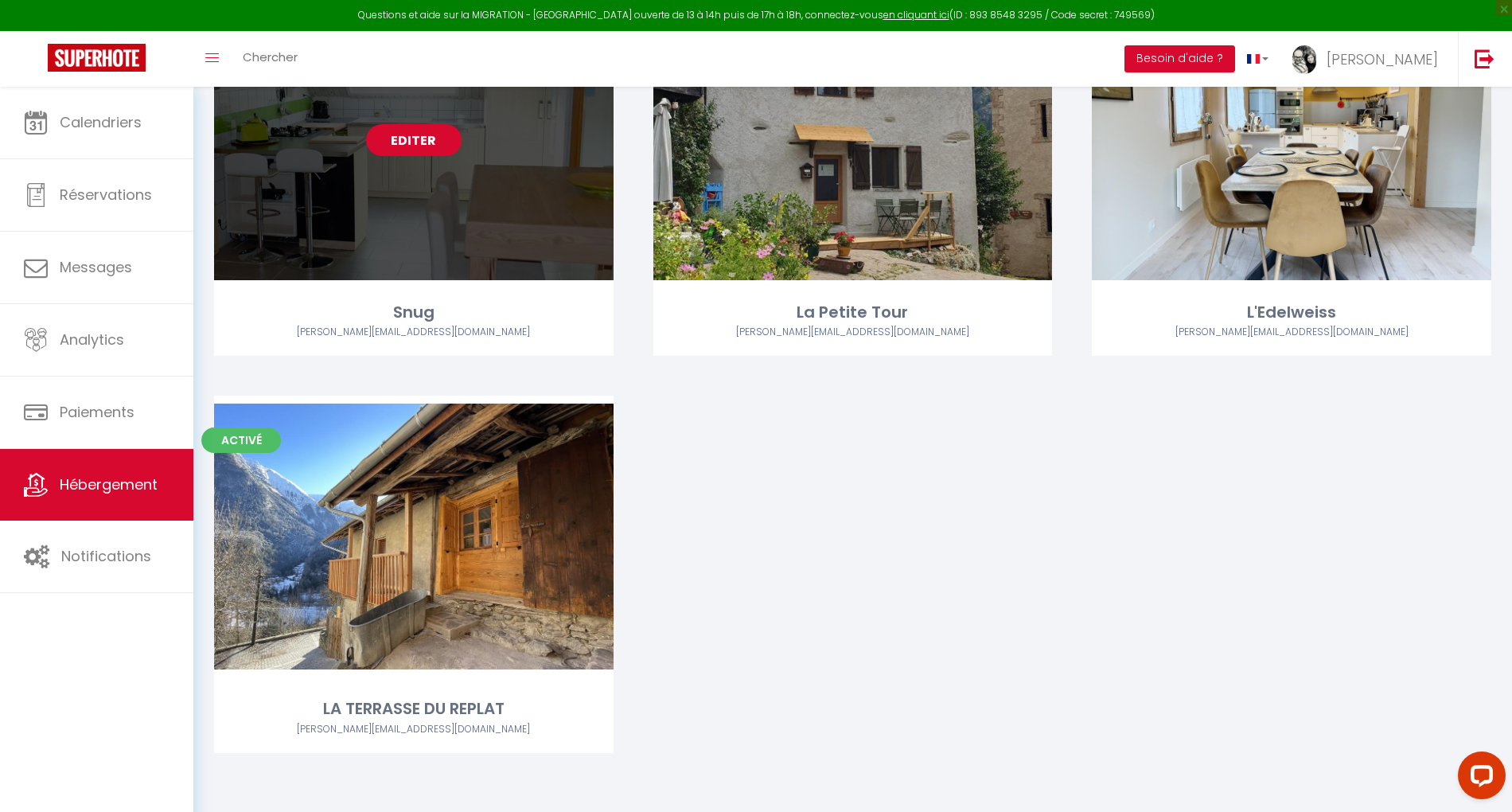
click at [409, 146] on link "Editer" at bounding box center [414, 140] width 95 height 32
click at [404, 131] on link "Editer" at bounding box center [414, 140] width 95 height 32
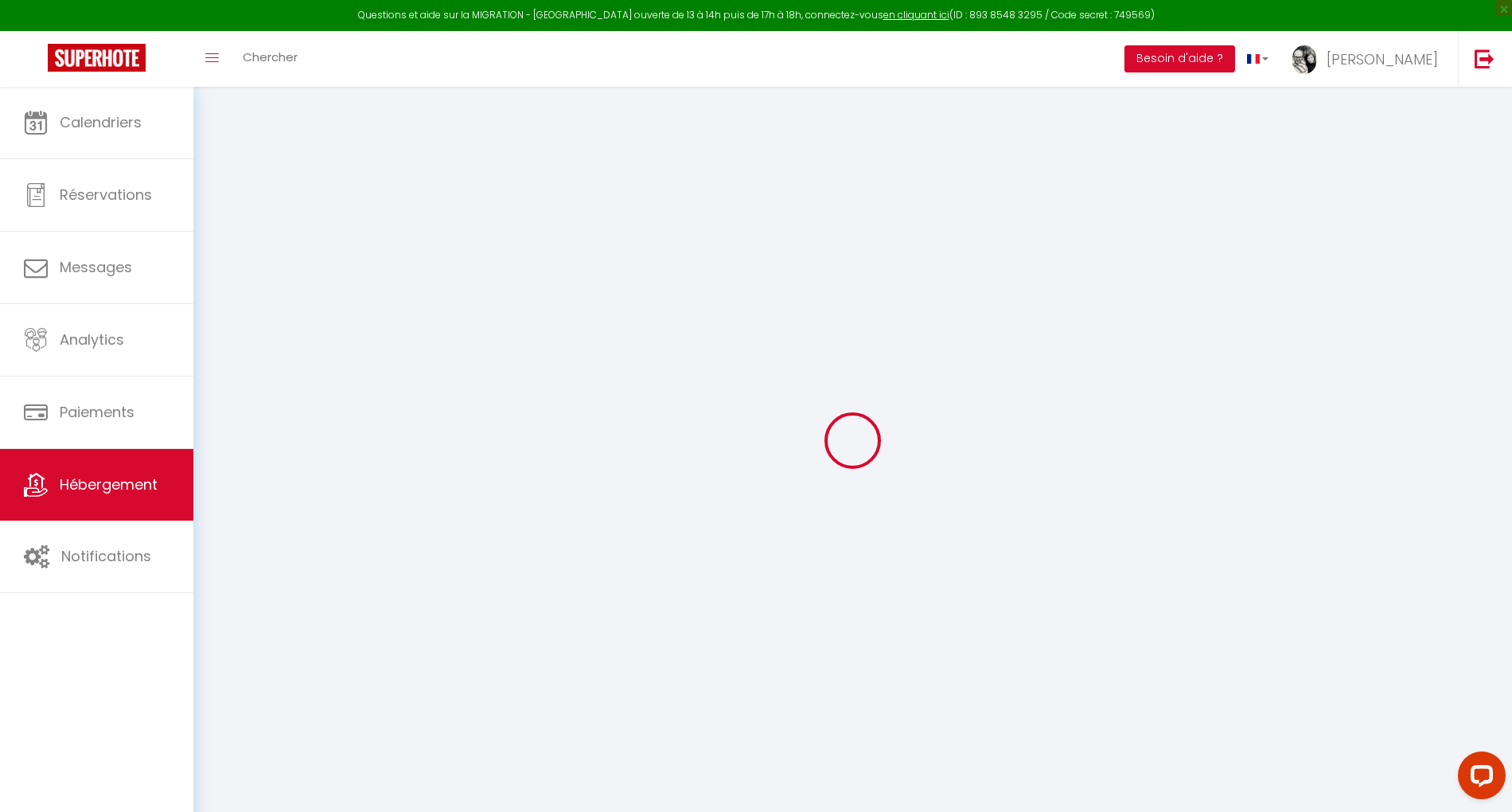
select select "+ 19 %"
select select "+ 20 %"
checkbox input "false"
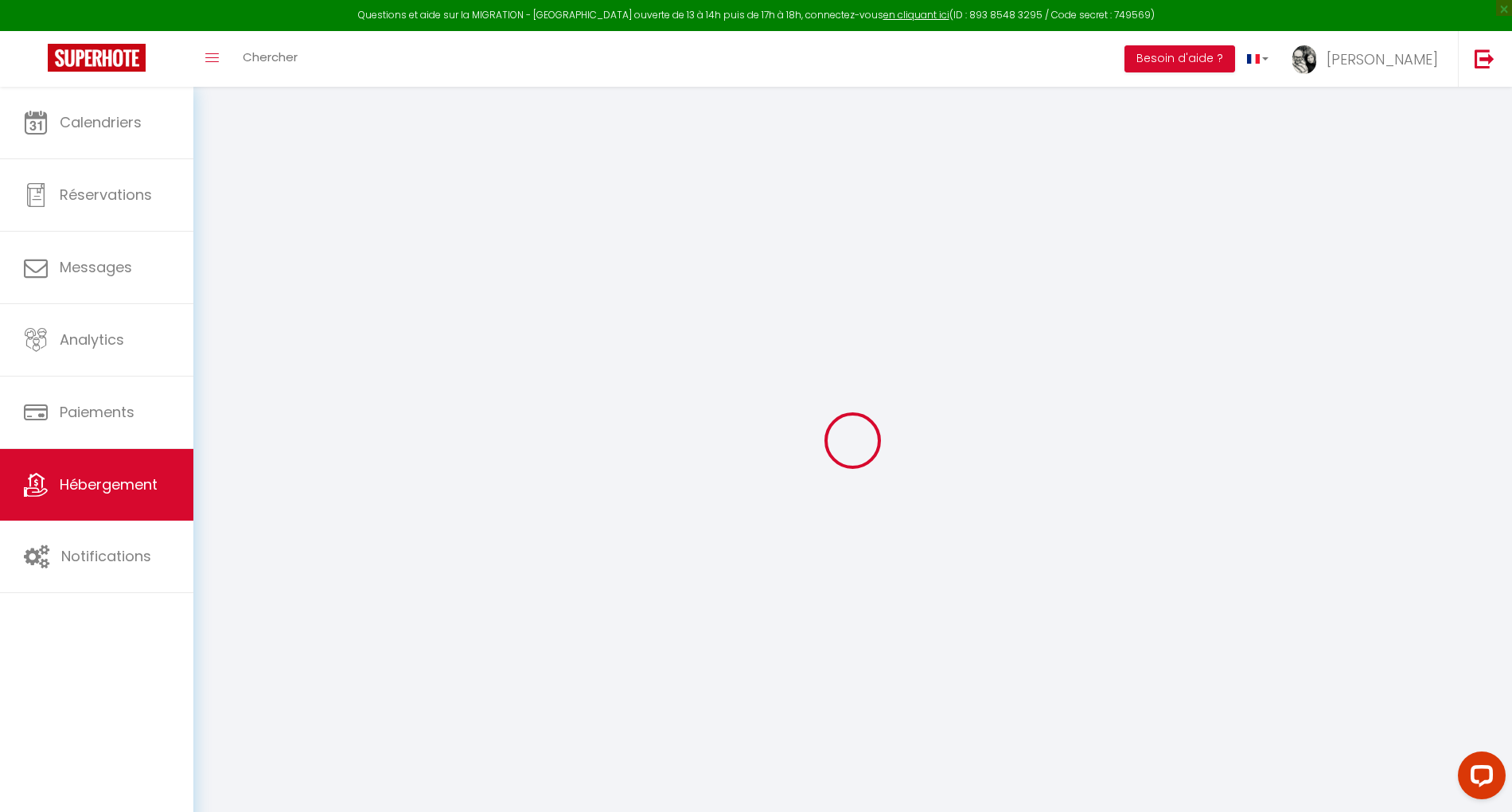
checkbox input "false"
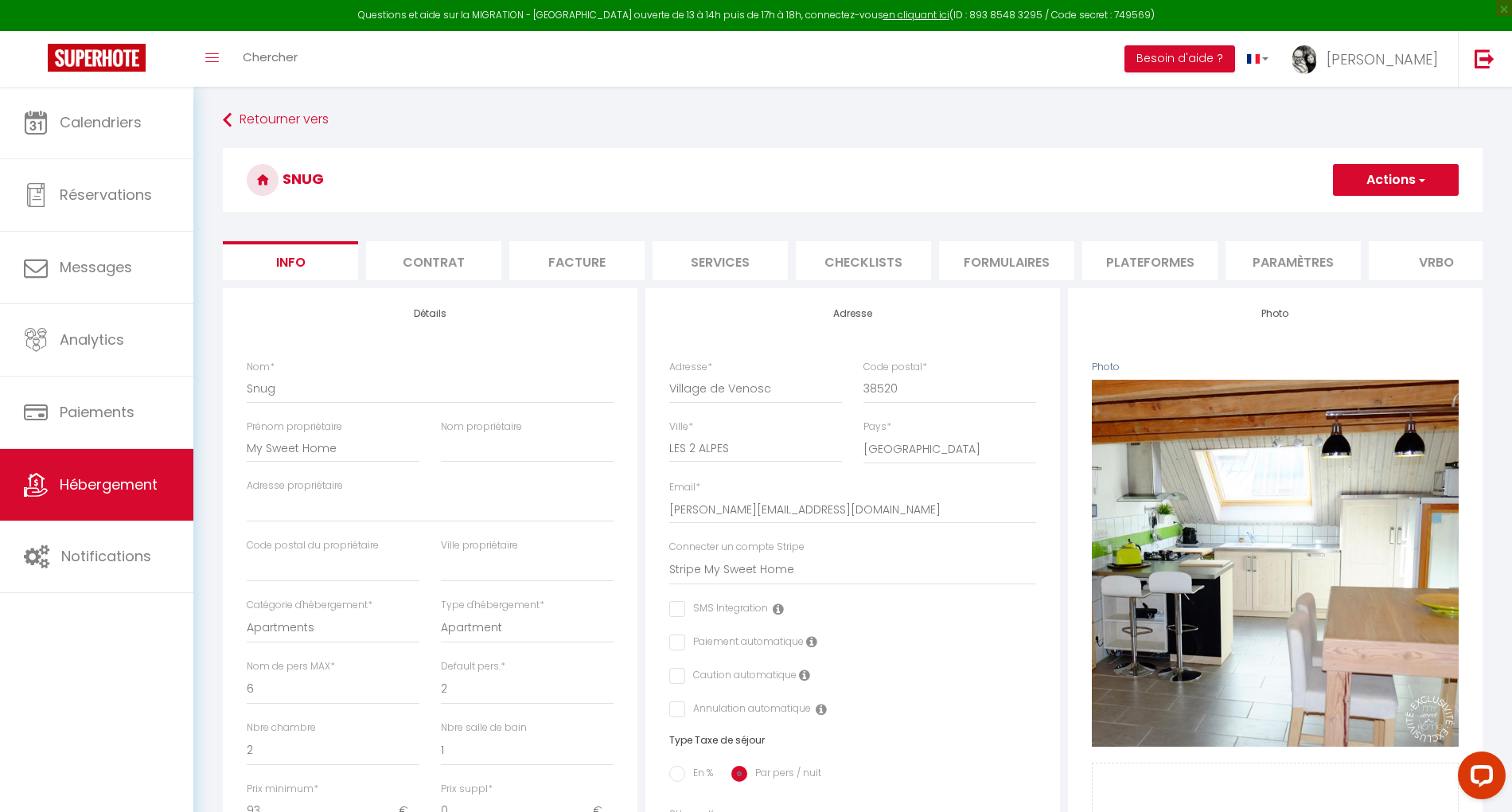
checkbox input "false"
select select "3995-39857195"
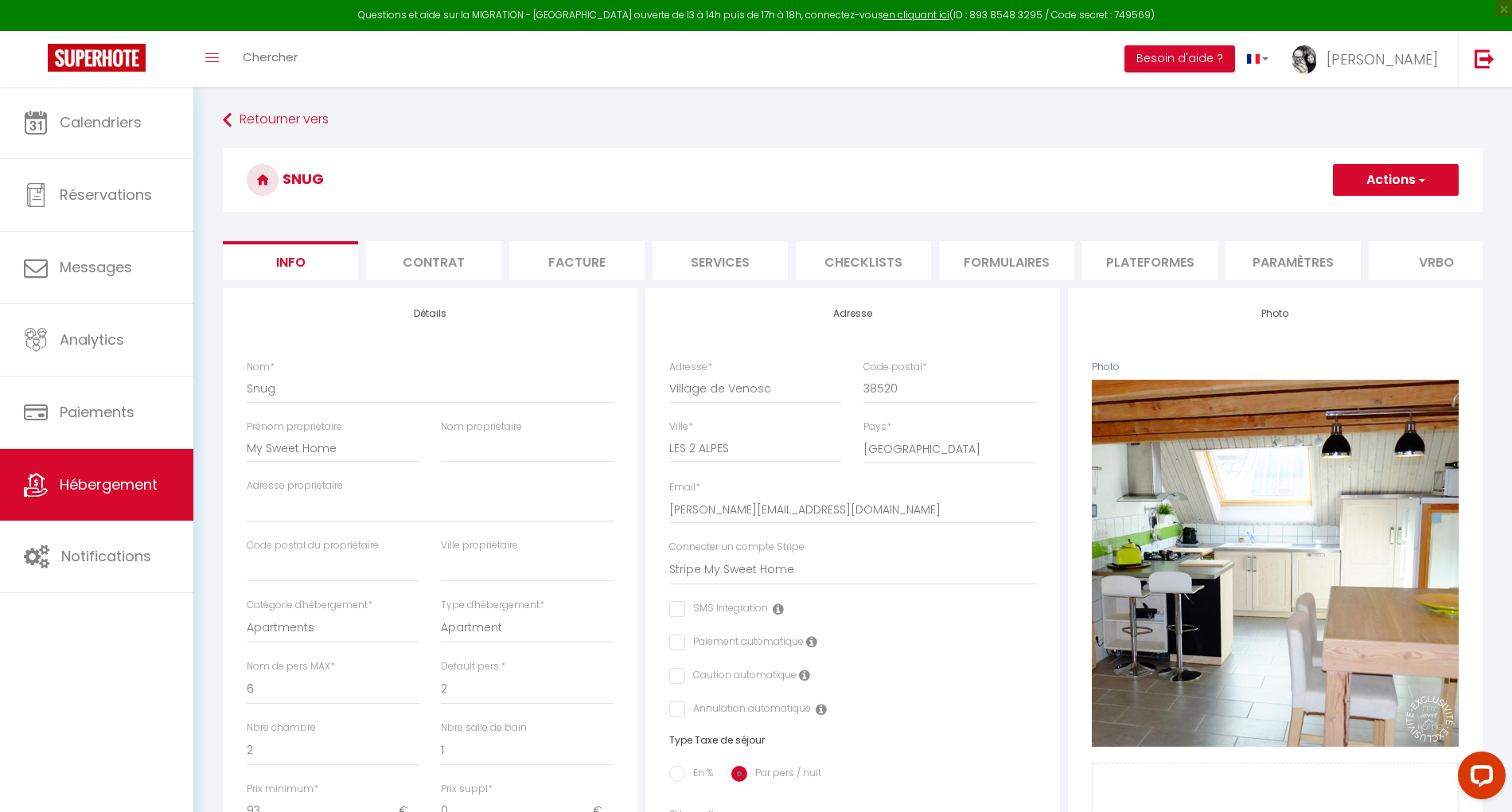
click at [1139, 263] on li "Plateformes" at bounding box center [1150, 261] width 135 height 39
select select
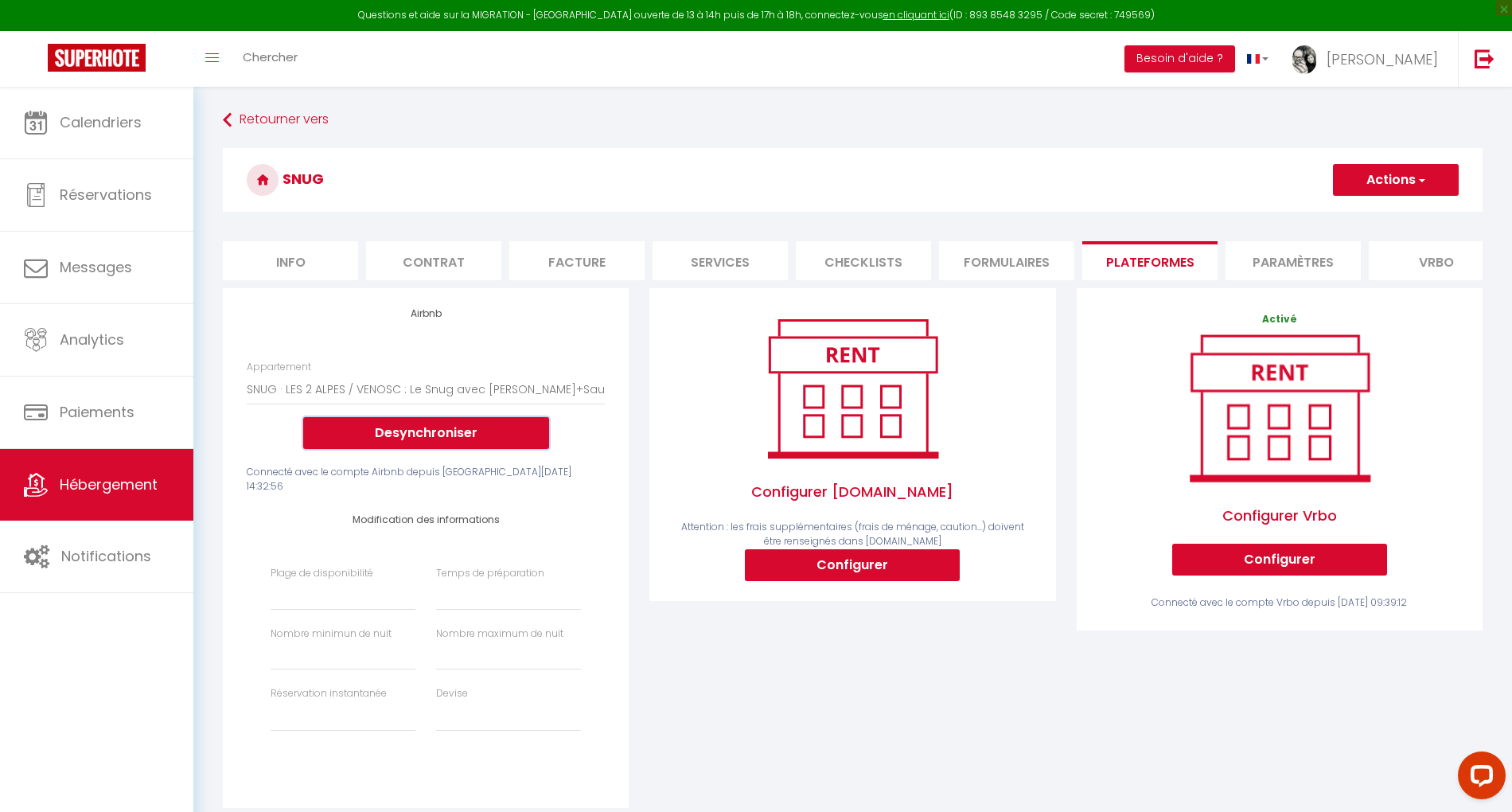
click at [451, 449] on button "Desynchroniser" at bounding box center [426, 433] width 246 height 32
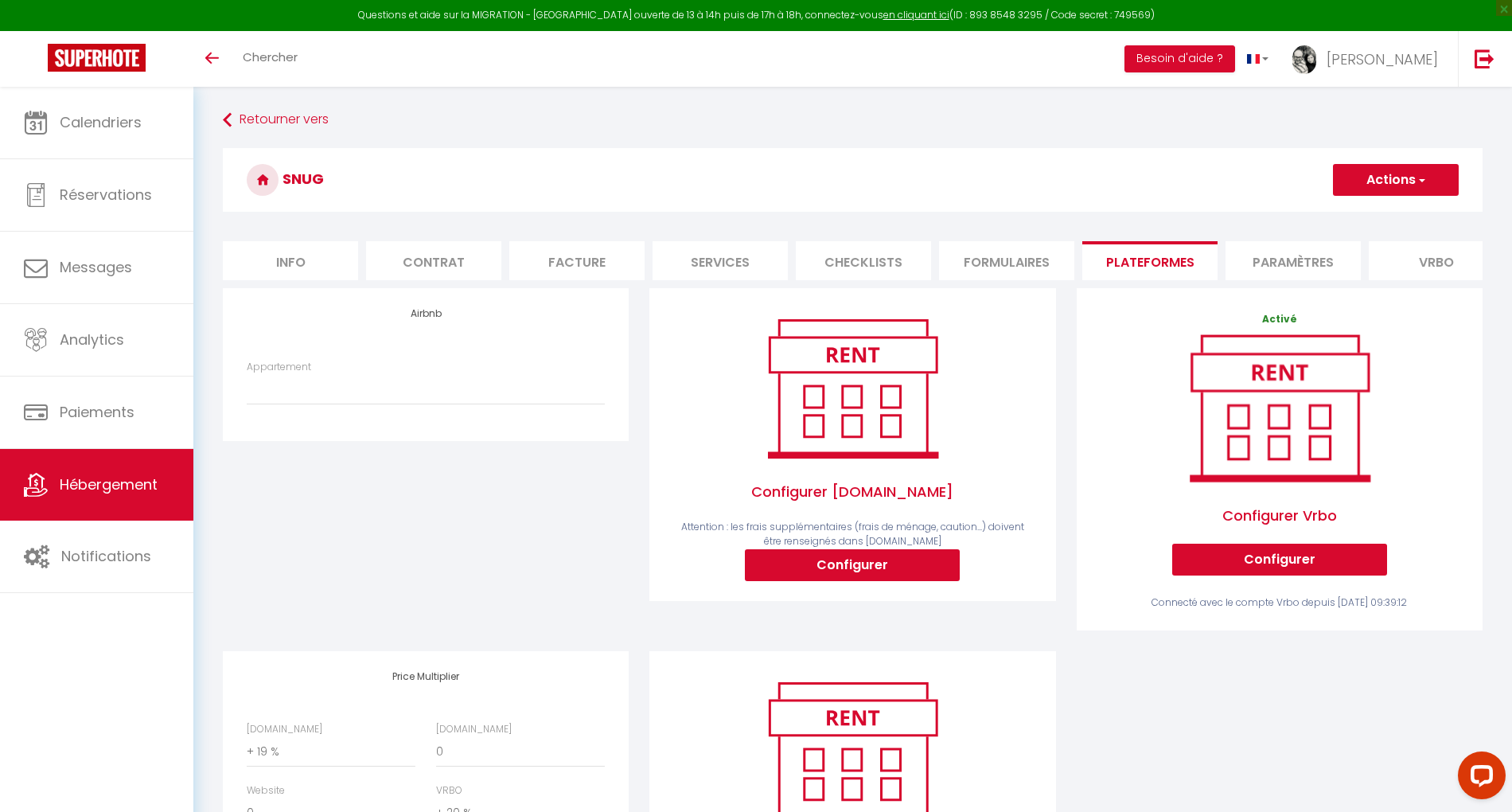
click at [102, 485] on span "Hébergement" at bounding box center [108, 484] width 98 height 20
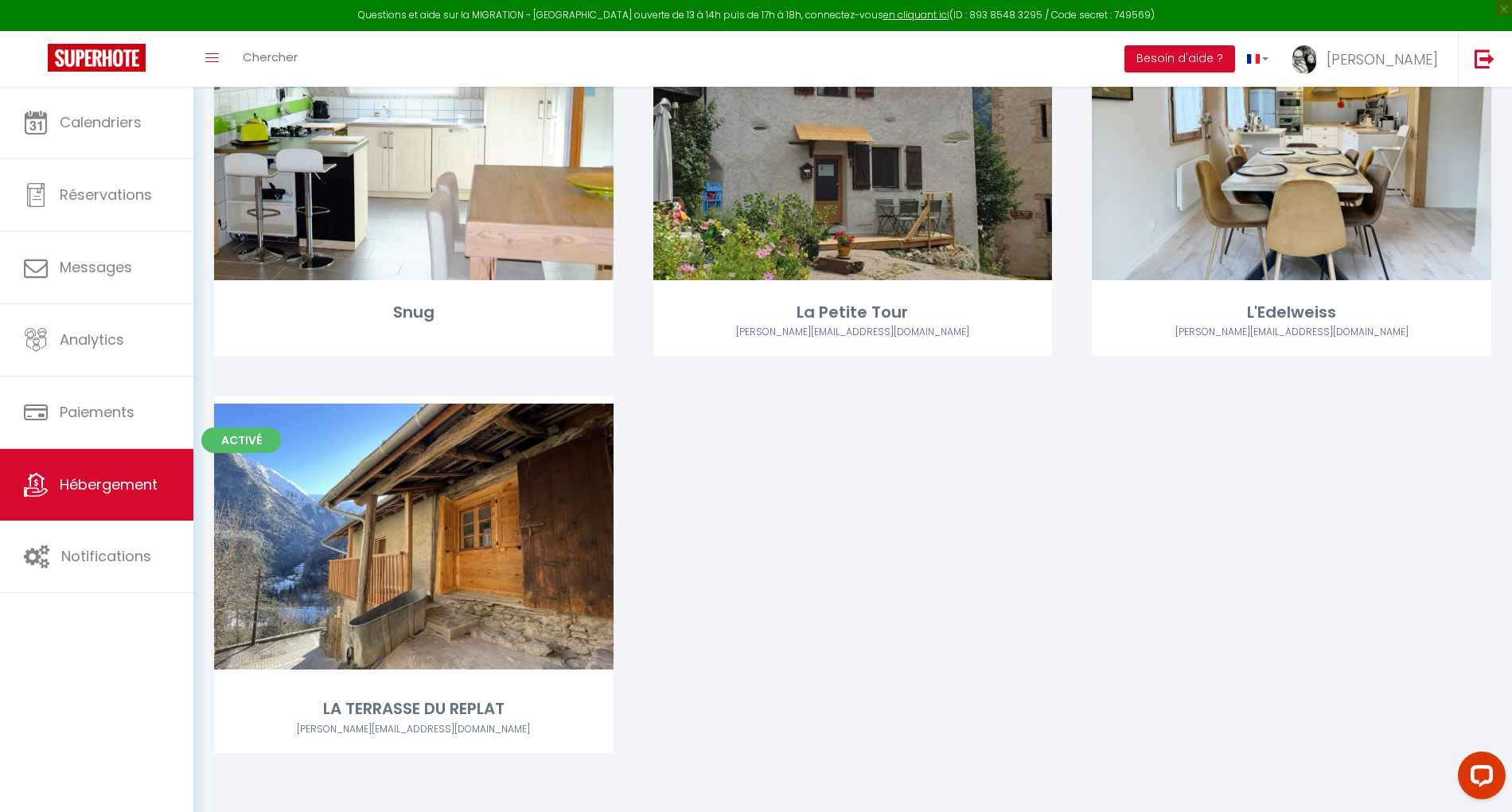
scroll to position [1565, 0]
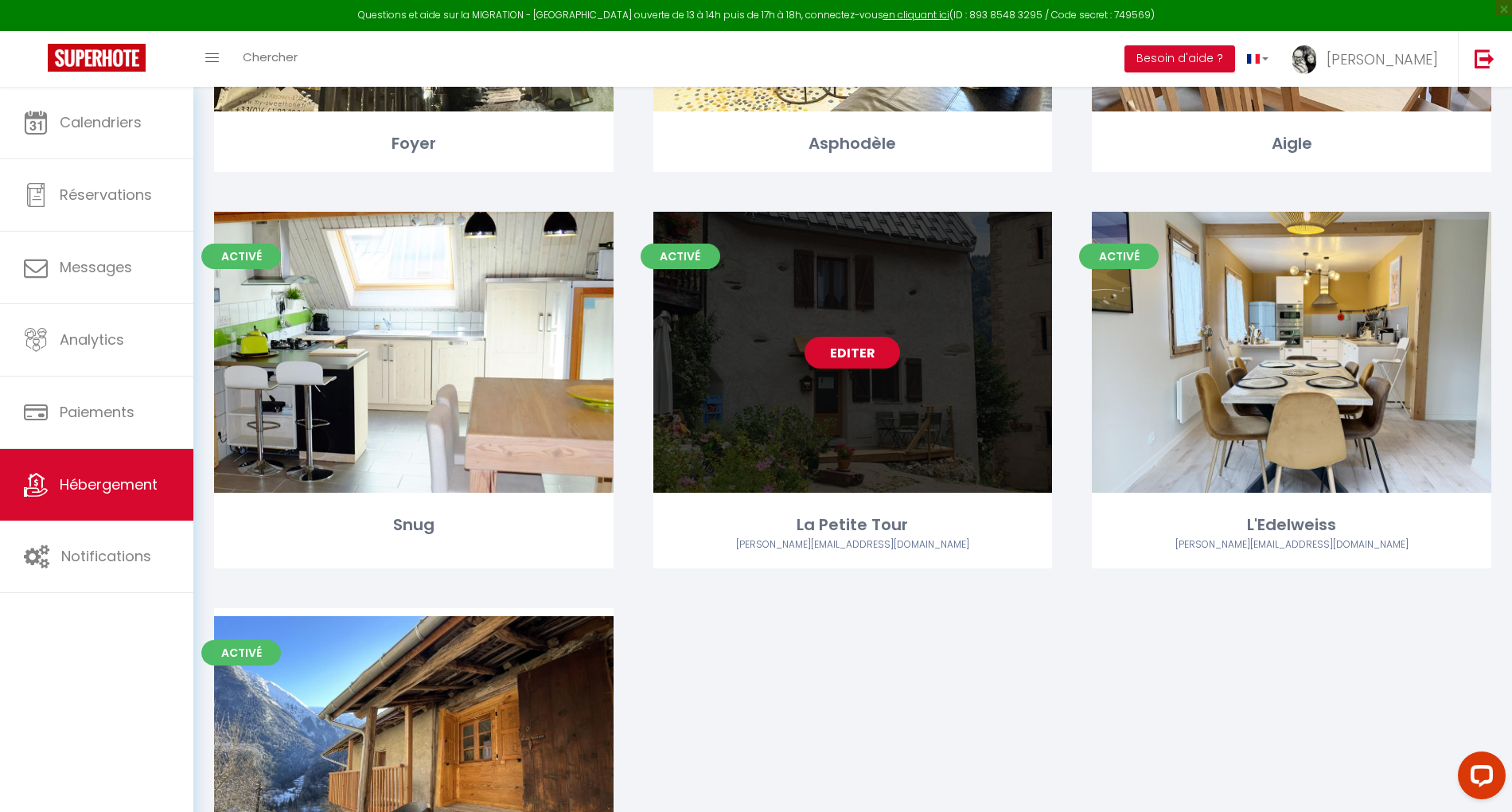
click at [853, 359] on link "Editer" at bounding box center [852, 352] width 95 height 32
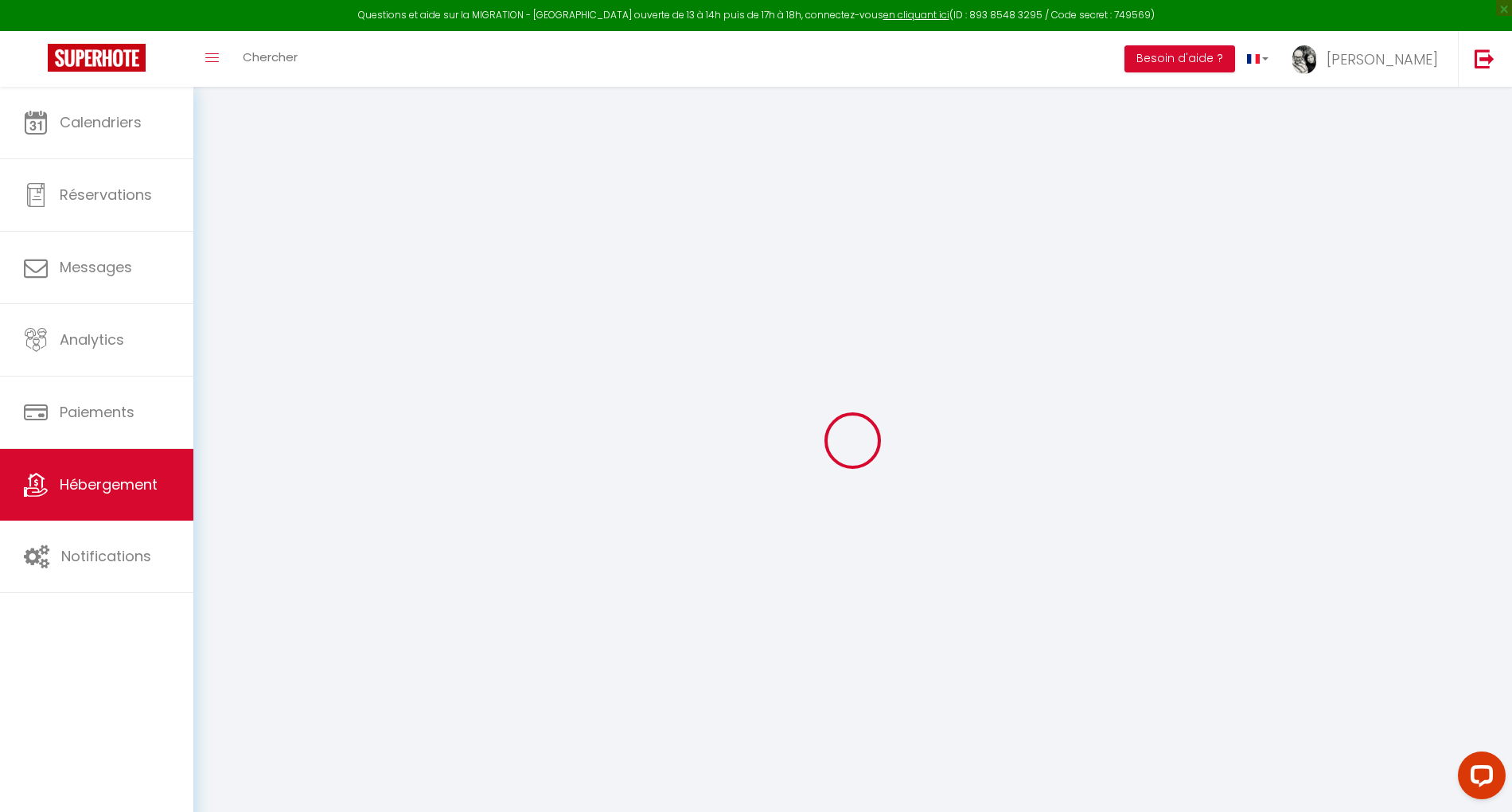
select select "+ 19 %"
select select "+ 20 %"
checkbox input "false"
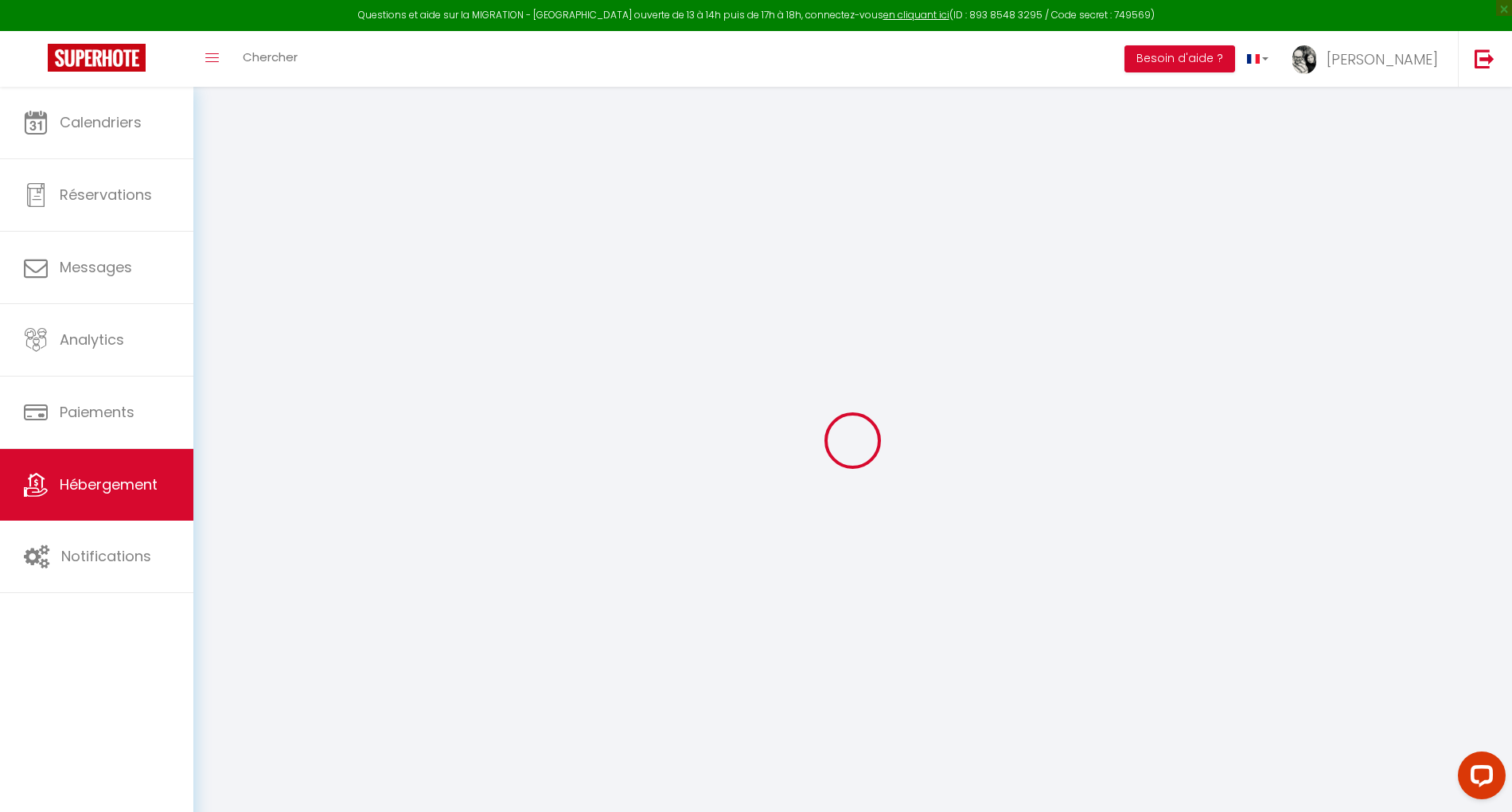
checkbox input "false"
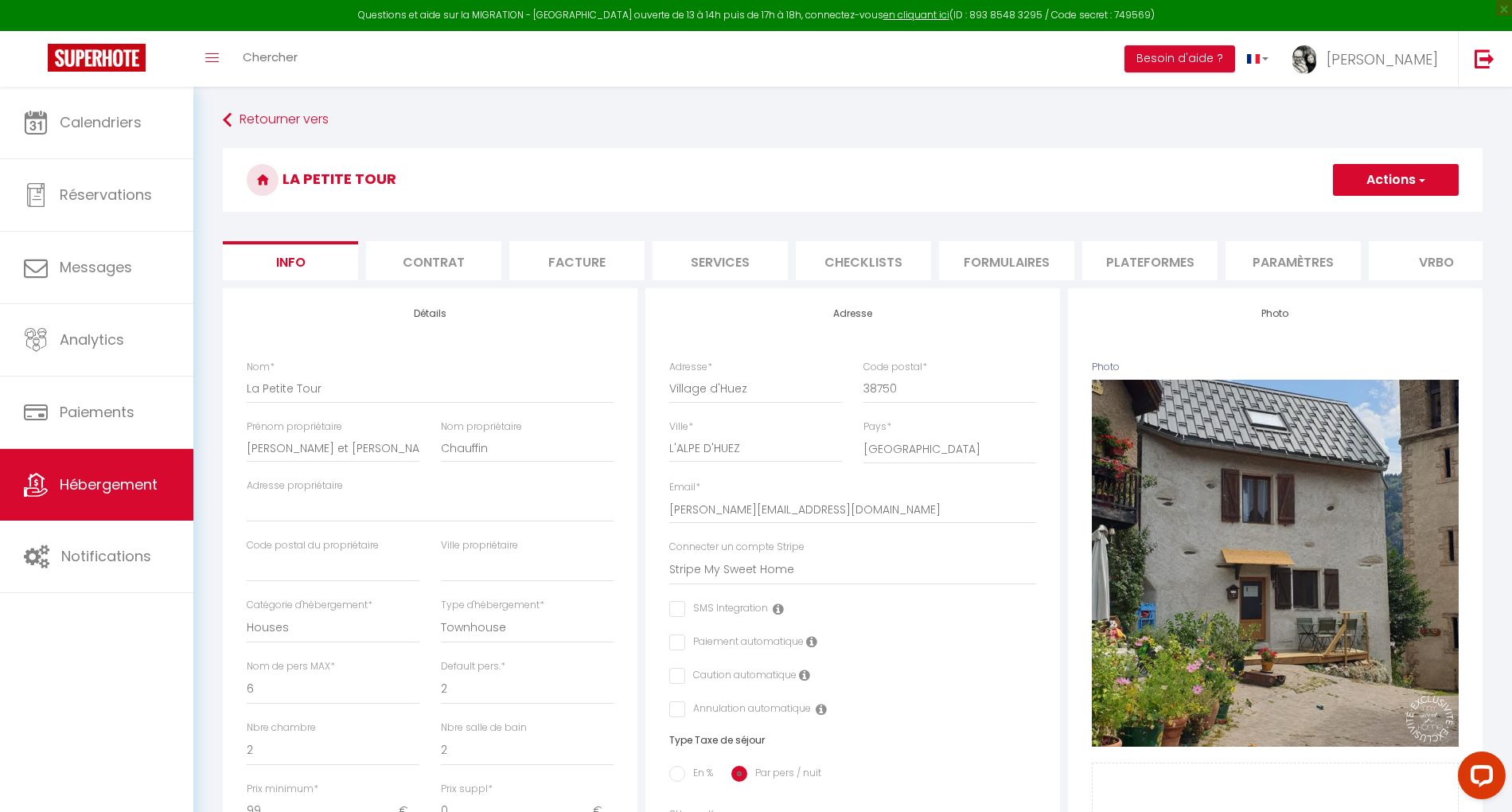
checkbox input "false"
select select "3995-50125899"
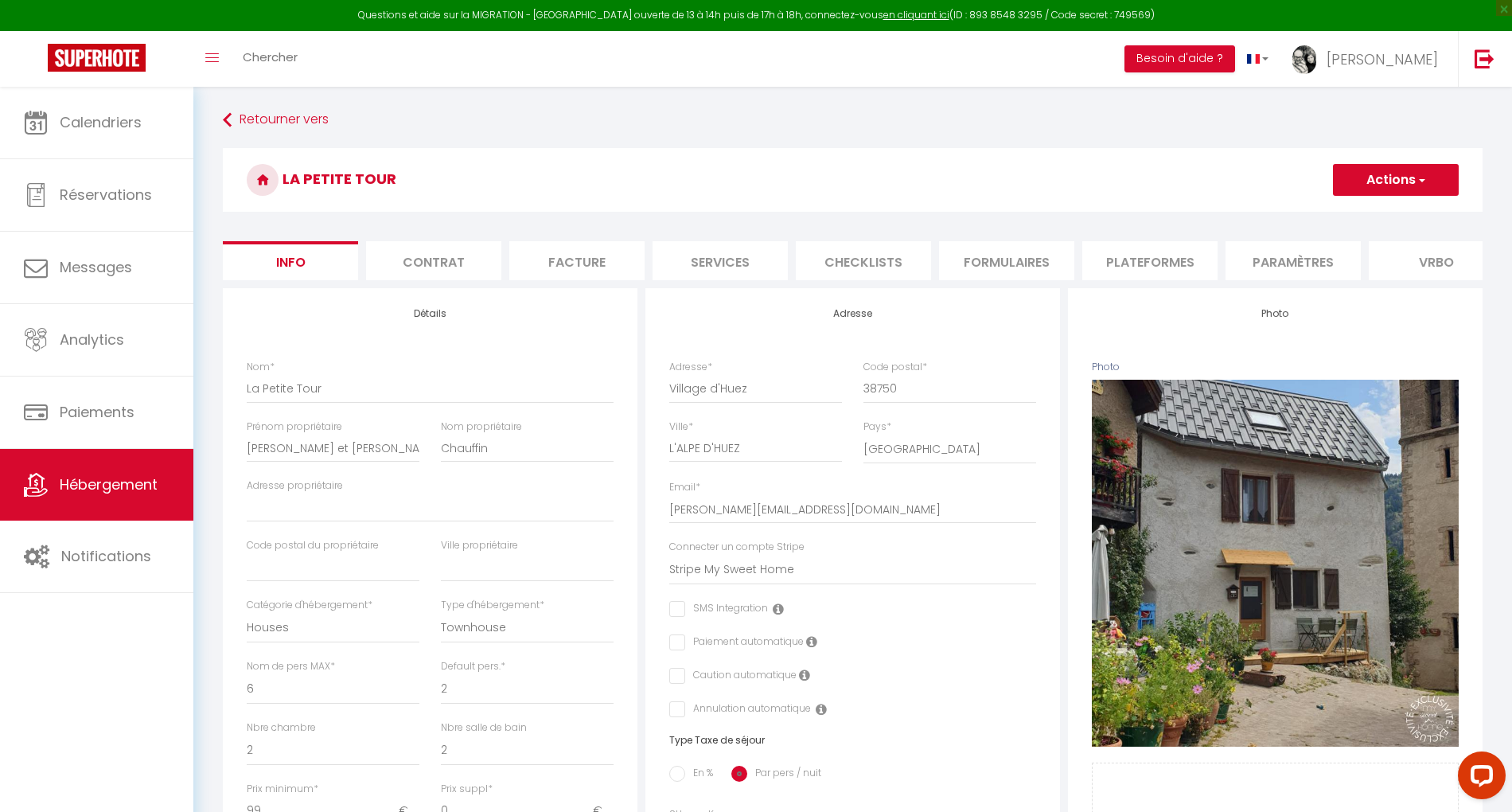
click at [1169, 259] on li "Plateformes" at bounding box center [1150, 261] width 135 height 39
select select
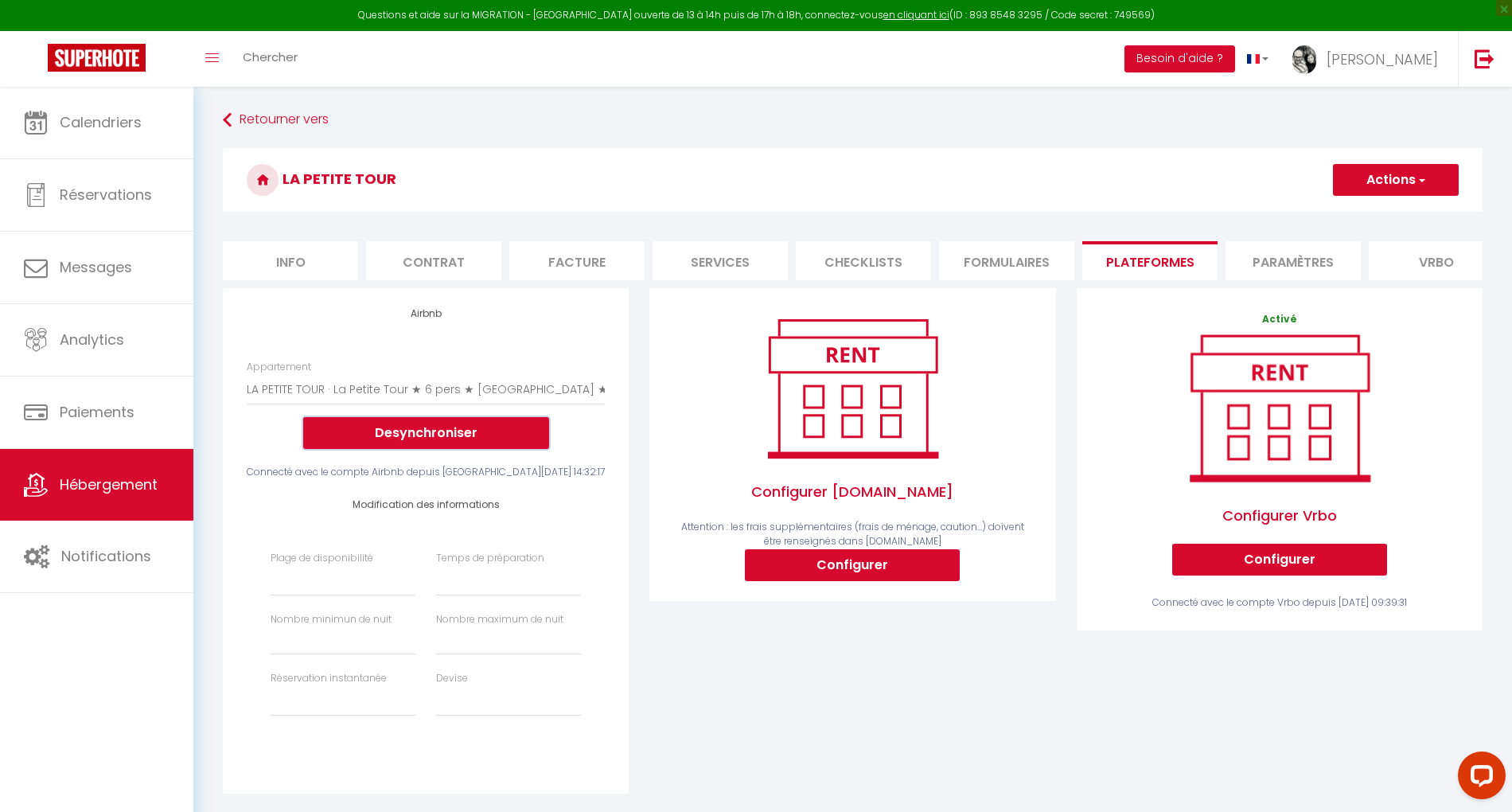
click at [487, 449] on button "Desynchroniser" at bounding box center [426, 433] width 246 height 32
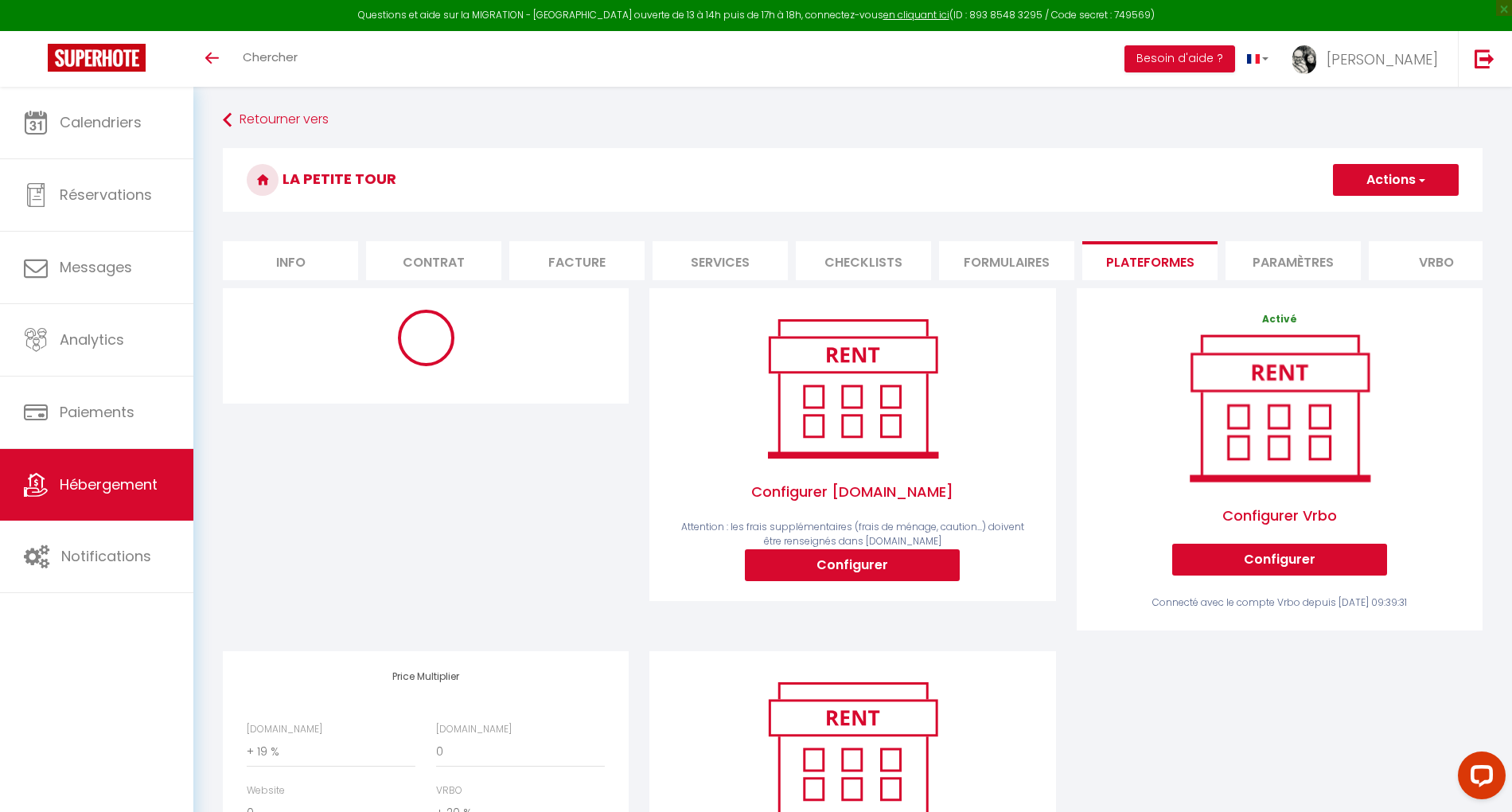
click at [112, 478] on span "Hébergement" at bounding box center [108, 484] width 98 height 20
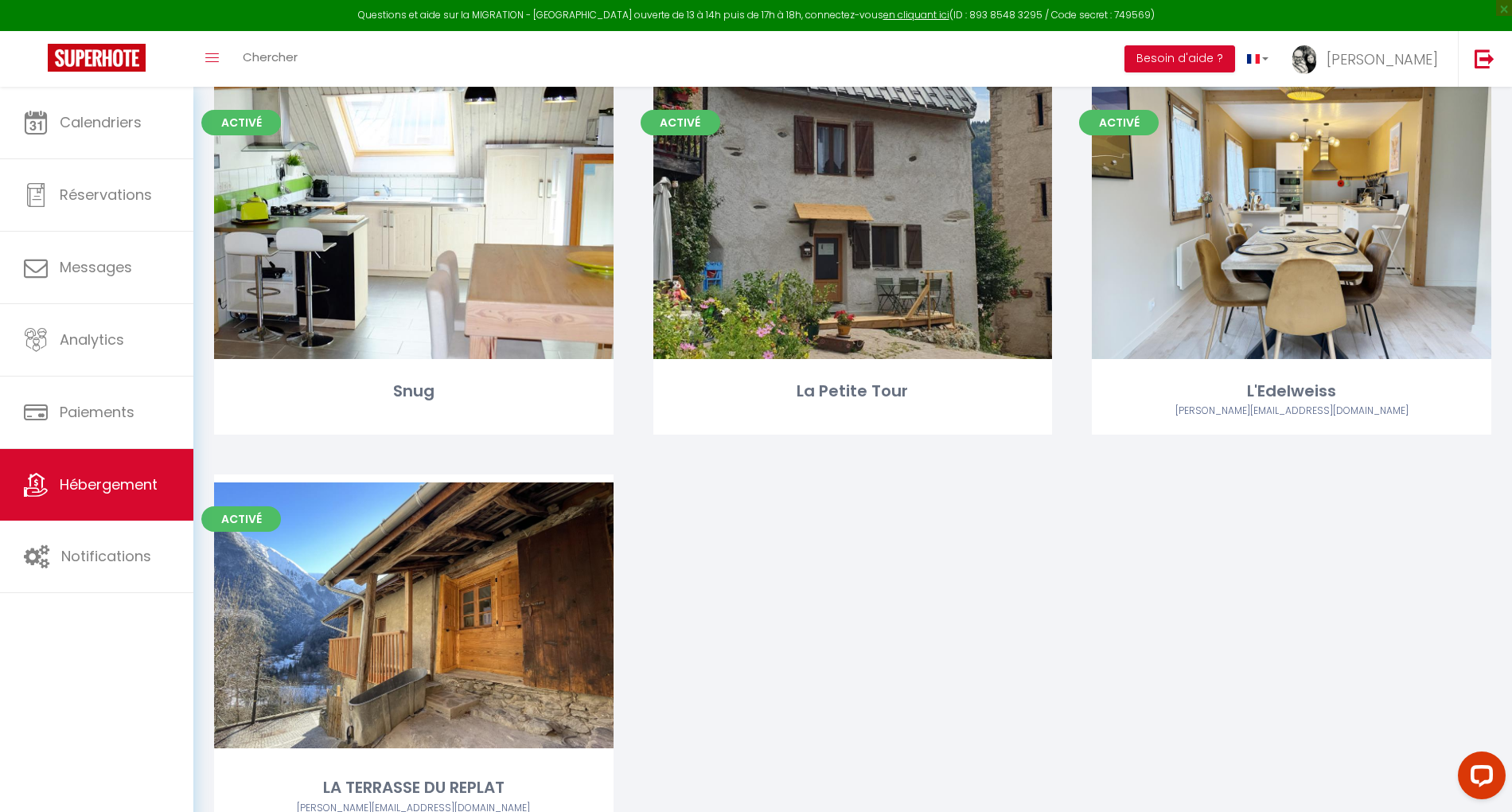
scroll to position [1777, 0]
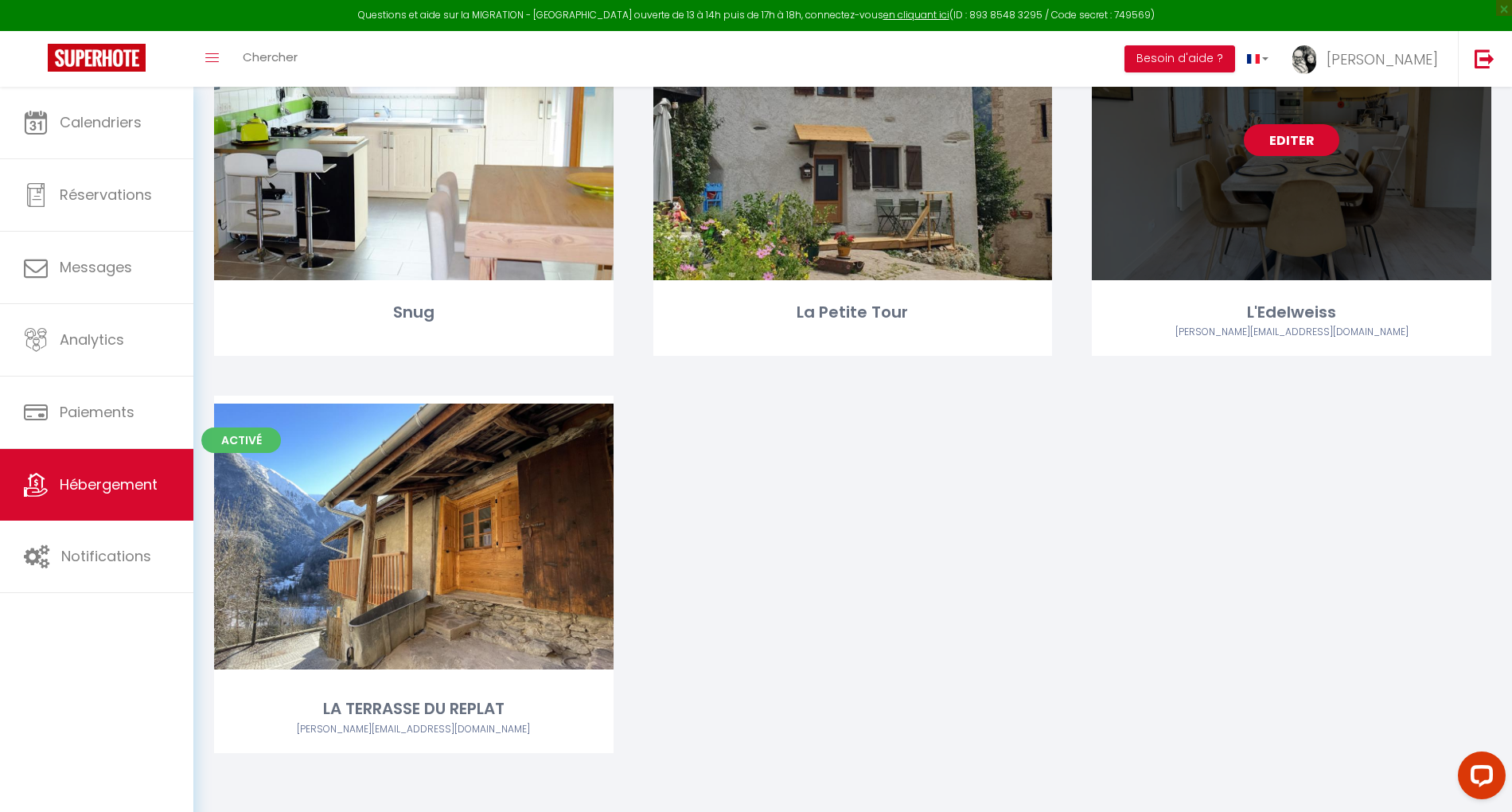
click at [1308, 137] on link "Editer" at bounding box center [1292, 140] width 95 height 32
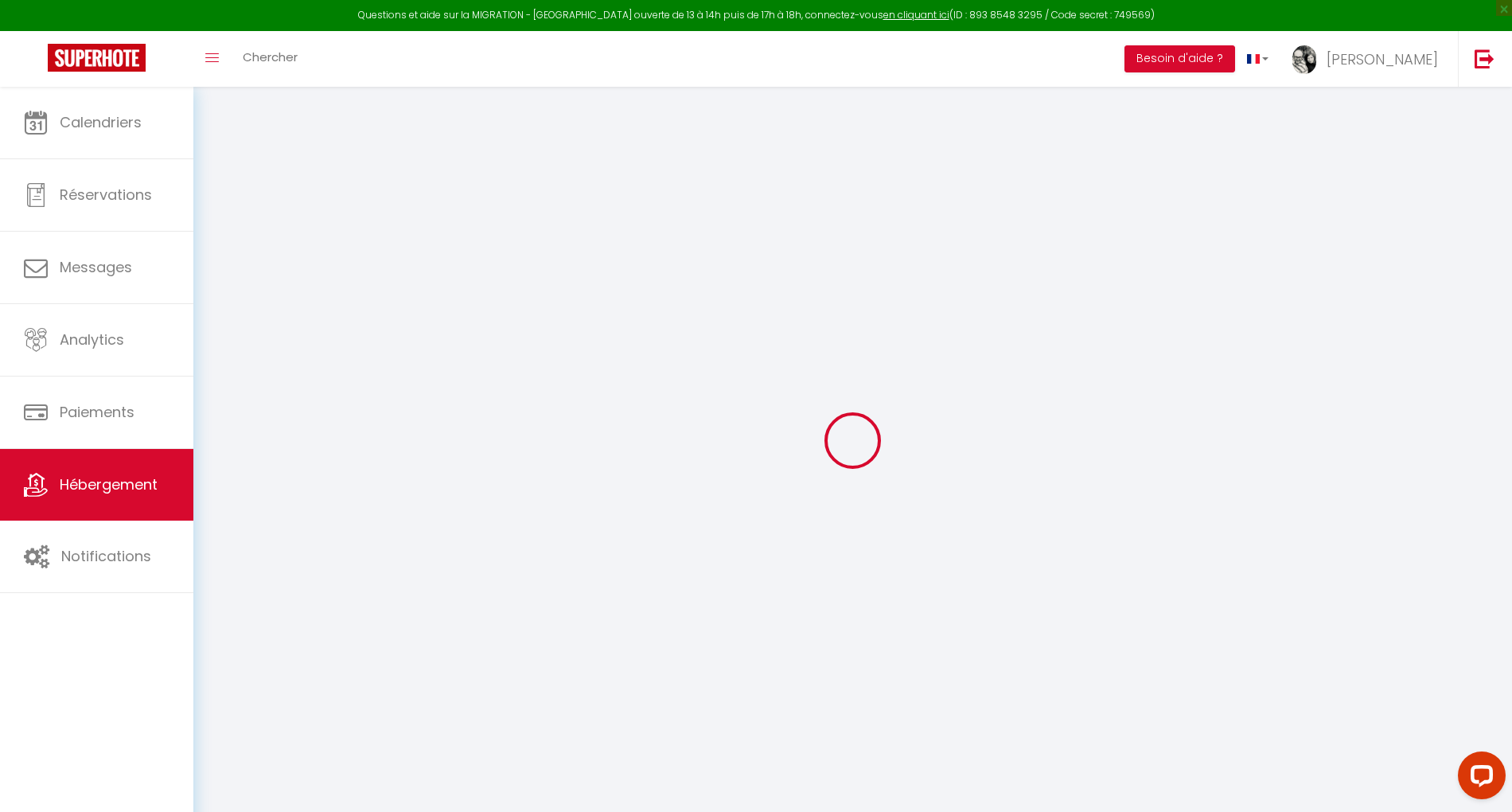
select select "+ 19 %"
select select "+ 20 %"
checkbox input "false"
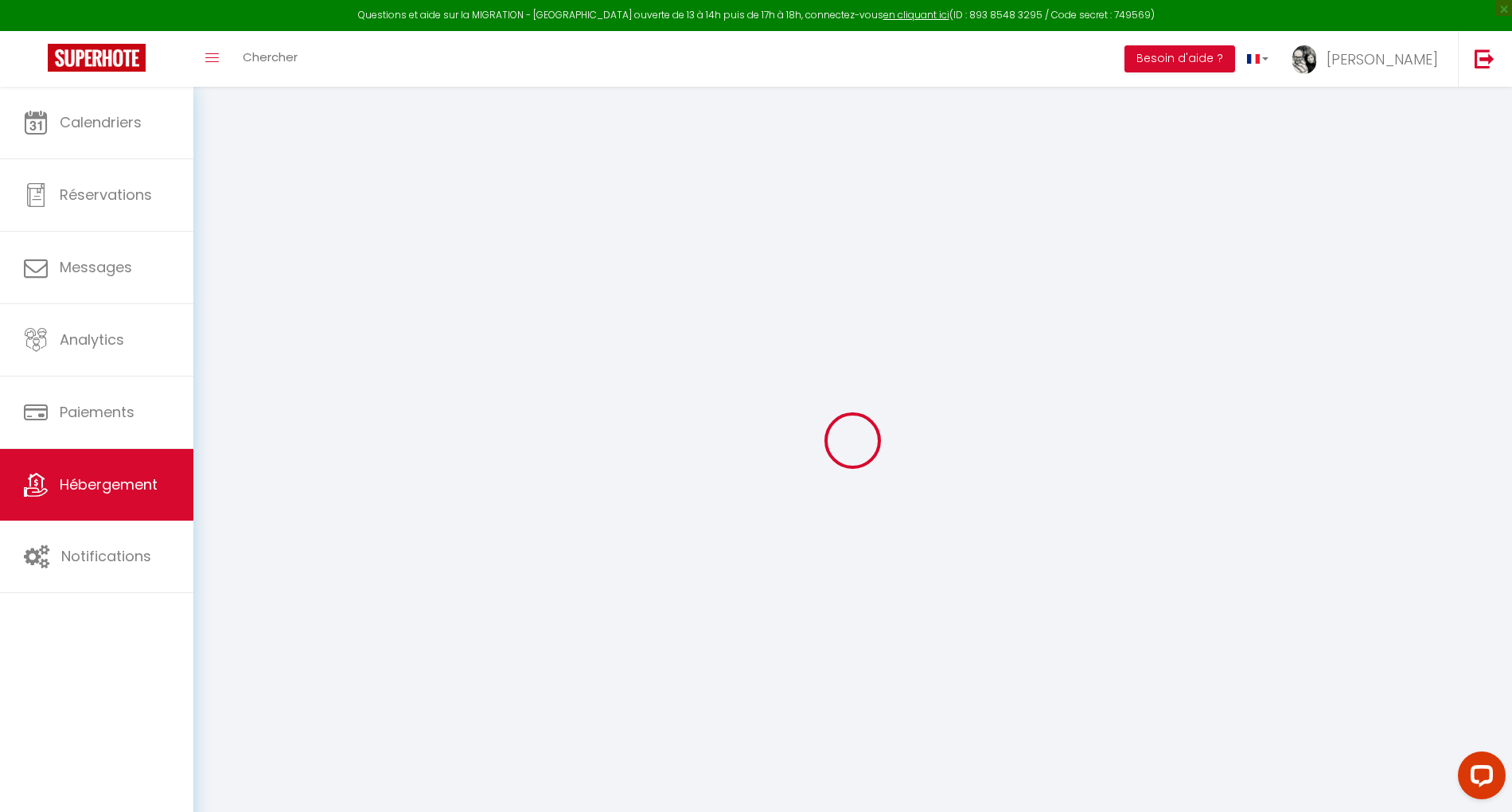
checkbox input "false"
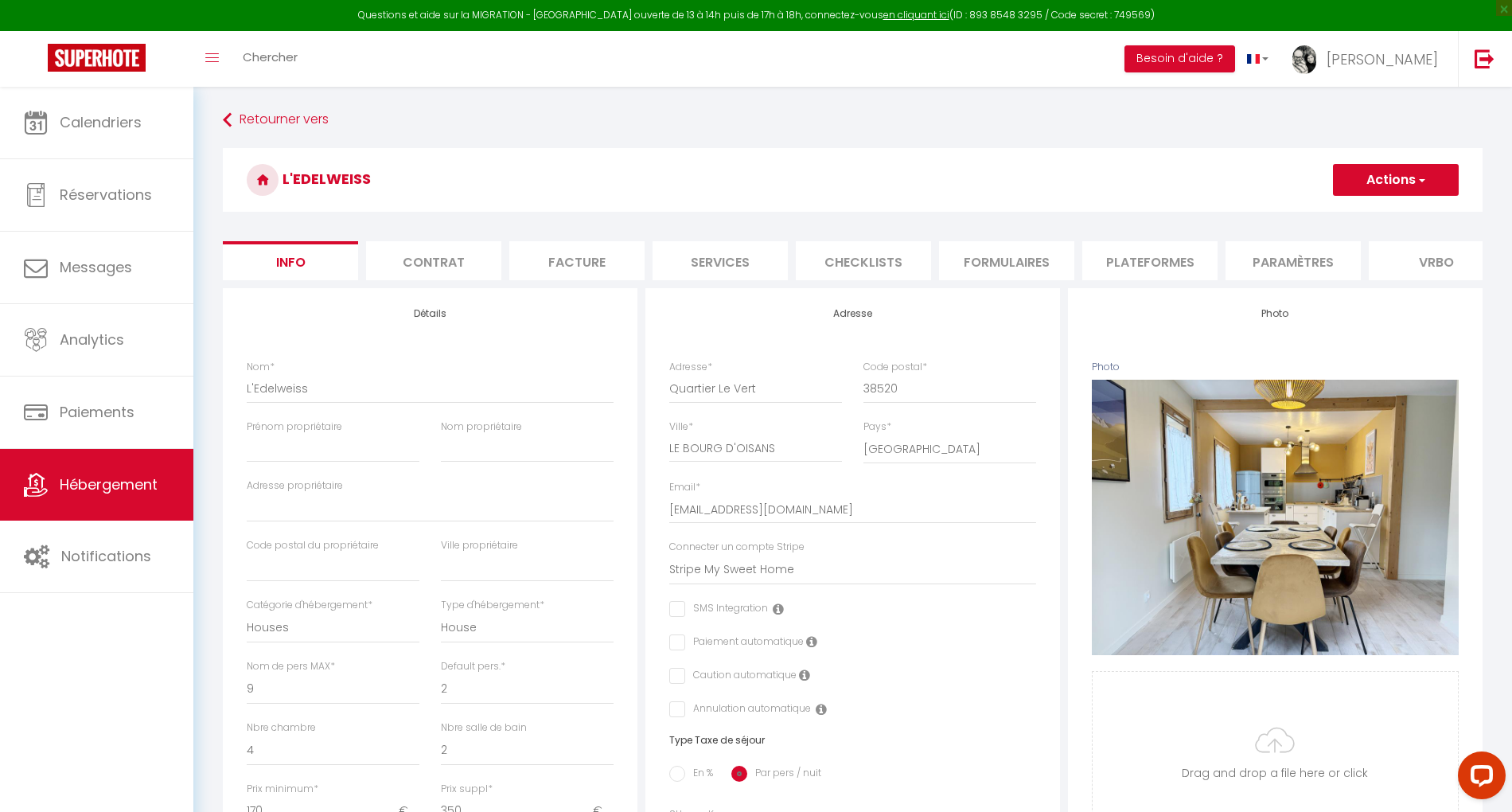
checkbox input "false"
select select "3995-1435344133909850710"
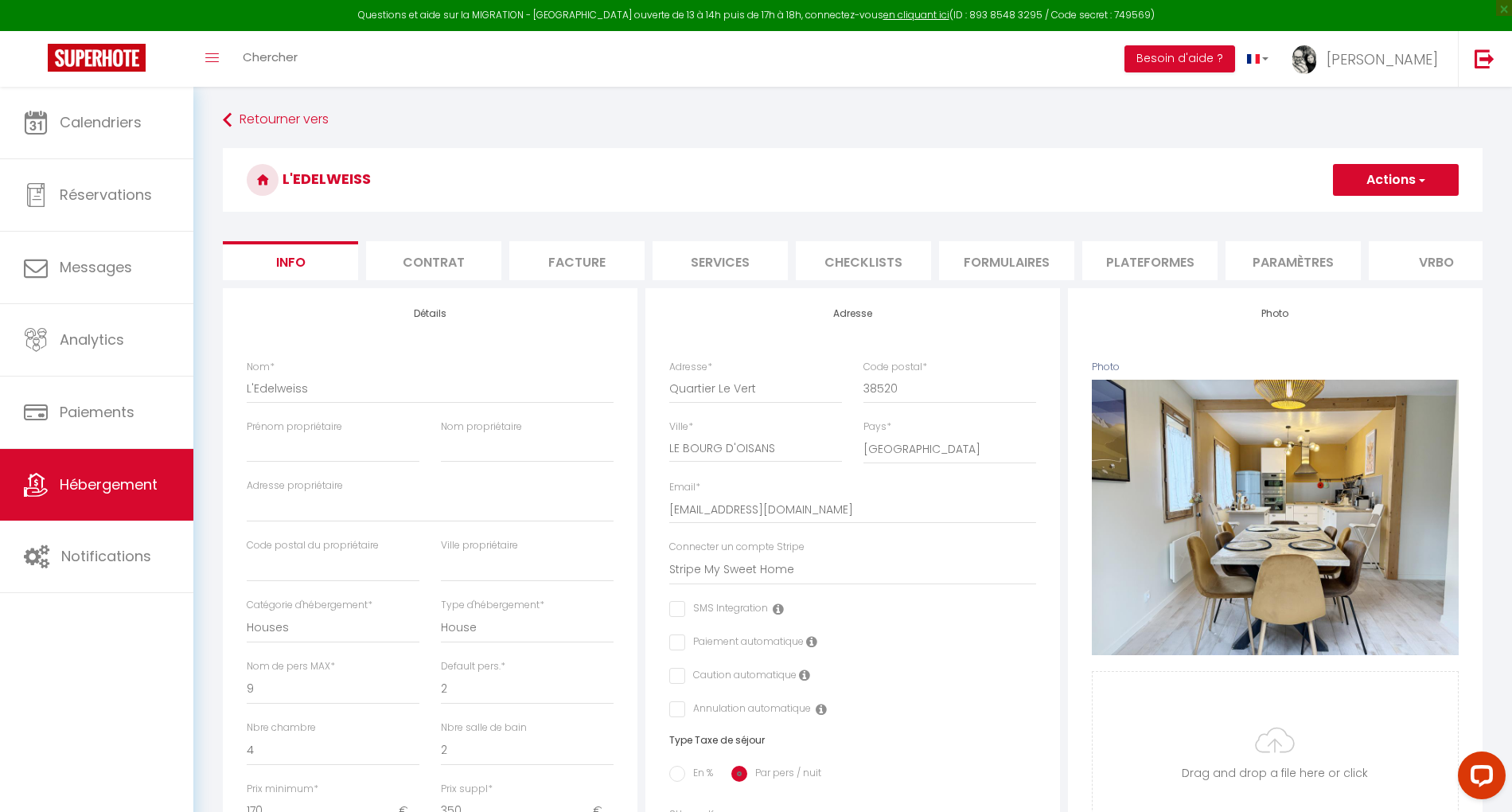
click at [1164, 256] on li "Plateformes" at bounding box center [1150, 261] width 135 height 39
select select "30"
select select "1"
select select
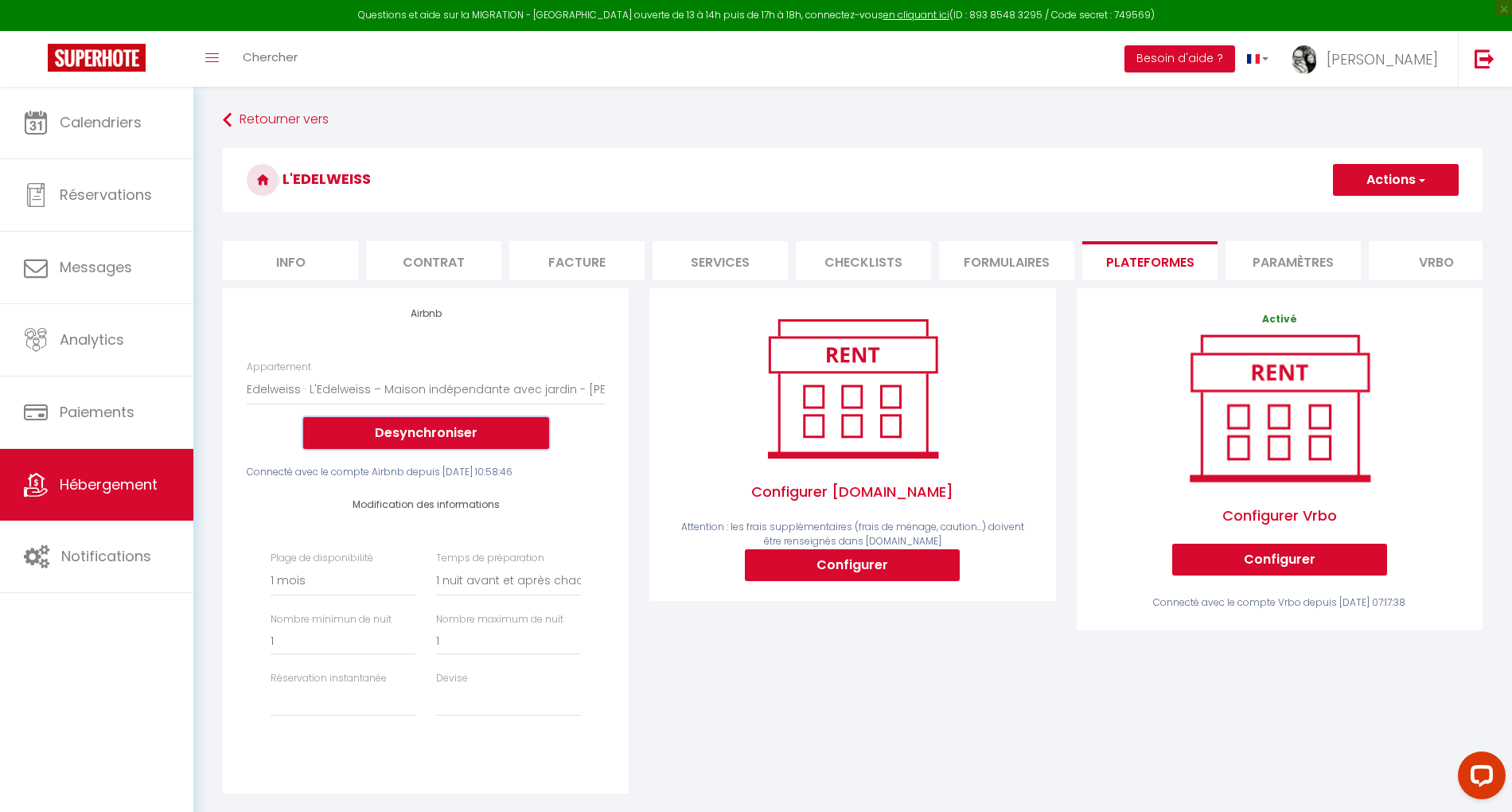
click at [489, 447] on button "Desynchroniser" at bounding box center [426, 433] width 246 height 32
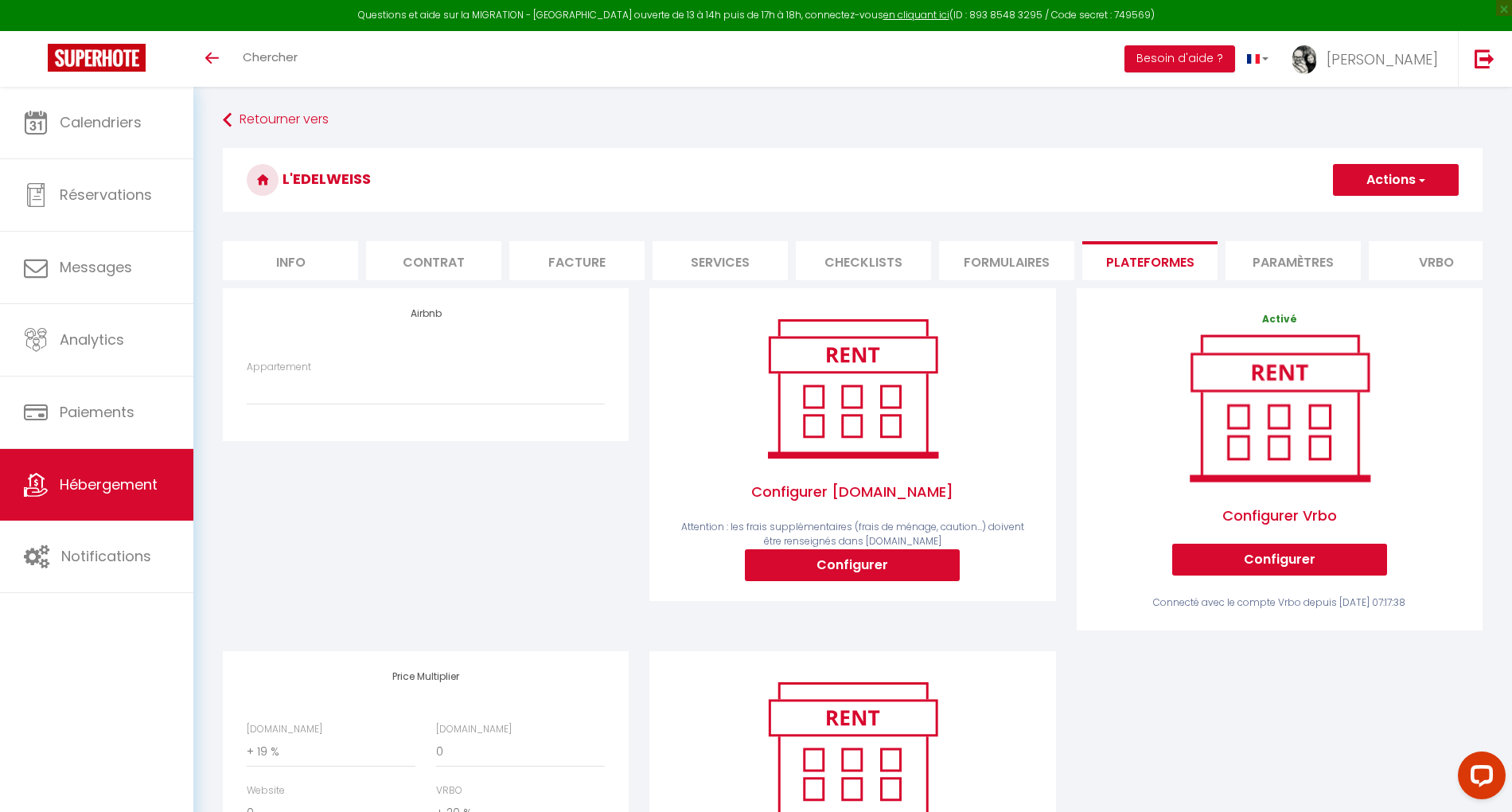
click at [102, 484] on span "Hébergement" at bounding box center [108, 484] width 98 height 20
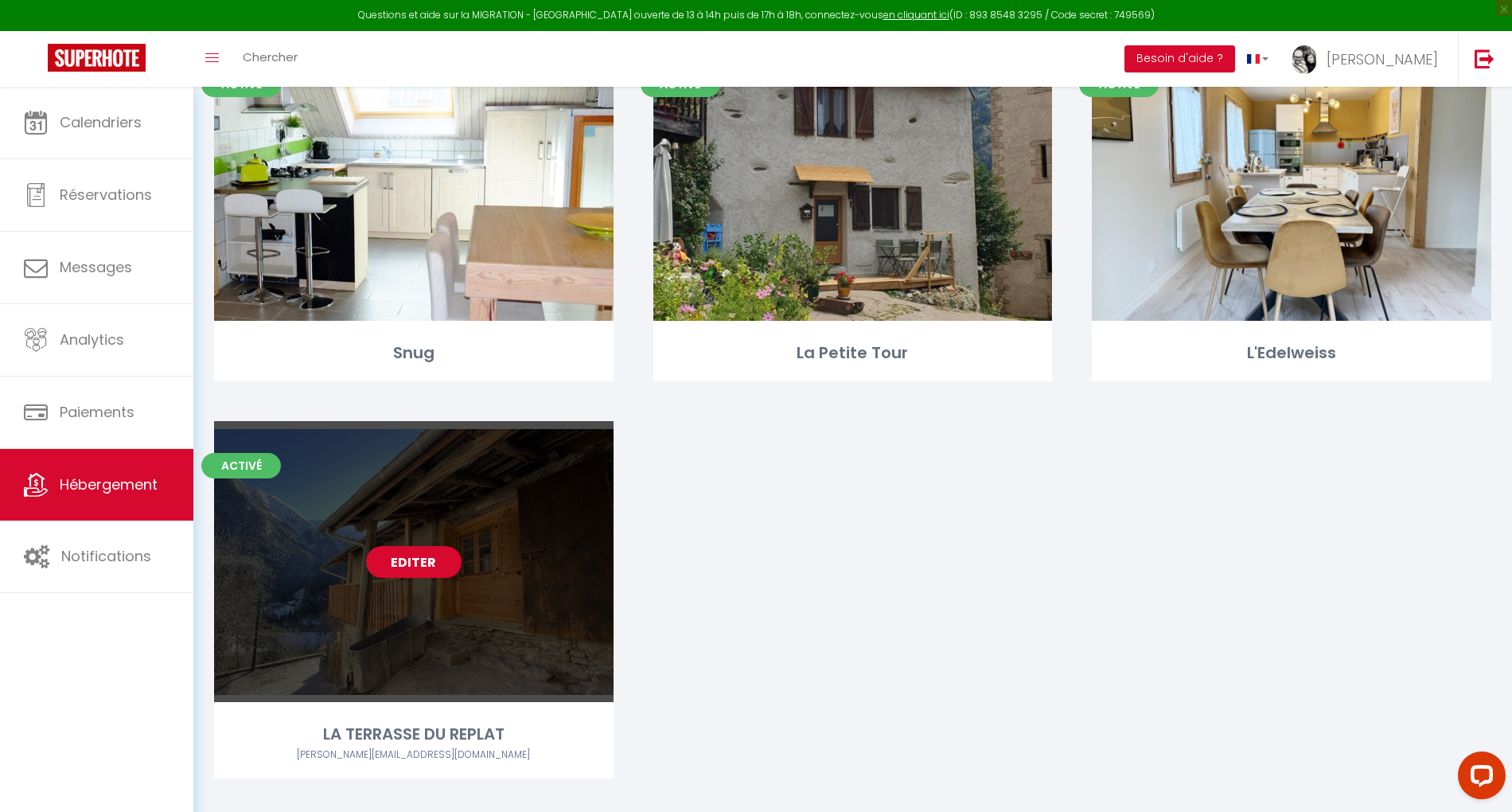
scroll to position [1761, 0]
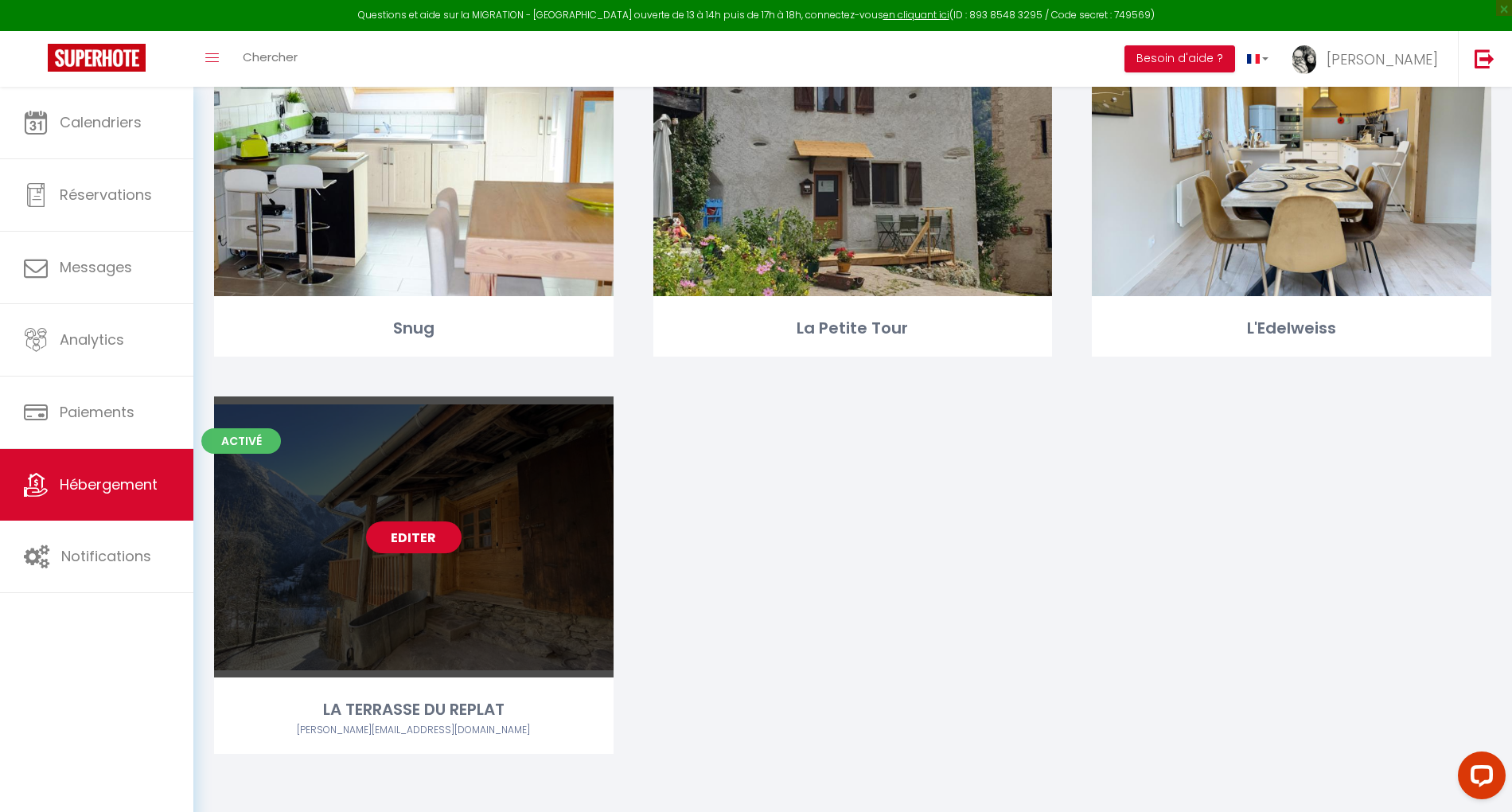
click at [410, 528] on link "Editer" at bounding box center [414, 537] width 95 height 32
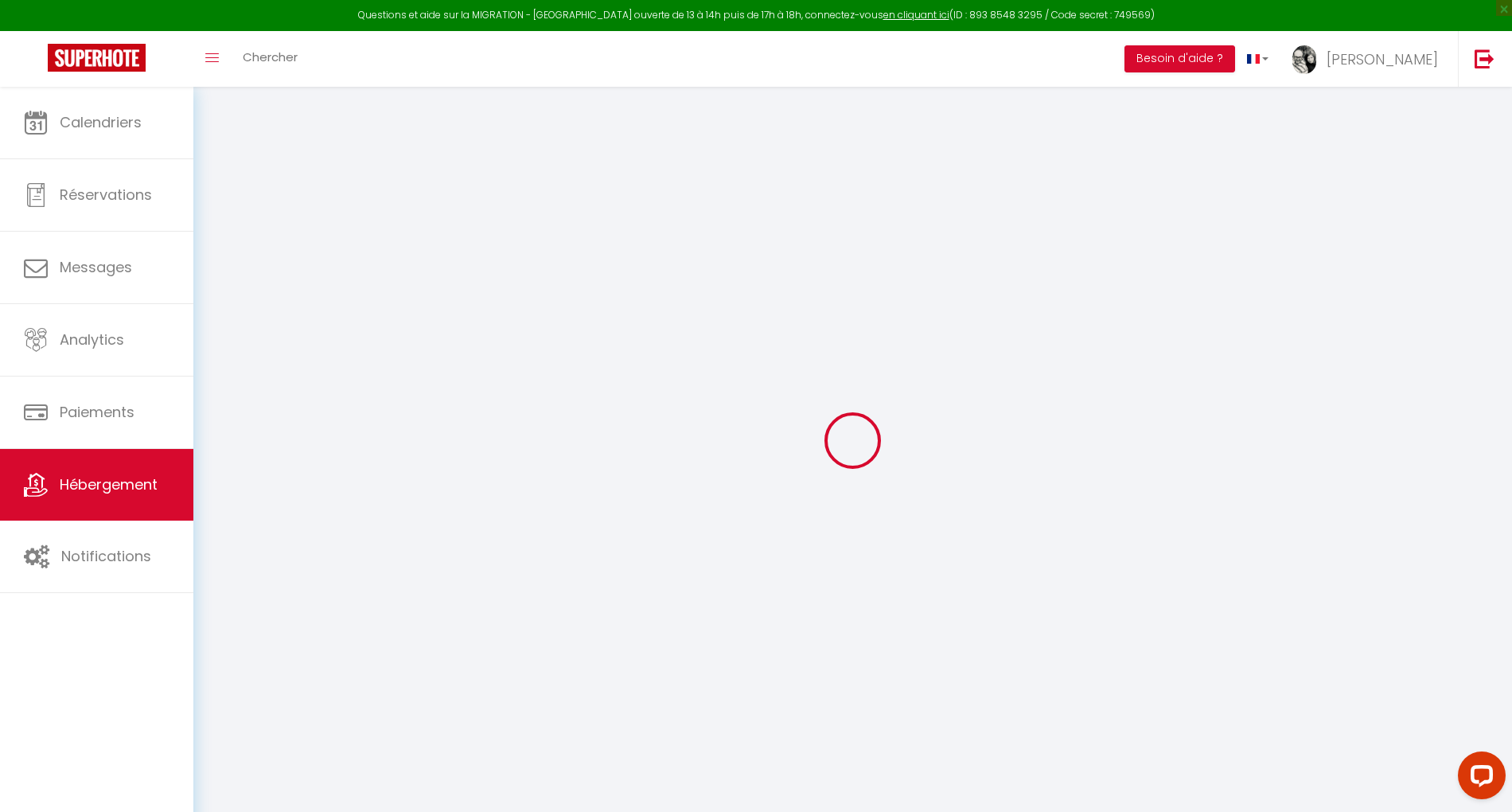
select select "+ 19 %"
select select "+ 20 %"
checkbox input "false"
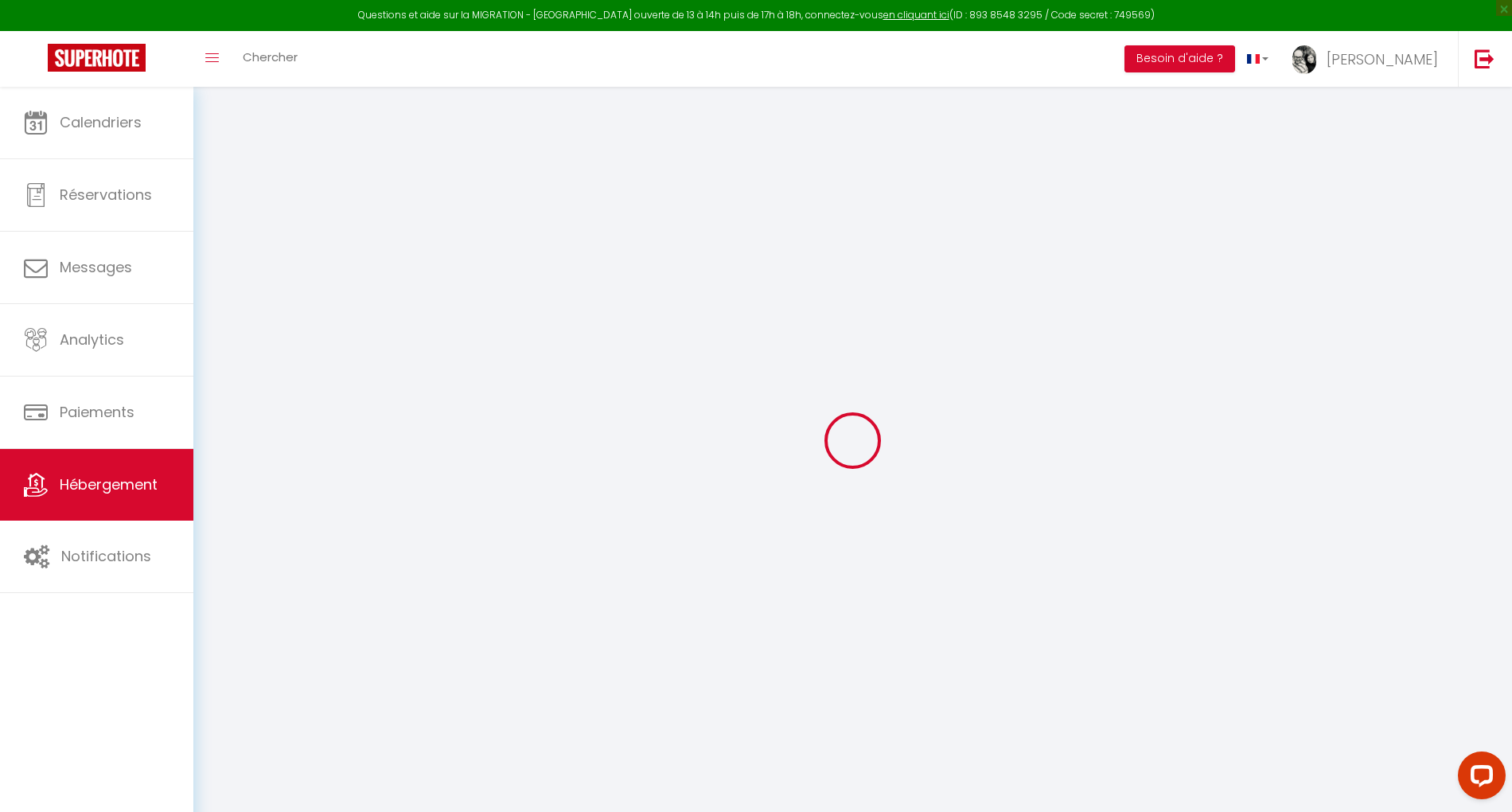
checkbox input "false"
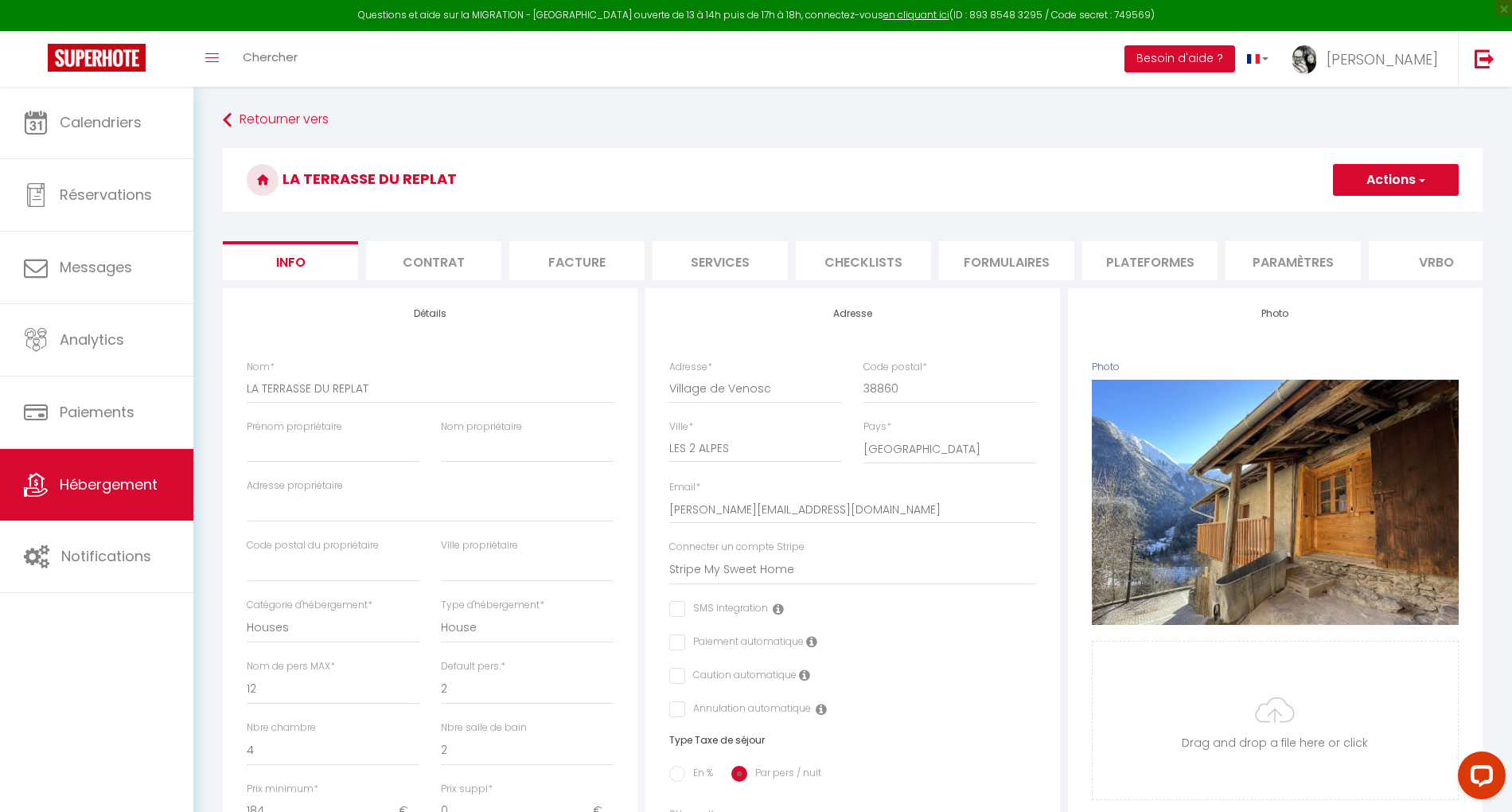
checkbox input "false"
select select "3995-1078143650017296046"
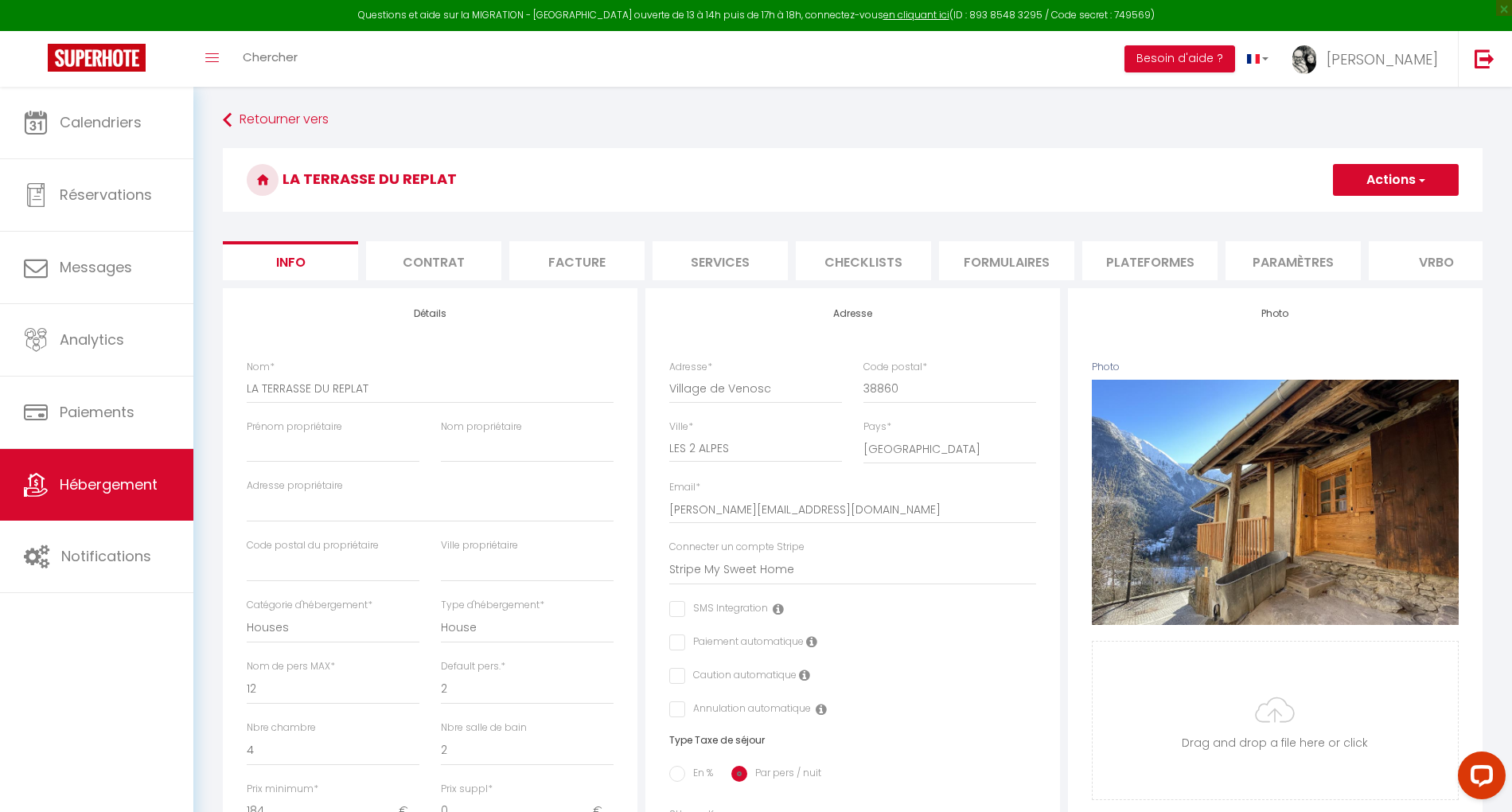
click at [1166, 266] on li "Plateformes" at bounding box center [1150, 261] width 135 height 39
select select
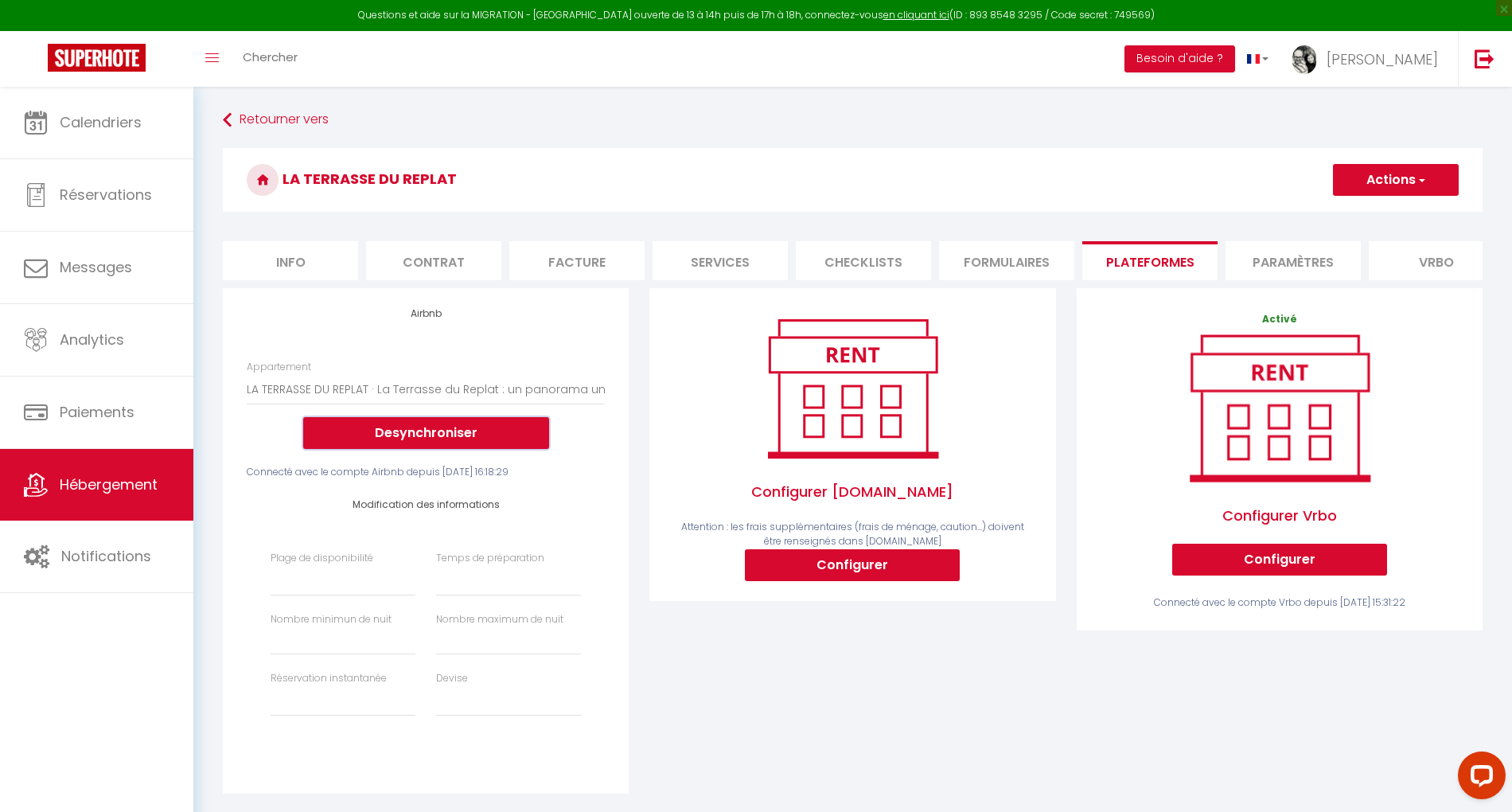
click at [432, 449] on button "Desynchroniser" at bounding box center [426, 433] width 246 height 32
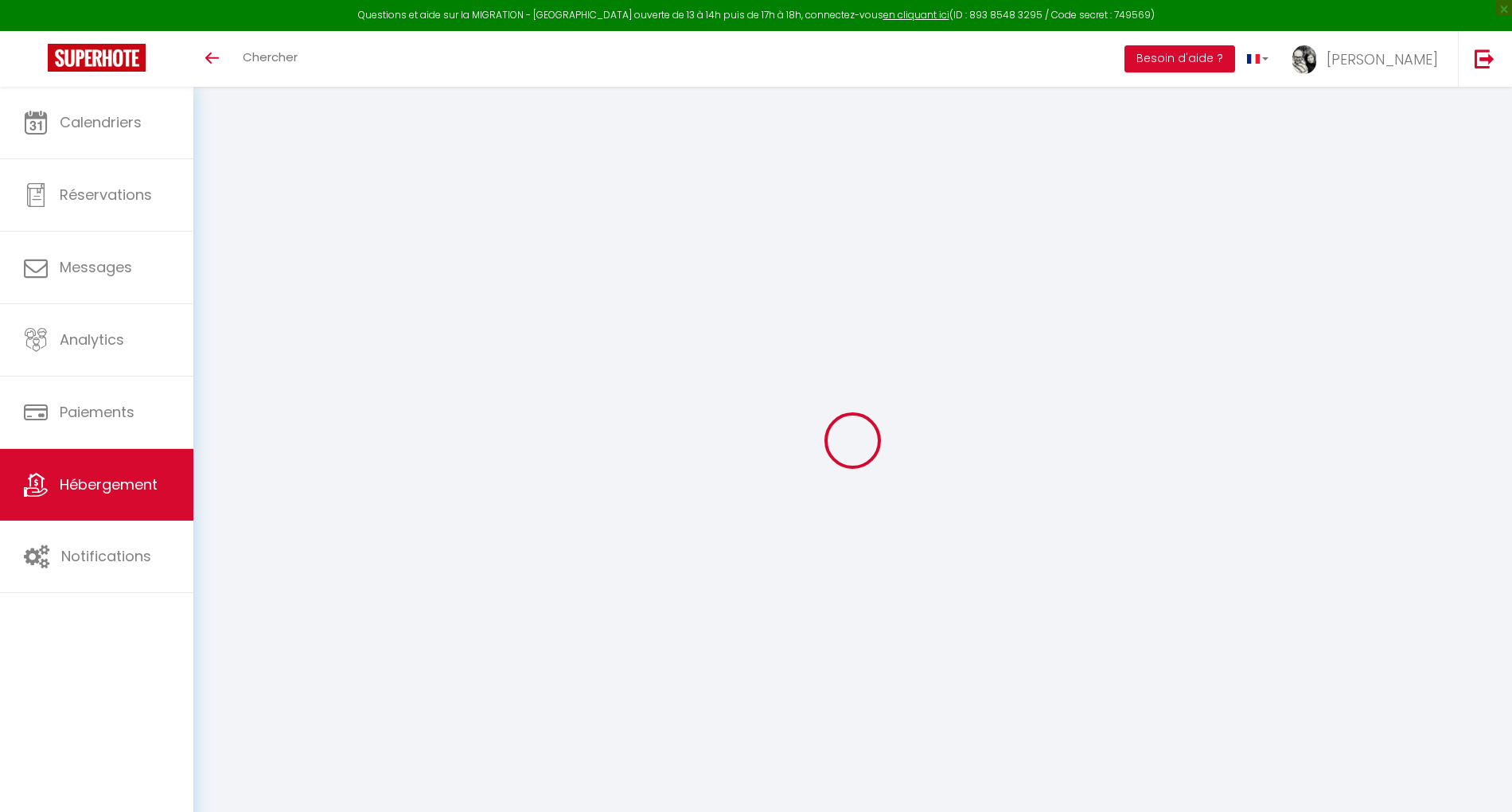
select select "+ 19 %"
select select "+ 20 %"
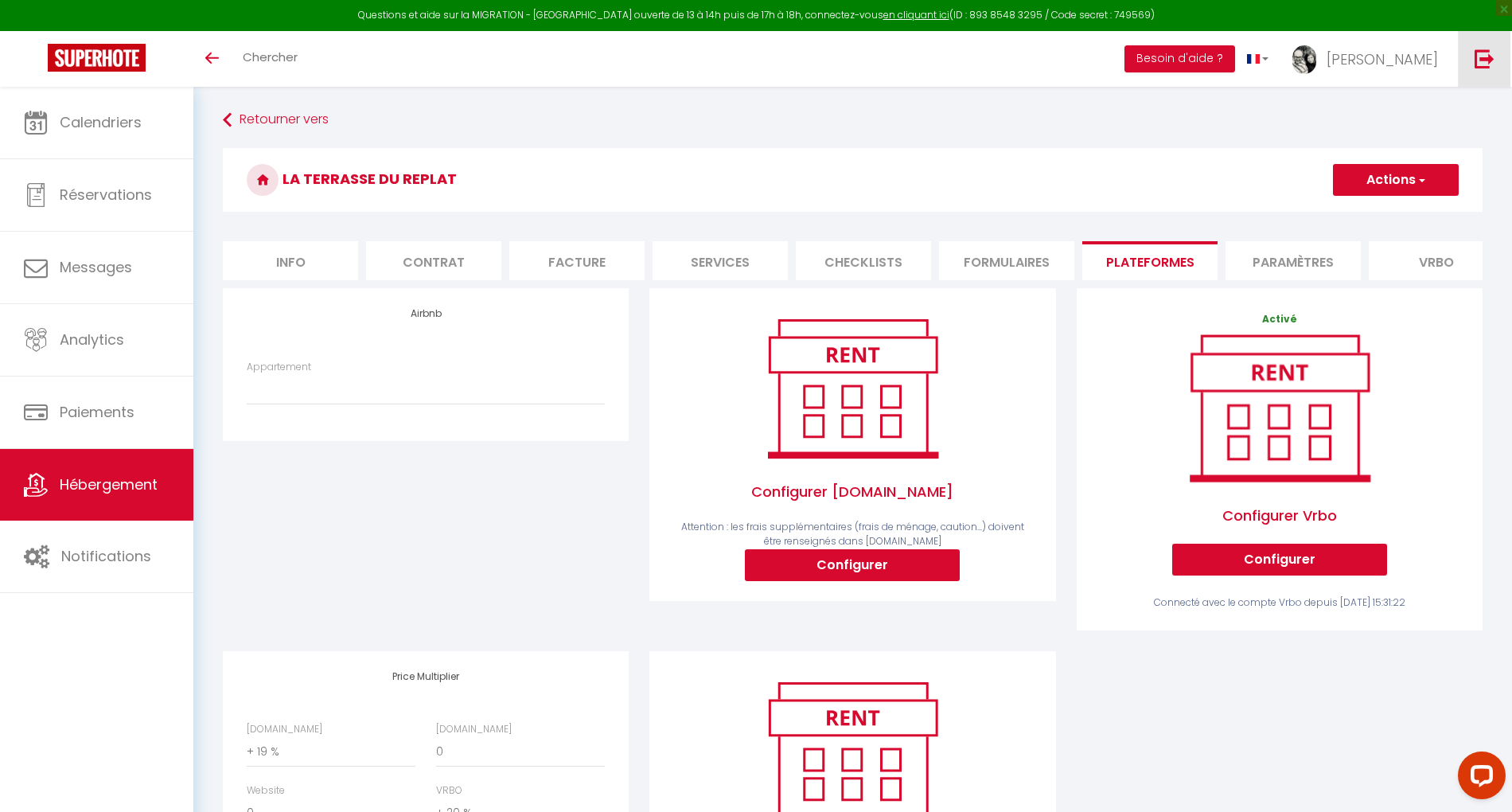
click at [1491, 61] on img at bounding box center [1485, 58] width 20 height 20
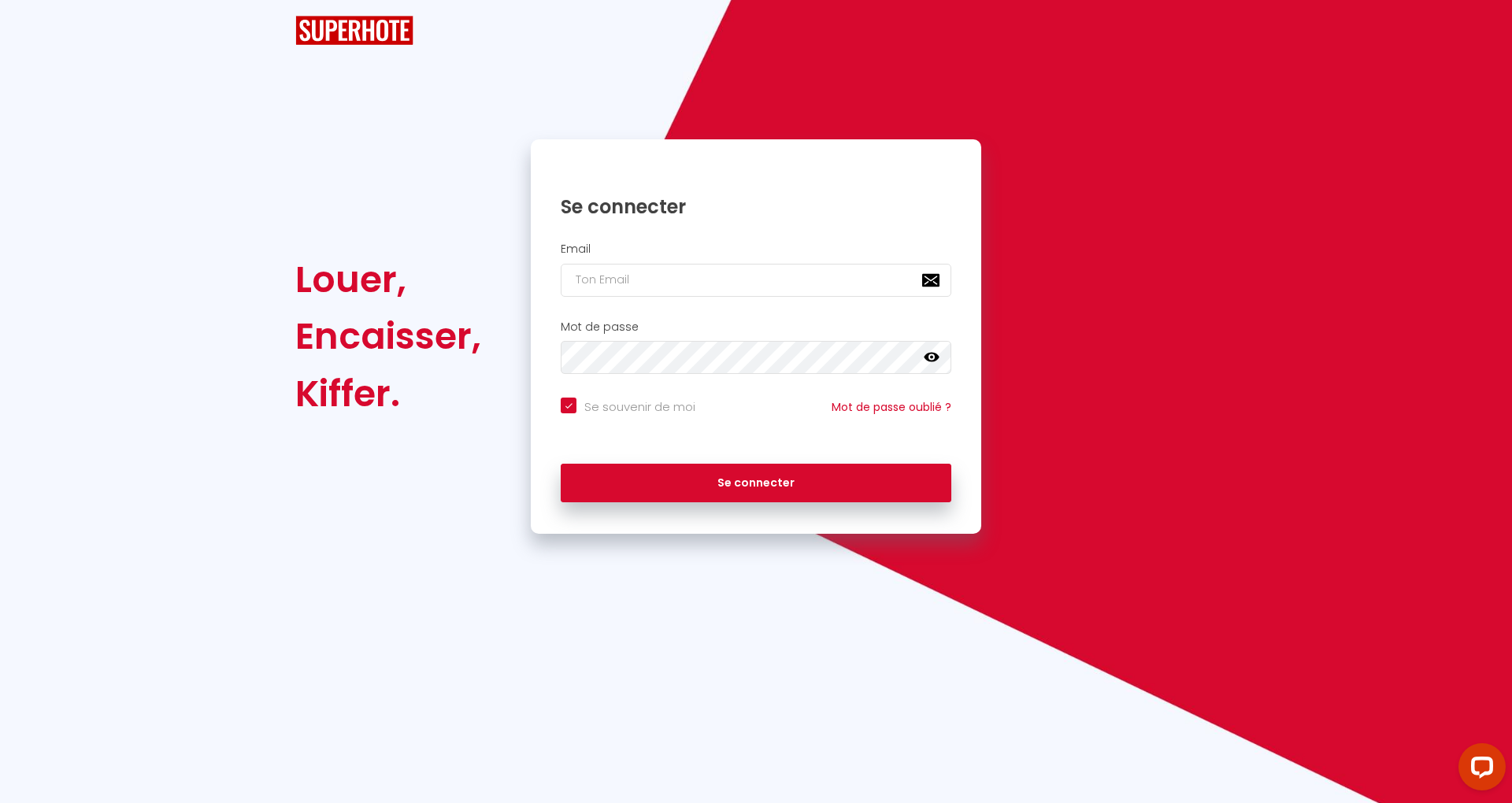
checkbox input "true"
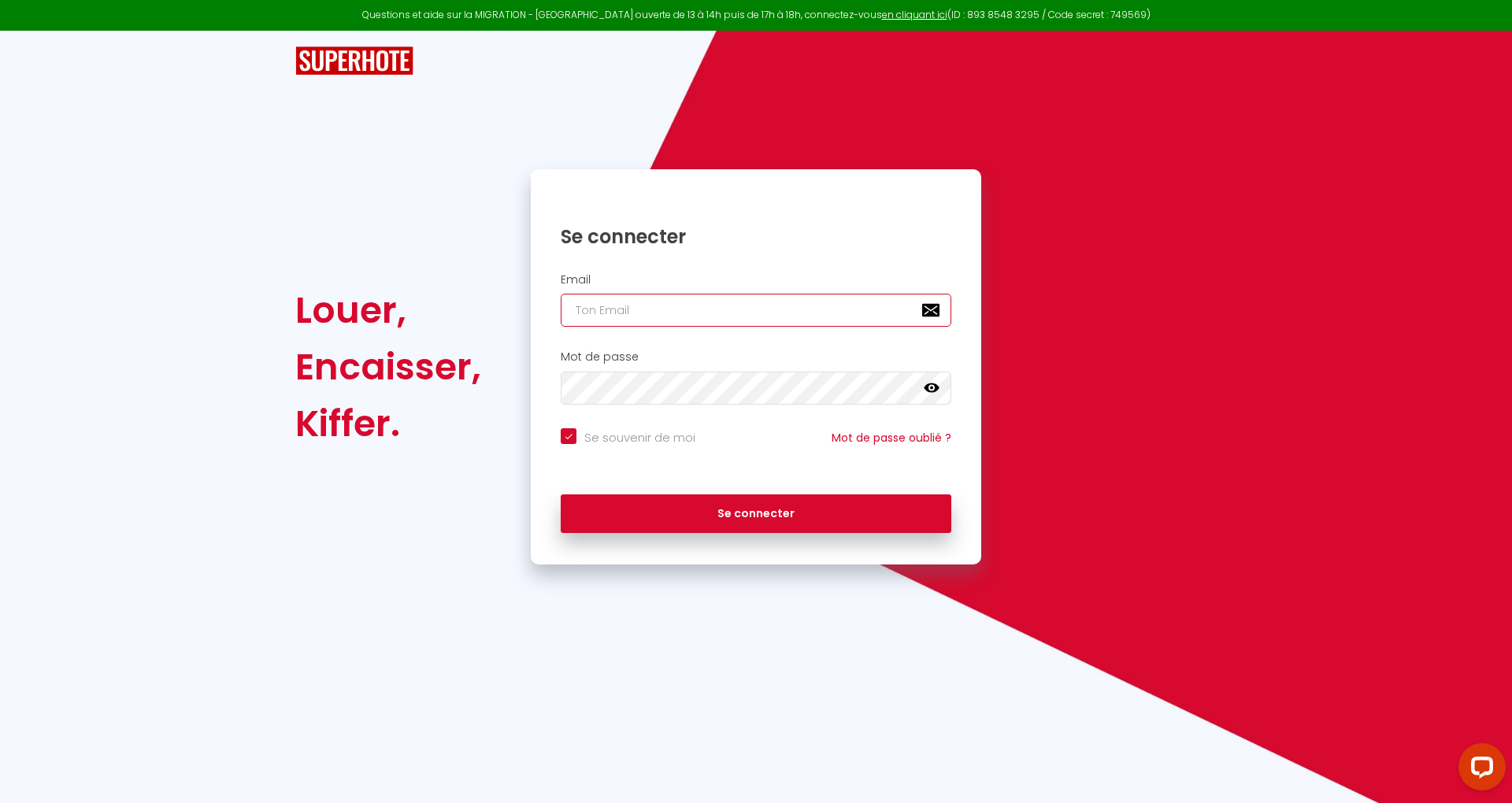
click input "email"
paste input "[EMAIL_ADDRESS][DOMAIN_NAME]"
type input "[EMAIL_ADDRESS][DOMAIN_NAME]"
checkbox input "true"
type input "[EMAIL_ADDRESS][DOMAIN_NAME]"
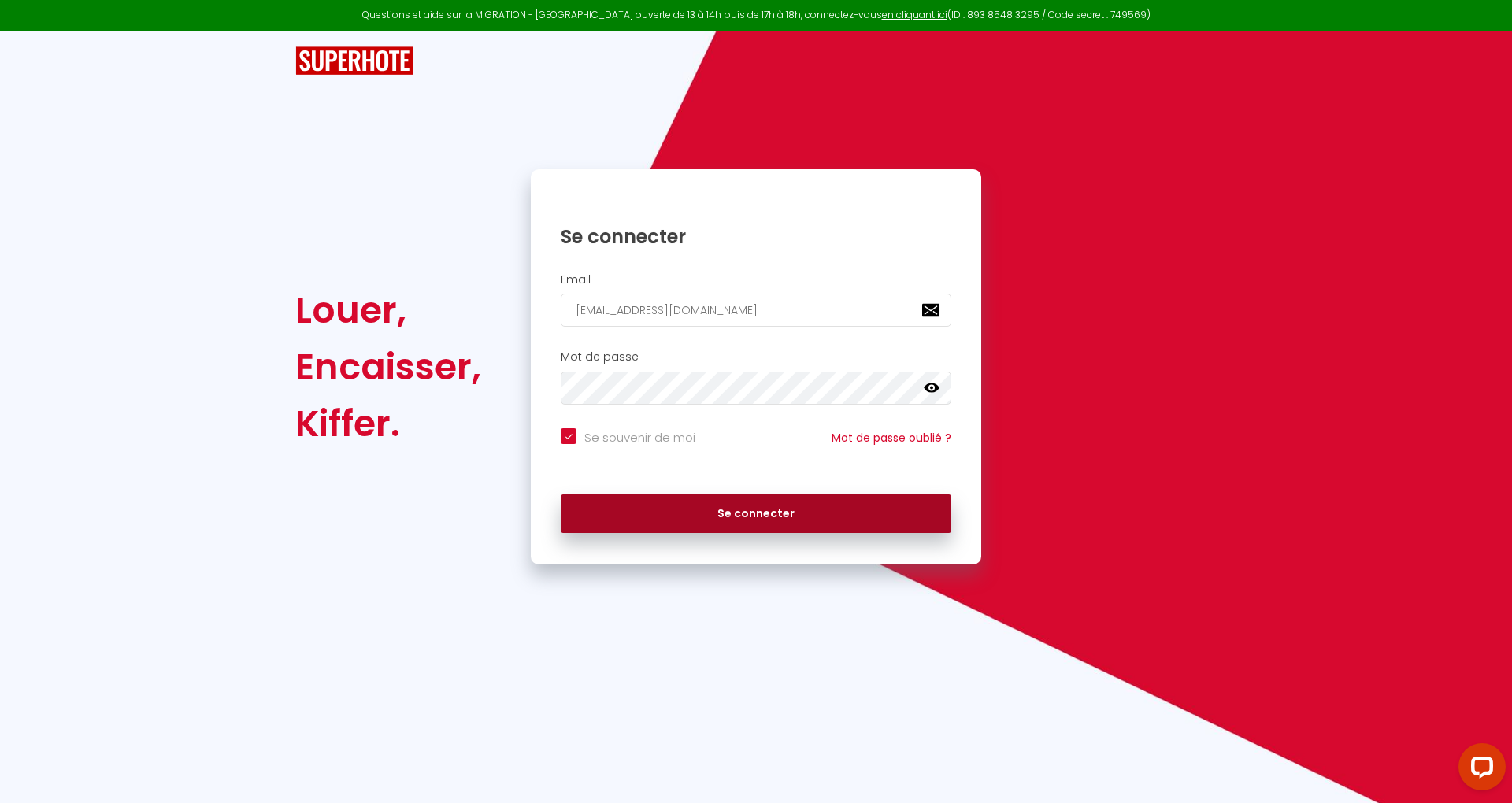
click button "Se connecter"
checkbox input "true"
